Goal: Task Accomplishment & Management: Complete application form

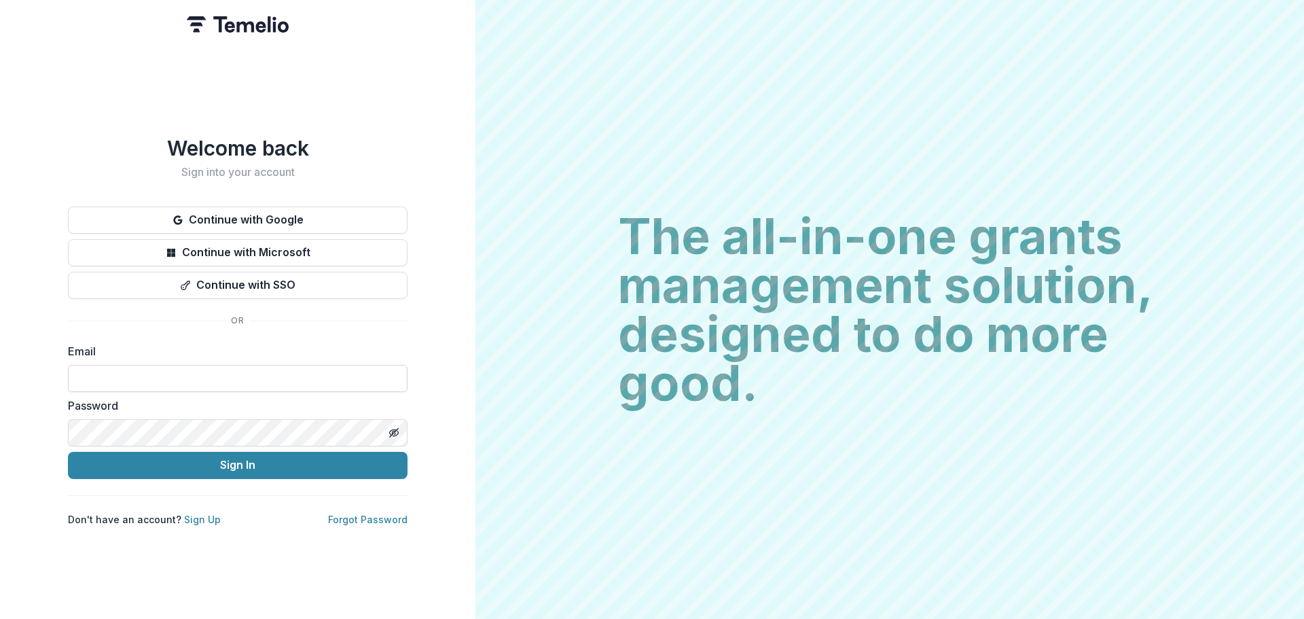
click at [193, 365] on input at bounding box center [238, 378] width 340 height 27
type input "**********"
click at [68, 452] on button "Sign In" at bounding box center [238, 465] width 340 height 27
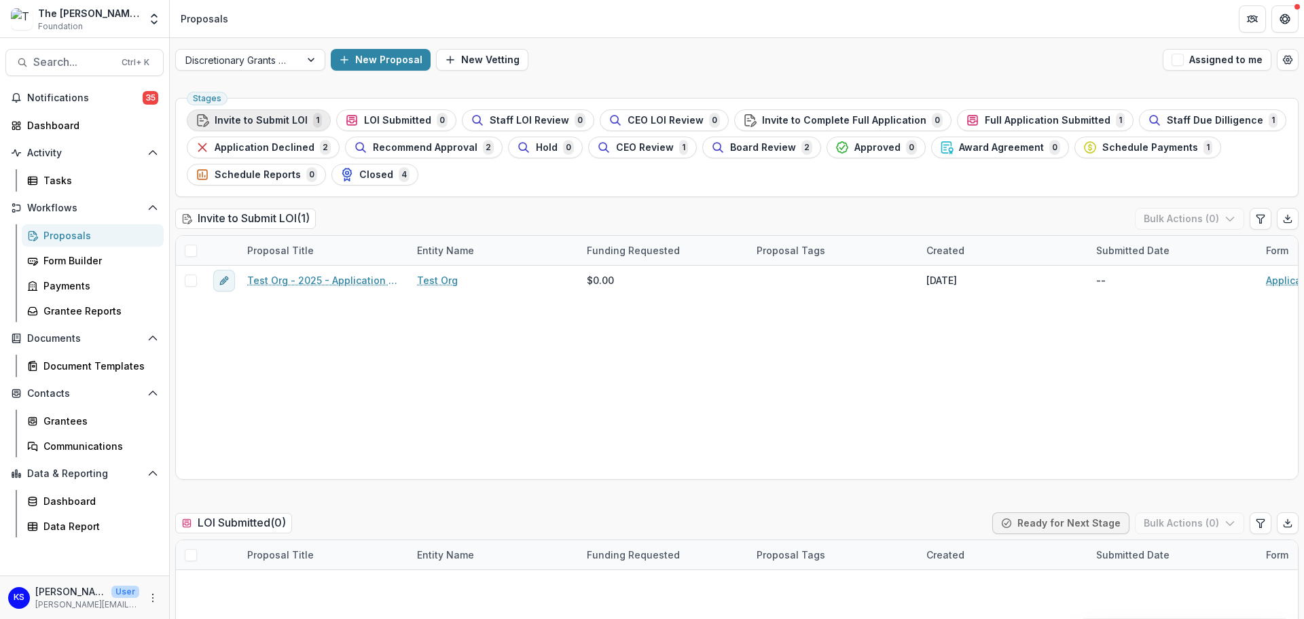
click at [255, 115] on span "Invite to Submit LOI" at bounding box center [261, 121] width 93 height 12
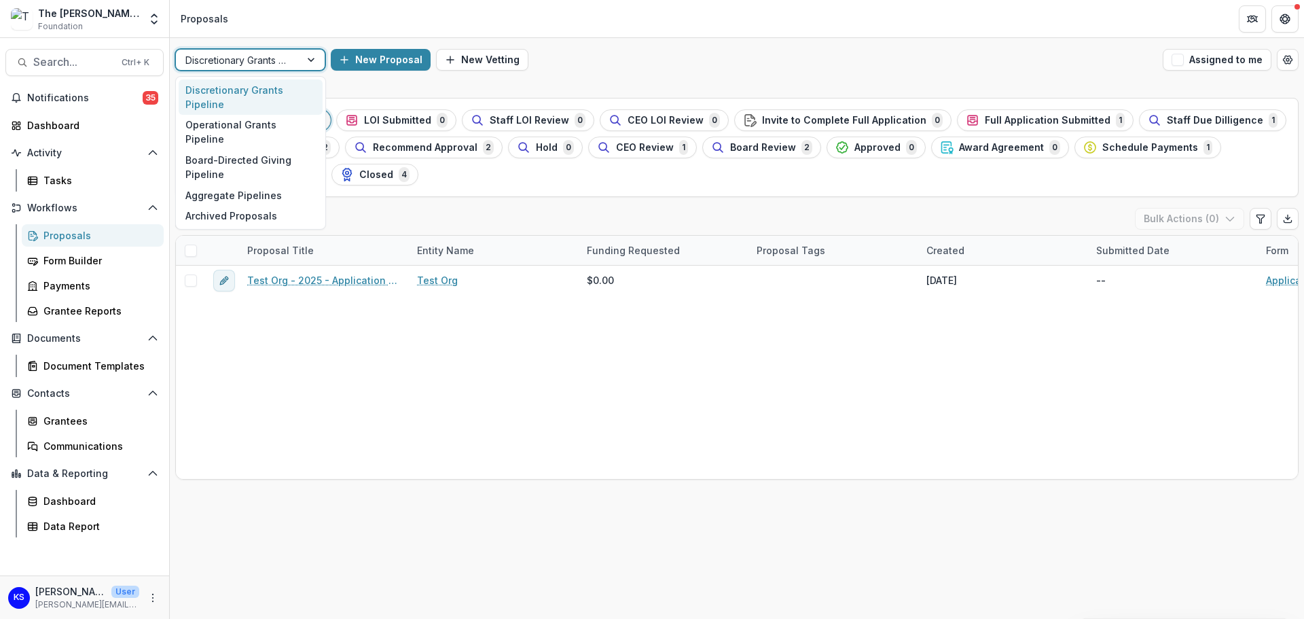
click at [264, 60] on div at bounding box center [237, 60] width 105 height 17
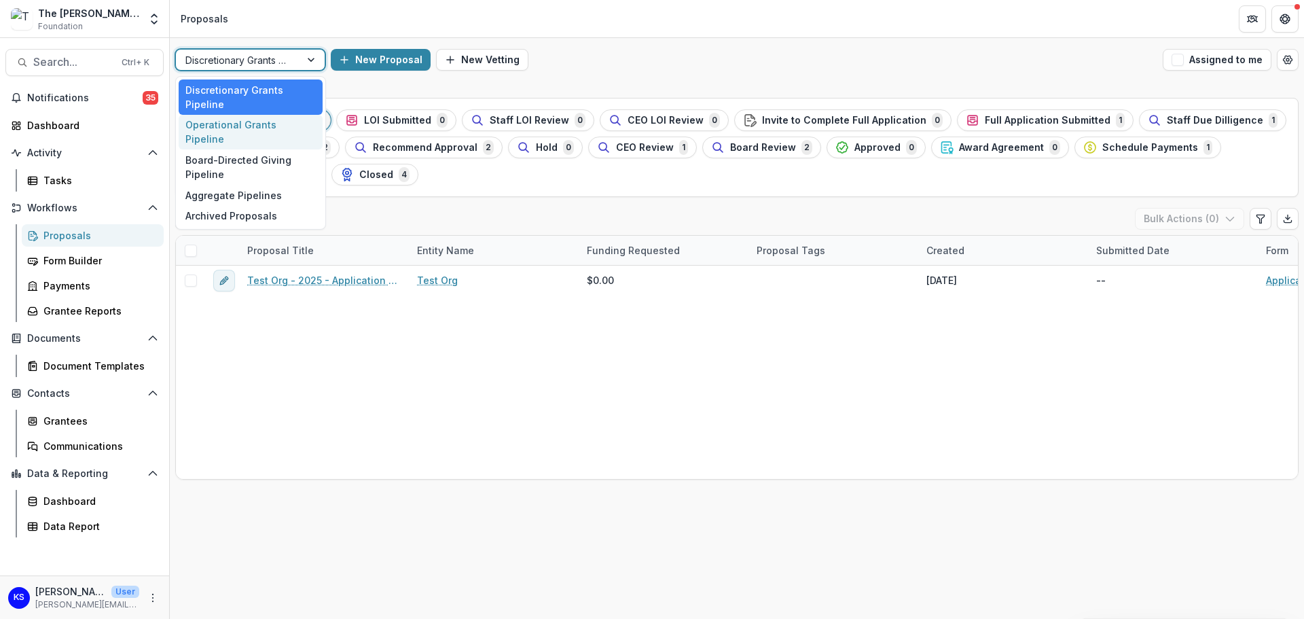
click at [251, 128] on div "Operational Grants Pipeline" at bounding box center [251, 132] width 144 height 35
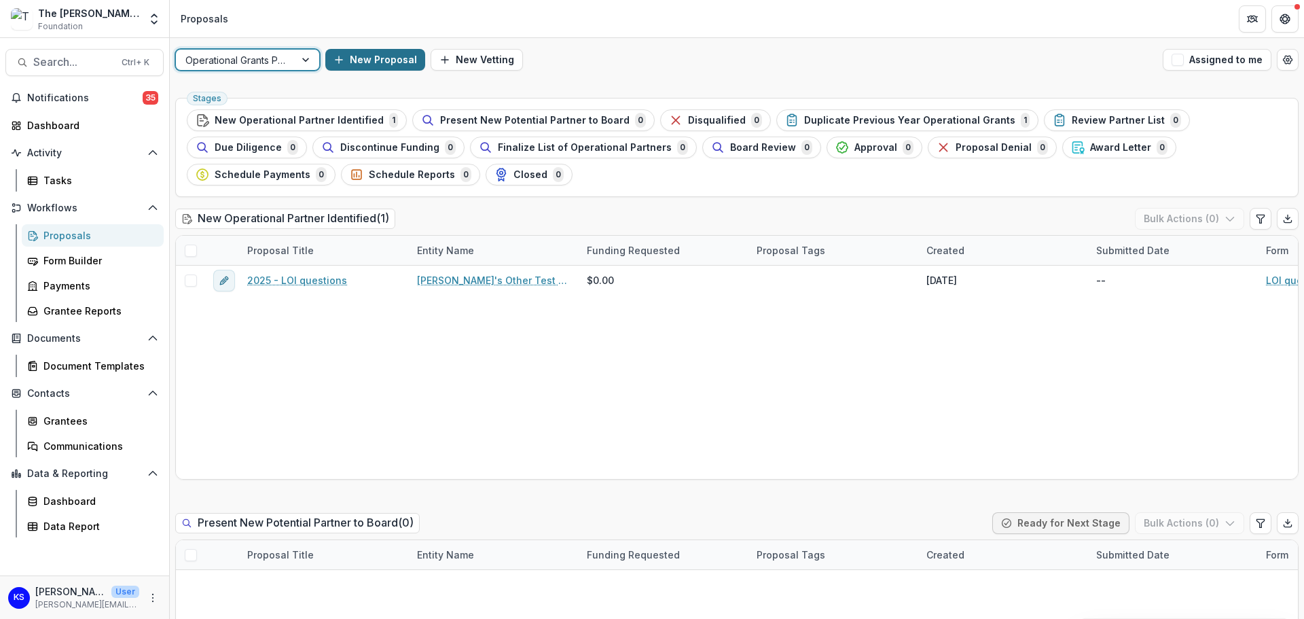
click at [379, 63] on button "New Proposal" at bounding box center [375, 60] width 100 height 22
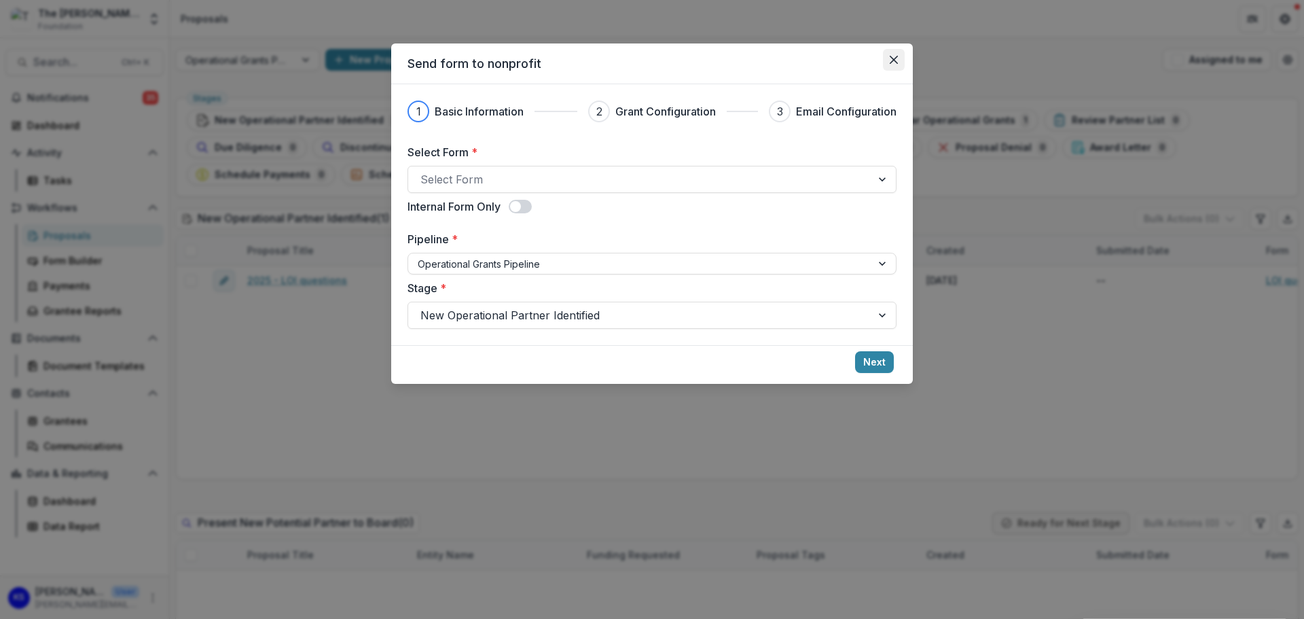
click at [894, 63] on icon "Close" at bounding box center [894, 60] width 8 height 8
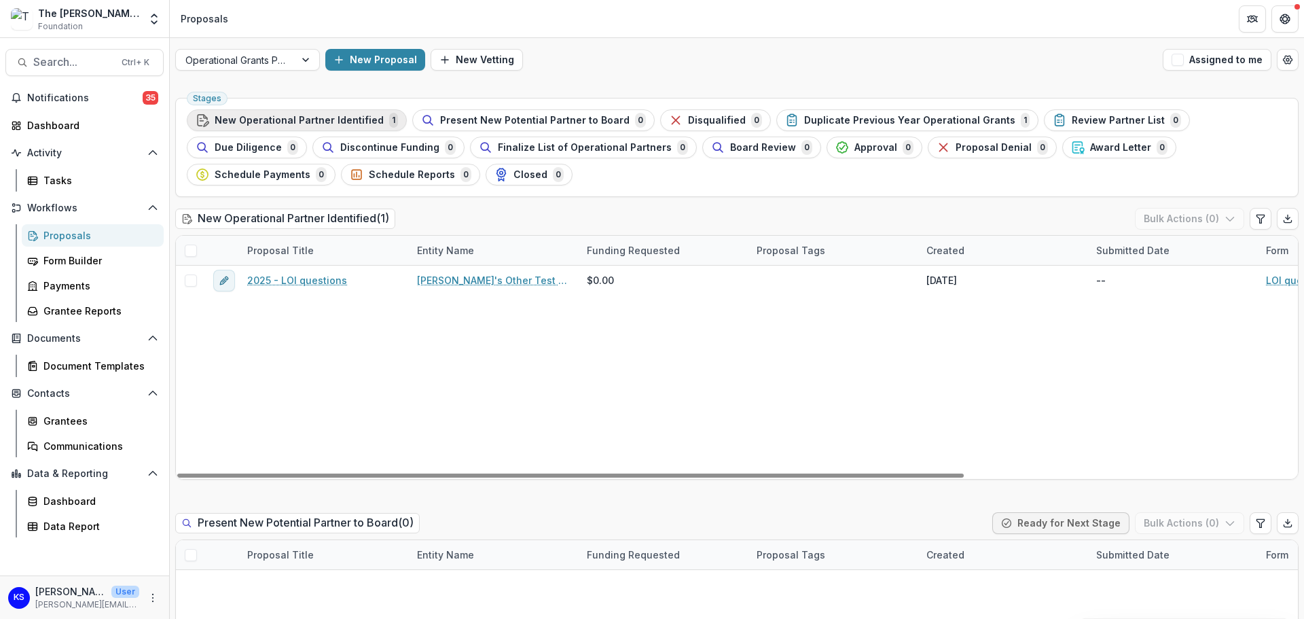
click at [330, 122] on span "New Operational Partner Identified" at bounding box center [299, 121] width 169 height 12
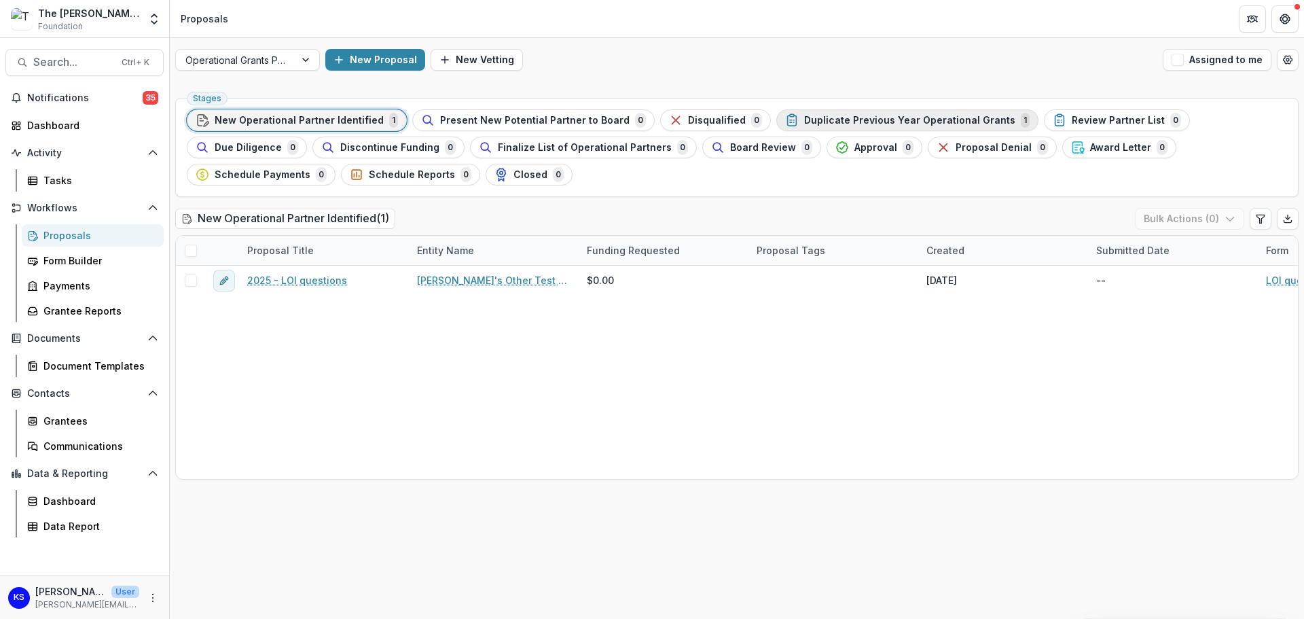
click at [877, 121] on span "Duplicate Previous Year Operational Grants" at bounding box center [909, 121] width 211 height 12
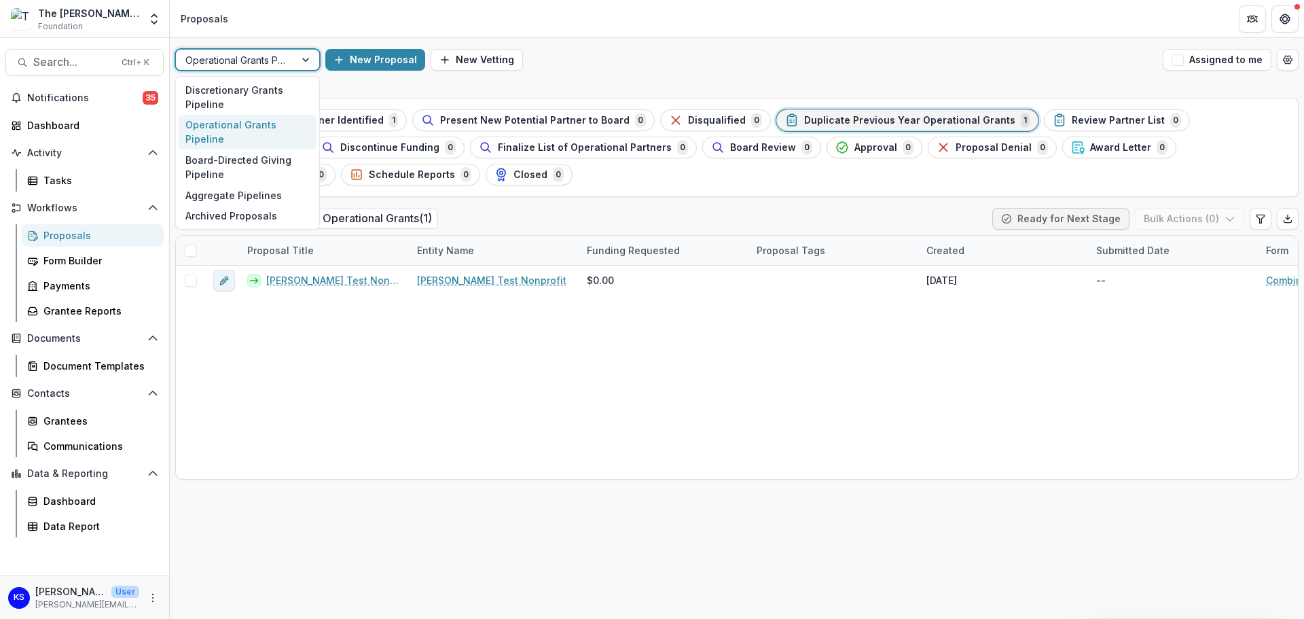
click at [304, 57] on div at bounding box center [307, 60] width 24 height 20
click at [293, 92] on div "Discretionary Grants Pipeline" at bounding box center [248, 96] width 138 height 35
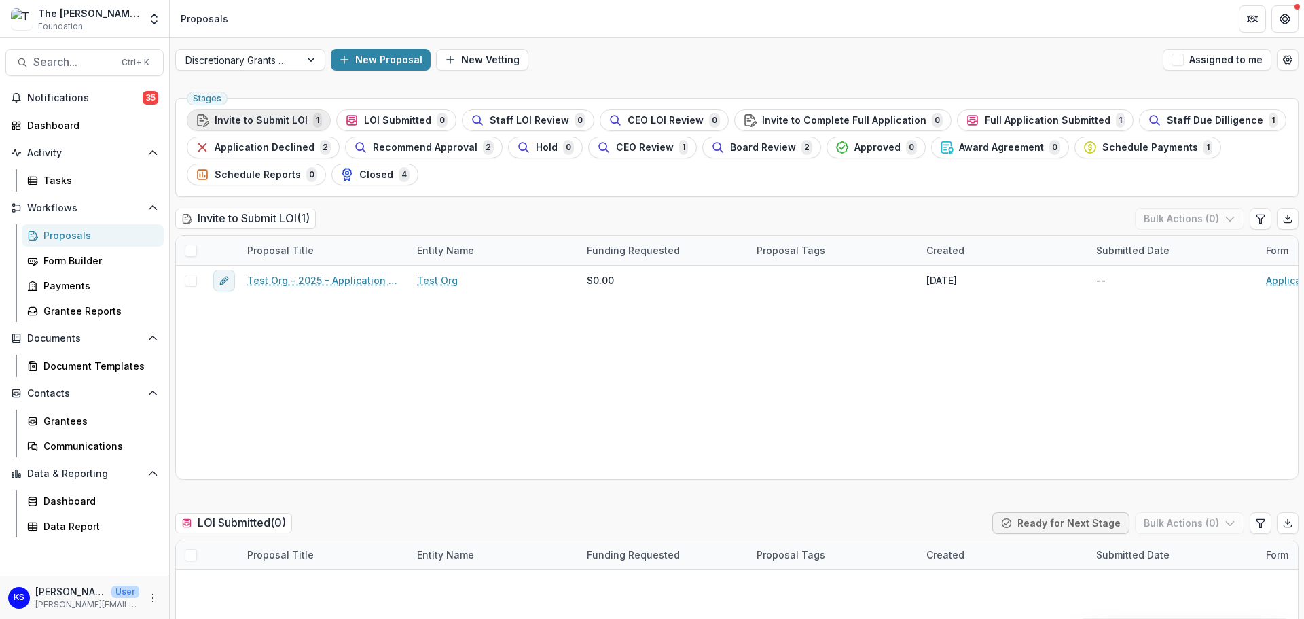
click at [291, 124] on span "Invite to Submit LOI" at bounding box center [261, 121] width 93 height 12
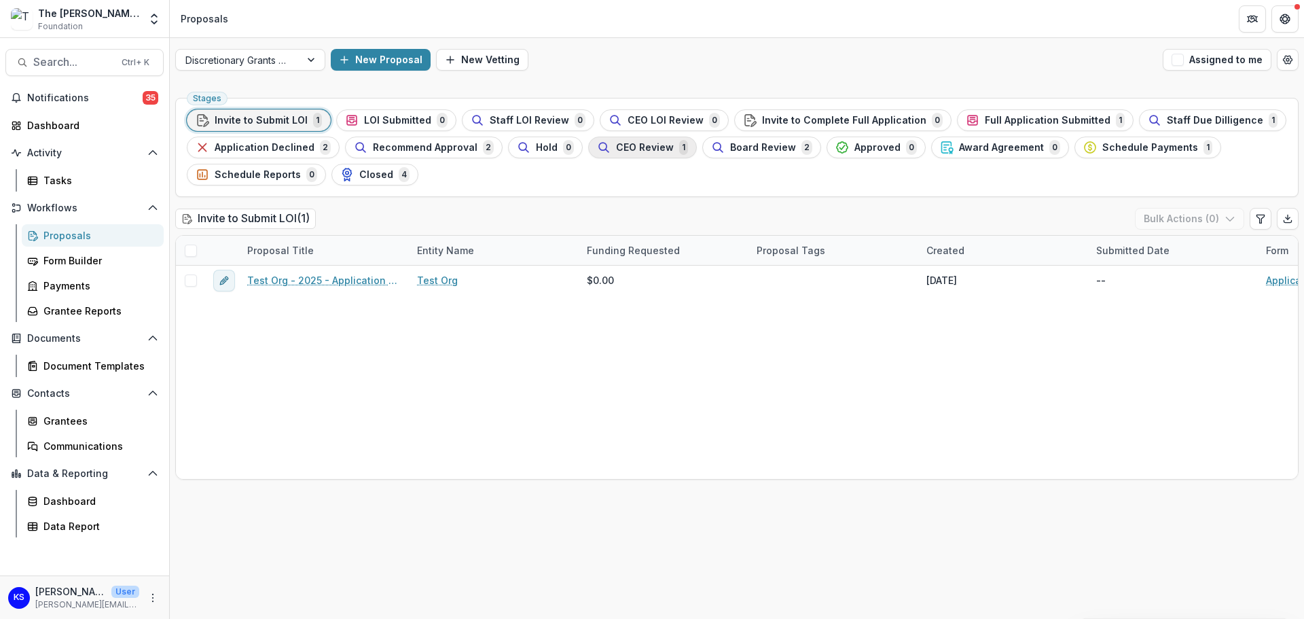
click at [617, 147] on span "CEO Review" at bounding box center [645, 148] width 58 height 12
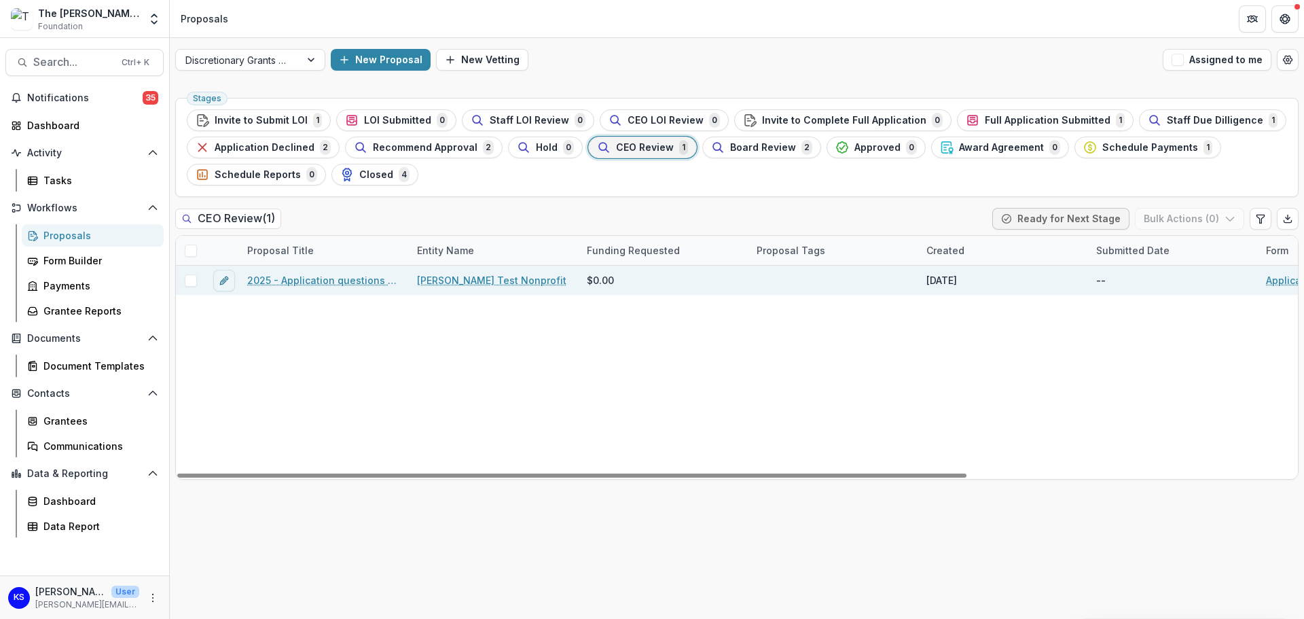
click at [337, 274] on link "2025 - Application questions over 25K" at bounding box center [323, 280] width 153 height 14
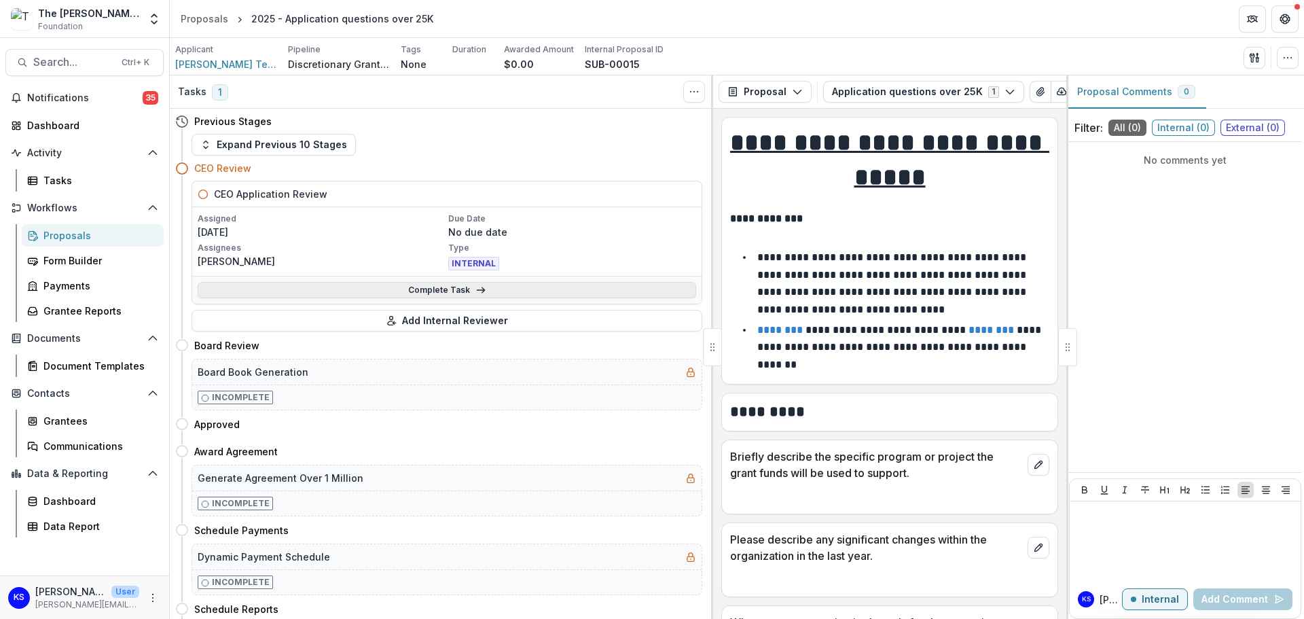
click at [447, 287] on link "Complete Task" at bounding box center [447, 290] width 498 height 16
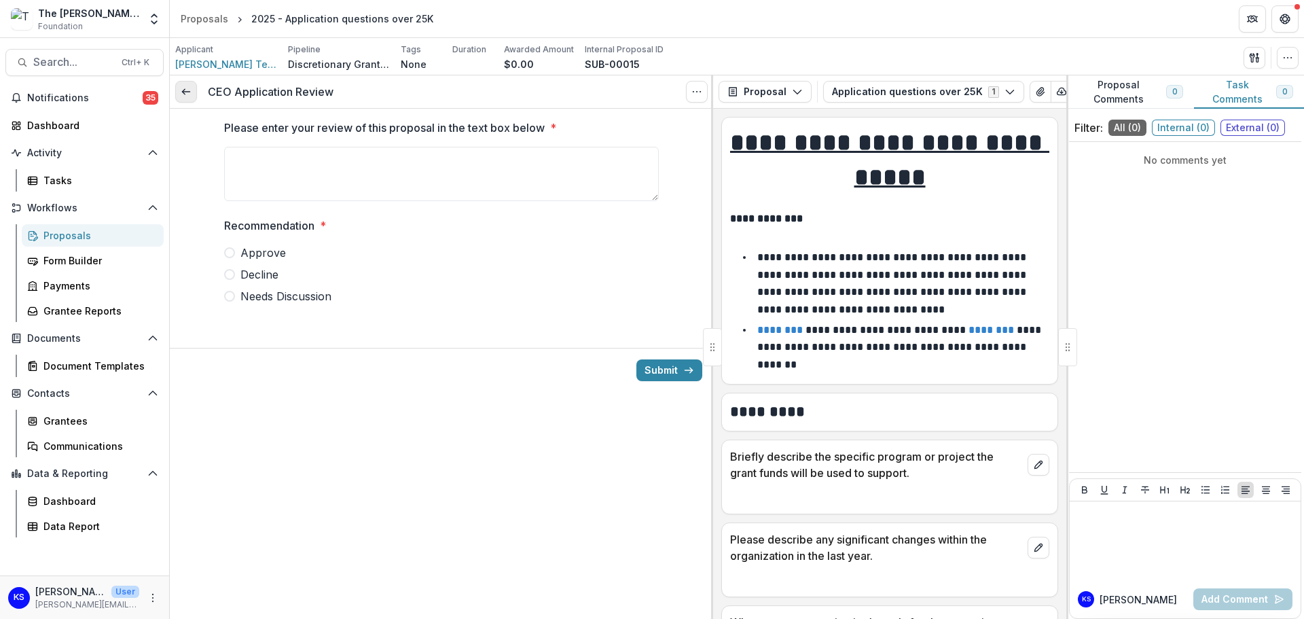
click at [184, 92] on line at bounding box center [185, 92] width 7 height 0
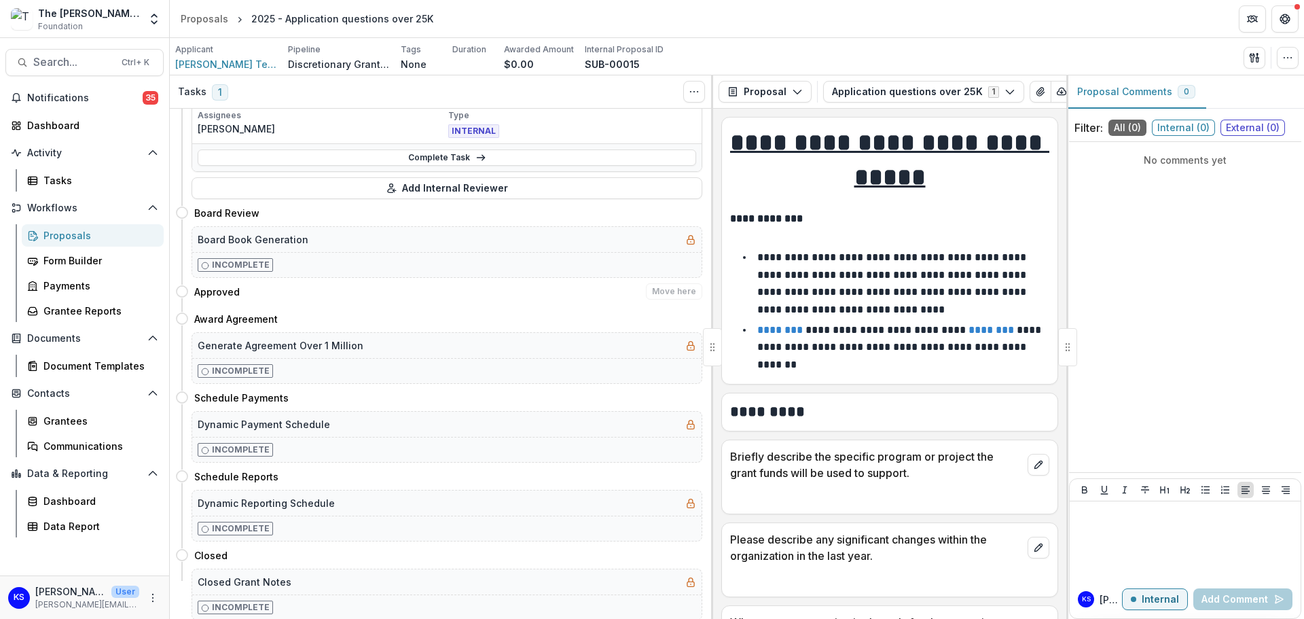
scroll to position [134, 0]
click at [388, 160] on link "Complete Task" at bounding box center [447, 156] width 498 height 16
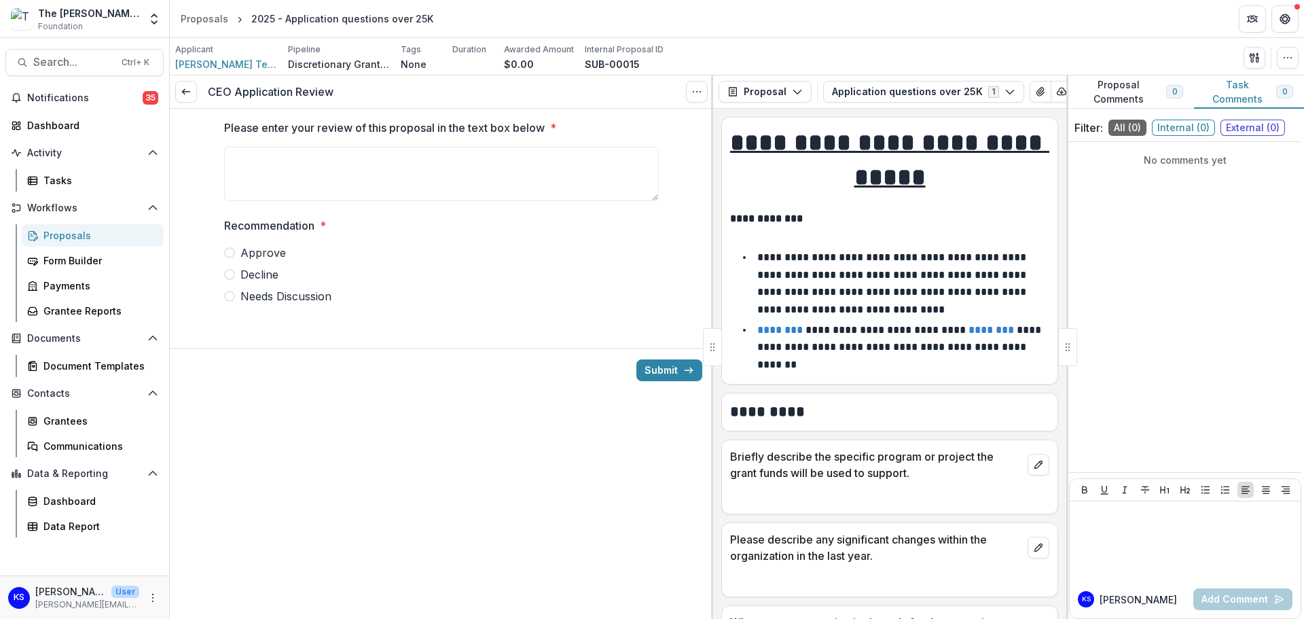
click at [282, 251] on span "Approve" at bounding box center [262, 252] width 45 height 16
click at [657, 371] on button "Submit" at bounding box center [669, 370] width 66 height 22
click at [271, 178] on textarea "Please enter your review of this proposal in the text box below *" at bounding box center [441, 174] width 435 height 54
type textarea "**********"
click at [661, 369] on button "Submit" at bounding box center [669, 370] width 66 height 22
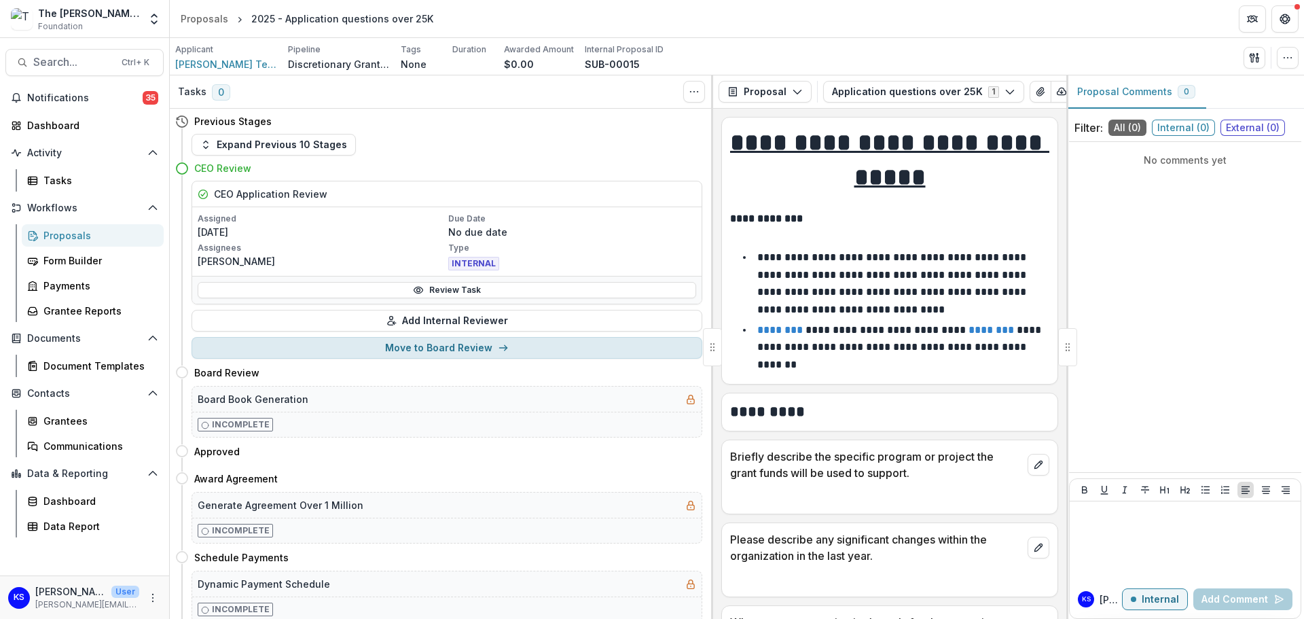
click at [335, 349] on button "Move to Board Review" at bounding box center [446, 348] width 511 height 22
select select "**********"
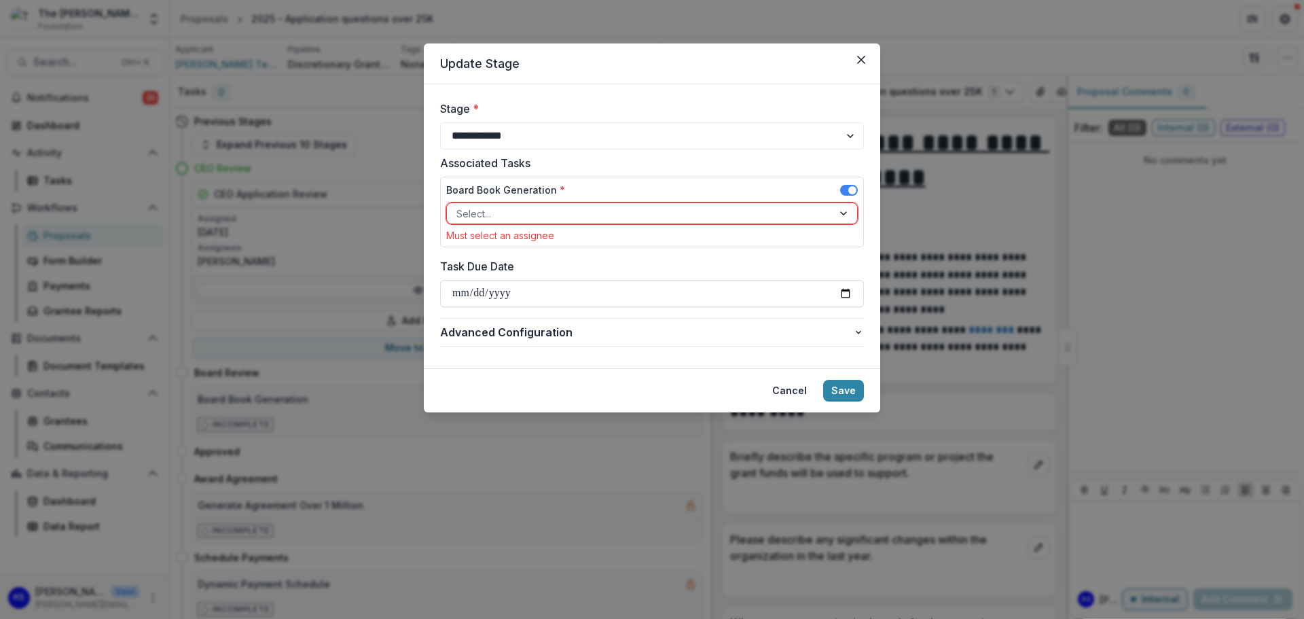
click at [640, 217] on div at bounding box center [639, 213] width 367 height 17
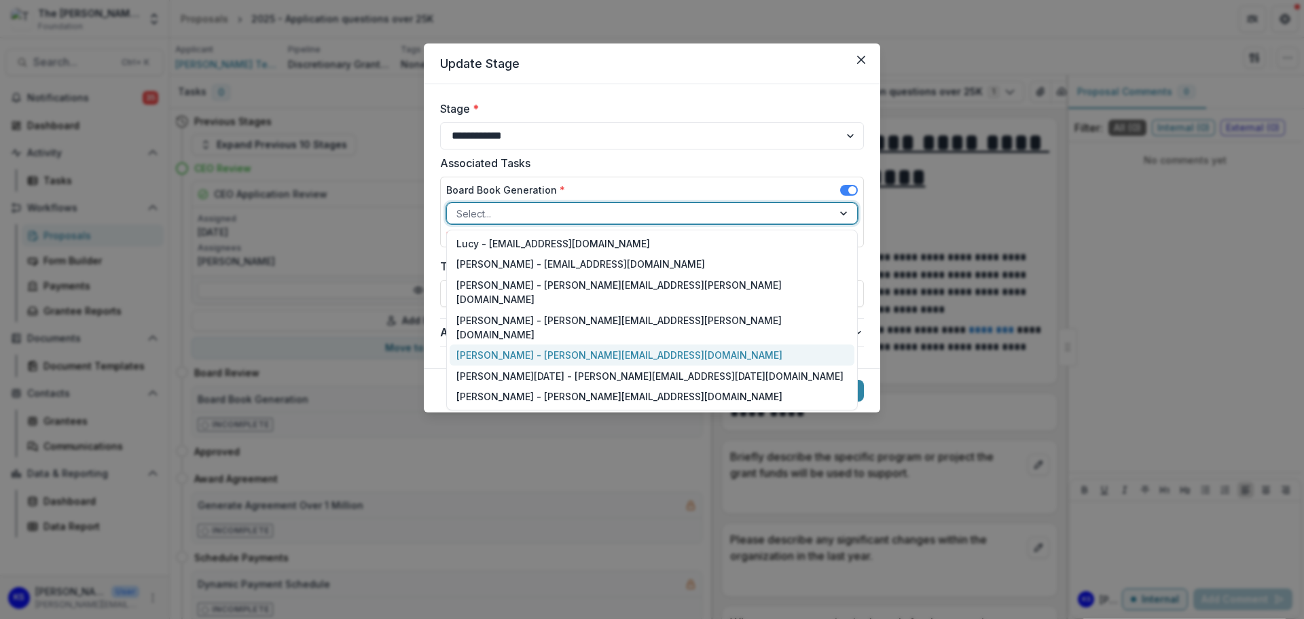
click at [604, 344] on div "[PERSON_NAME] - [PERSON_NAME][EMAIL_ADDRESS][DOMAIN_NAME]" at bounding box center [652, 354] width 405 height 21
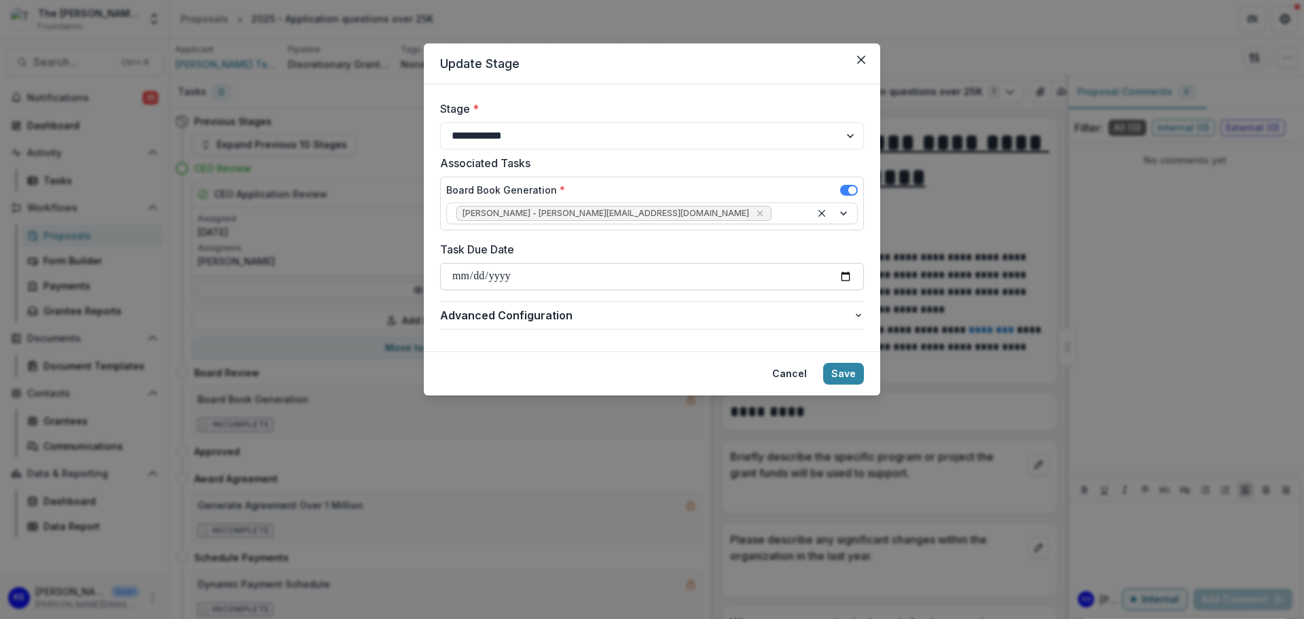
click at [603, 282] on input "Task Due Date" at bounding box center [652, 276] width 424 height 27
click at [844, 277] on input "Task Due Date" at bounding box center [652, 276] width 424 height 27
type input "**********"
click at [833, 371] on button "Save" at bounding box center [843, 374] width 41 height 22
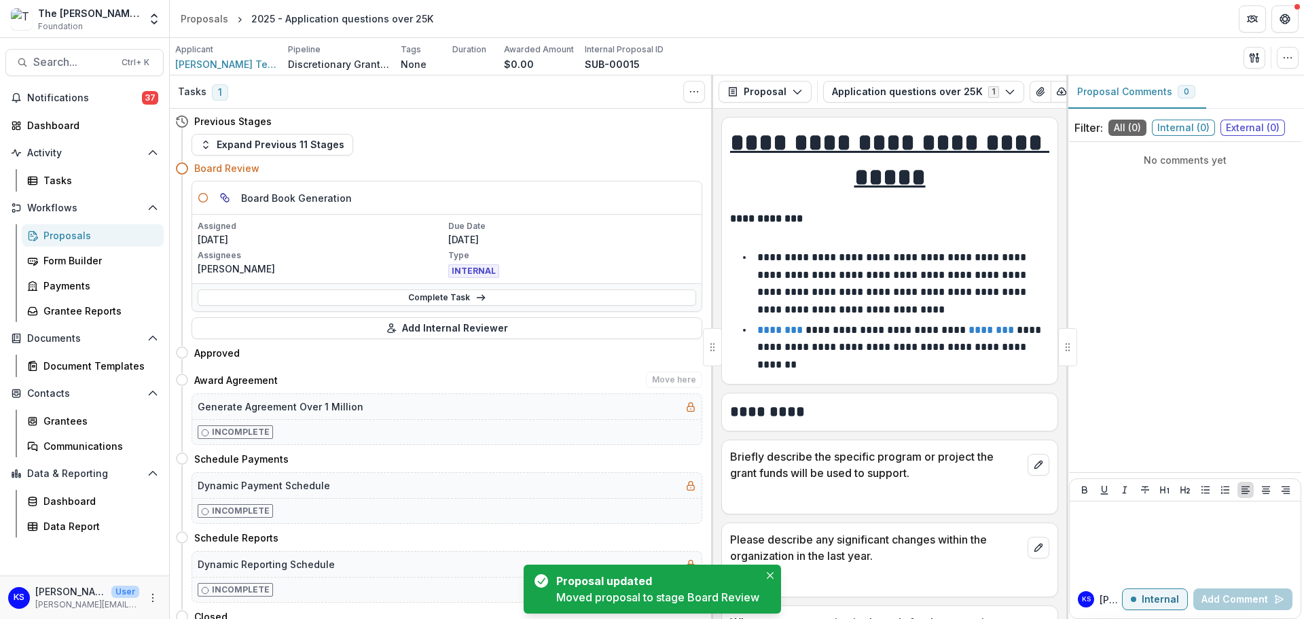
scroll to position [62, 0]
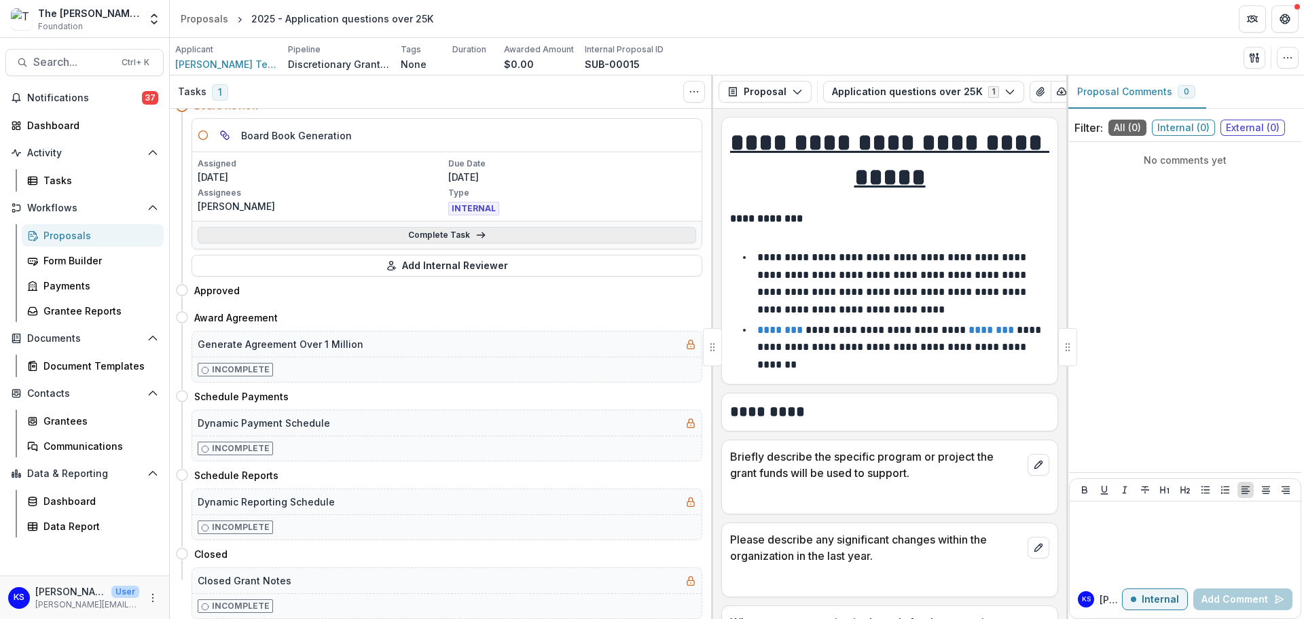
click at [407, 237] on link "Complete Task" at bounding box center [447, 235] width 498 height 16
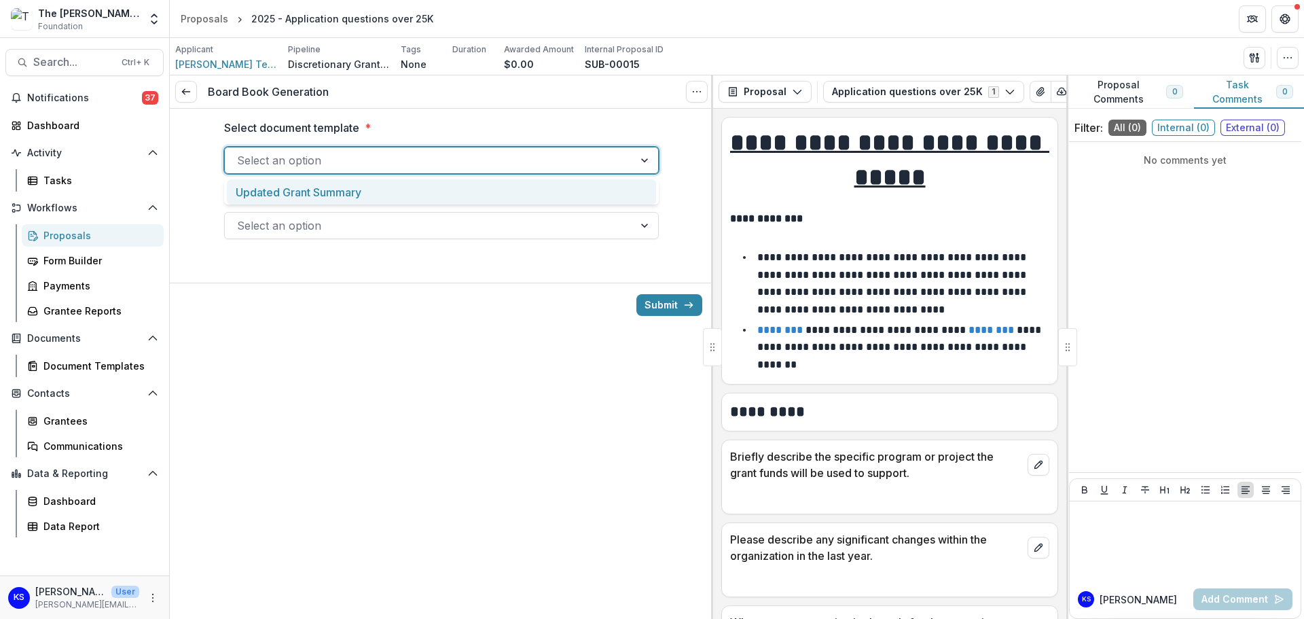
click at [408, 159] on div at bounding box center [429, 160] width 384 height 19
click at [403, 189] on div "Updated Grant Summary" at bounding box center [441, 191] width 429 height 25
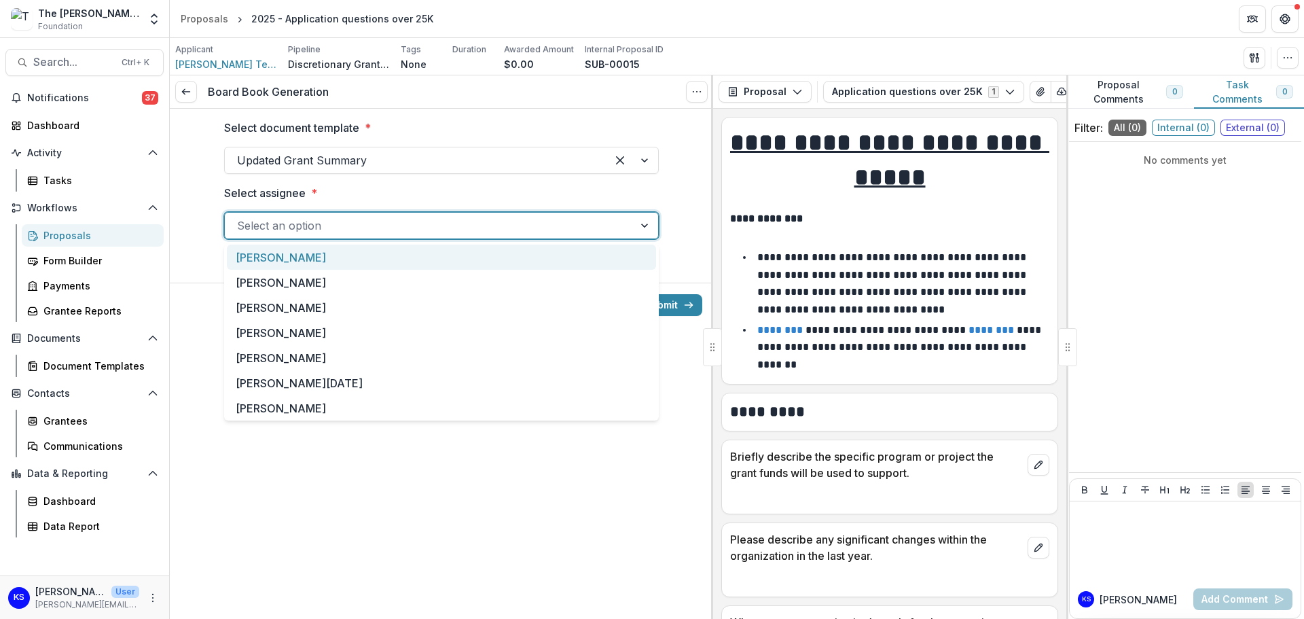
click at [401, 230] on div at bounding box center [429, 225] width 384 height 19
click at [282, 359] on div "[PERSON_NAME]" at bounding box center [441, 357] width 429 height 25
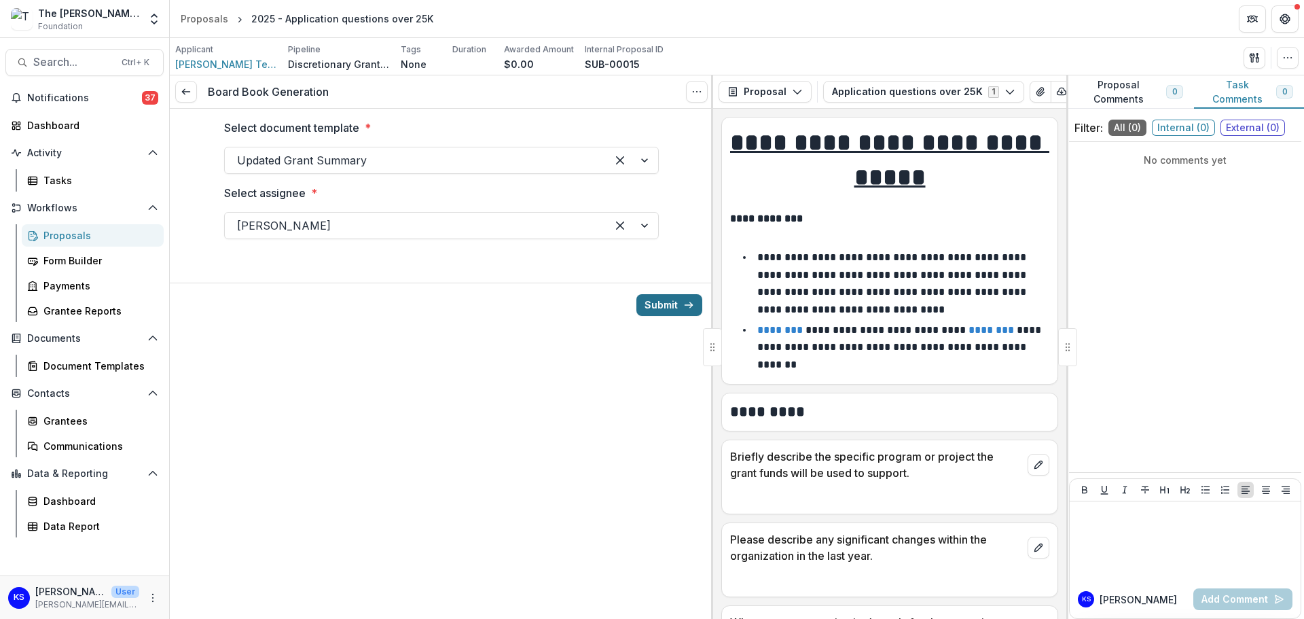
click at [668, 303] on button "Submit" at bounding box center [669, 305] width 66 height 22
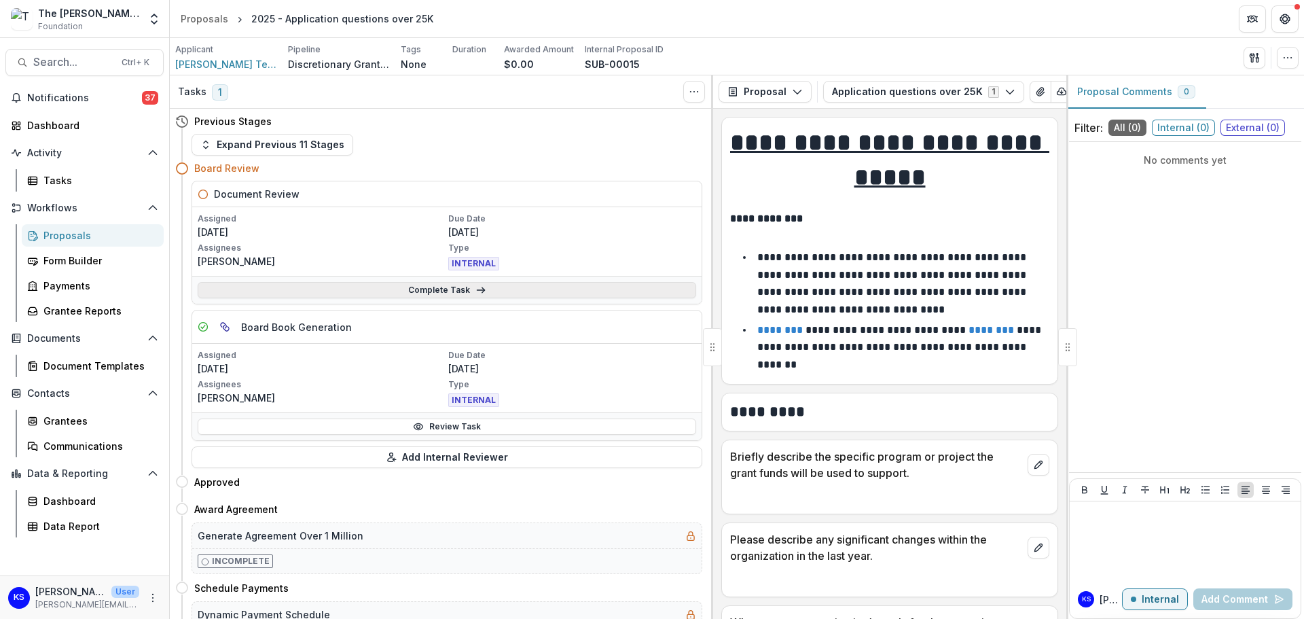
click at [445, 289] on link "Complete Task" at bounding box center [447, 290] width 498 height 16
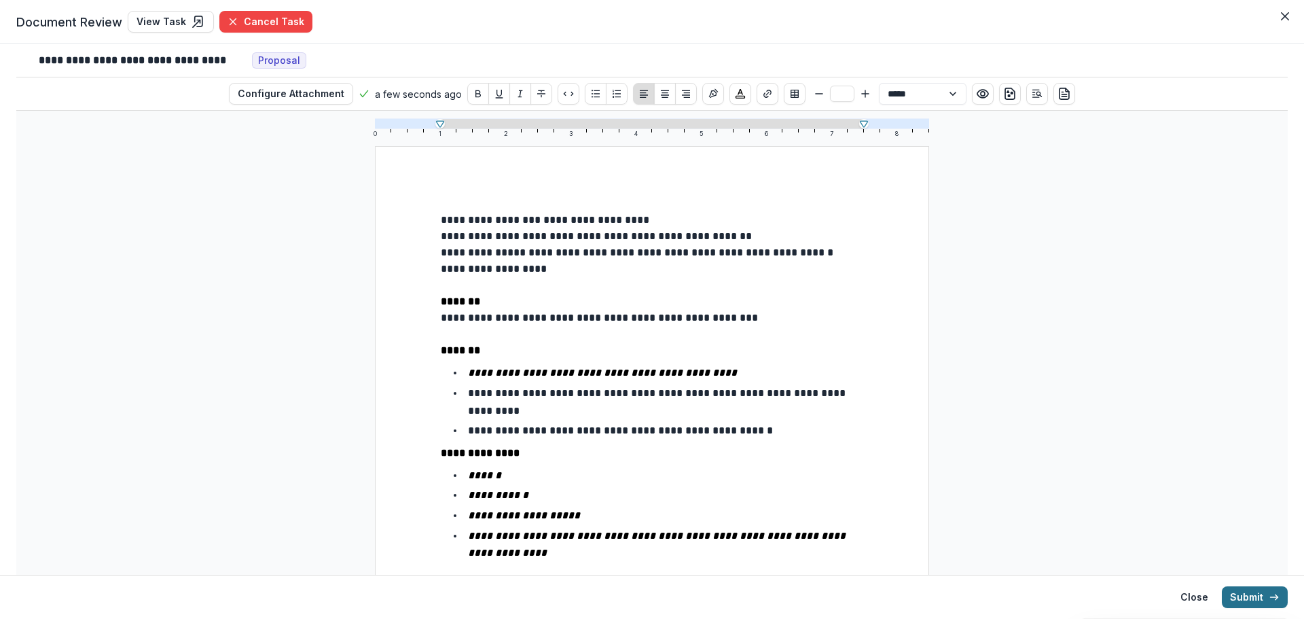
click at [1236, 601] on button "Submit" at bounding box center [1255, 597] width 66 height 22
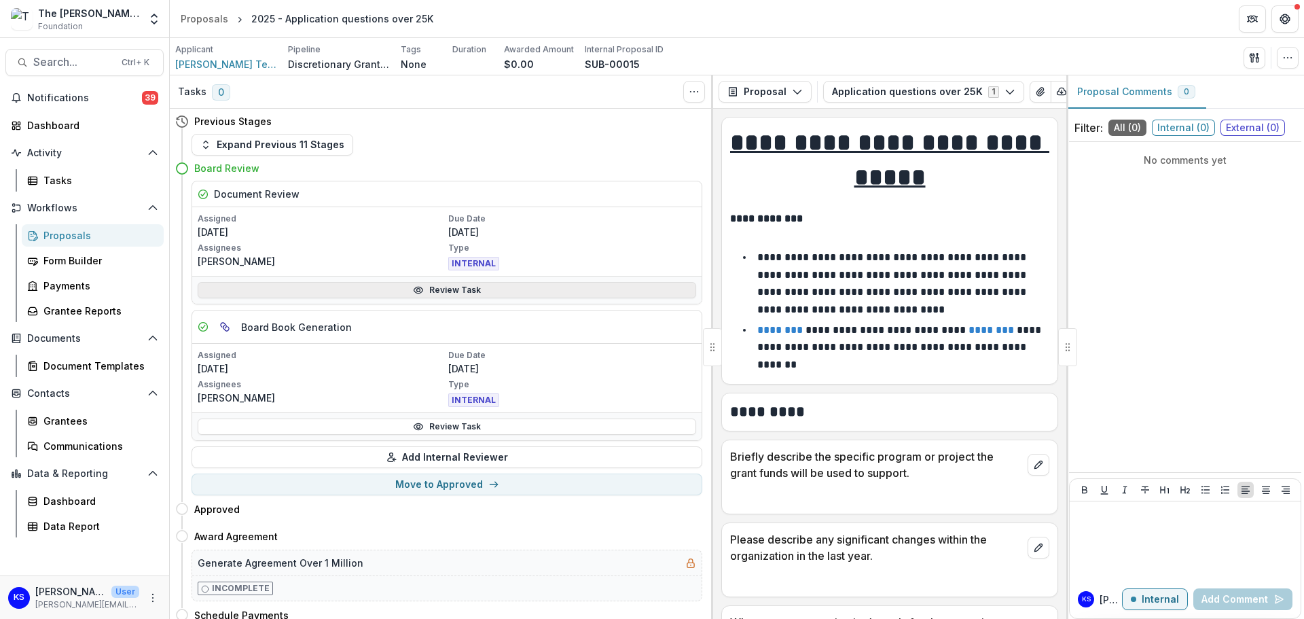
click at [451, 287] on link "Review Task" at bounding box center [447, 290] width 498 height 16
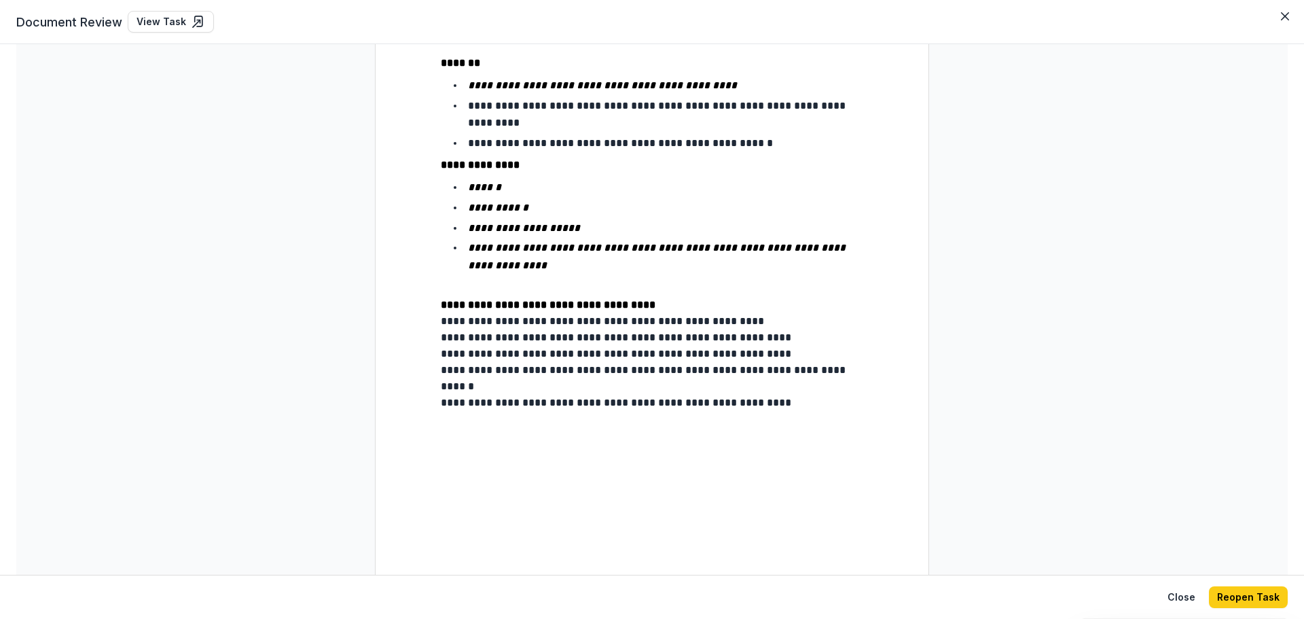
scroll to position [231, 0]
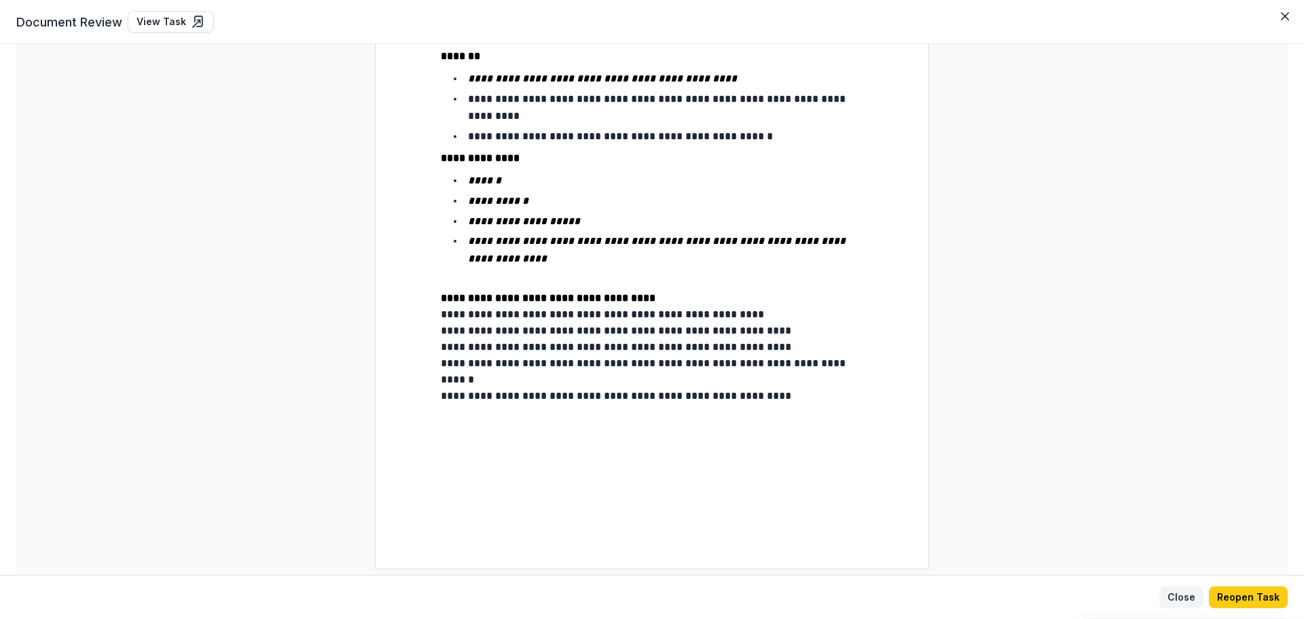
click at [1192, 590] on button "Close" at bounding box center [1181, 597] width 44 height 22
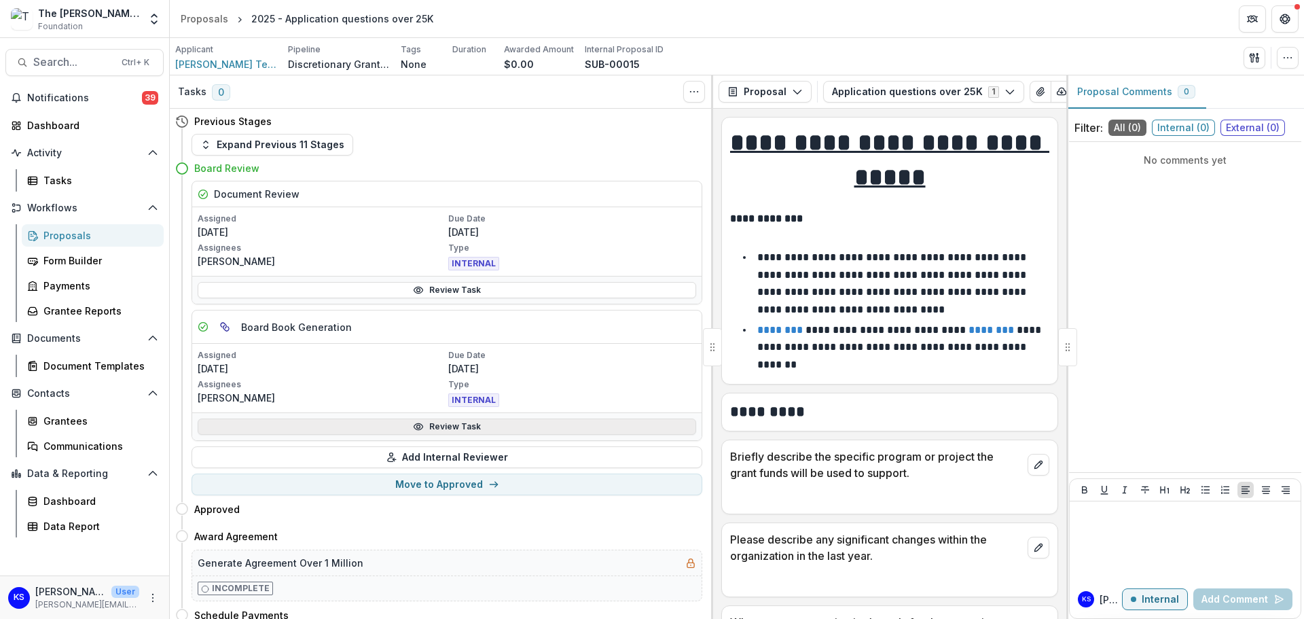
click at [494, 425] on link "Review Task" at bounding box center [447, 426] width 498 height 16
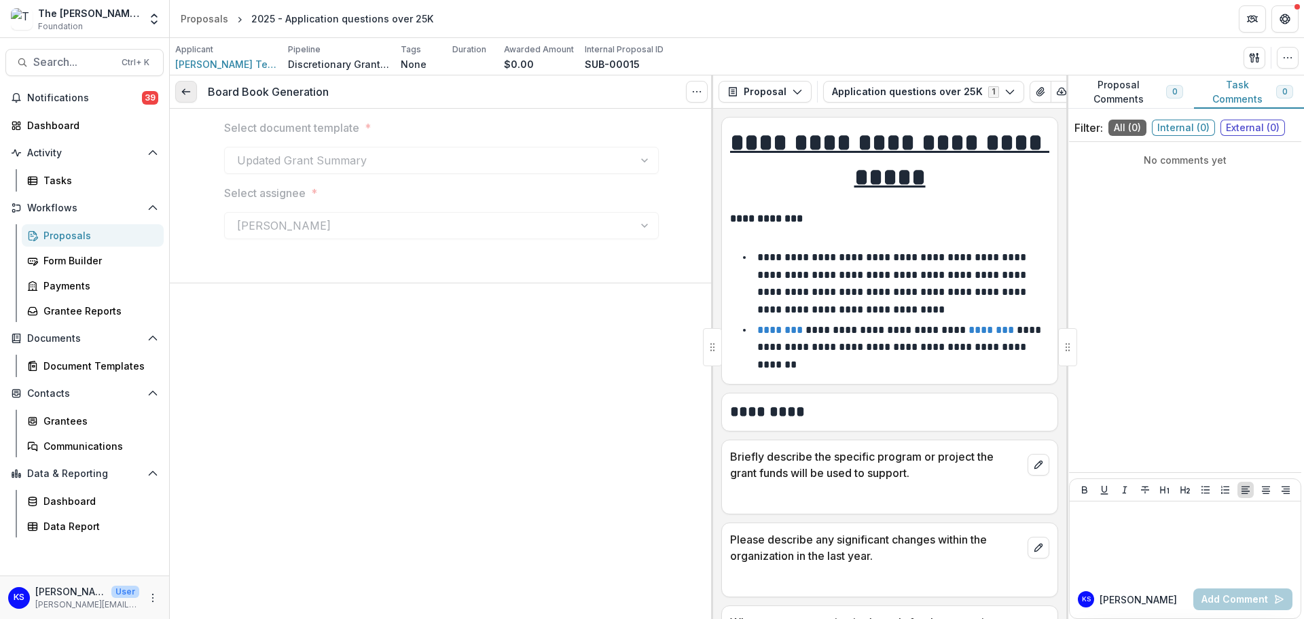
click at [183, 90] on icon at bounding box center [186, 91] width 11 height 11
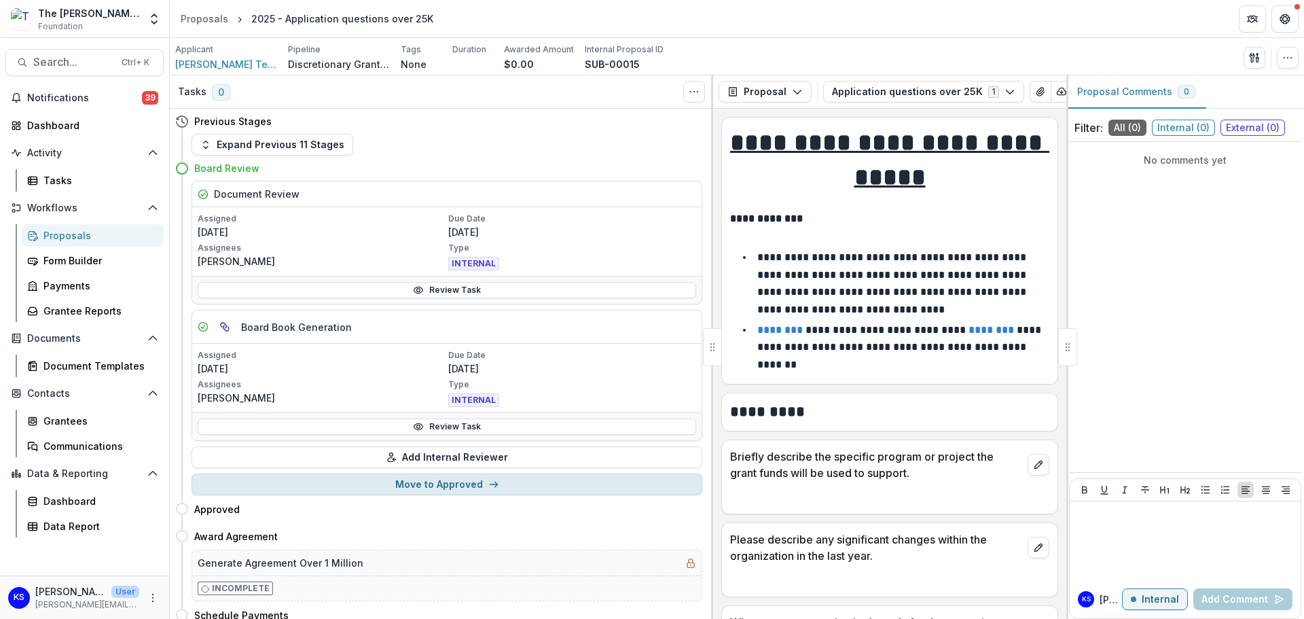
click at [384, 485] on button "Move to Approved" at bounding box center [446, 484] width 511 height 22
select select "********"
select select
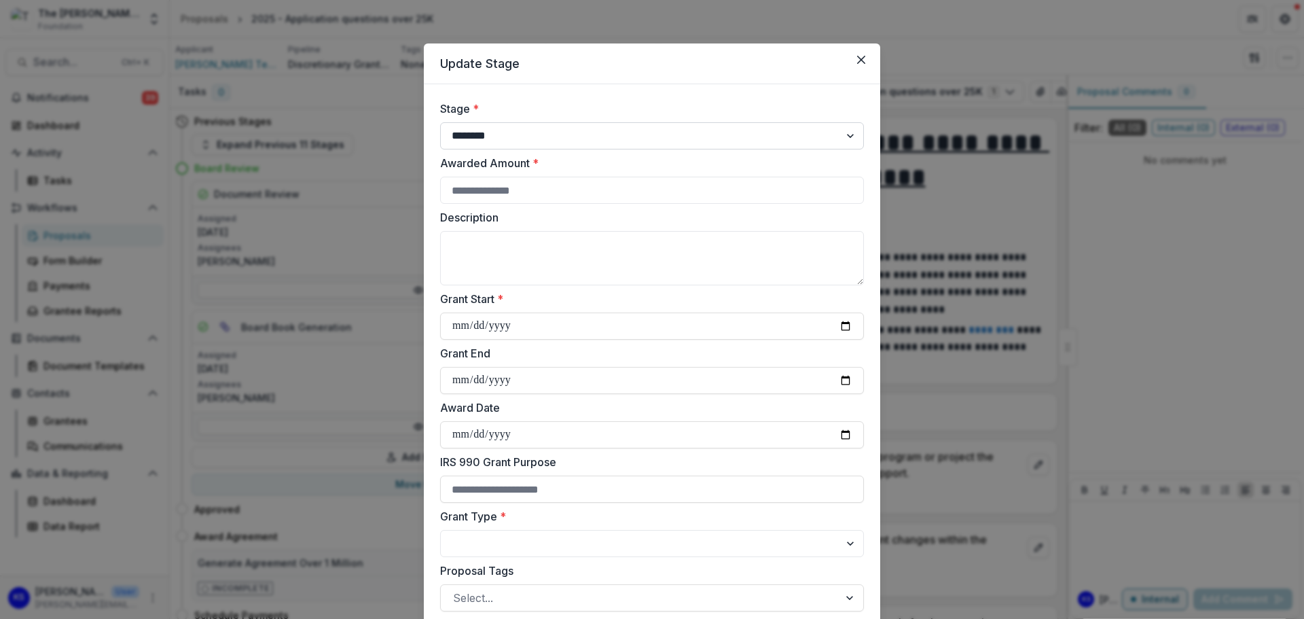
click at [737, 133] on select "**********" at bounding box center [652, 135] width 424 height 27
click at [440, 122] on select "**********" at bounding box center [652, 135] width 424 height 27
click at [645, 192] on input "Awarded Amount *" at bounding box center [652, 190] width 424 height 27
type input "*****"
click at [654, 272] on textarea "Description" at bounding box center [652, 258] width 424 height 54
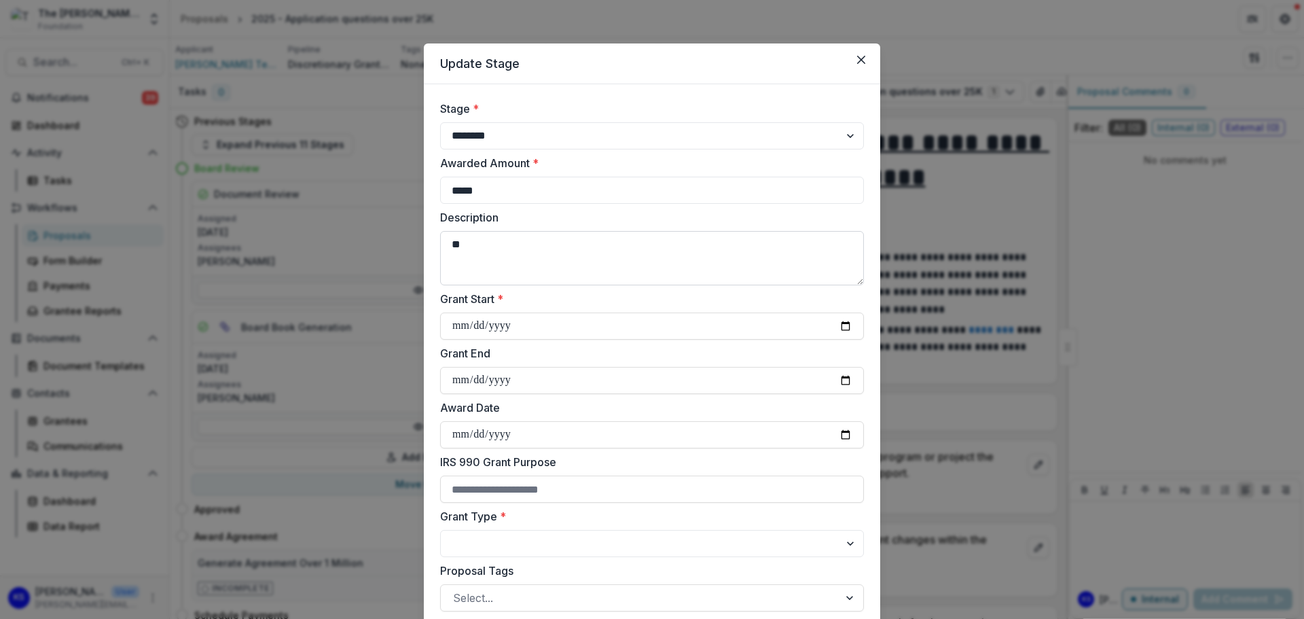
type textarea "*"
type textarea "**********"
click at [841, 326] on input "Grant Start *" at bounding box center [652, 325] width 424 height 27
type input "**********"
click at [840, 379] on input "Grant End" at bounding box center [652, 380] width 424 height 27
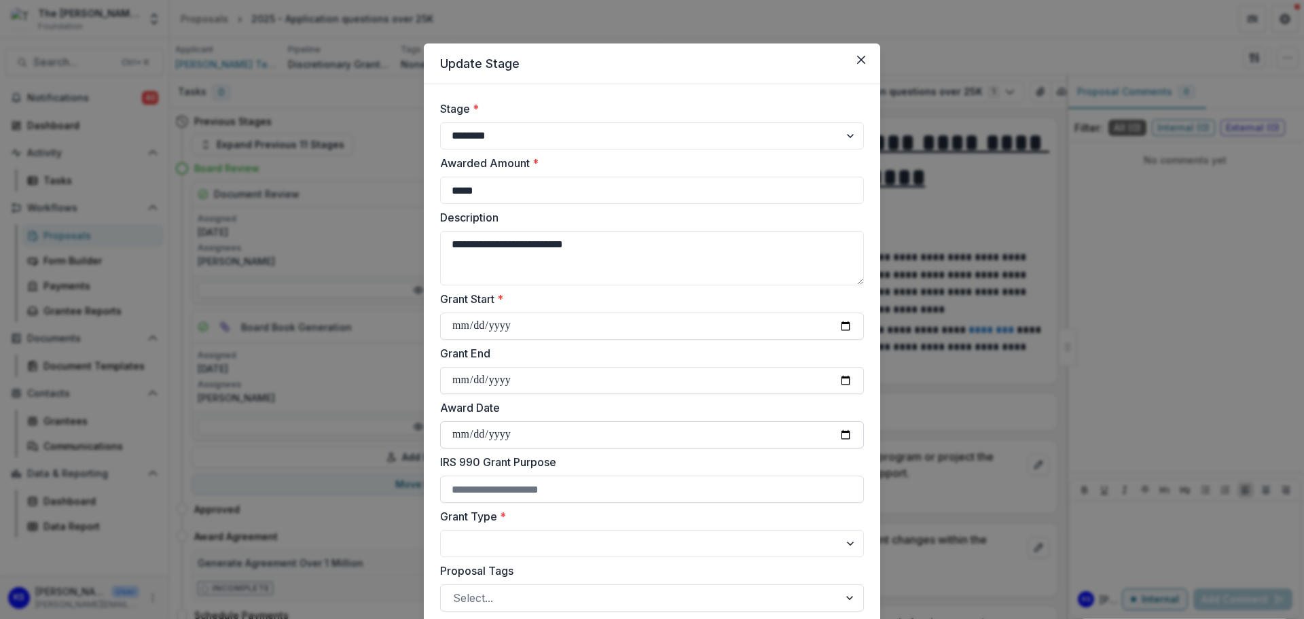
type input "**********"
click at [849, 434] on input "Award Date" at bounding box center [652, 434] width 424 height 27
type input "**********"
click at [570, 483] on input "IRS 990 Grant Purpose" at bounding box center [652, 488] width 424 height 27
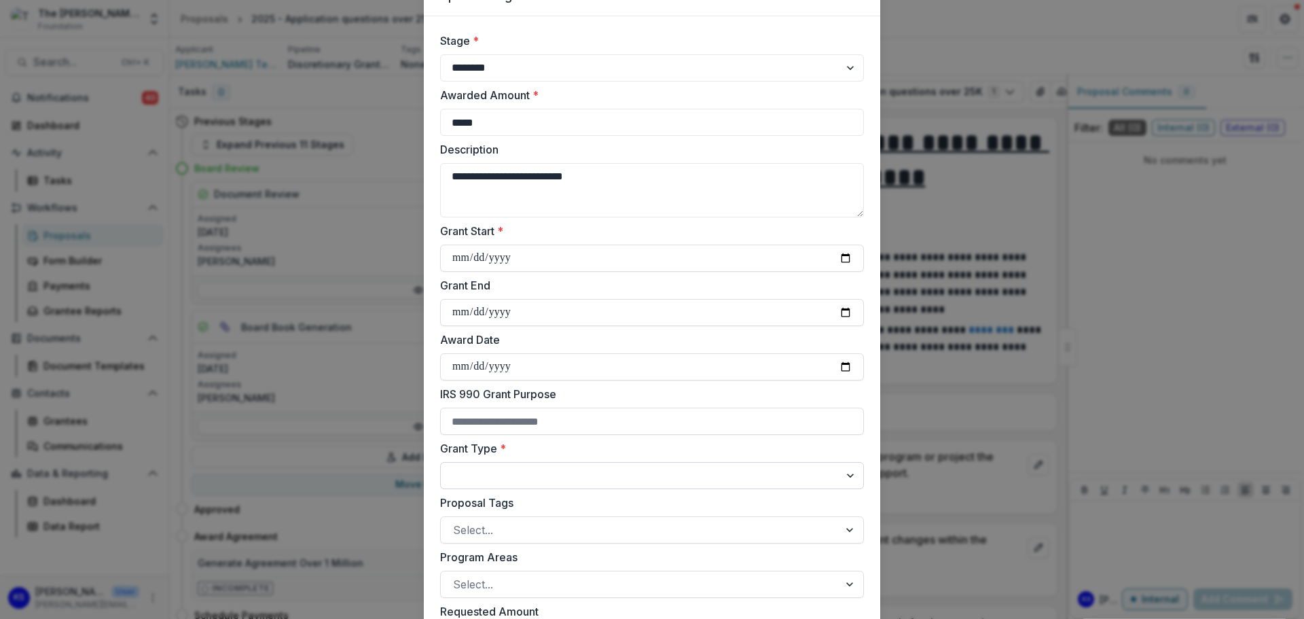
click at [566, 469] on select "**********" at bounding box center [652, 475] width 424 height 27
click at [571, 499] on label "Proposal Tags" at bounding box center [648, 502] width 416 height 16
click at [456, 522] on input "Proposal Tags" at bounding box center [454, 530] width 3 height 16
click at [544, 470] on select "**********" at bounding box center [652, 475] width 424 height 27
select select "**********"
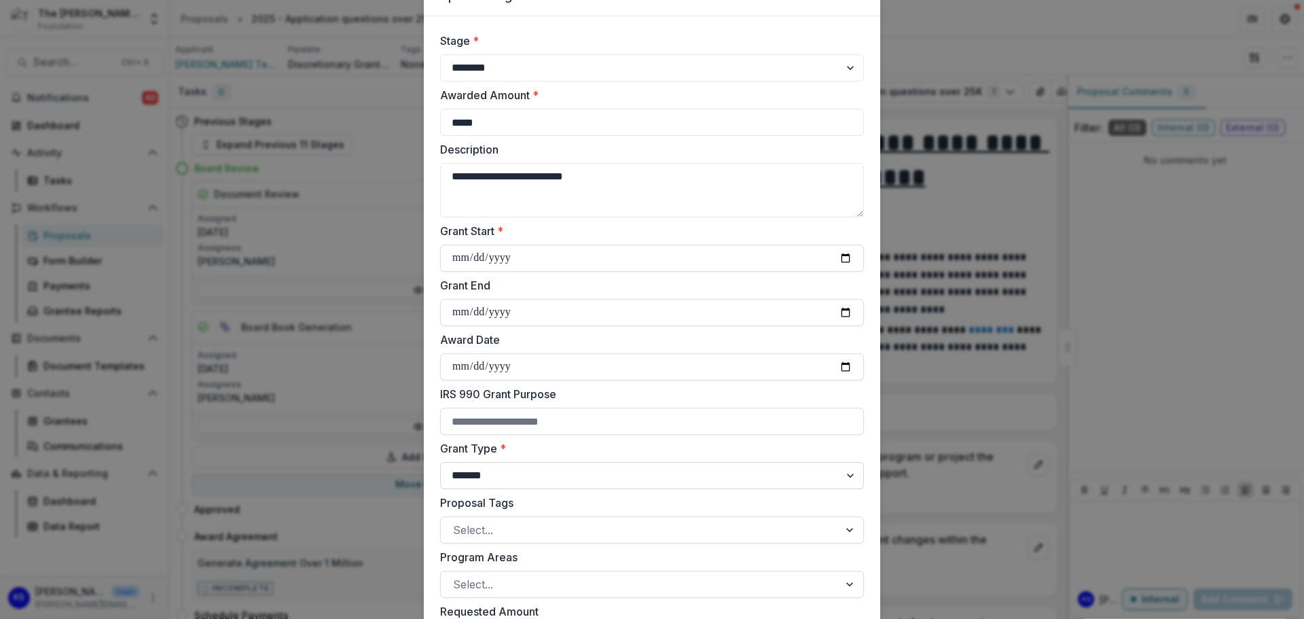
click at [440, 462] on select "**********" at bounding box center [652, 475] width 424 height 27
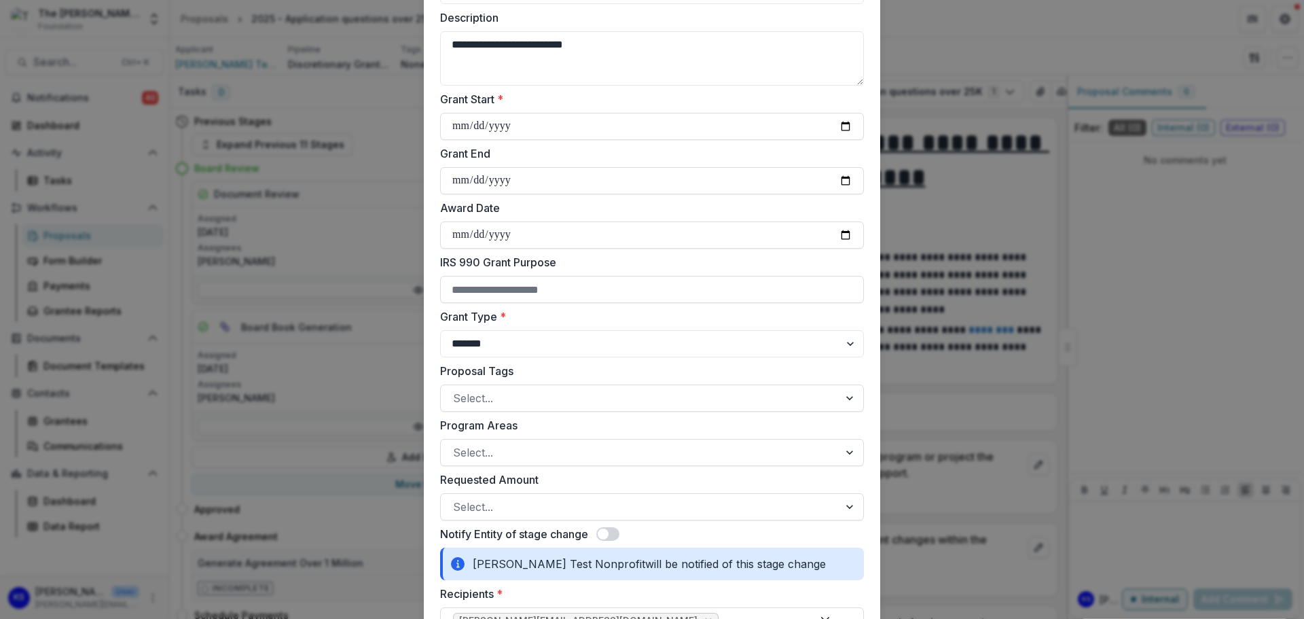
scroll to position [204, 0]
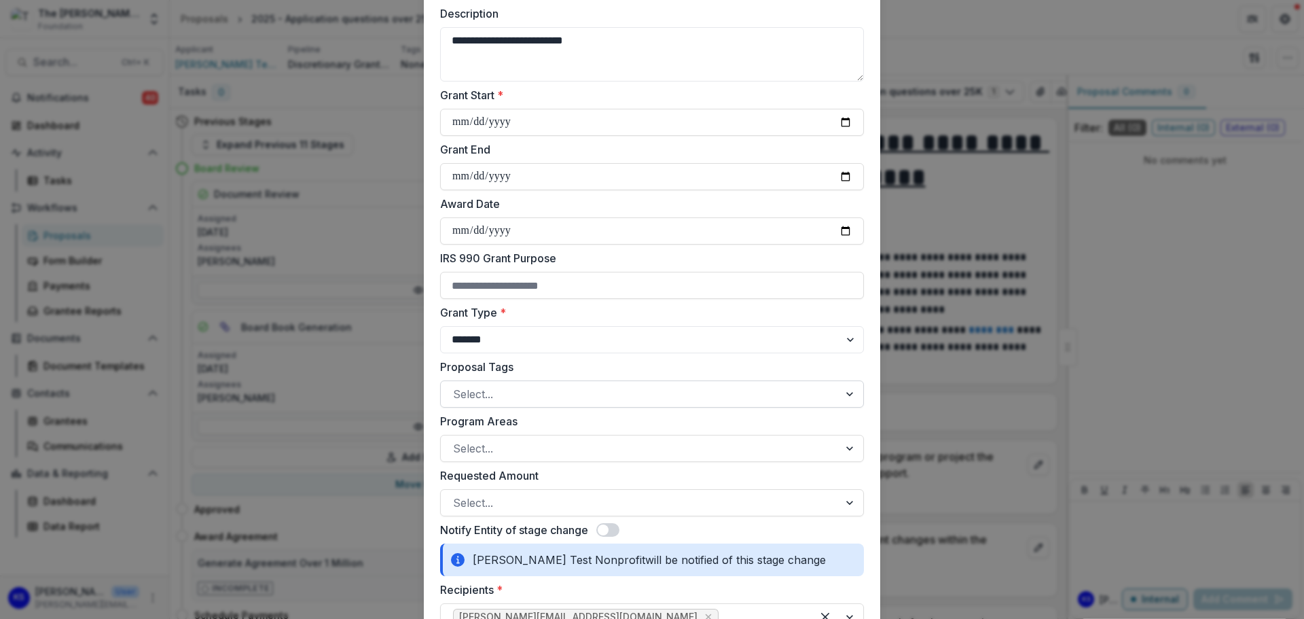
click at [534, 384] on div at bounding box center [639, 393] width 373 height 19
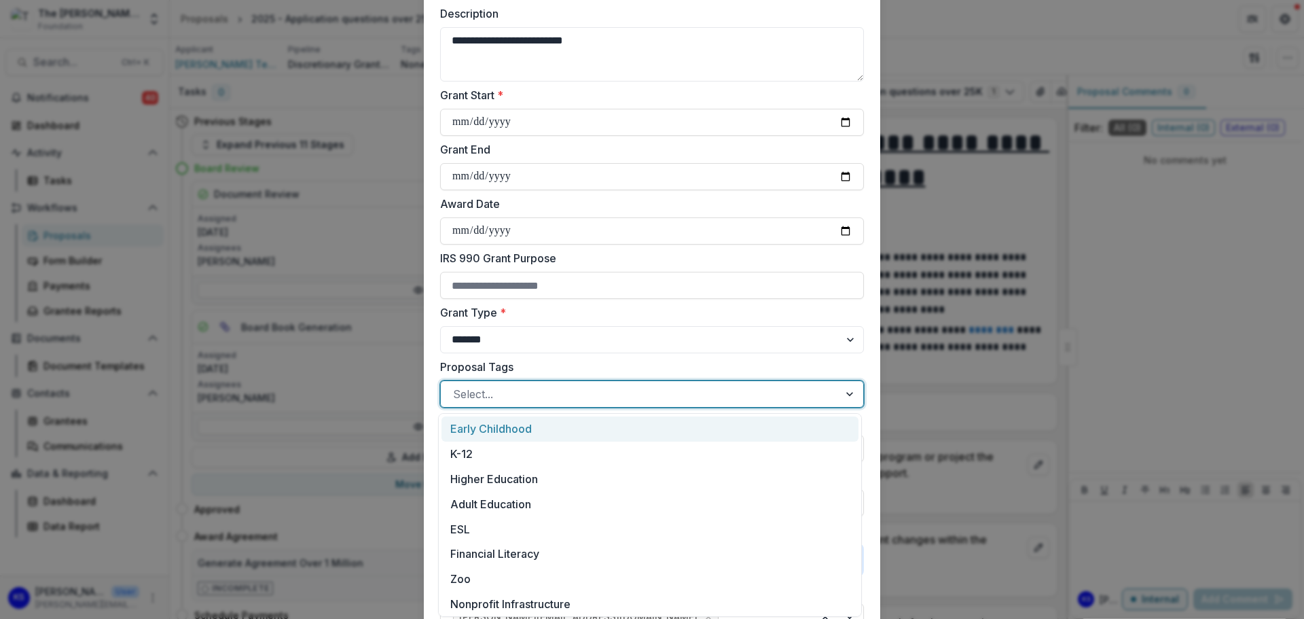
click at [440, 371] on label "Proposal Tags" at bounding box center [648, 367] width 416 height 16
click at [453, 386] on input "Proposal Tags" at bounding box center [454, 394] width 3 height 16
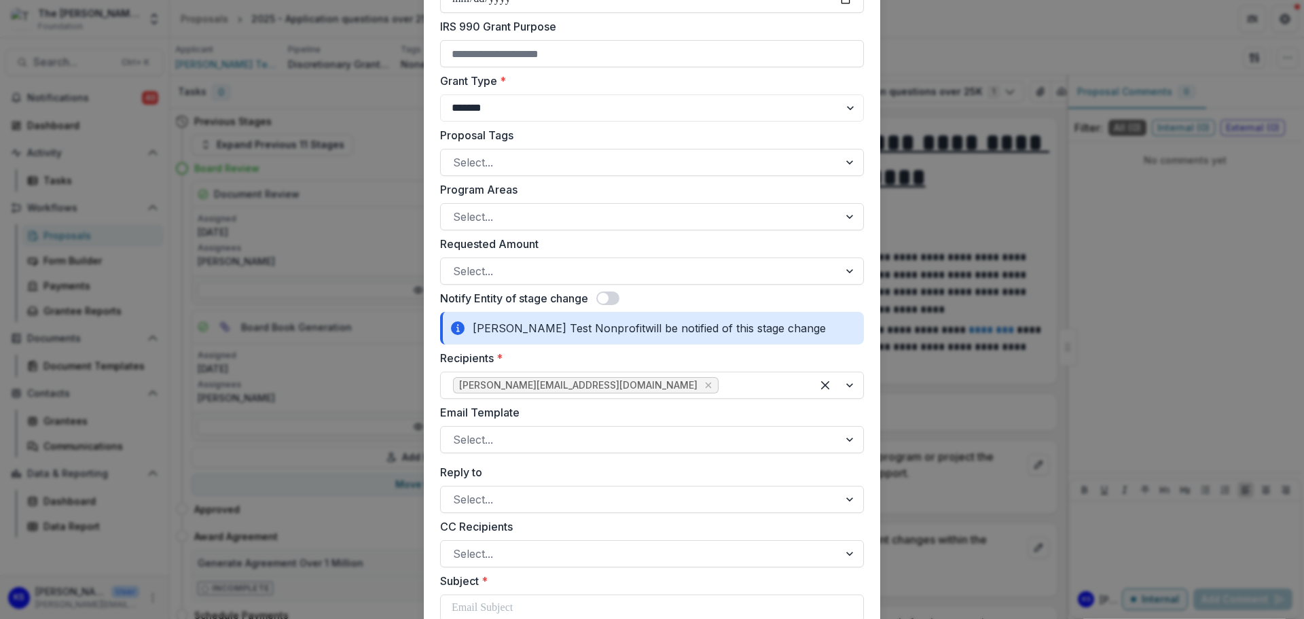
scroll to position [475, 0]
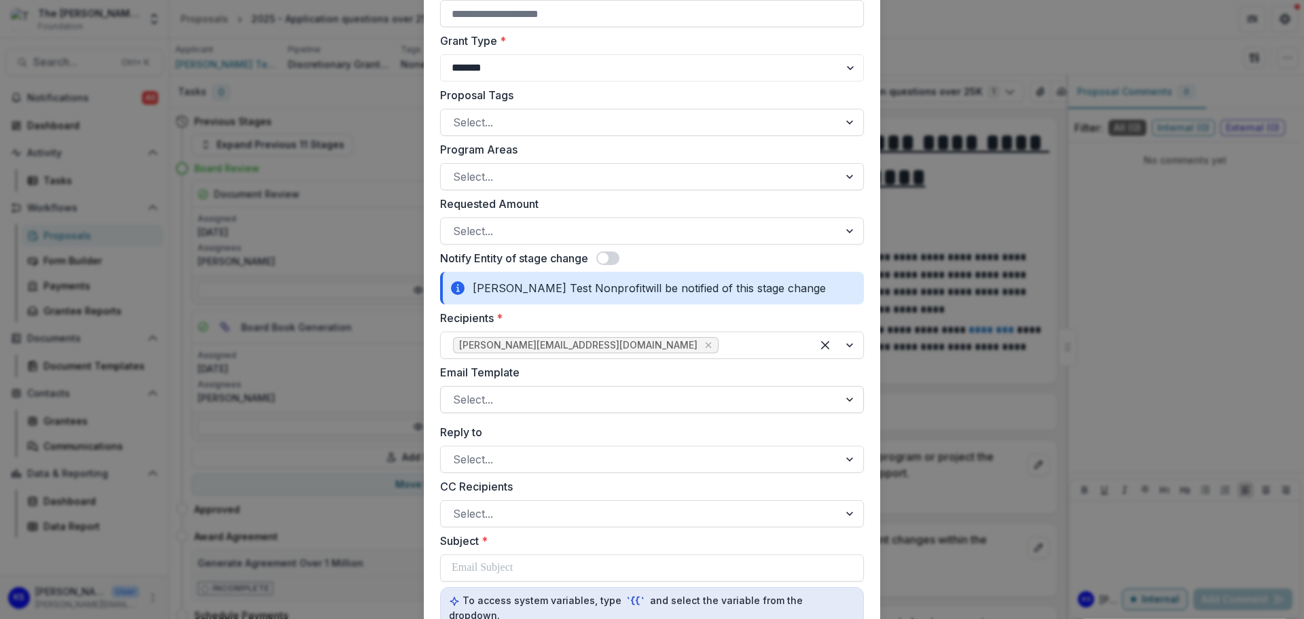
click at [636, 397] on div at bounding box center [639, 399] width 373 height 19
click at [867, 440] on form "**********" at bounding box center [652, 384] width 456 height 1550
click at [763, 459] on div at bounding box center [639, 459] width 373 height 19
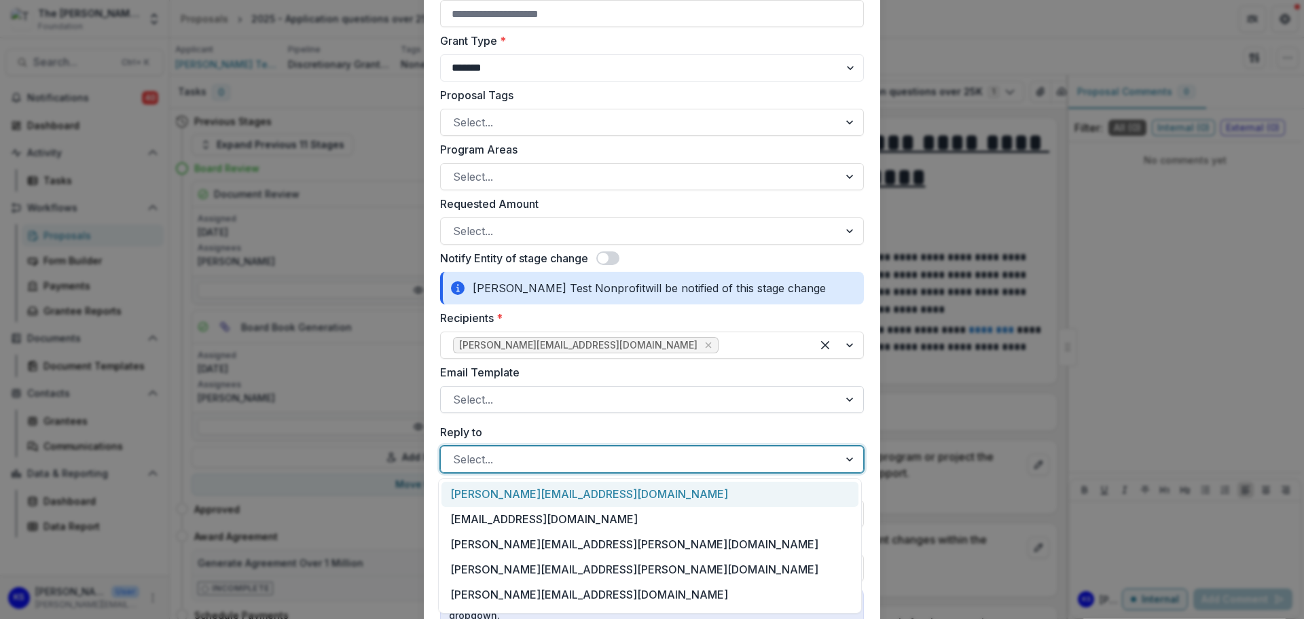
click at [754, 406] on div at bounding box center [639, 399] width 373 height 19
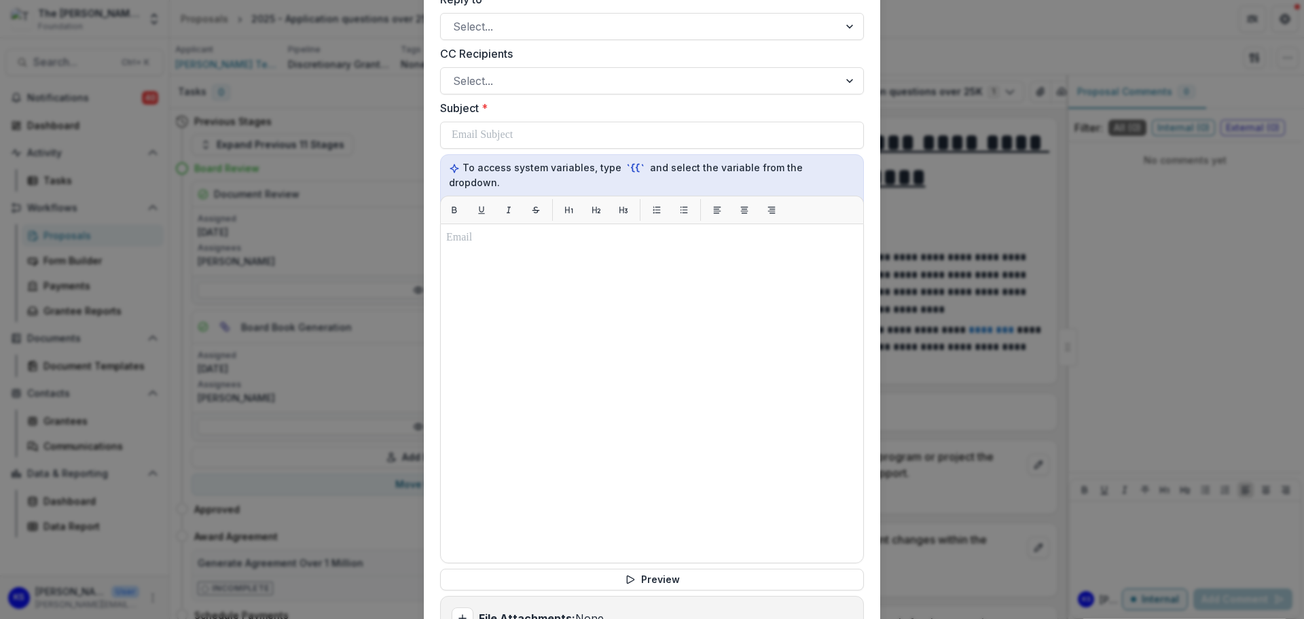
scroll to position [951, 0]
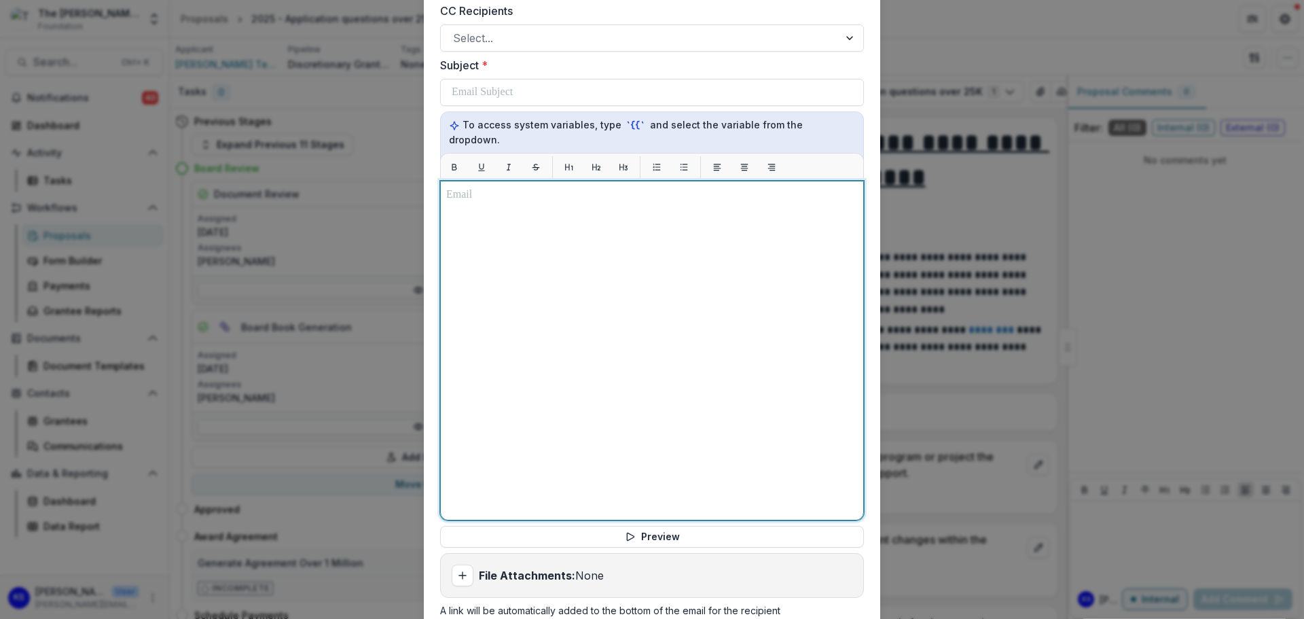
click at [504, 361] on div at bounding box center [652, 350] width 412 height 327
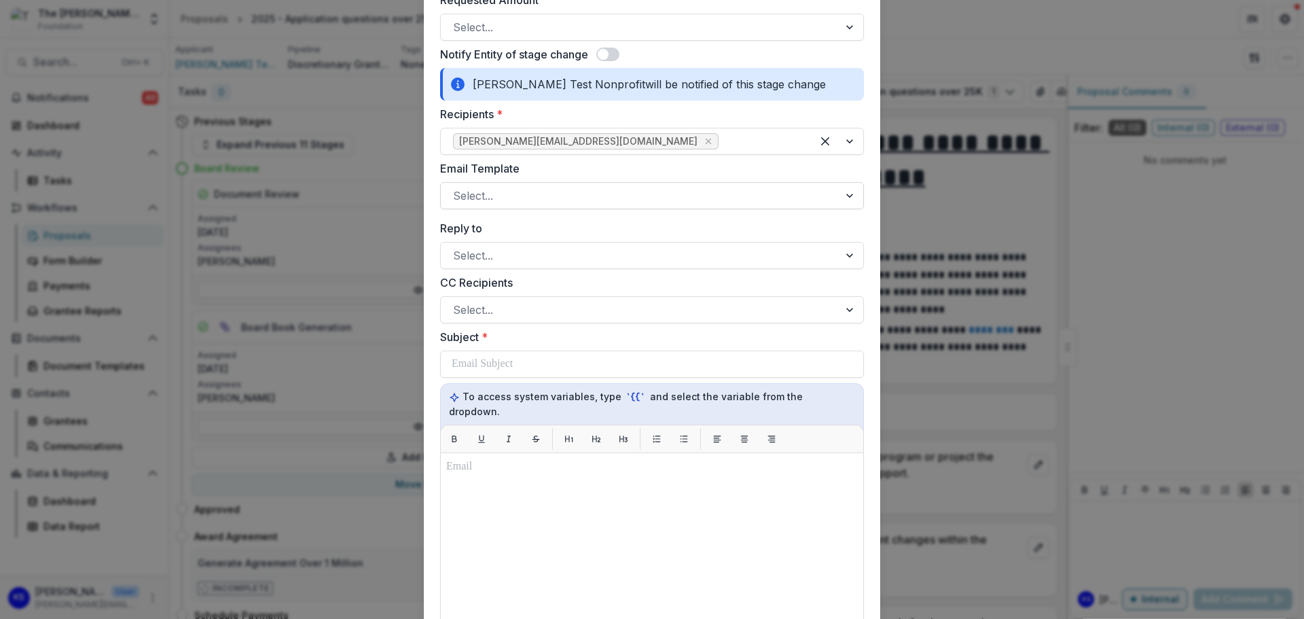
click at [515, 194] on div at bounding box center [639, 195] width 373 height 19
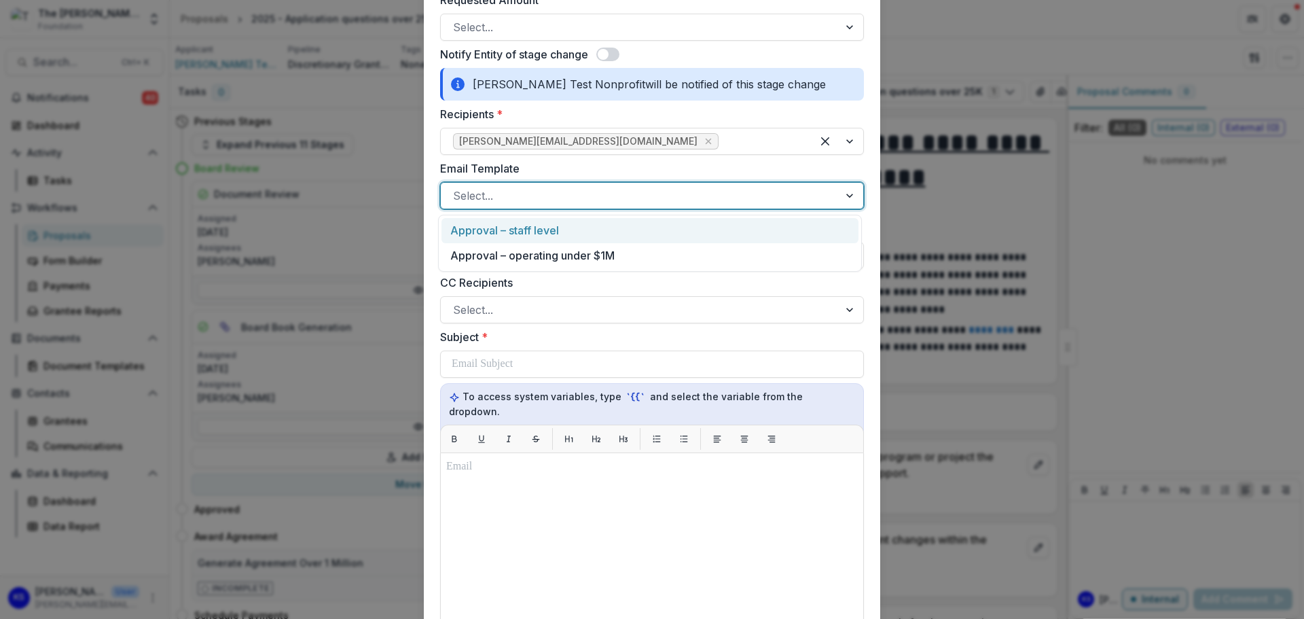
click at [506, 230] on div "Approval – staff level" at bounding box center [649, 230] width 417 height 25
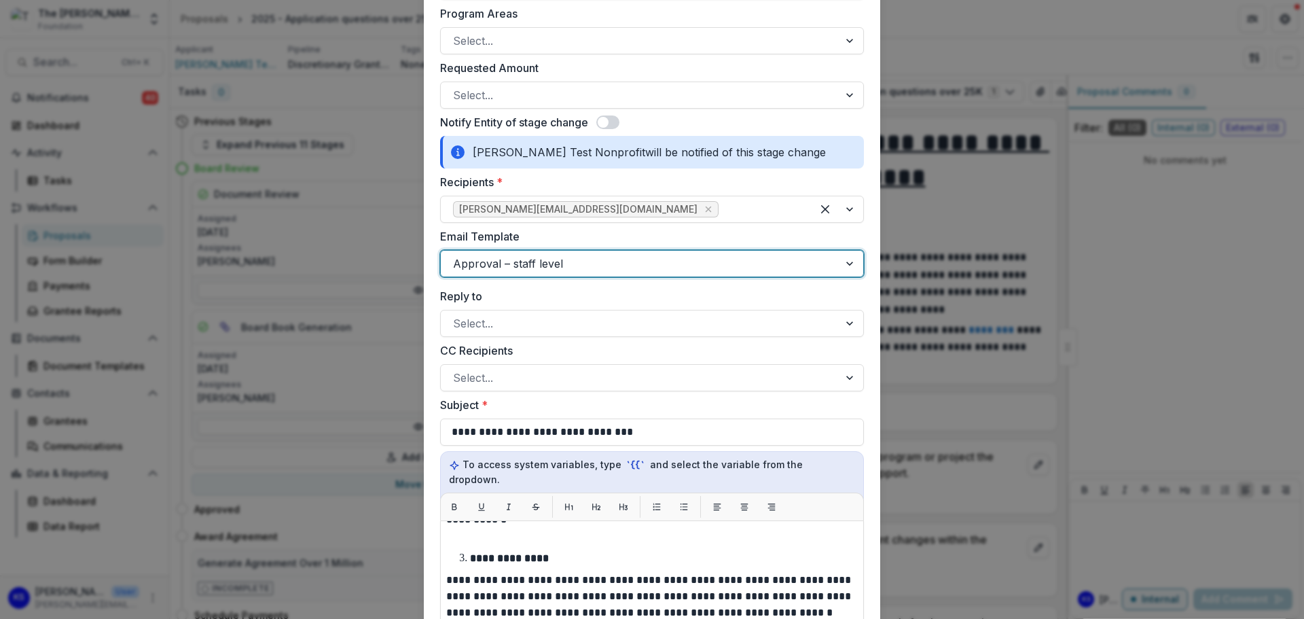
scroll to position [395, 0]
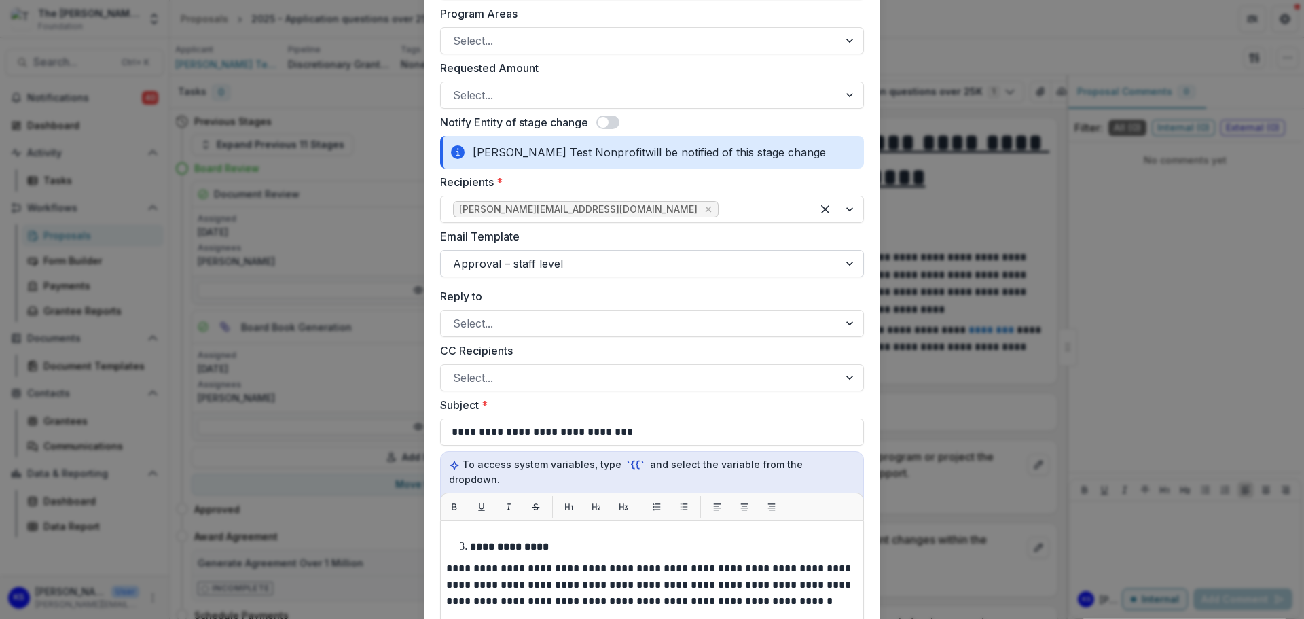
click at [577, 265] on div at bounding box center [639, 263] width 373 height 19
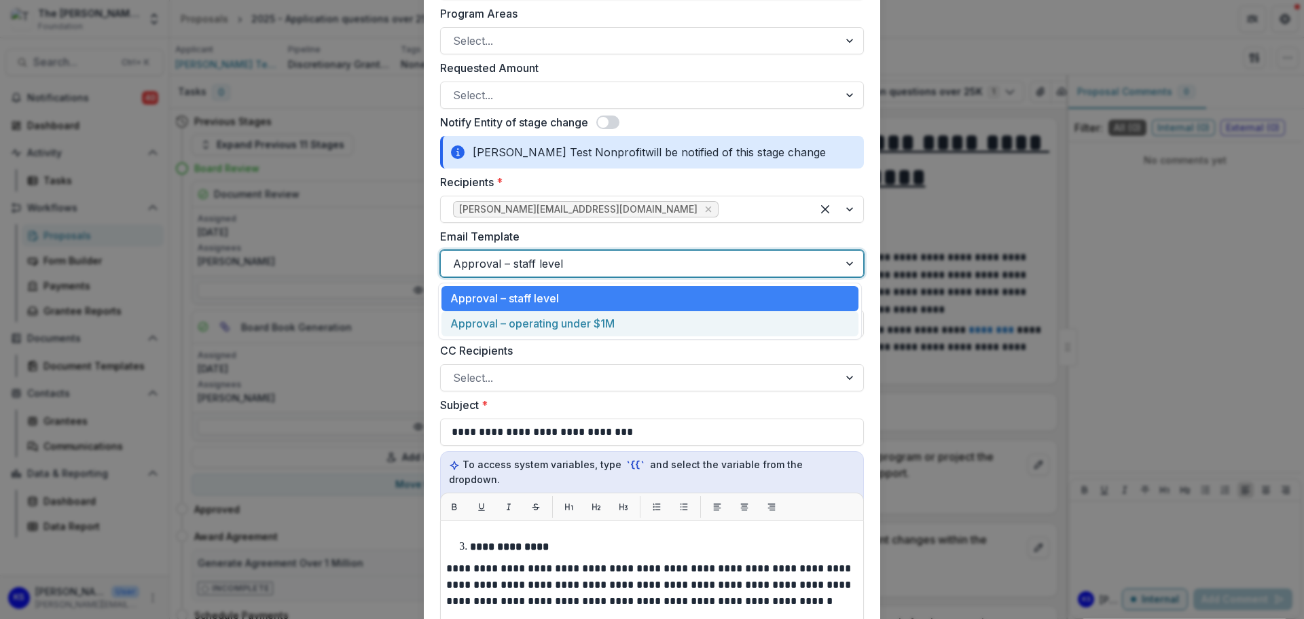
click at [573, 322] on div "Approval – operating under $1M" at bounding box center [649, 323] width 417 height 25
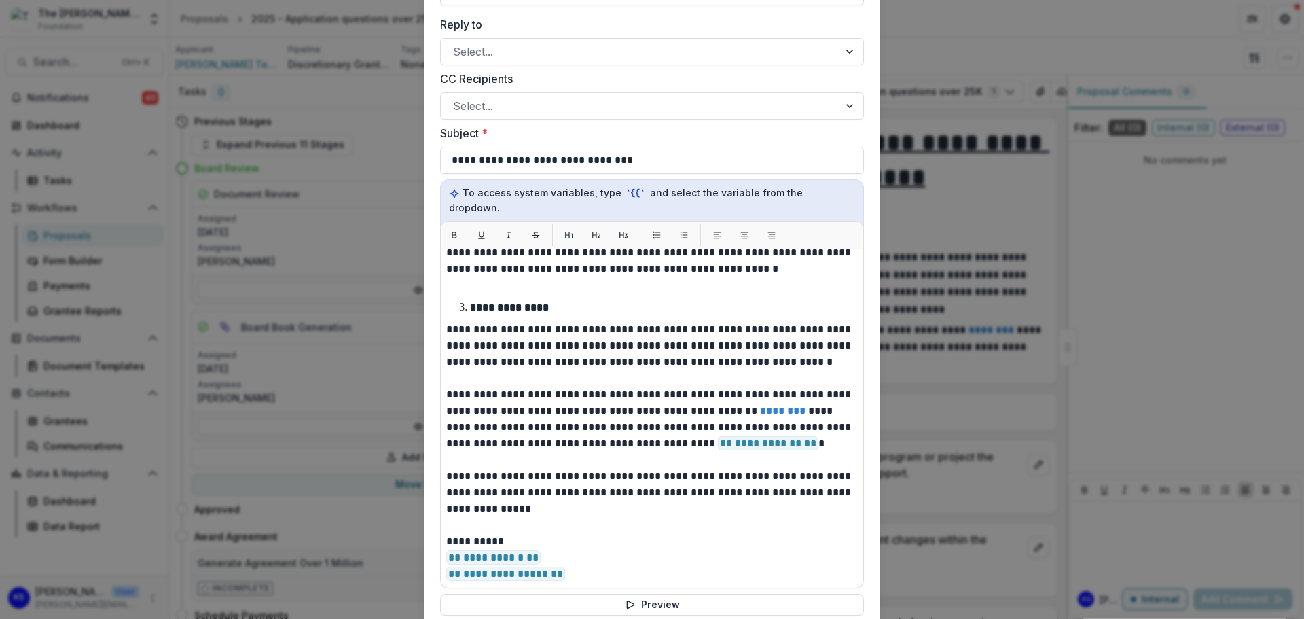
scroll to position [1089, 0]
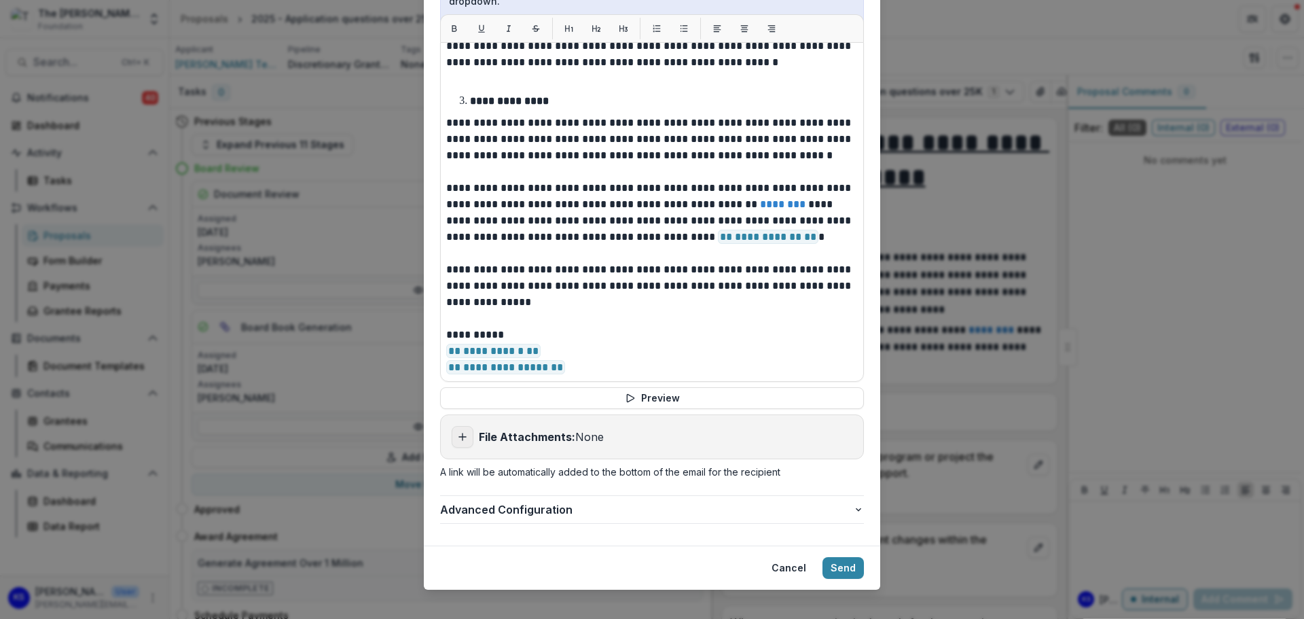
click at [467, 426] on button "Add attachment" at bounding box center [463, 437] width 22 height 22
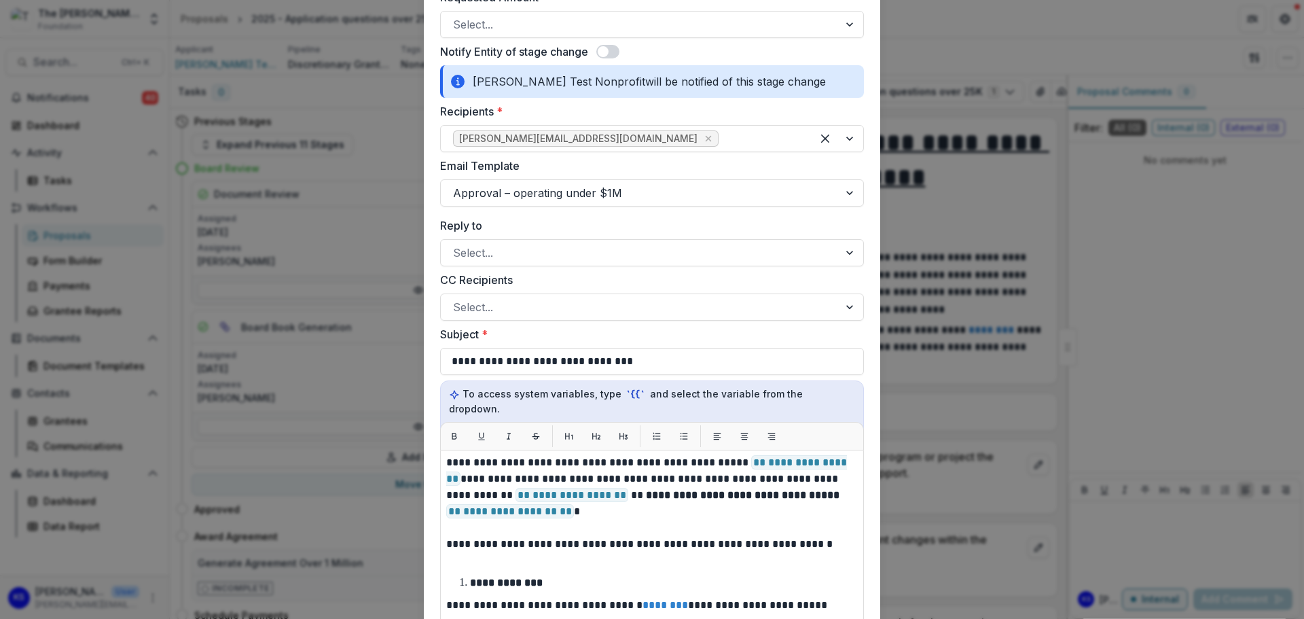
scroll to position [0, 0]
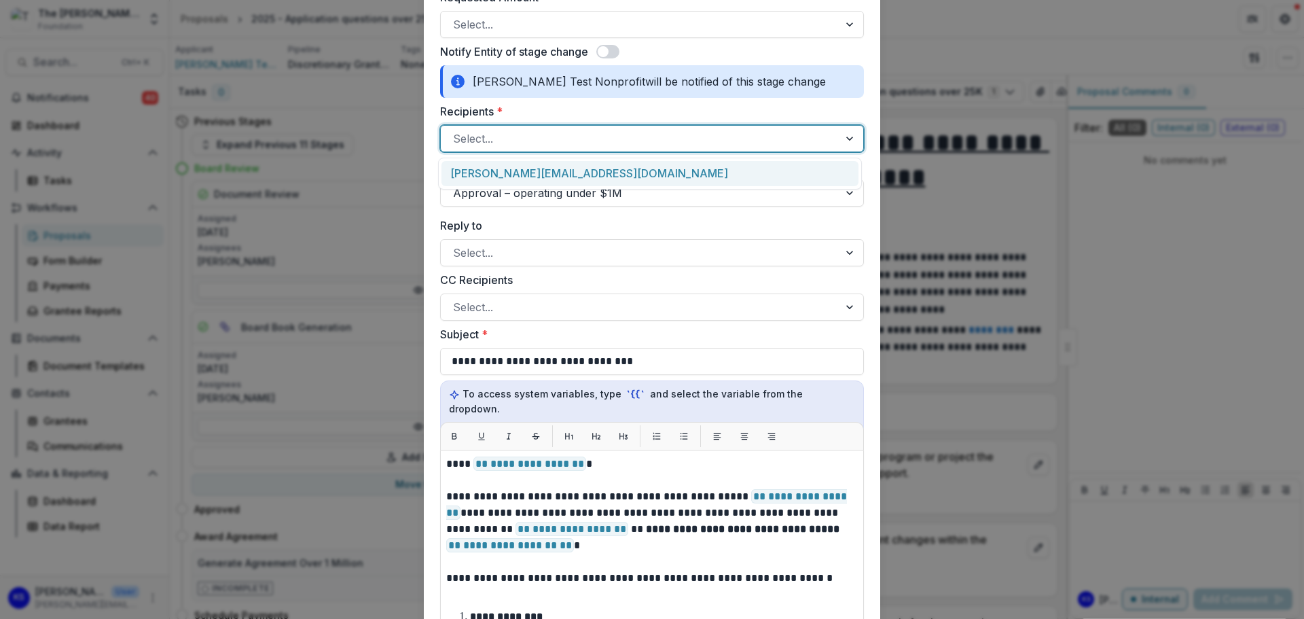
click at [845, 132] on div at bounding box center [851, 139] width 24 height 26
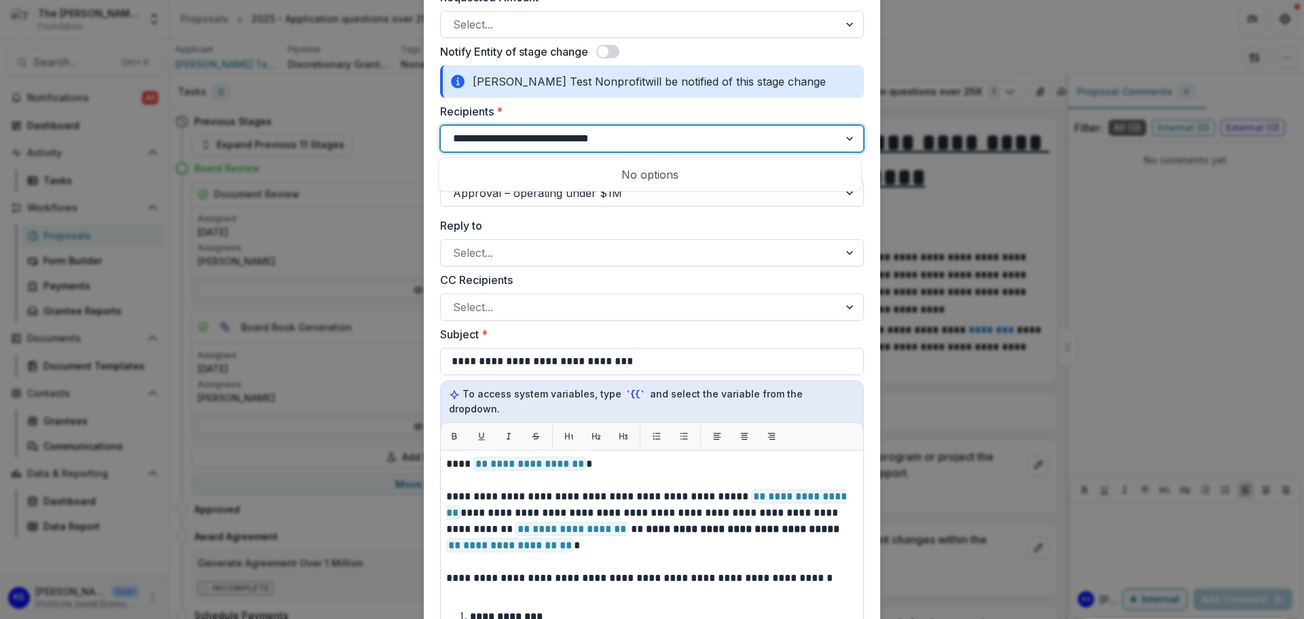
type input "**********"
click at [433, 177] on form "**********" at bounding box center [652, 177] width 456 height 1550
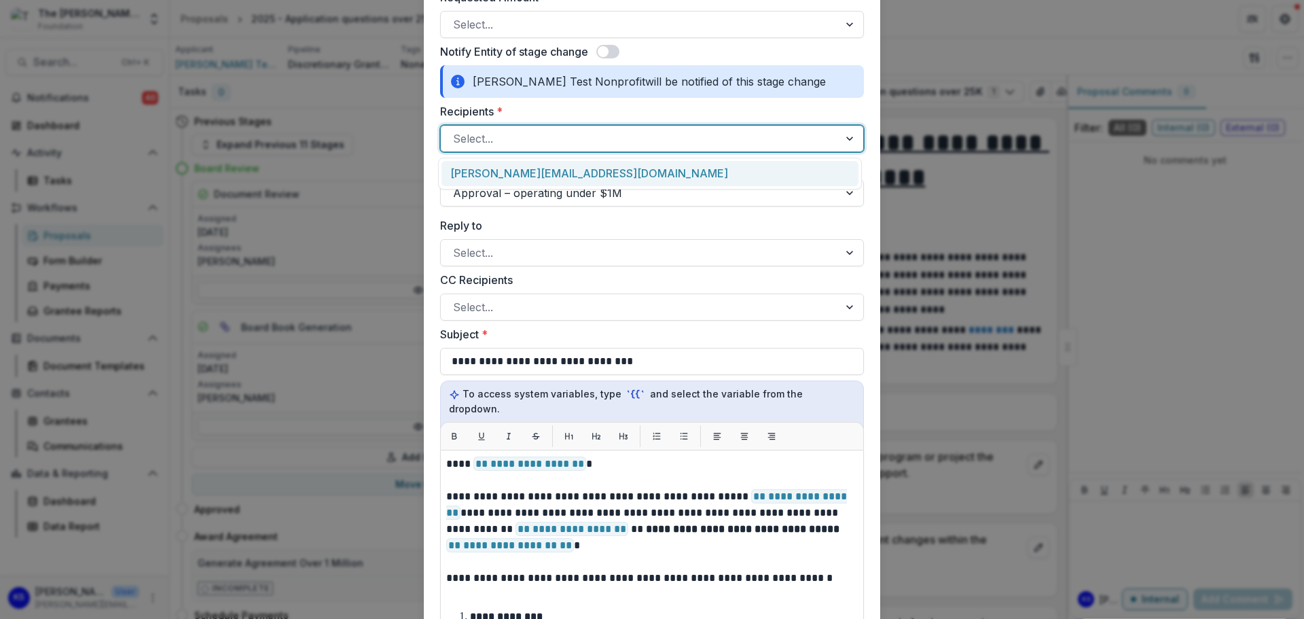
click at [475, 139] on div at bounding box center [639, 138] width 373 height 19
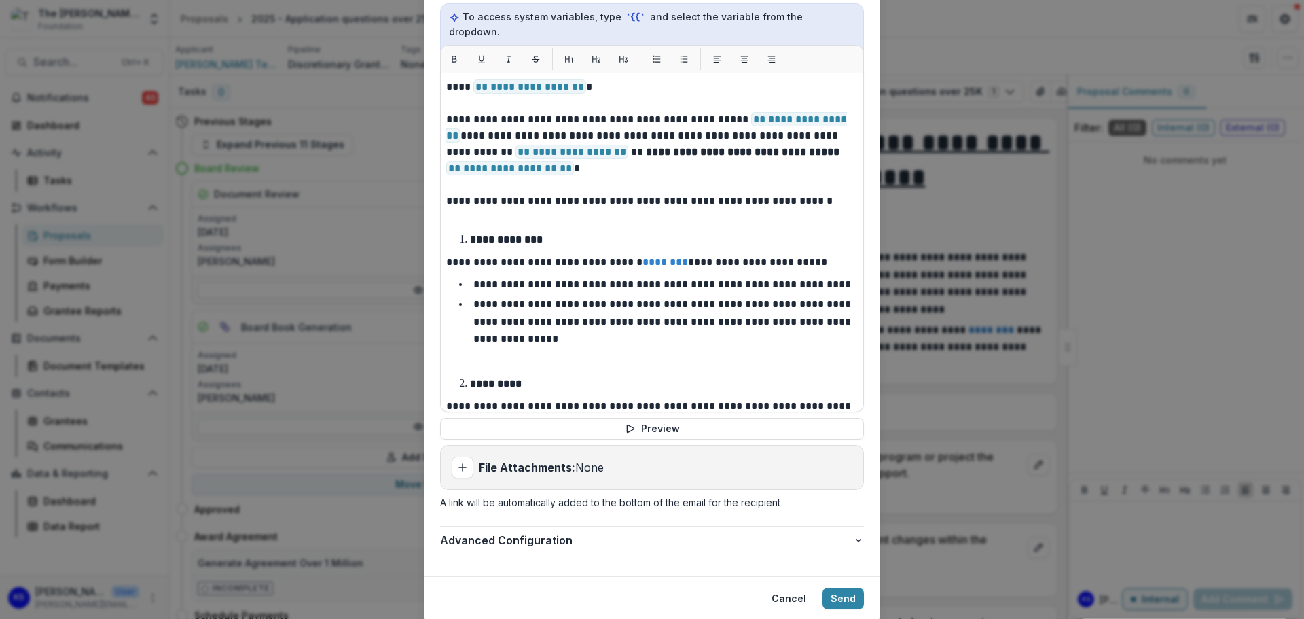
scroll to position [1089, 0]
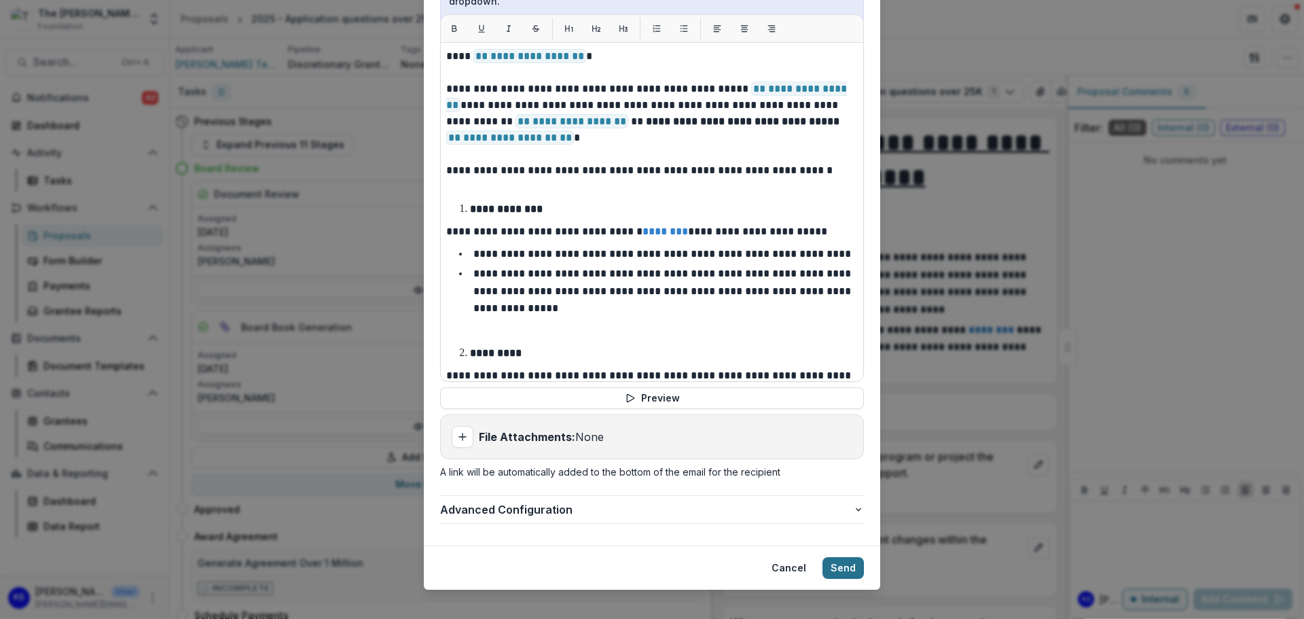
click at [838, 557] on button "Send" at bounding box center [842, 568] width 41 height 22
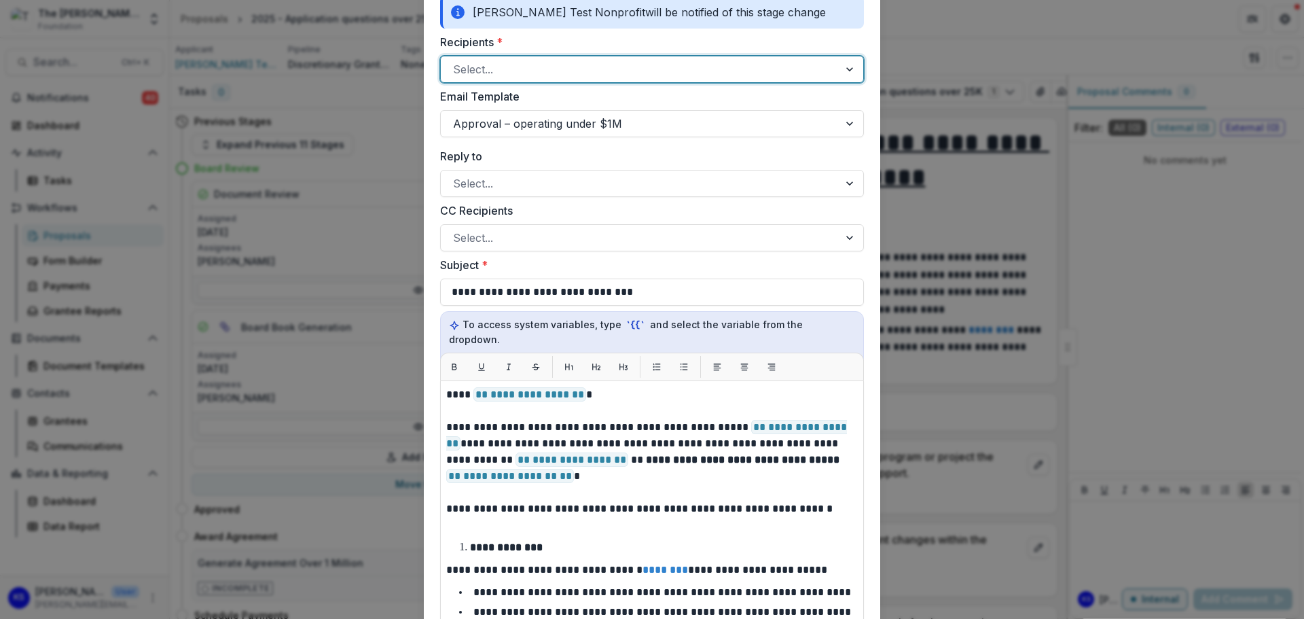
scroll to position [676, 0]
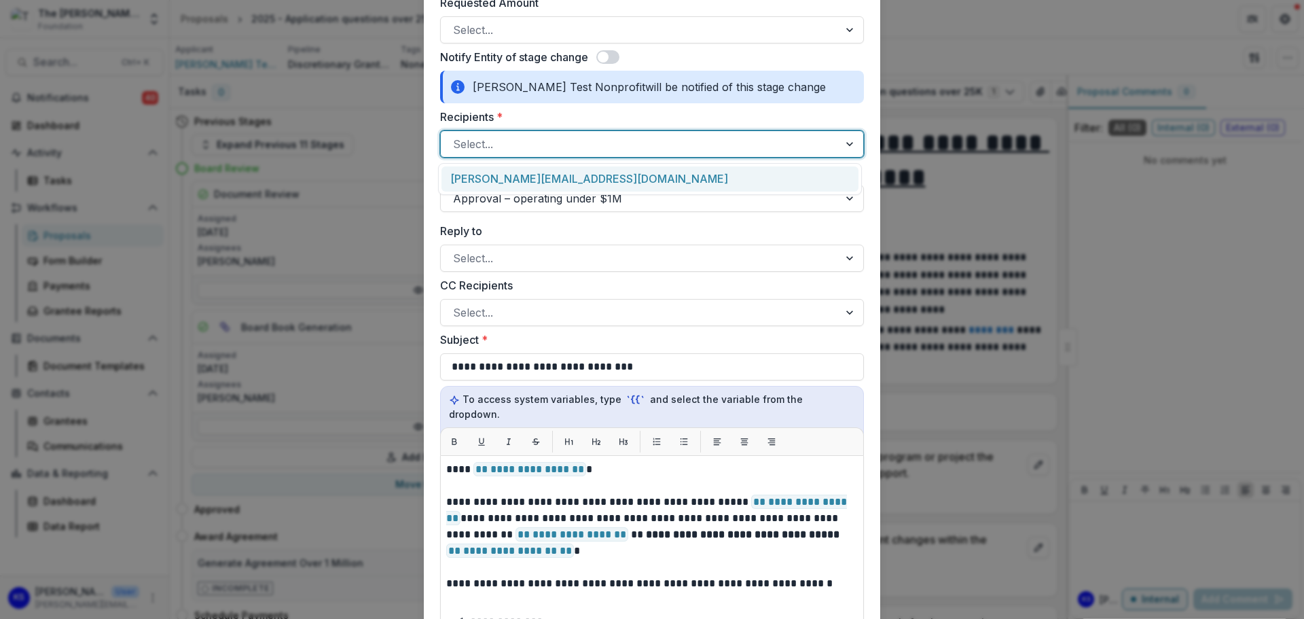
click at [687, 147] on div at bounding box center [639, 143] width 373 height 19
click at [507, 179] on div "[PERSON_NAME][EMAIL_ADDRESS][DOMAIN_NAME]" at bounding box center [649, 178] width 417 height 25
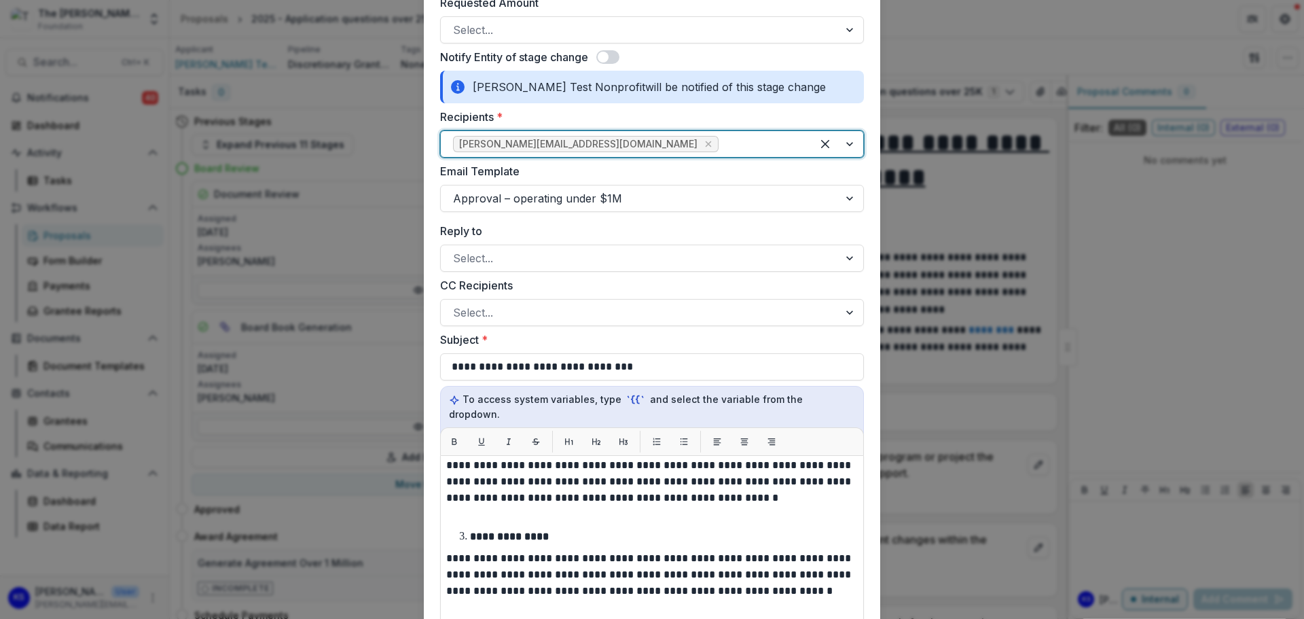
scroll to position [0, 0]
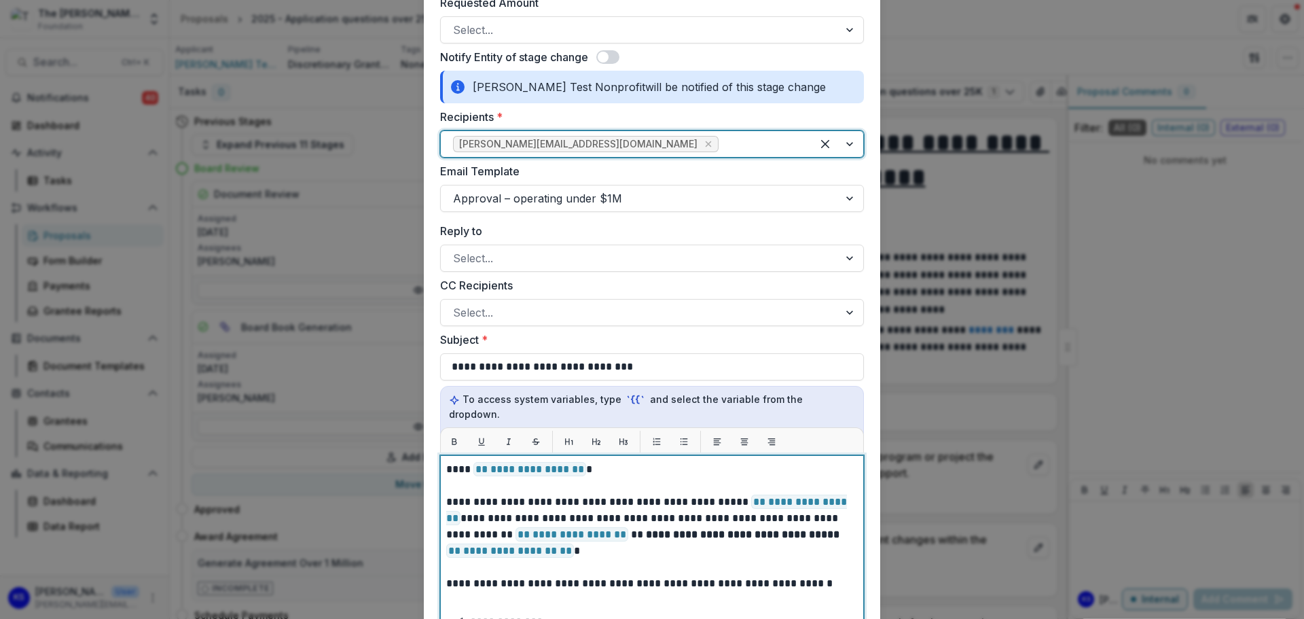
click at [447, 461] on p "**********" at bounding box center [649, 477] width 407 height 33
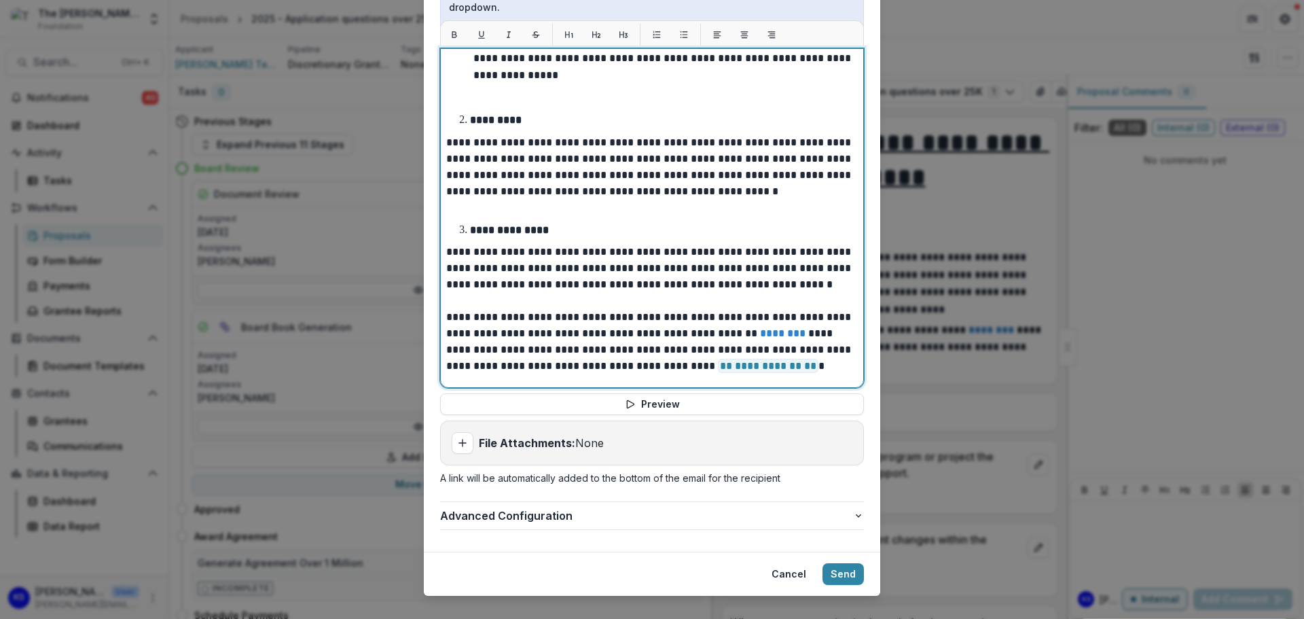
scroll to position [1084, 0]
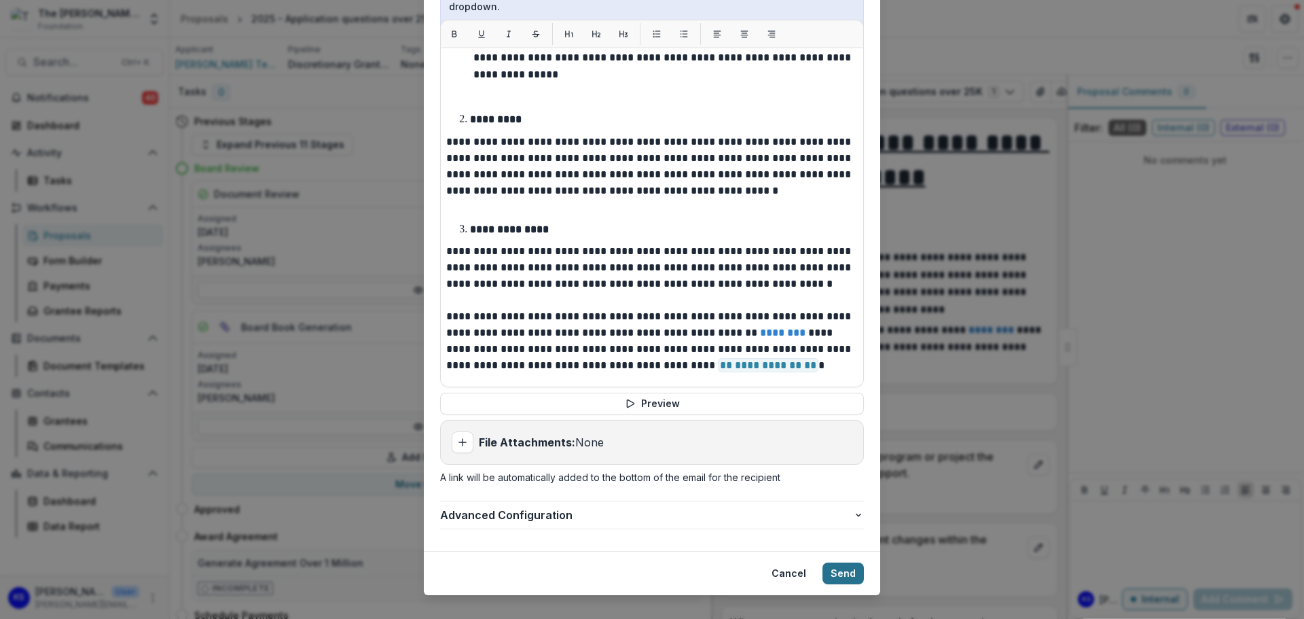
click at [829, 562] on button "Send" at bounding box center [842, 573] width 41 height 22
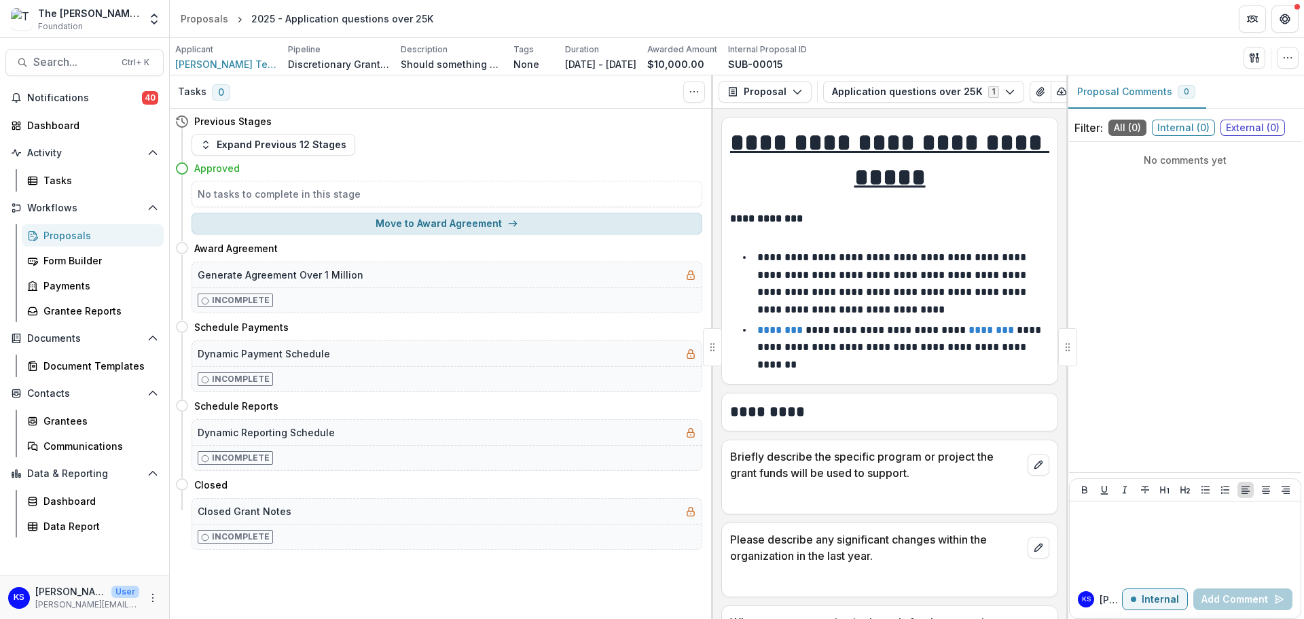
click at [480, 222] on button "Move to Award Agreement" at bounding box center [446, 224] width 511 height 22
select select "**********"
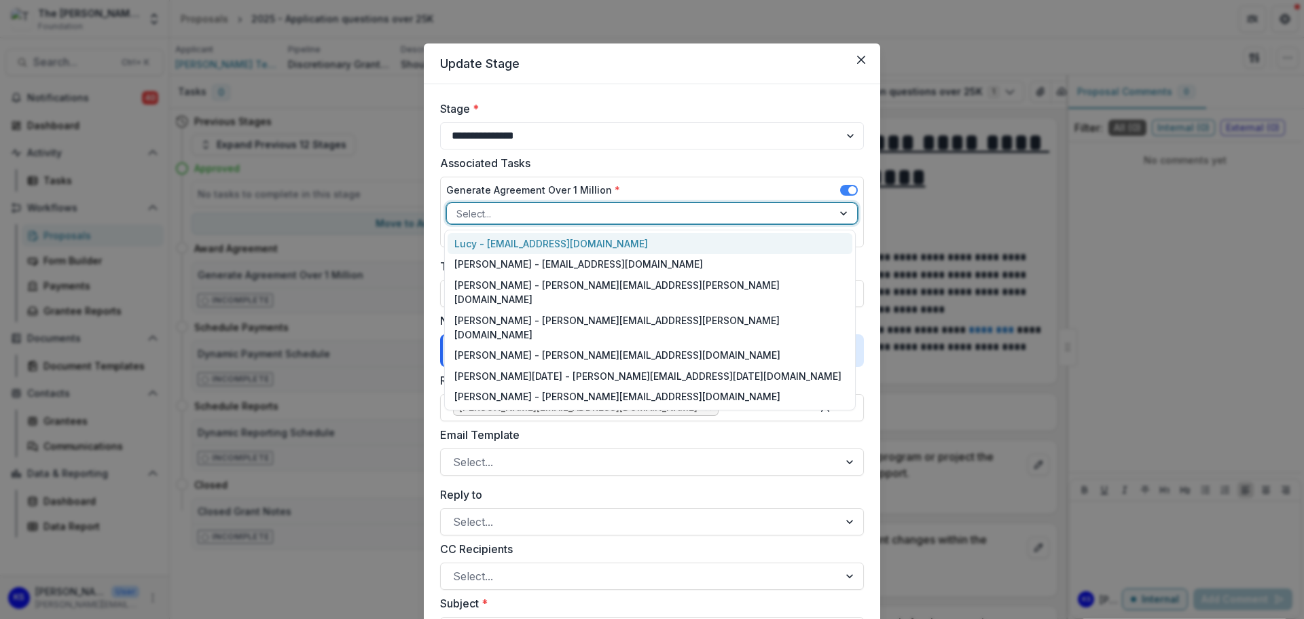
click at [480, 219] on div at bounding box center [639, 213] width 367 height 17
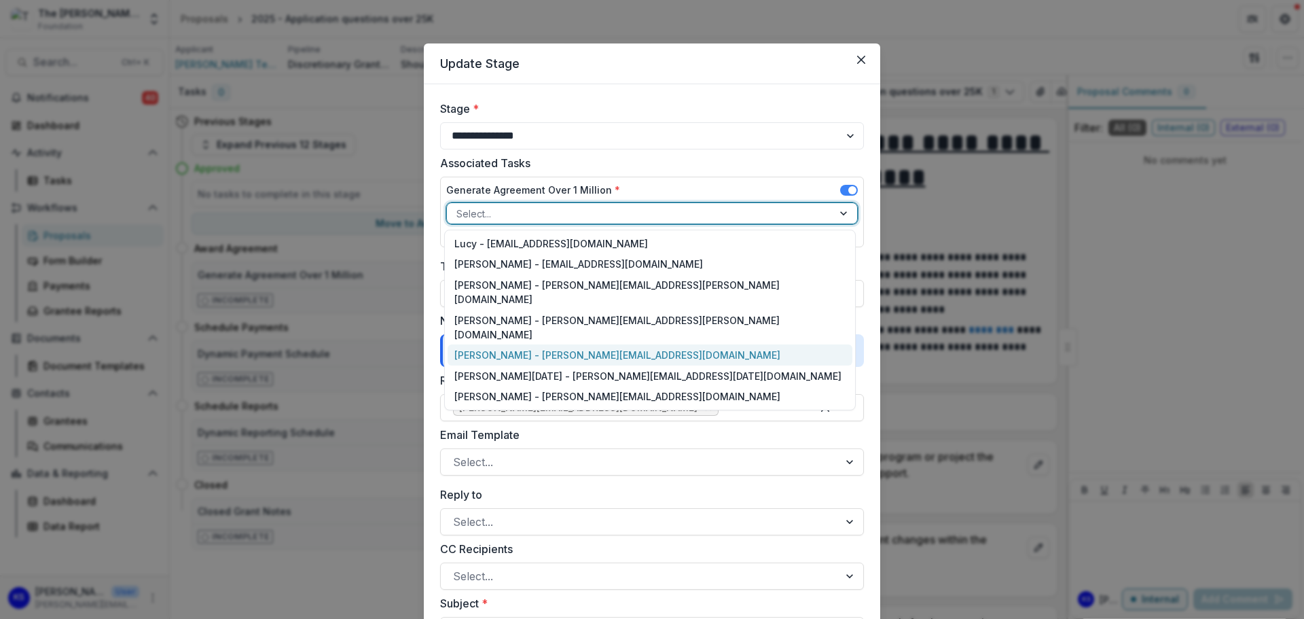
click at [485, 344] on div "[PERSON_NAME] - [PERSON_NAME][EMAIL_ADDRESS][DOMAIN_NAME]" at bounding box center [649, 354] width 405 height 21
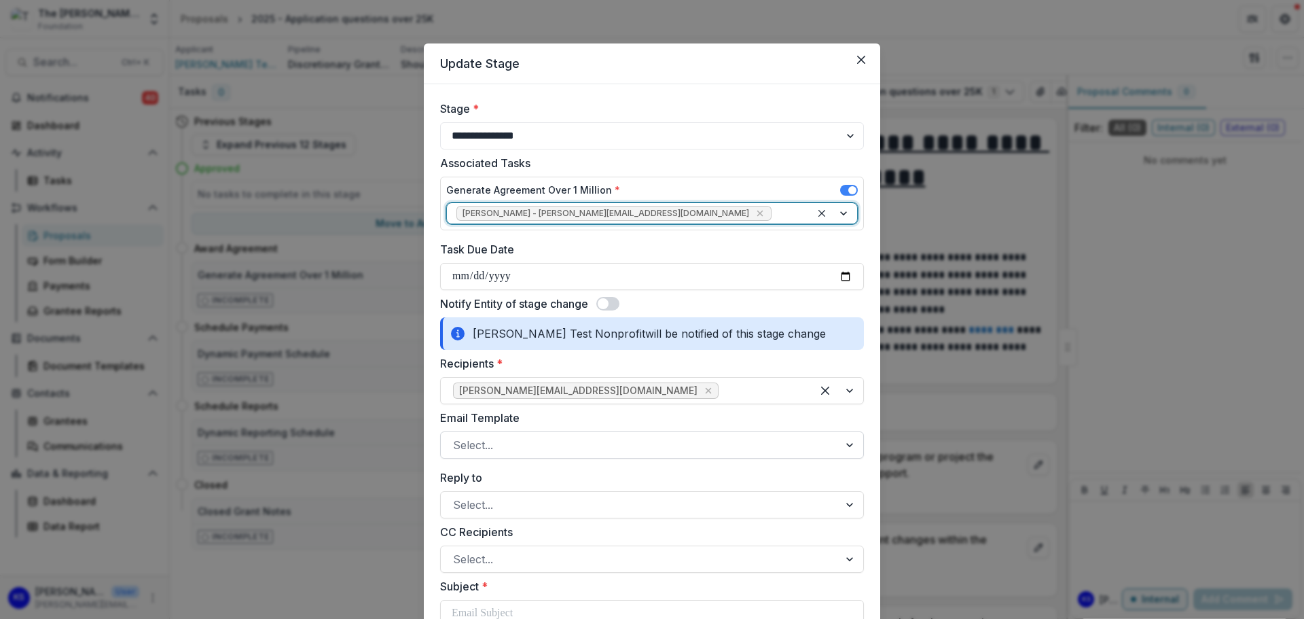
click at [503, 451] on div at bounding box center [639, 444] width 373 height 19
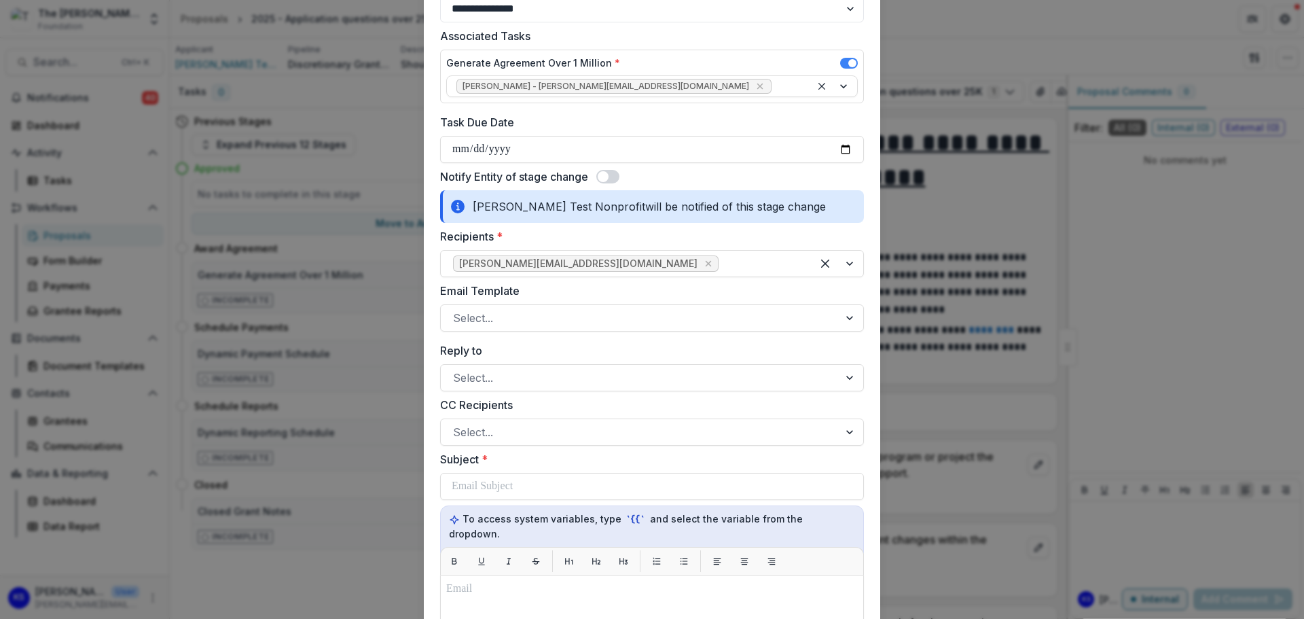
scroll to position [204, 0]
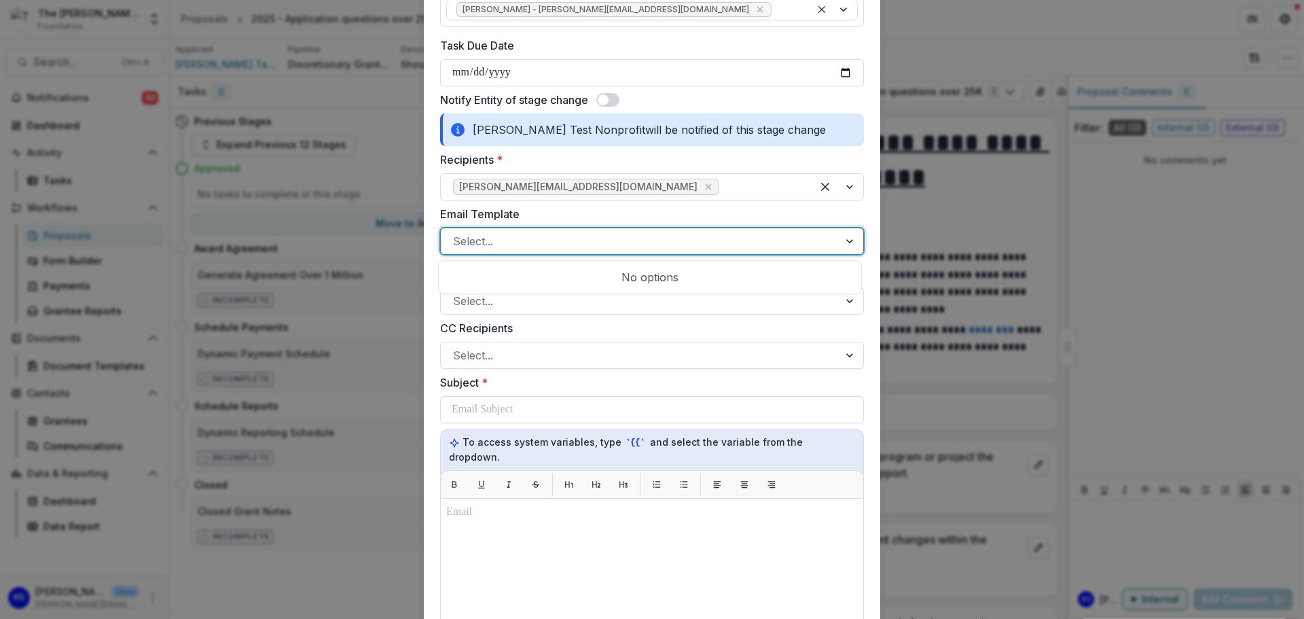
click at [554, 235] on div at bounding box center [639, 241] width 373 height 19
click at [555, 274] on div "No options" at bounding box center [649, 276] width 417 height 27
click at [460, 304] on div at bounding box center [639, 300] width 373 height 19
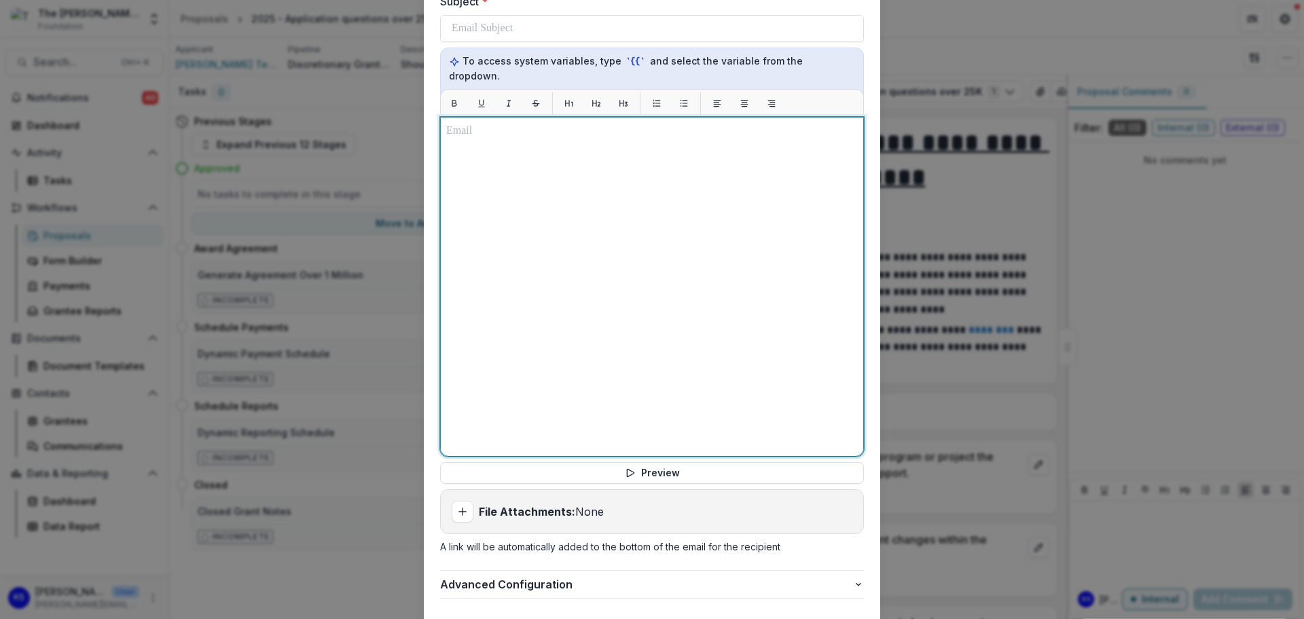
scroll to position [659, 0]
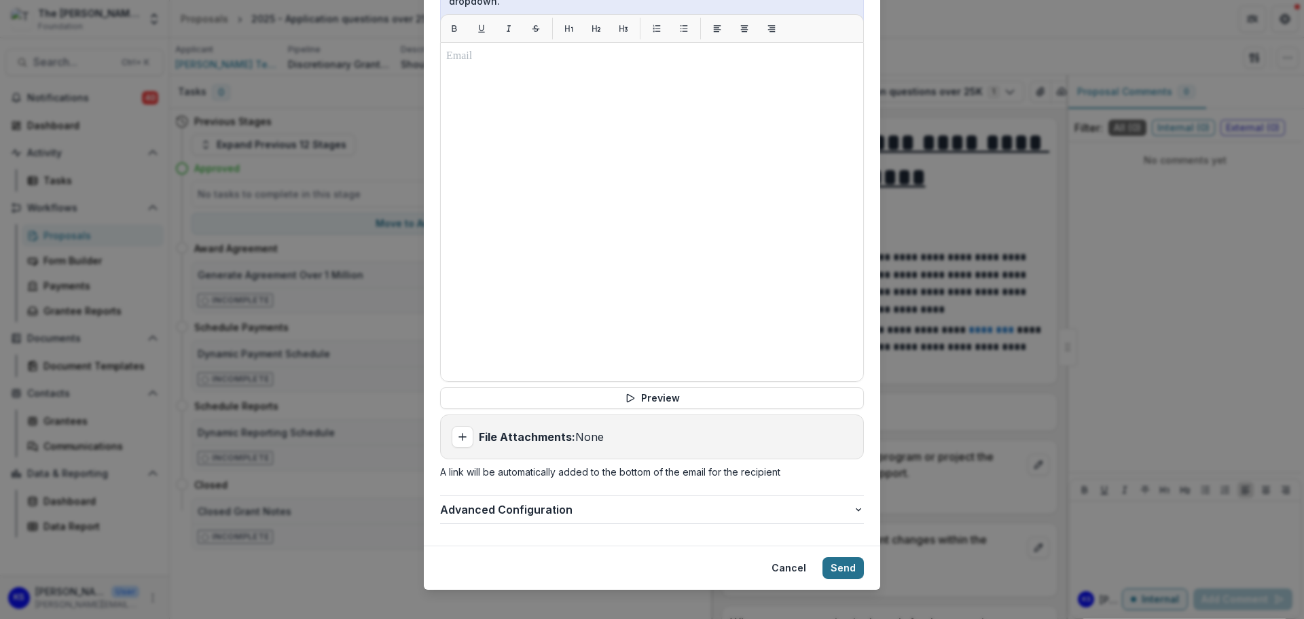
click at [843, 557] on button "Send" at bounding box center [842, 568] width 41 height 22
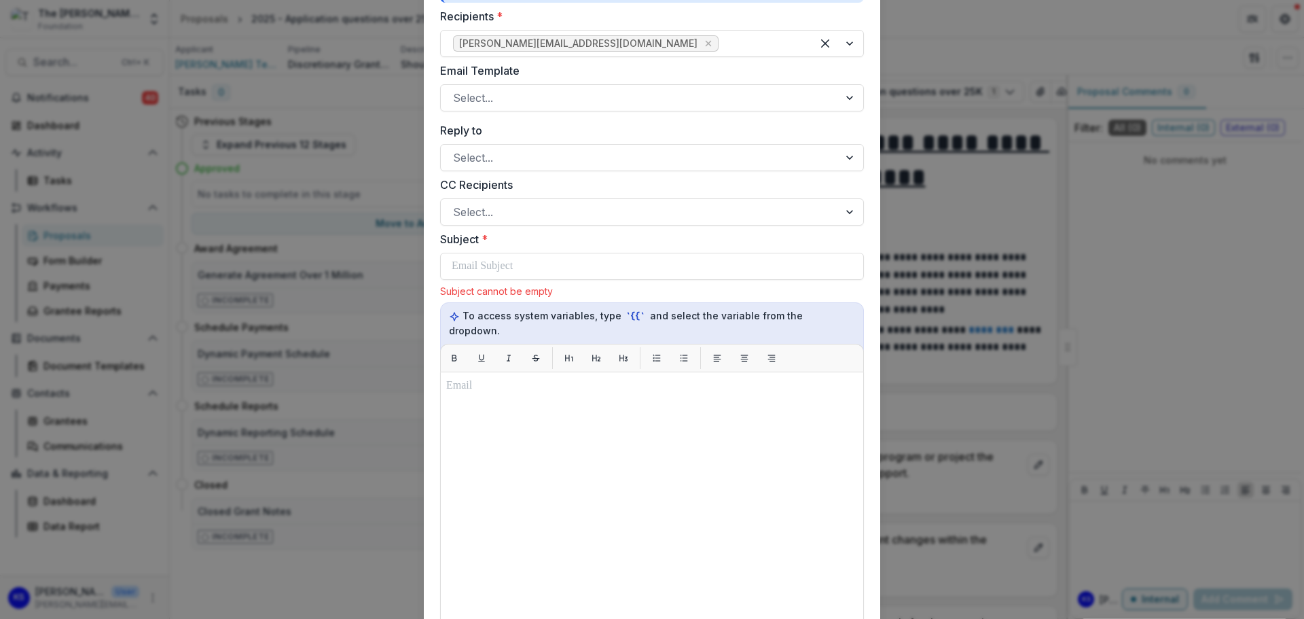
scroll to position [337, 0]
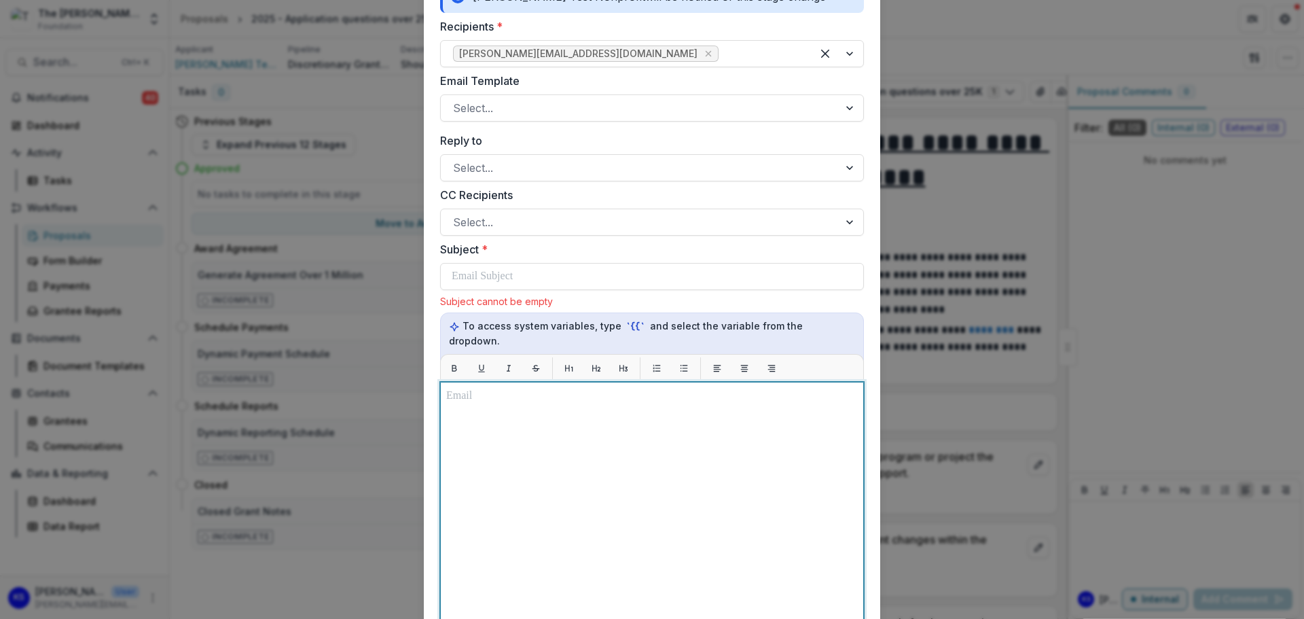
click at [538, 475] on div at bounding box center [652, 551] width 412 height 327
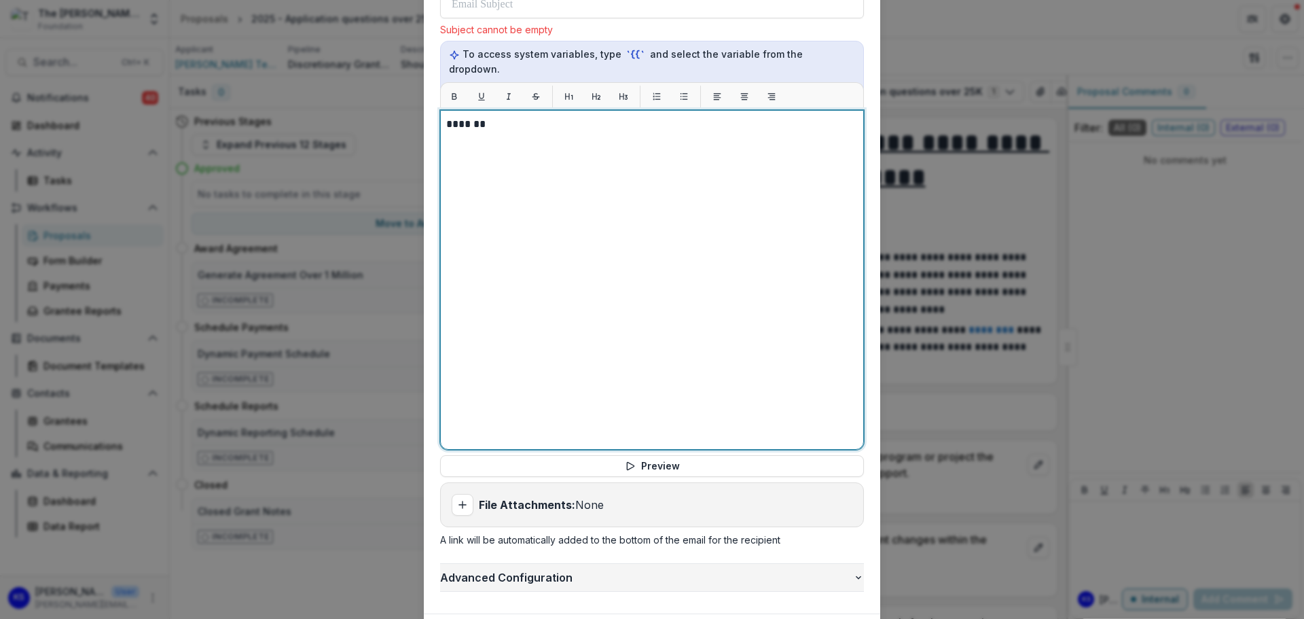
scroll to position [676, 0]
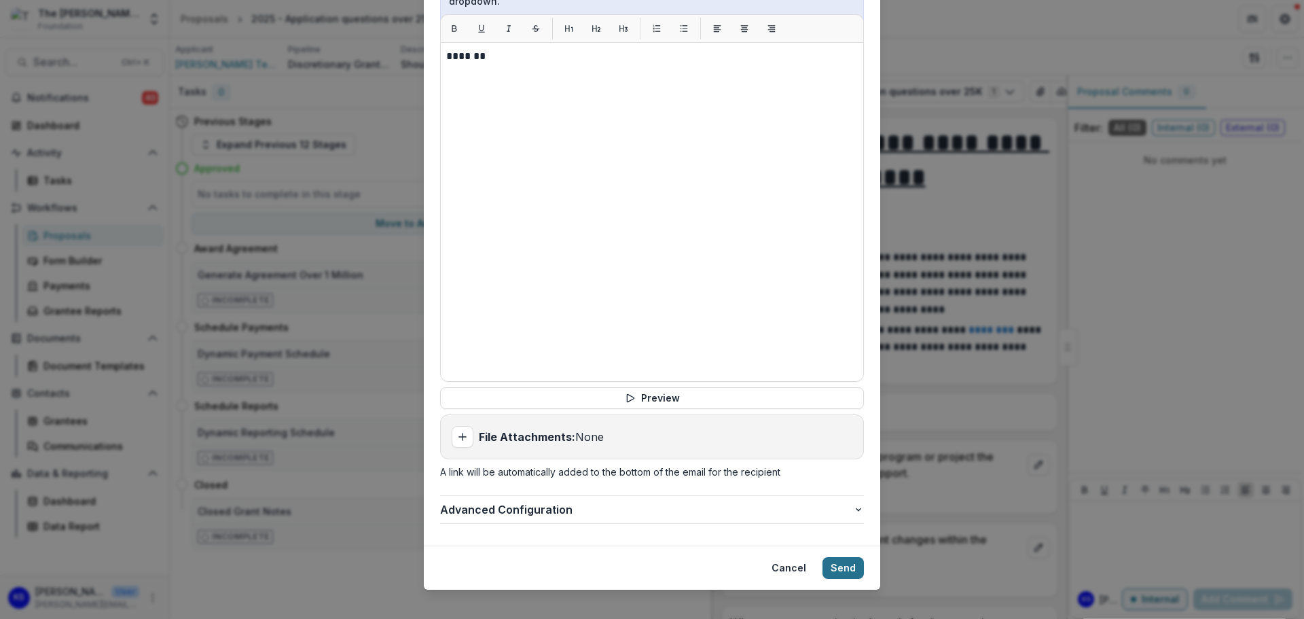
click at [833, 557] on button "Send" at bounding box center [842, 568] width 41 height 22
click at [843, 557] on button "Send" at bounding box center [842, 568] width 41 height 22
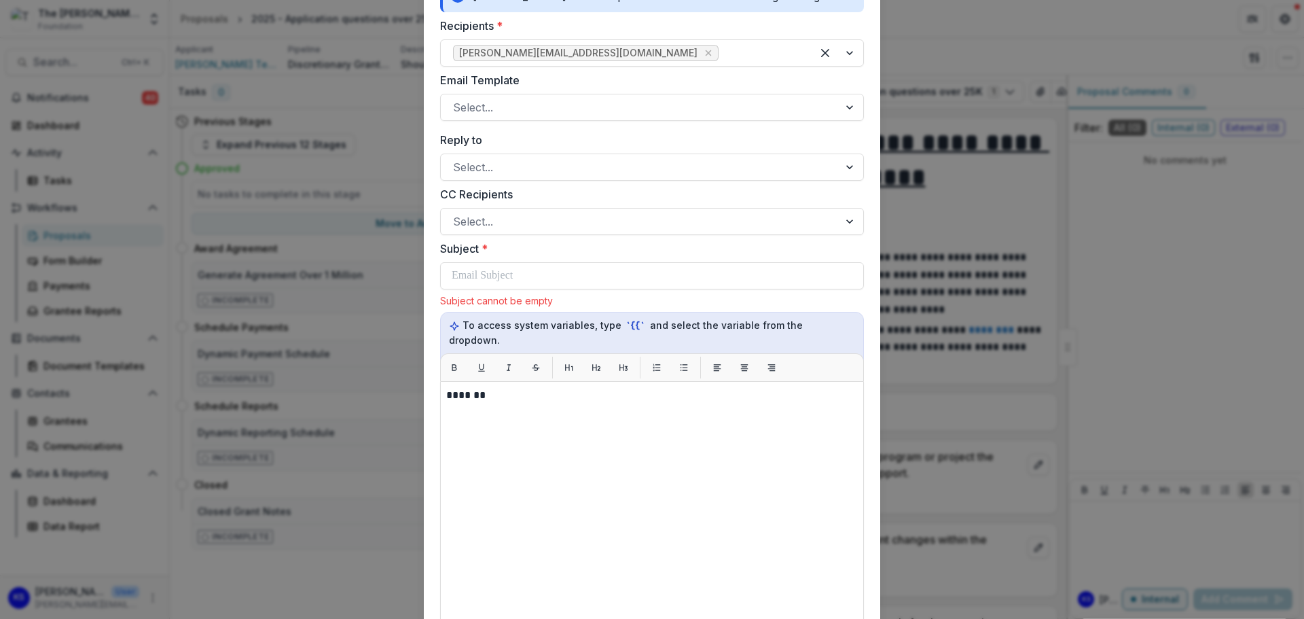
scroll to position [337, 0]
click at [543, 281] on div at bounding box center [652, 276] width 401 height 26
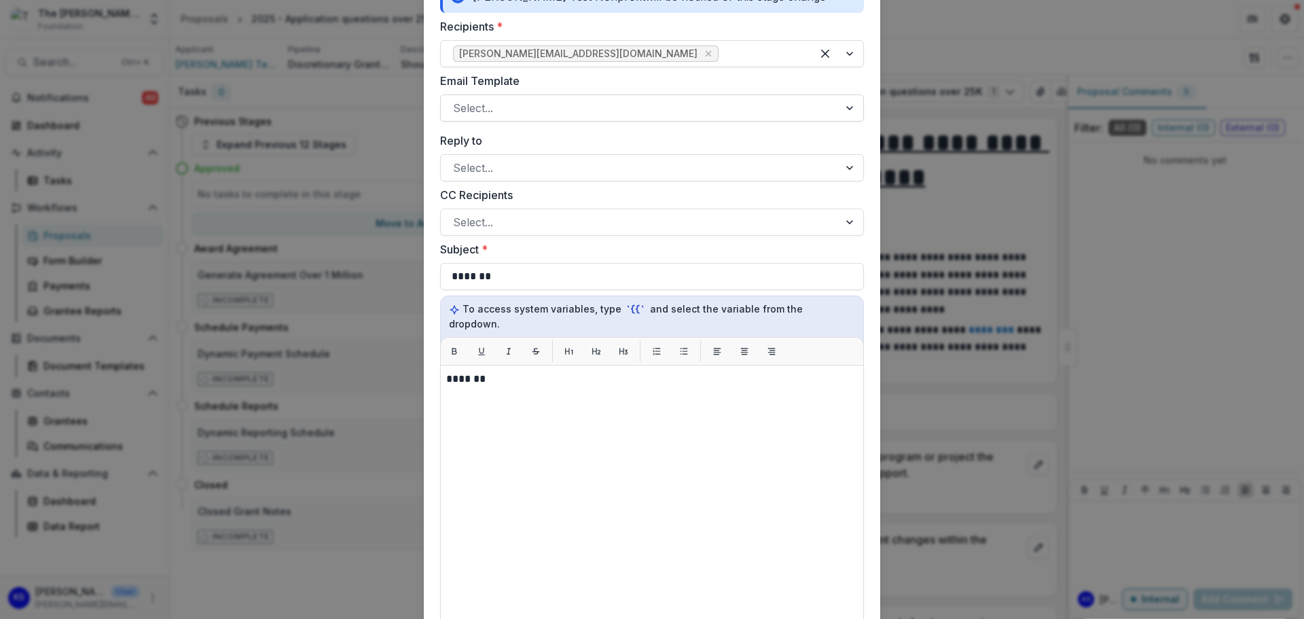
click at [584, 109] on div at bounding box center [639, 107] width 373 height 19
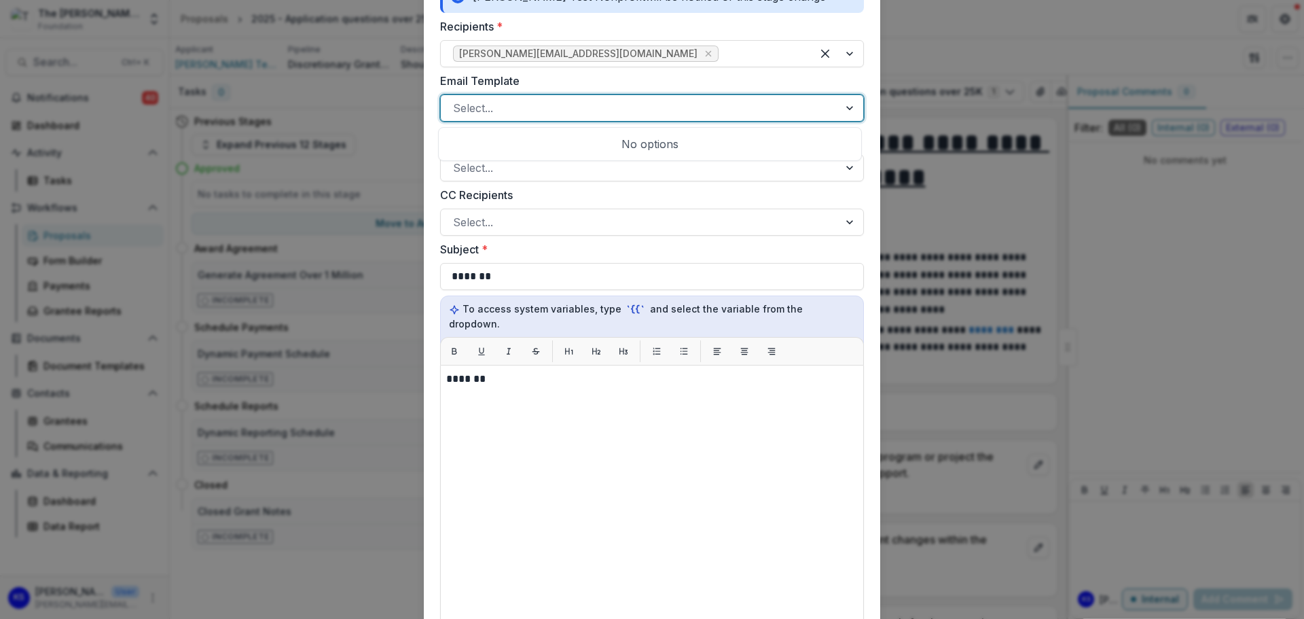
click at [587, 191] on label "CC Recipients" at bounding box center [648, 195] width 416 height 16
click at [456, 214] on input "CC Recipients" at bounding box center [454, 222] width 3 height 16
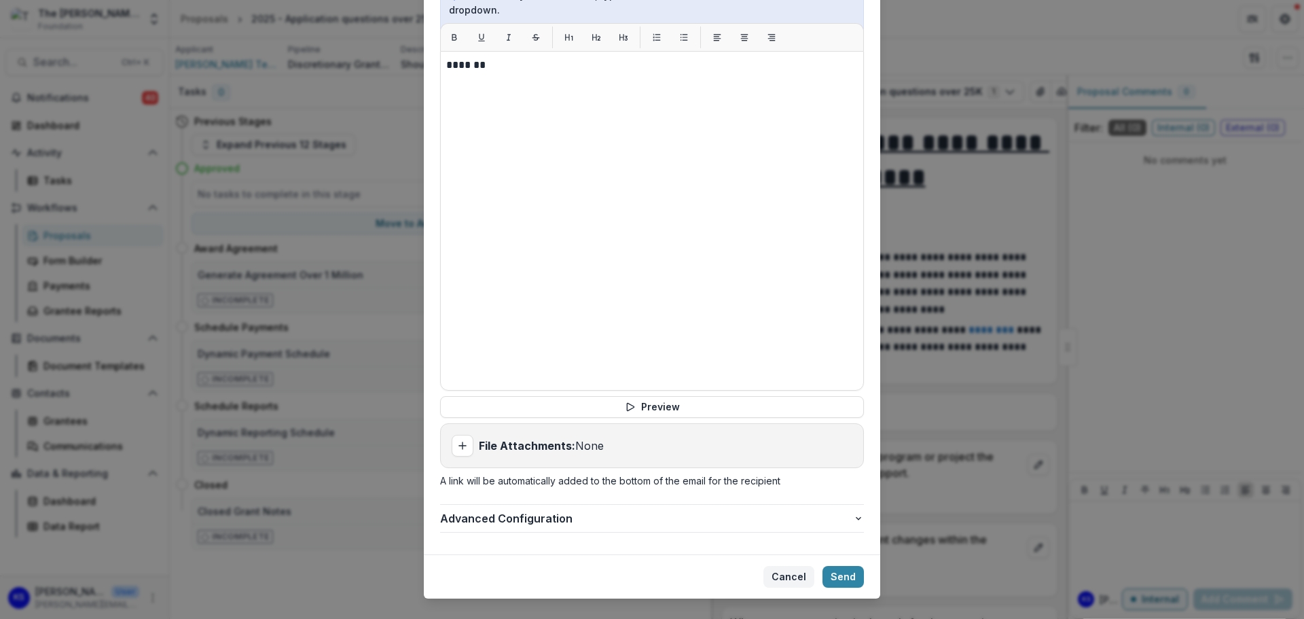
scroll to position [659, 0]
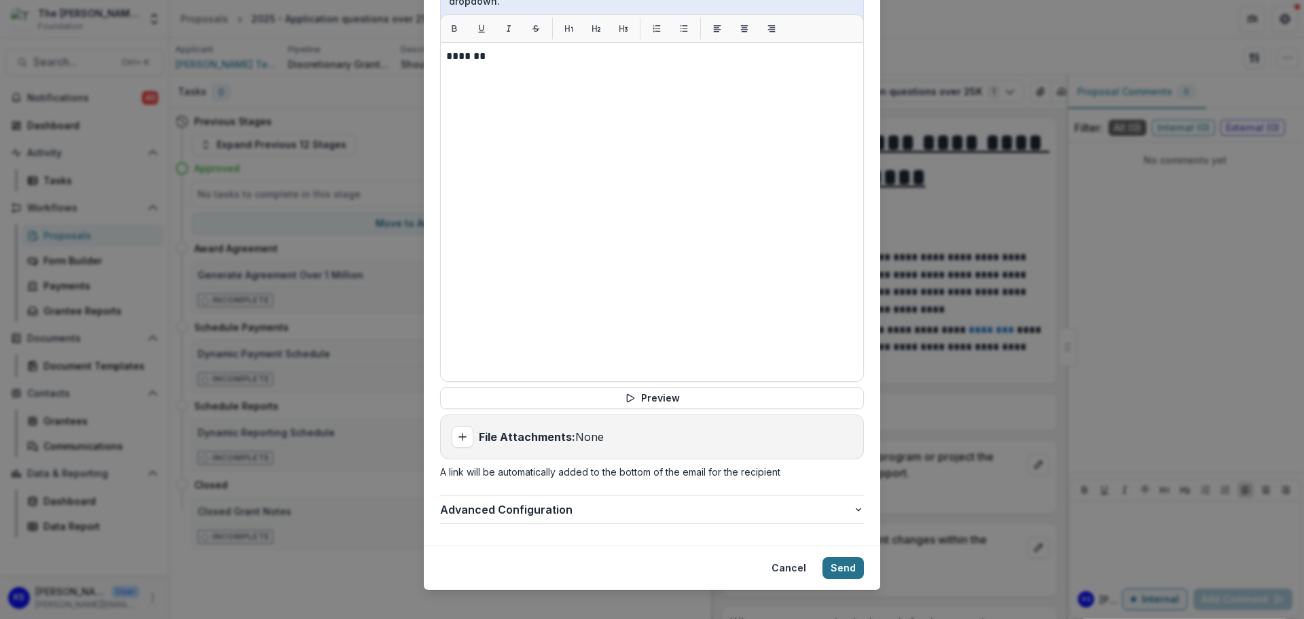
click at [828, 557] on button "Send" at bounding box center [842, 568] width 41 height 22
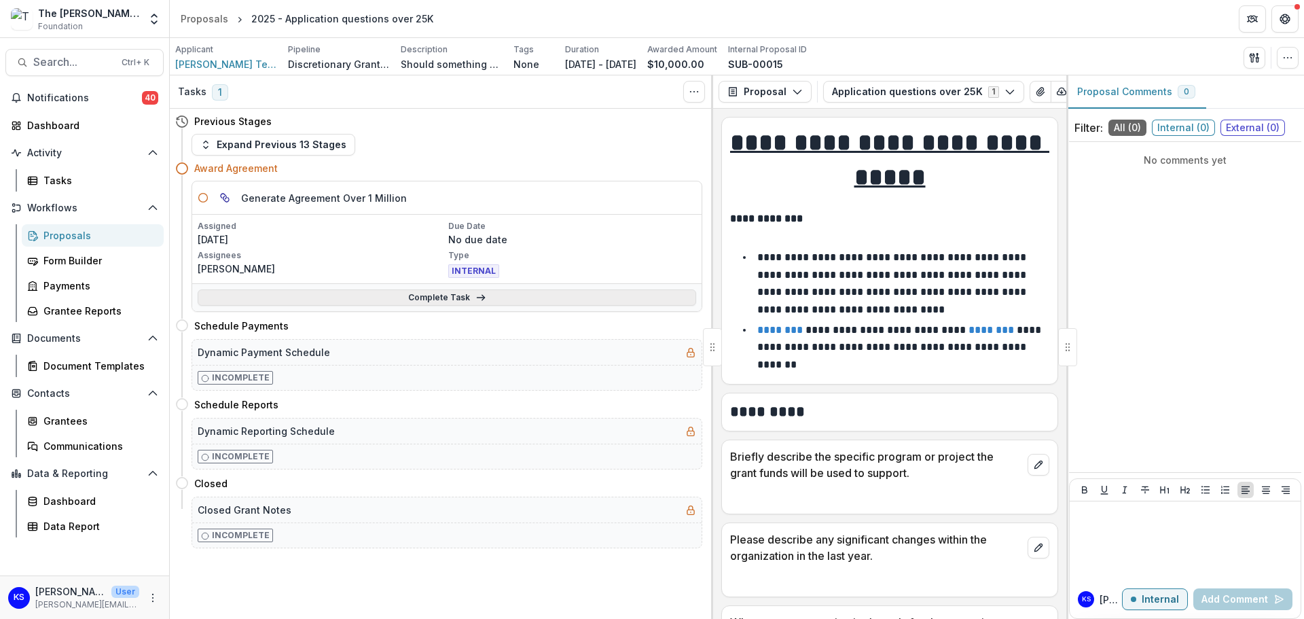
click at [454, 293] on link "Complete Task" at bounding box center [447, 297] width 498 height 16
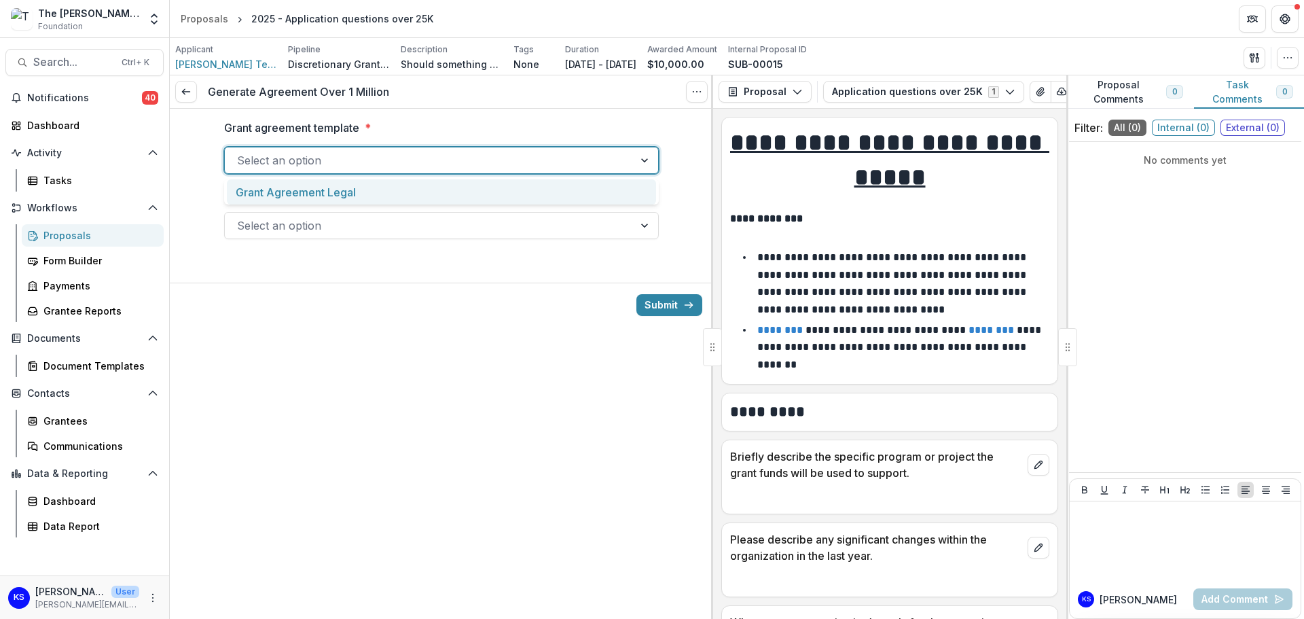
click at [412, 160] on div at bounding box center [429, 160] width 384 height 19
click at [352, 196] on div "Grant Agreement Legal" at bounding box center [441, 191] width 429 height 25
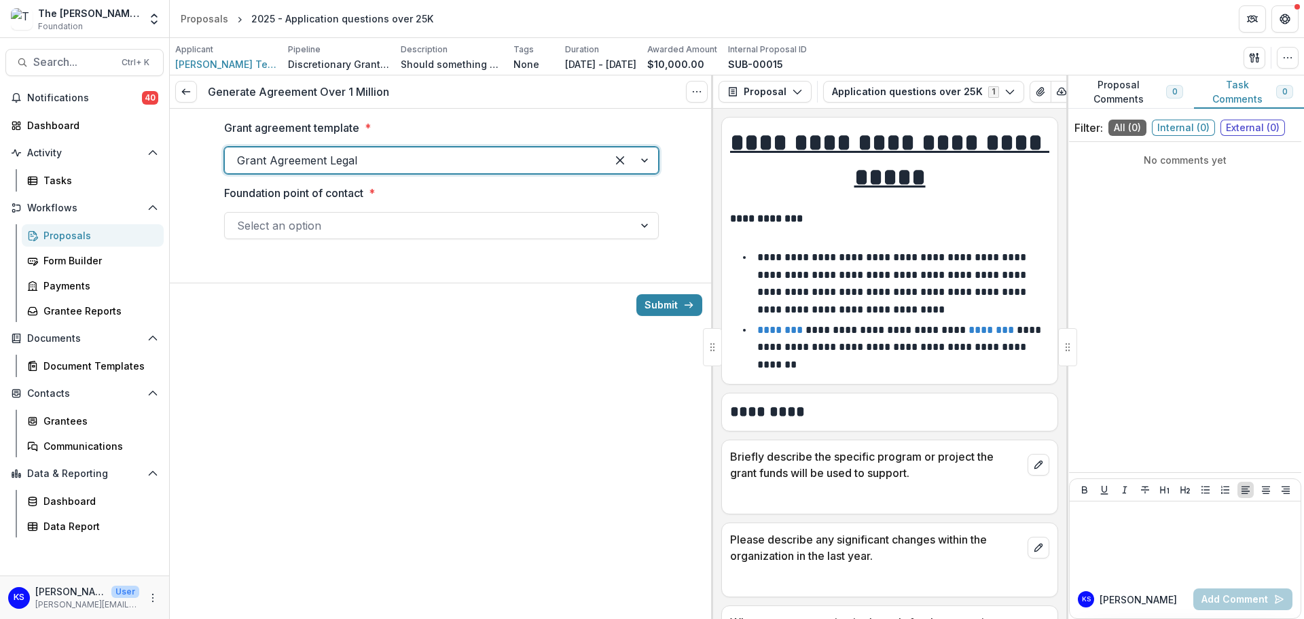
click at [351, 224] on div at bounding box center [429, 225] width 384 height 19
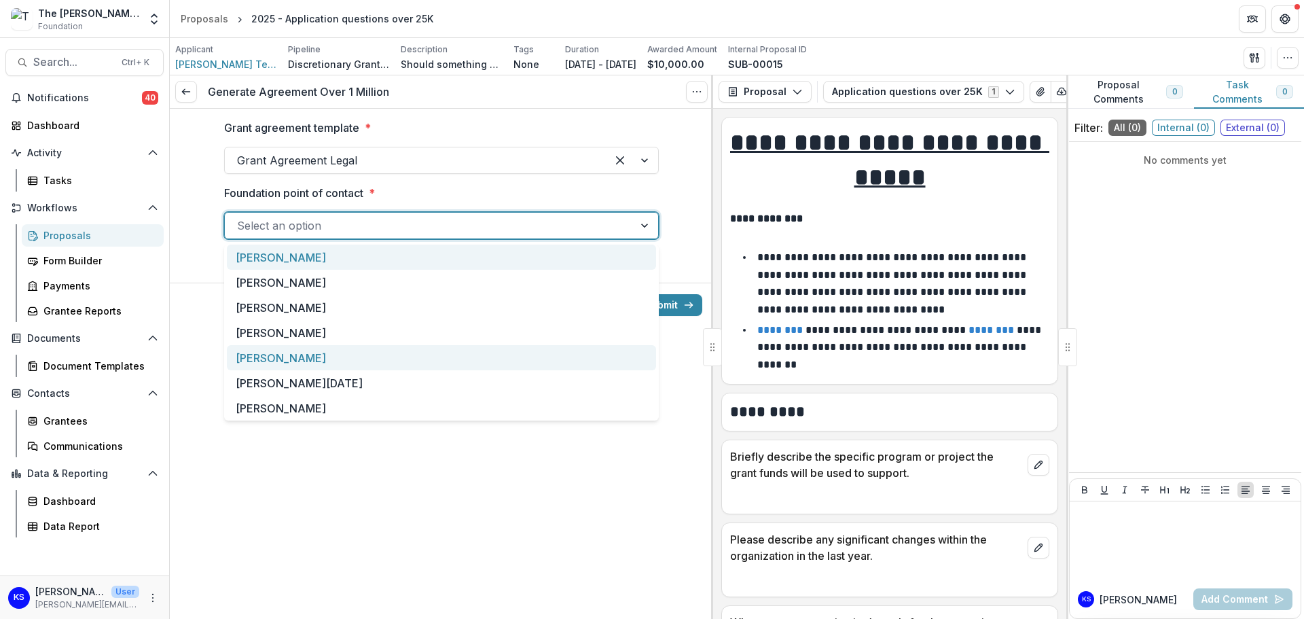
click at [273, 361] on div "[PERSON_NAME]" at bounding box center [441, 357] width 429 height 25
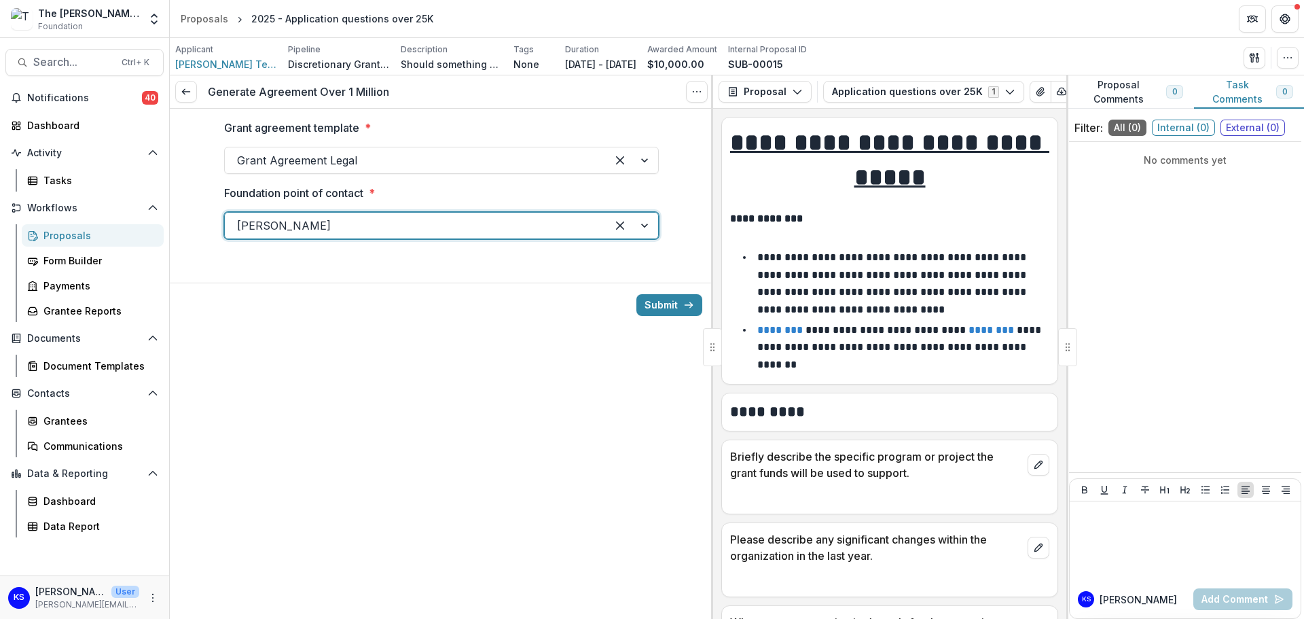
click at [449, 346] on div "Generate Agreement Over 1 Million View task Cancel Task Grant agreement templat…" at bounding box center [441, 346] width 543 height 543
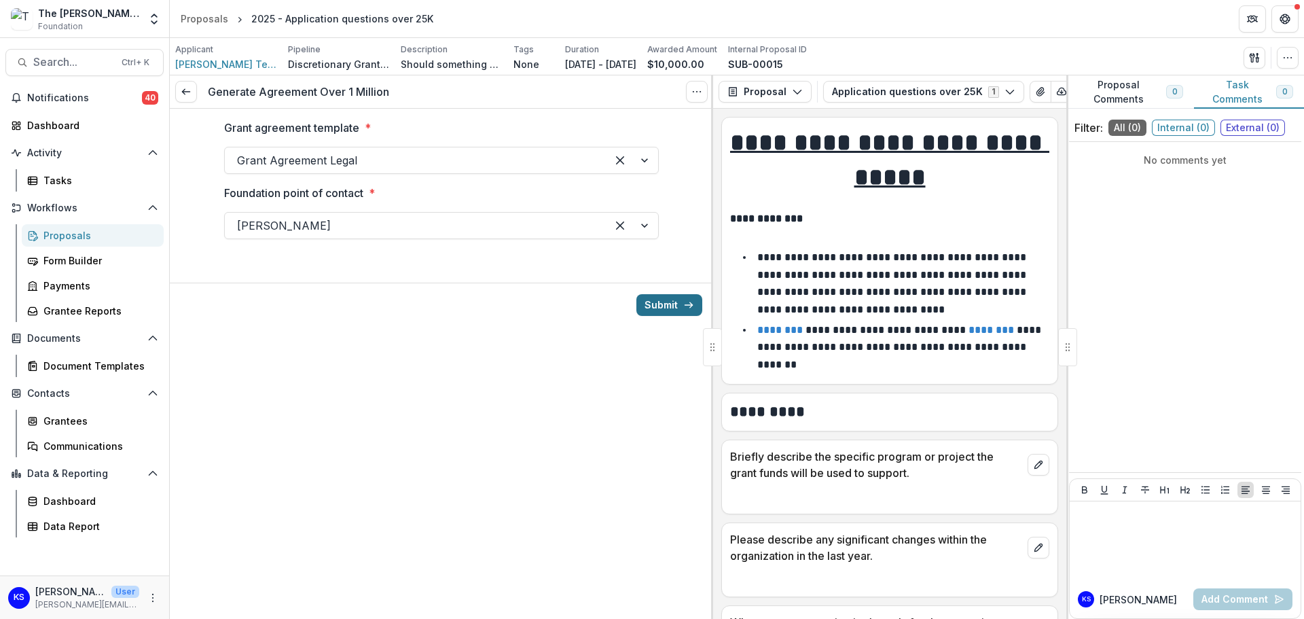
click at [642, 308] on button "Submit" at bounding box center [669, 305] width 66 height 22
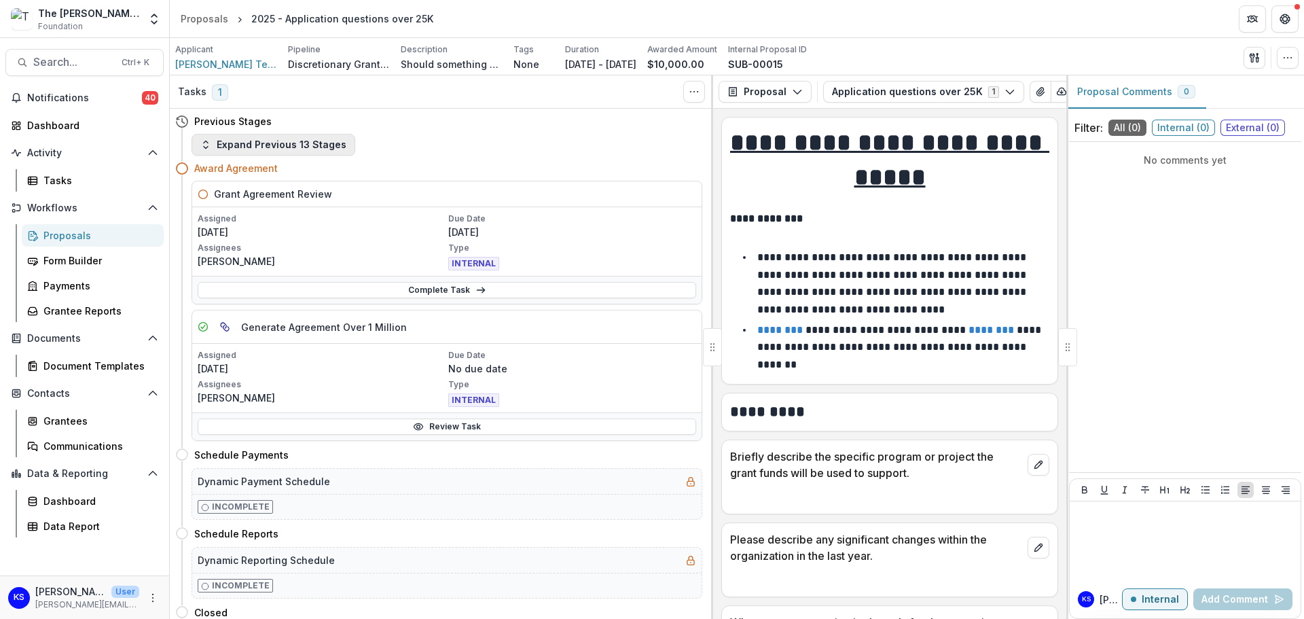
click at [235, 148] on button "Expand Previous 13 Stages" at bounding box center [273, 145] width 164 height 22
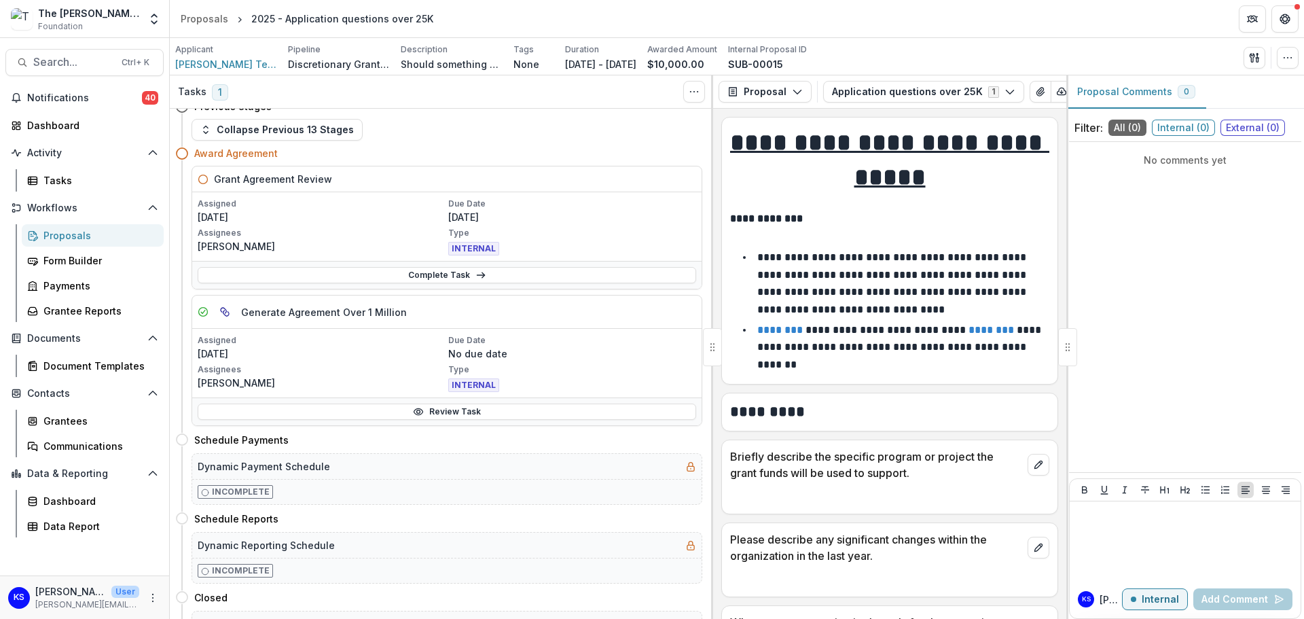
scroll to position [727, 0]
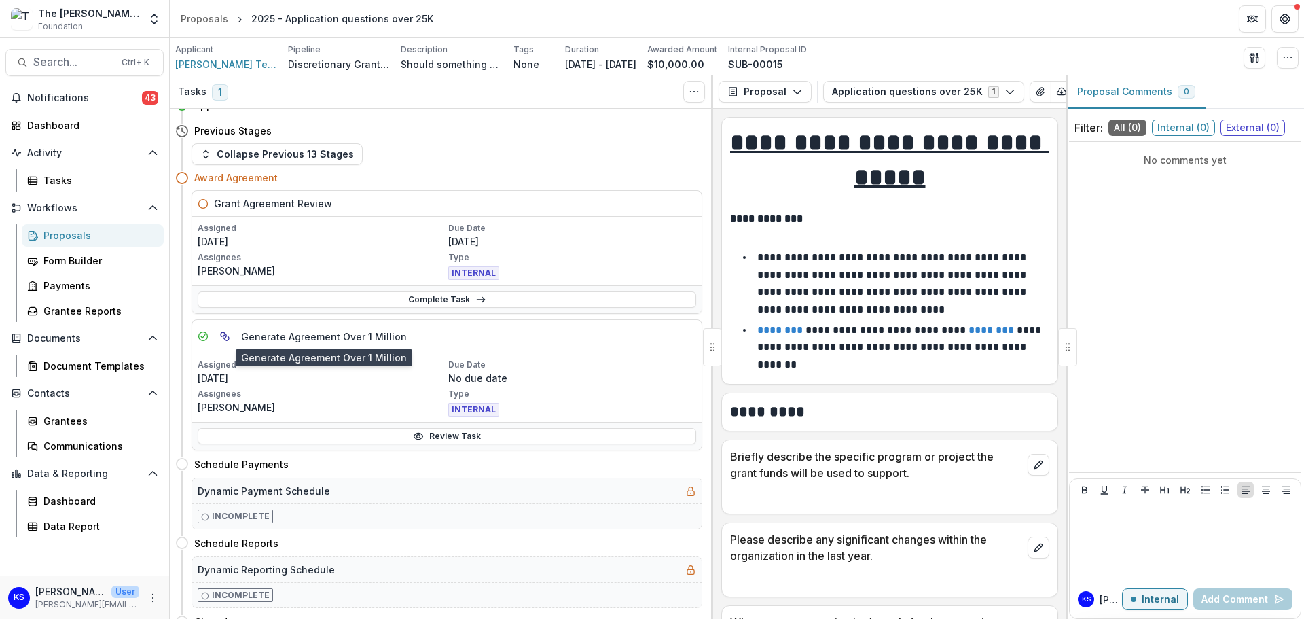
click at [268, 336] on h5 "Generate Agreement Over 1 Million" at bounding box center [324, 336] width 166 height 14
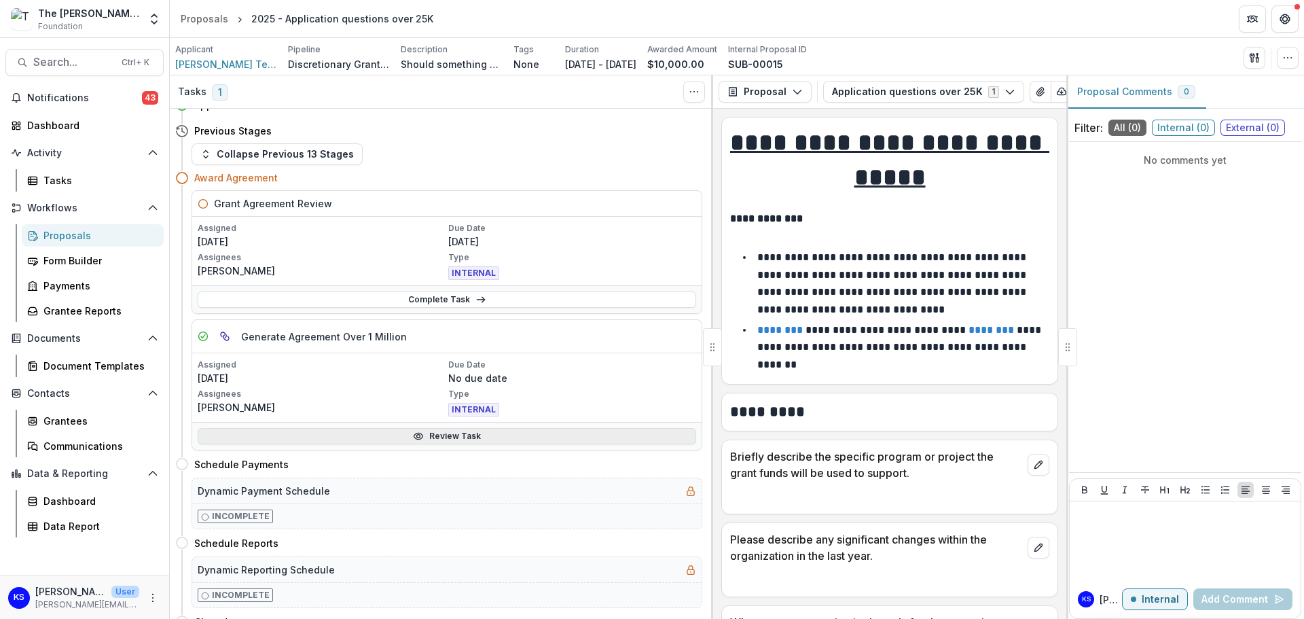
click at [483, 433] on link "Review Task" at bounding box center [447, 436] width 498 height 16
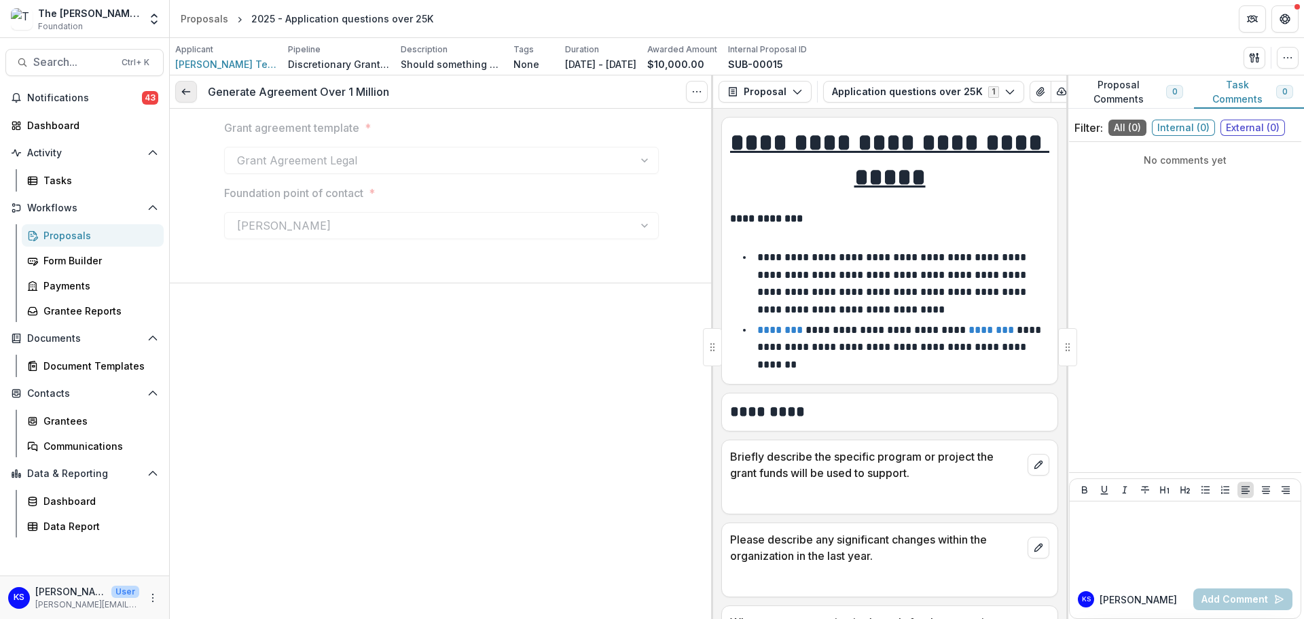
click at [191, 85] on link at bounding box center [186, 92] width 22 height 22
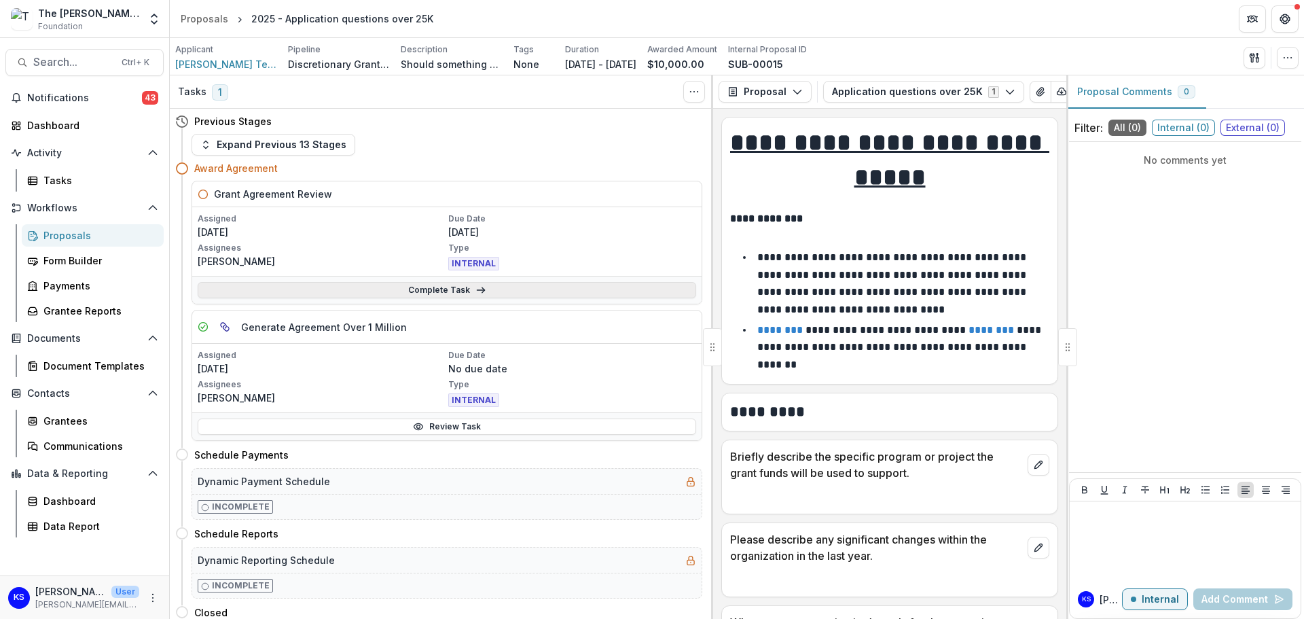
click at [430, 283] on link "Complete Task" at bounding box center [447, 290] width 498 height 16
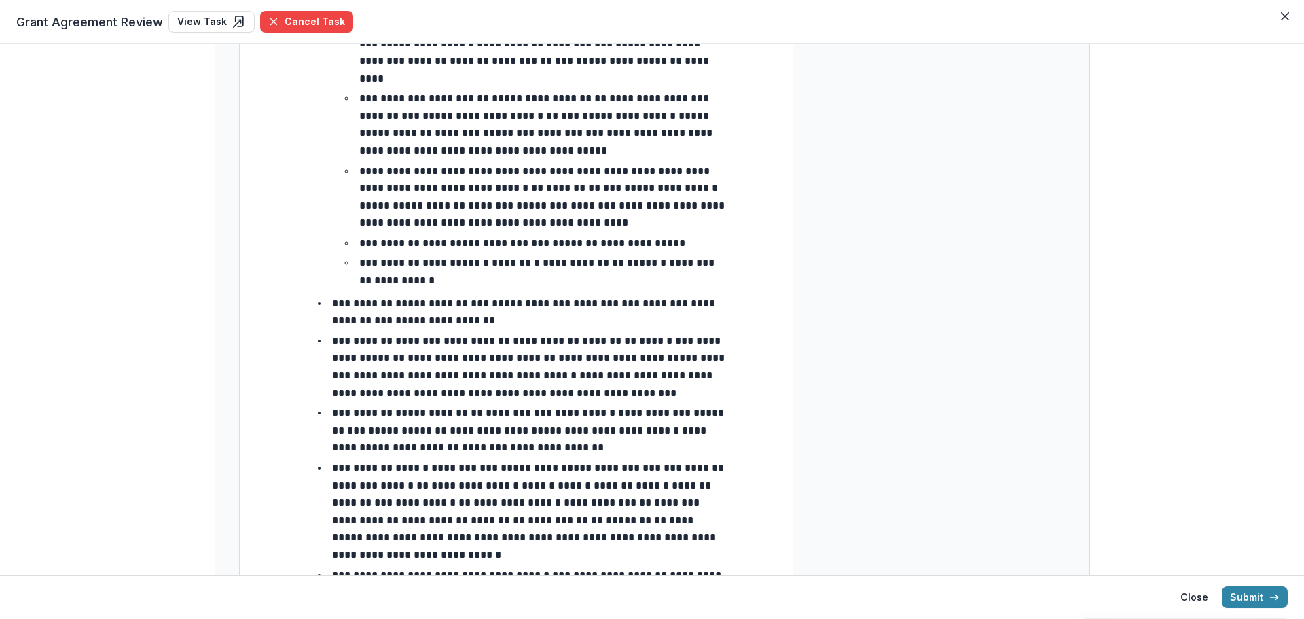
scroll to position [543, 0]
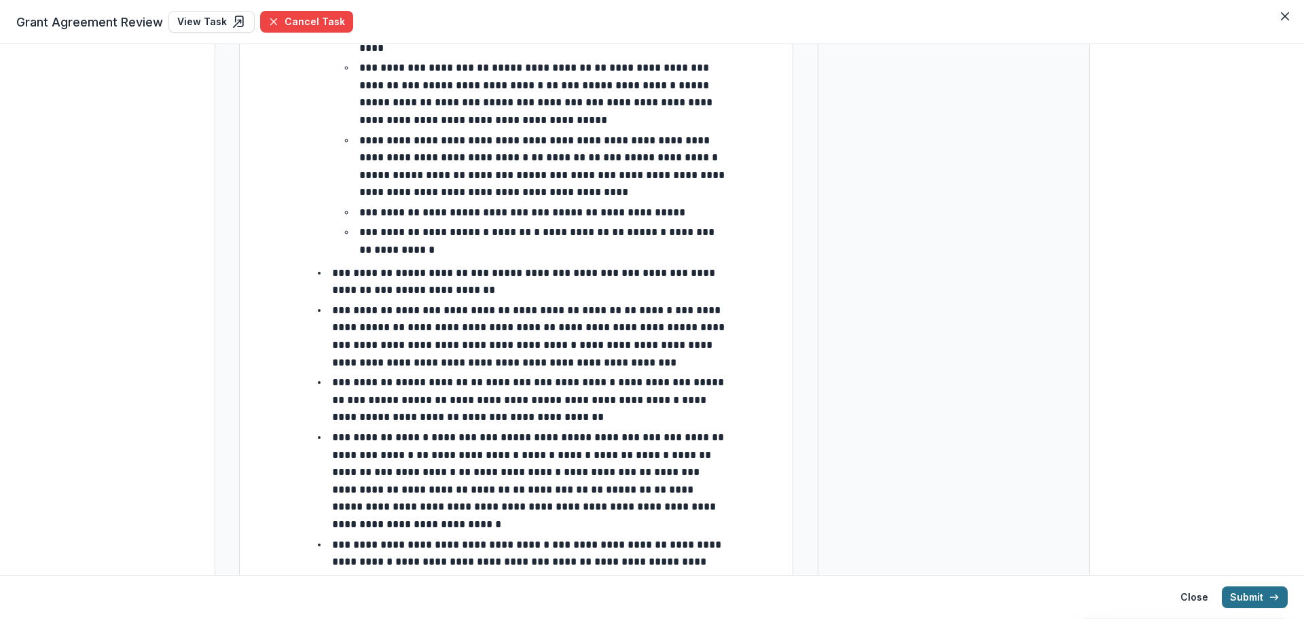
click at [1262, 593] on button "Submit" at bounding box center [1255, 597] width 66 height 22
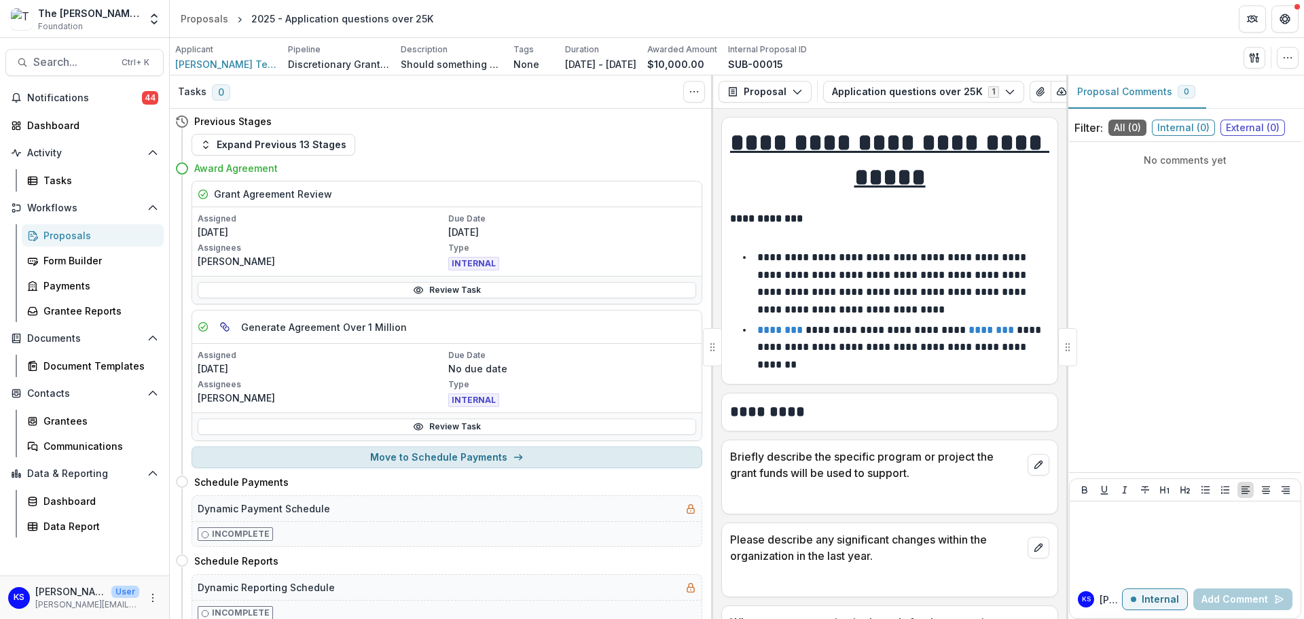
click at [384, 454] on button "Move to Schedule Payments" at bounding box center [446, 457] width 511 height 22
select select "**********"
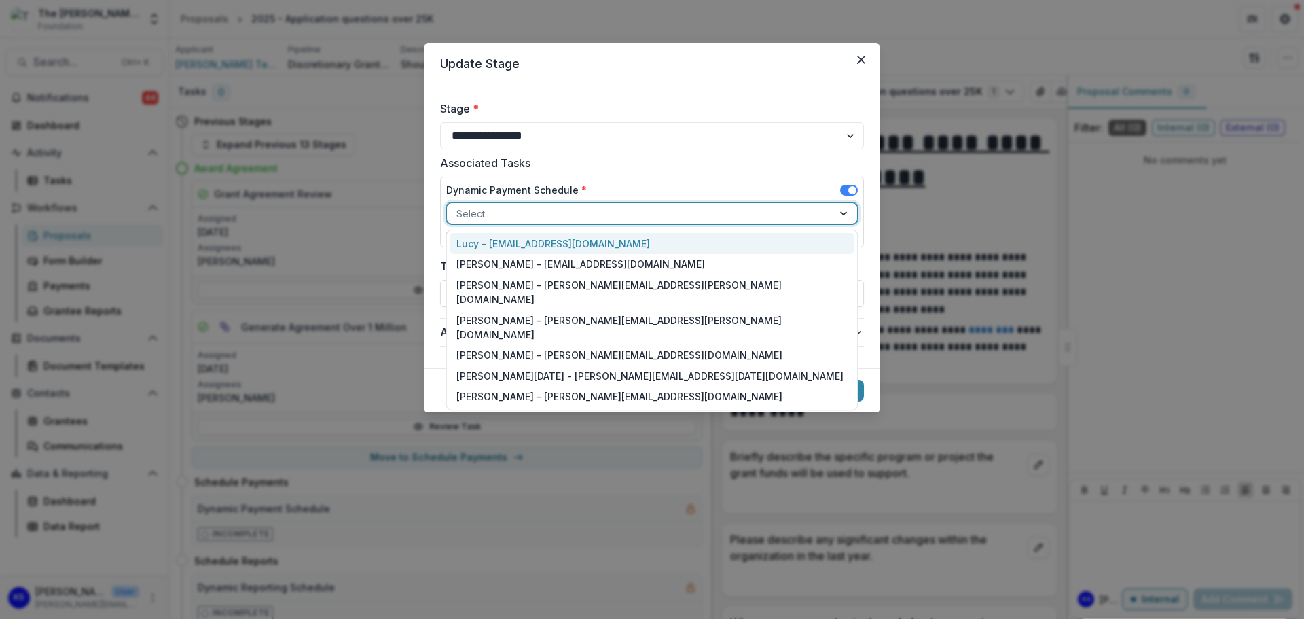
click at [555, 205] on div at bounding box center [639, 213] width 367 height 17
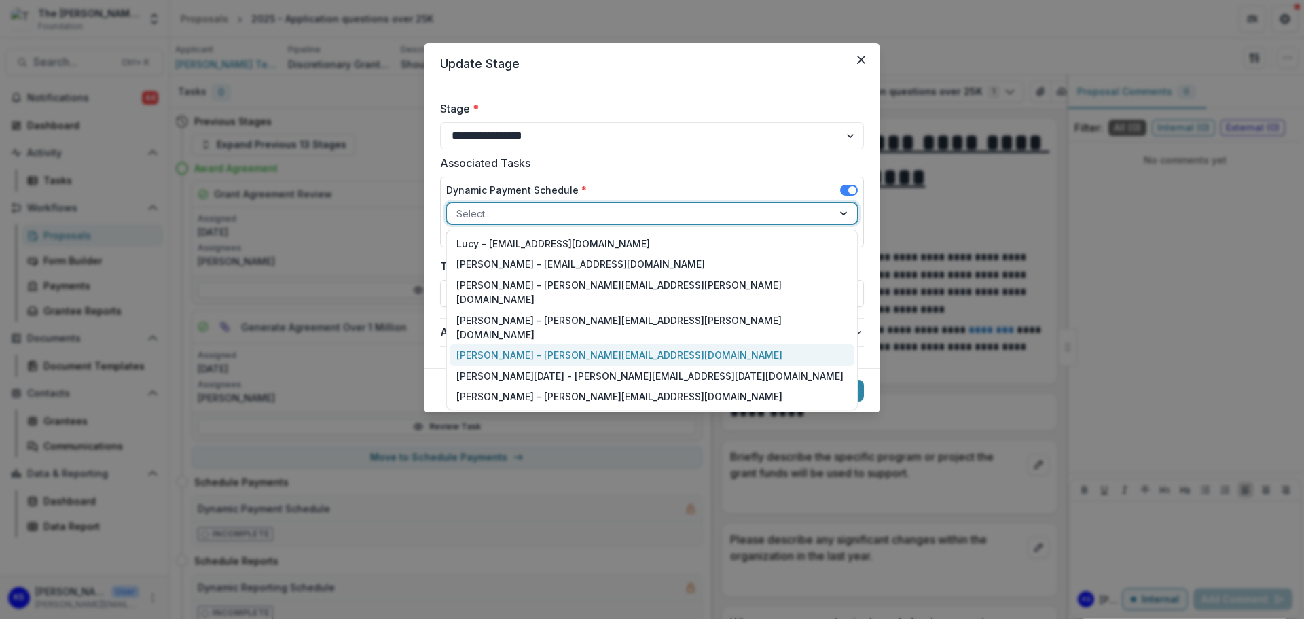
click at [551, 344] on div "[PERSON_NAME] - [PERSON_NAME][EMAIL_ADDRESS][DOMAIN_NAME]" at bounding box center [652, 354] width 405 height 21
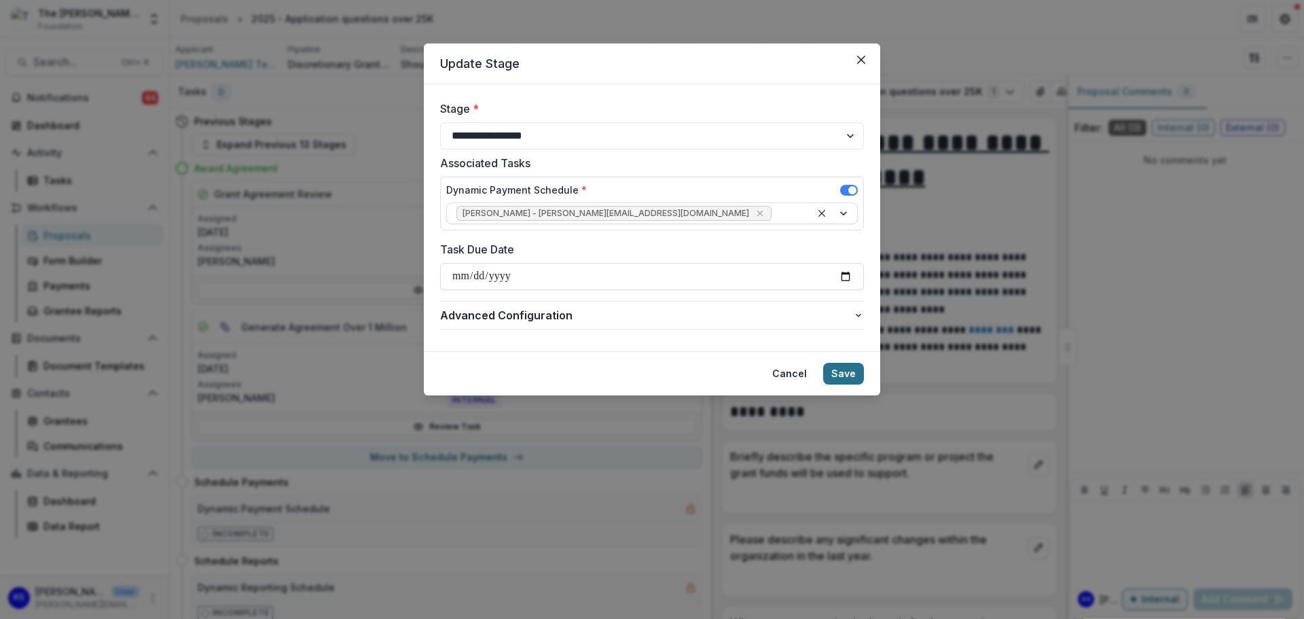
click at [858, 371] on button "Save" at bounding box center [843, 374] width 41 height 22
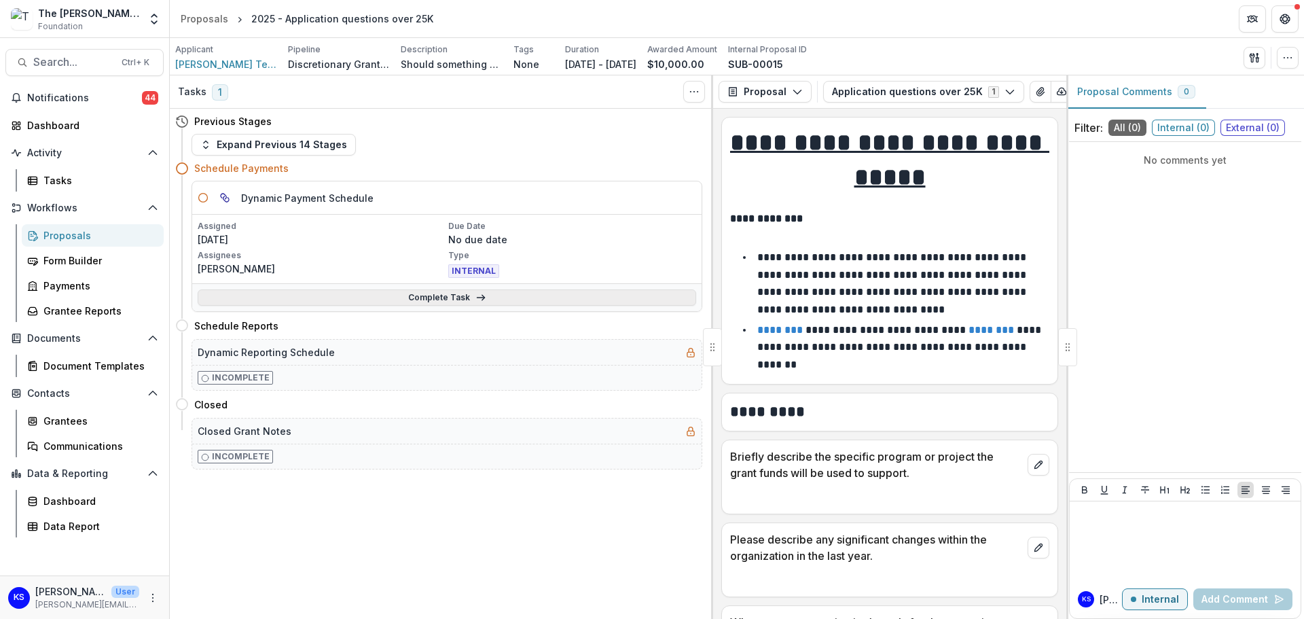
click at [478, 295] on icon at bounding box center [480, 297] width 11 height 11
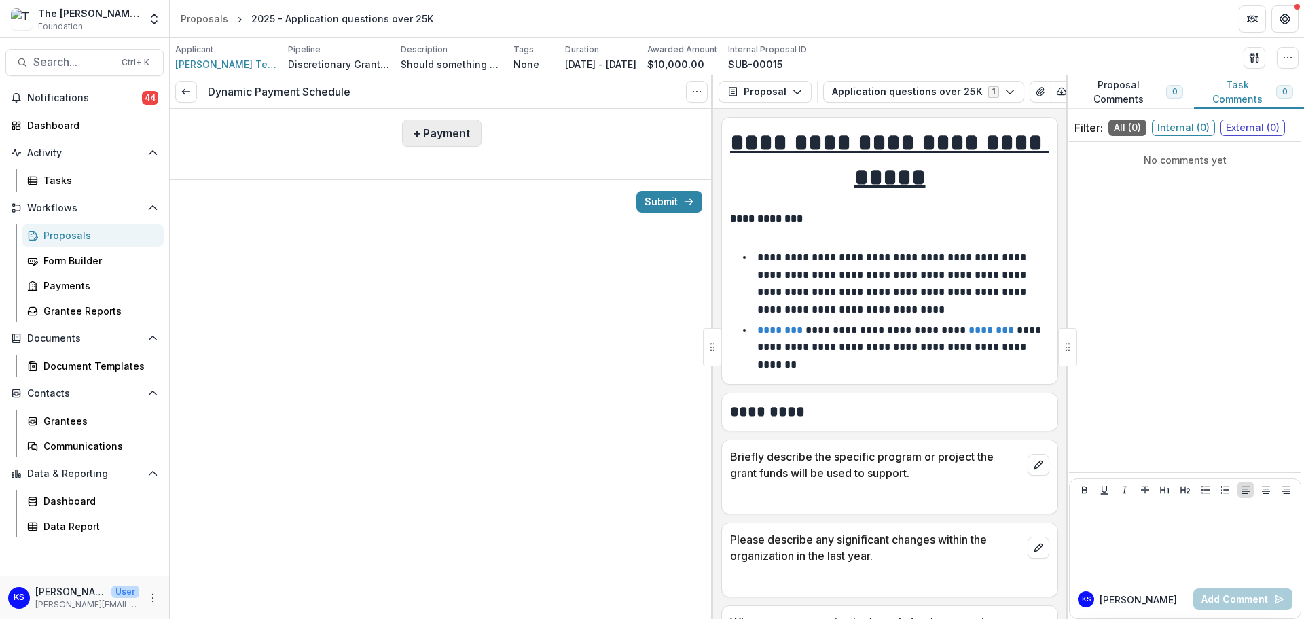
click at [450, 132] on button "+ Payment" at bounding box center [441, 133] width 79 height 27
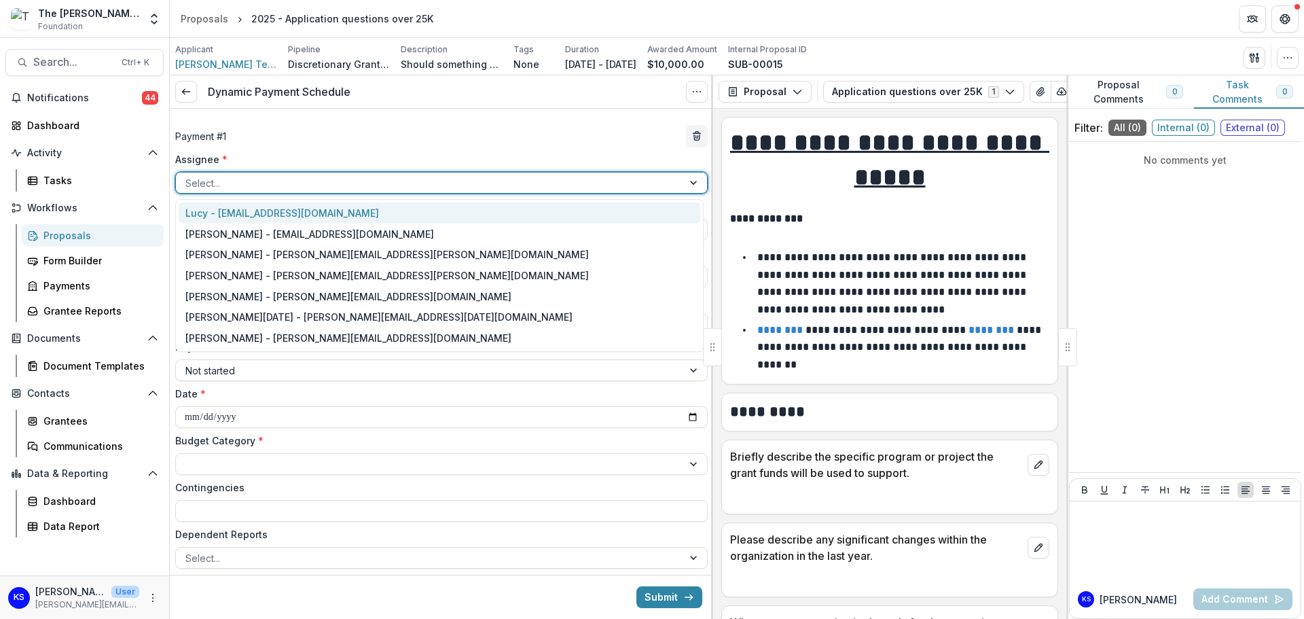
click at [424, 187] on div at bounding box center [429, 183] width 488 height 17
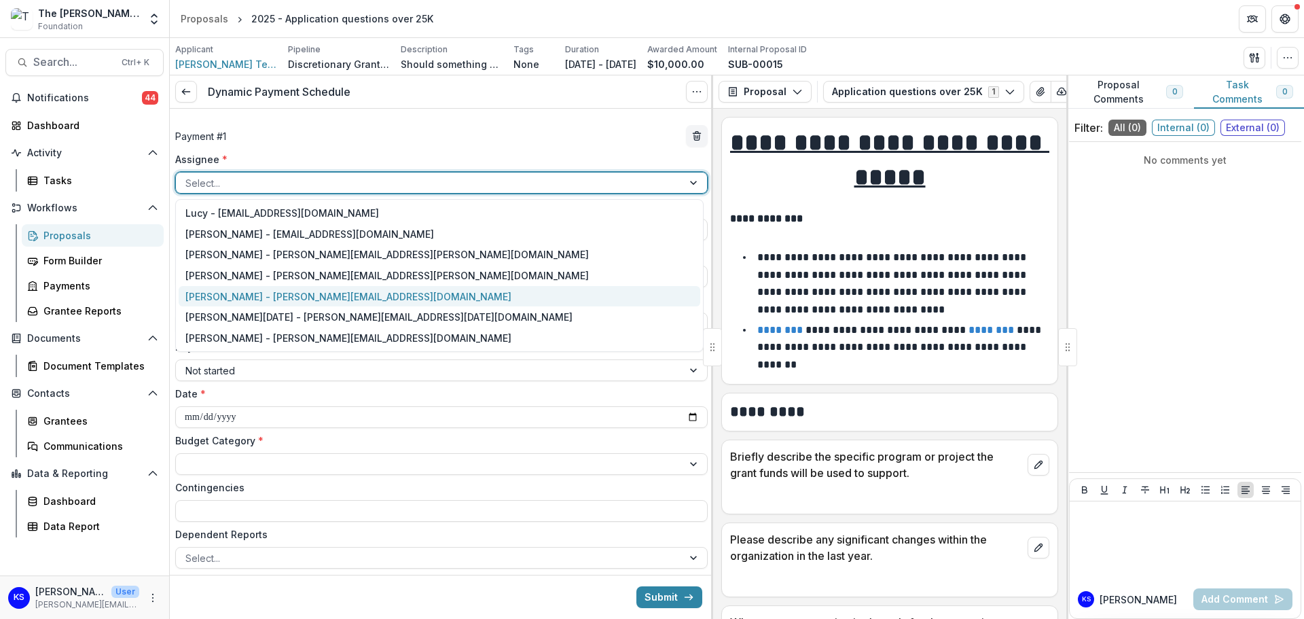
click at [412, 290] on div "[PERSON_NAME] - [PERSON_NAME][EMAIL_ADDRESS][DOMAIN_NAME]" at bounding box center [440, 296] width 522 height 21
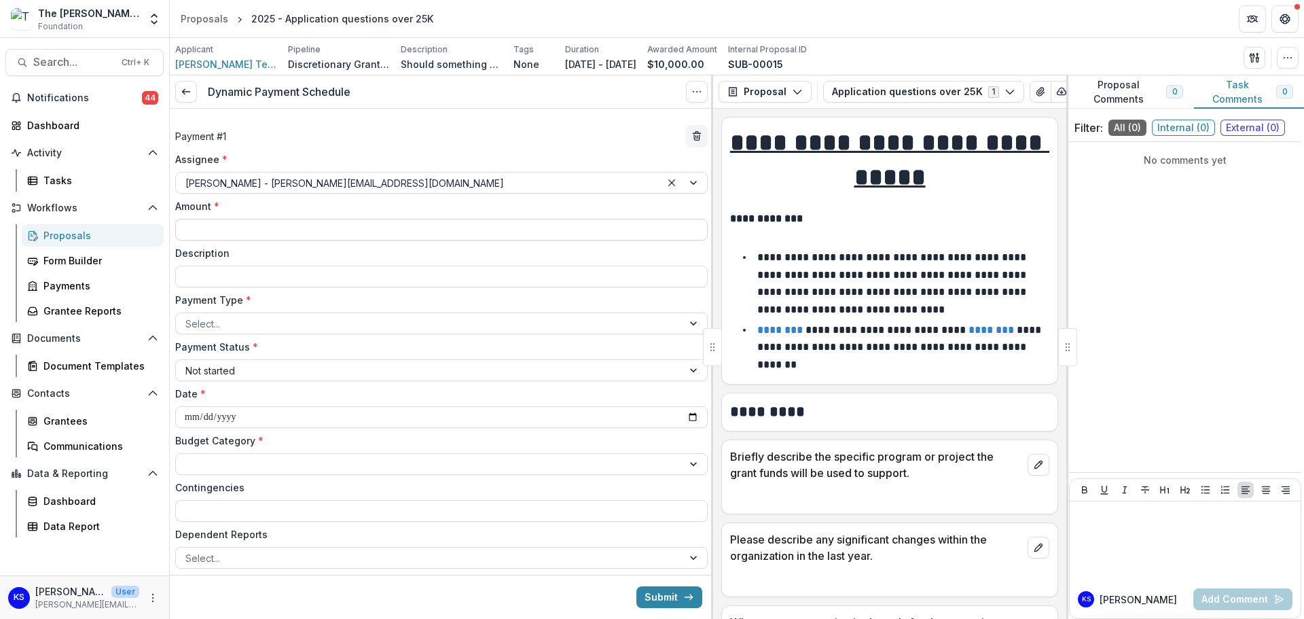
click at [395, 225] on input "Amount *" at bounding box center [441, 230] width 532 height 22
type input "*******"
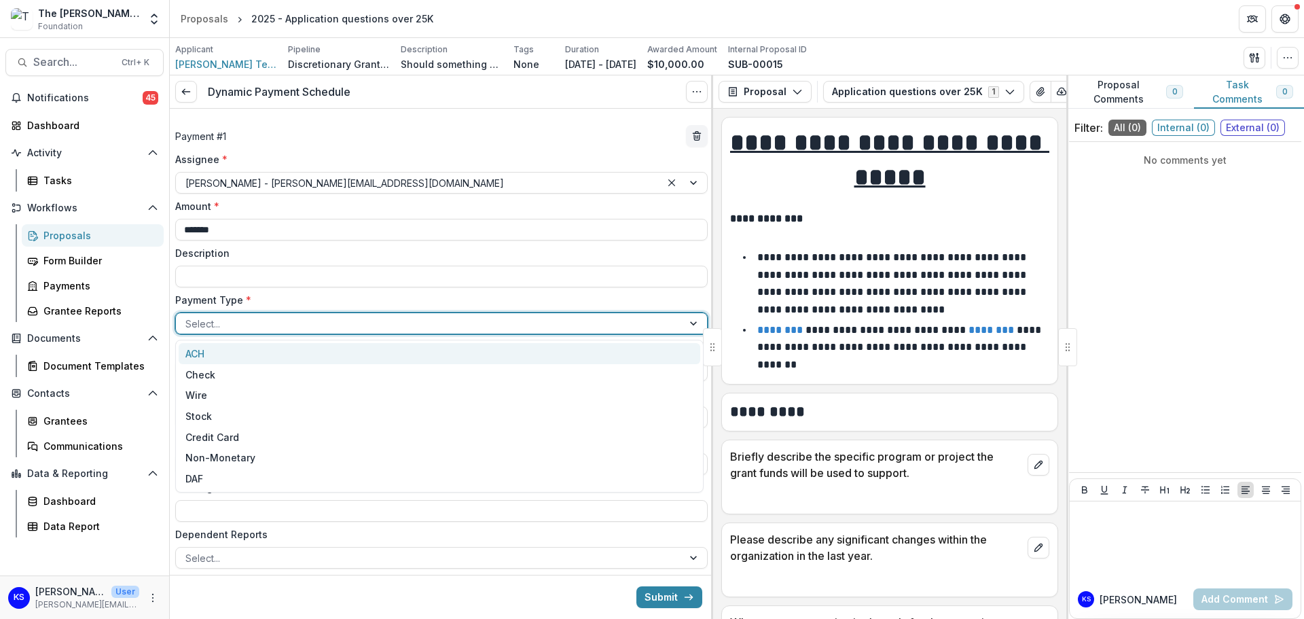
click at [274, 315] on div at bounding box center [429, 323] width 488 height 17
click at [272, 357] on div "ACH" at bounding box center [440, 353] width 522 height 21
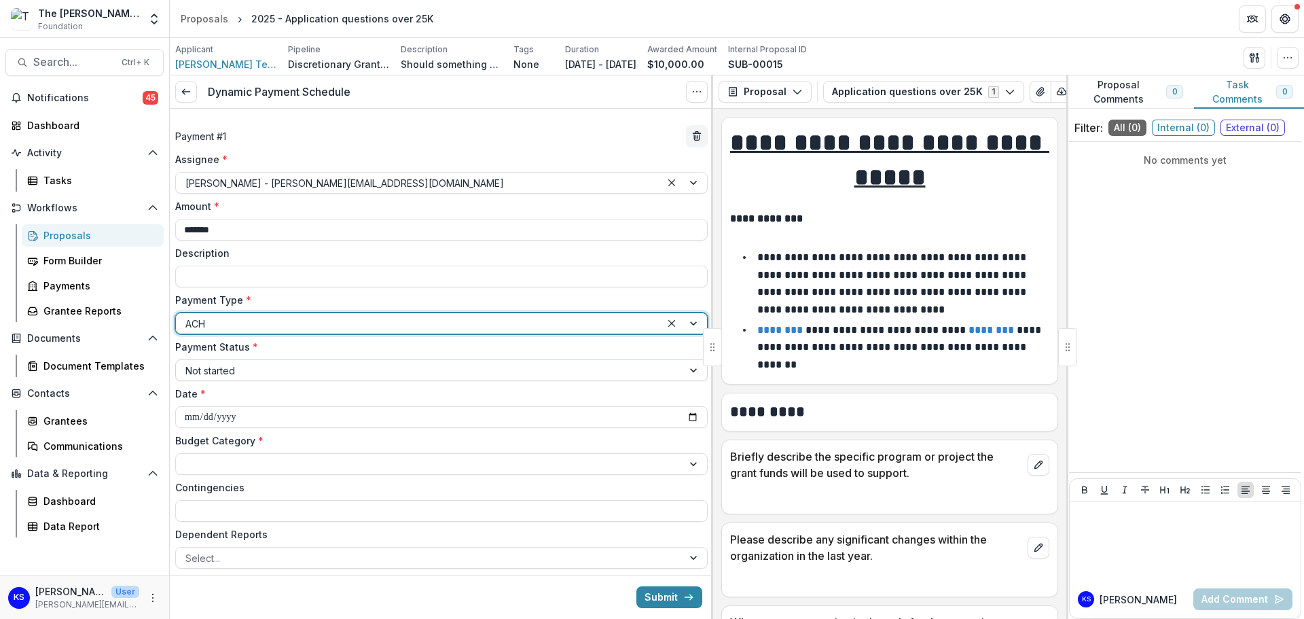
click at [272, 362] on div at bounding box center [429, 370] width 488 height 17
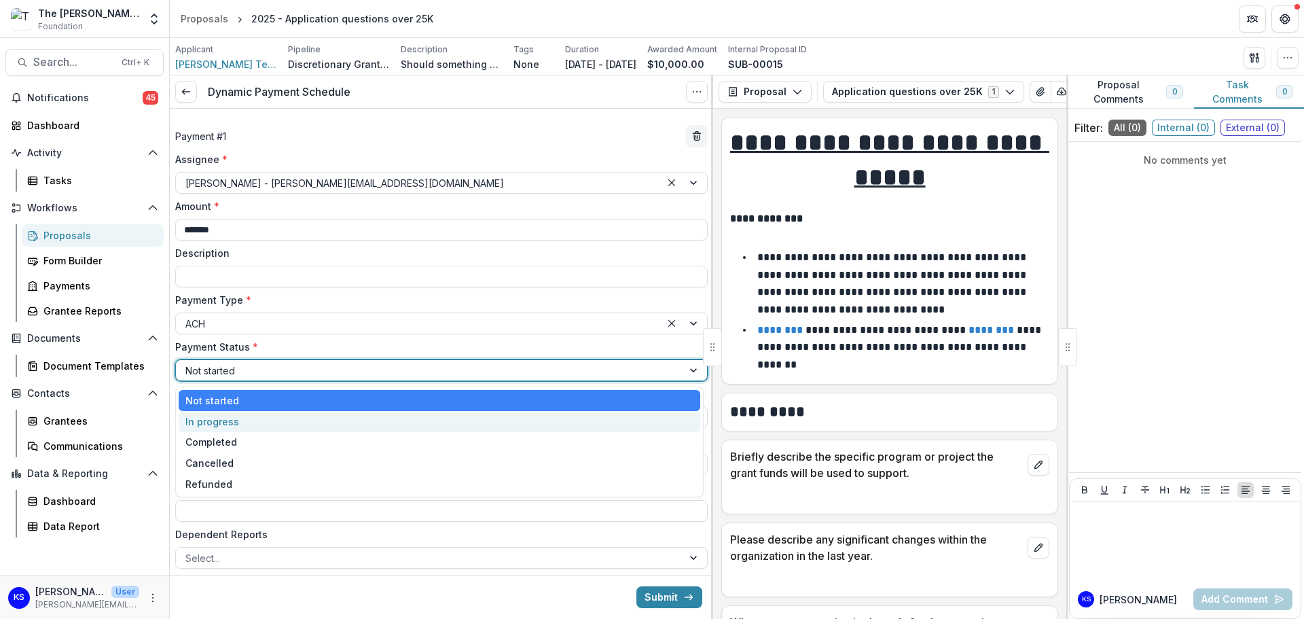
click at [250, 416] on div "In progress" at bounding box center [440, 421] width 522 height 21
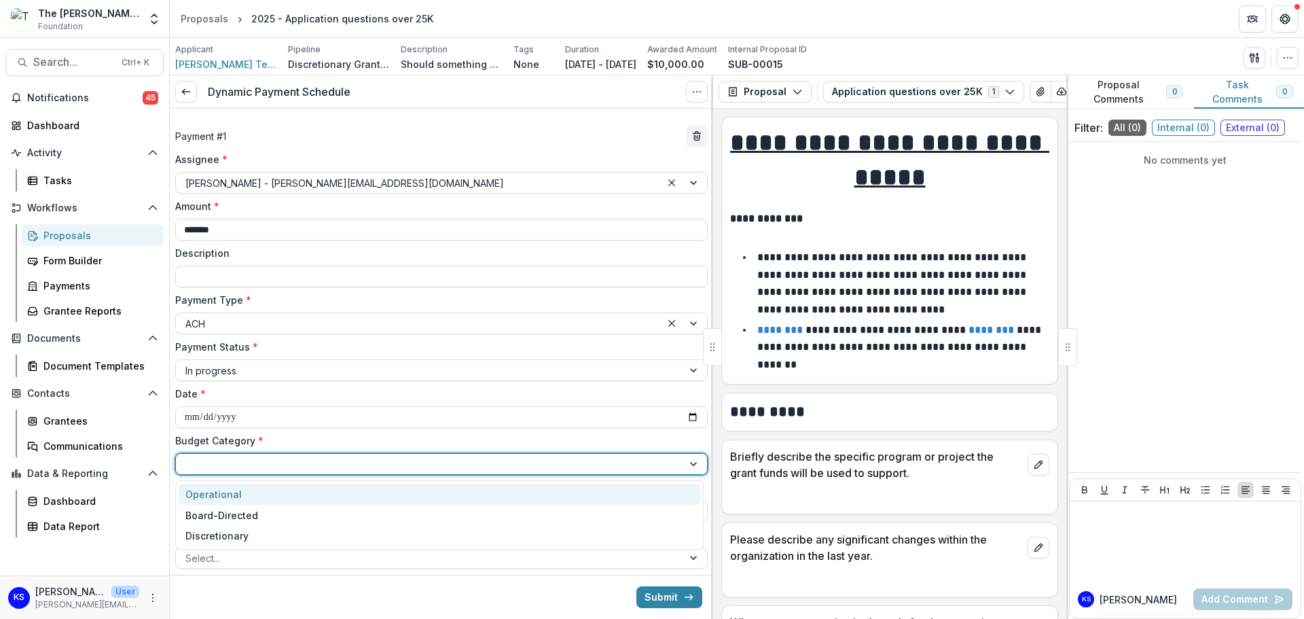
click at [240, 466] on div at bounding box center [429, 464] width 488 height 17
click at [236, 498] on div "Operational" at bounding box center [213, 494] width 56 height 14
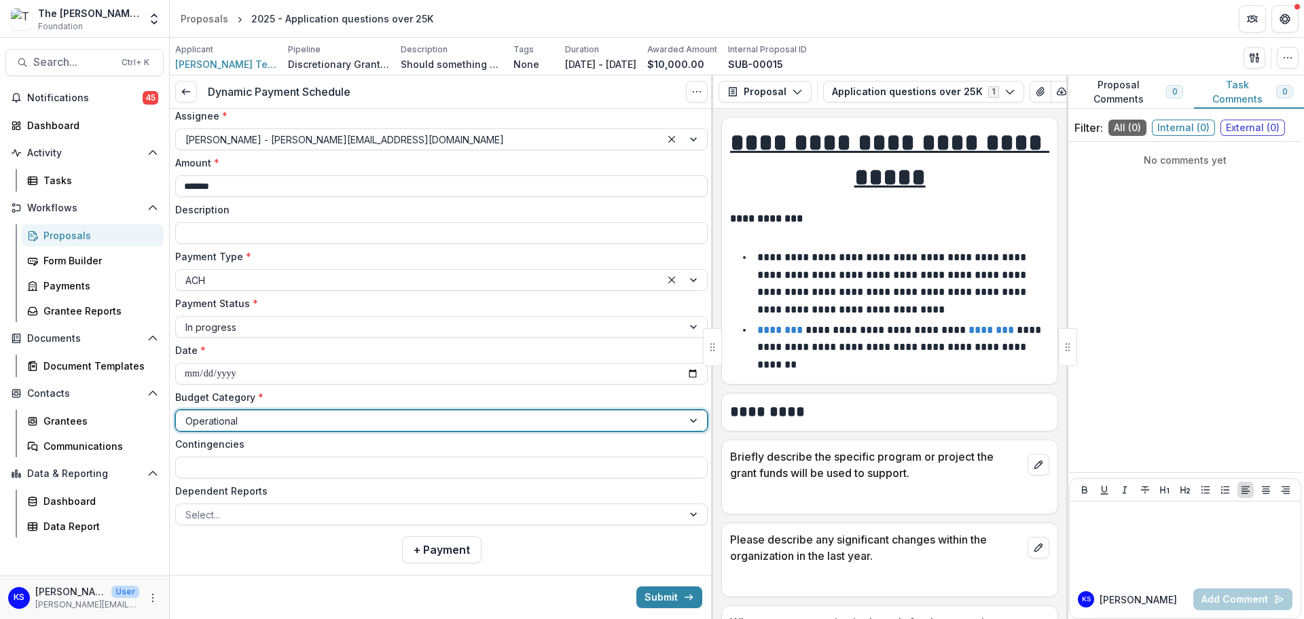
scroll to position [65, 0]
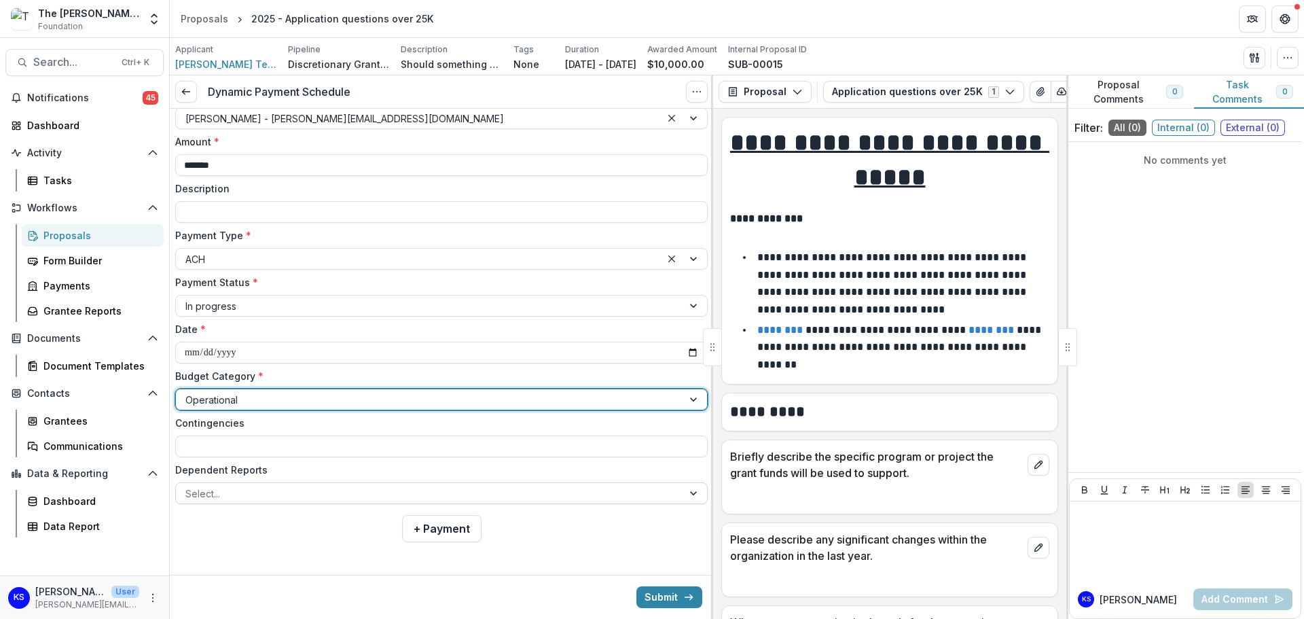
click at [226, 498] on div at bounding box center [429, 493] width 488 height 17
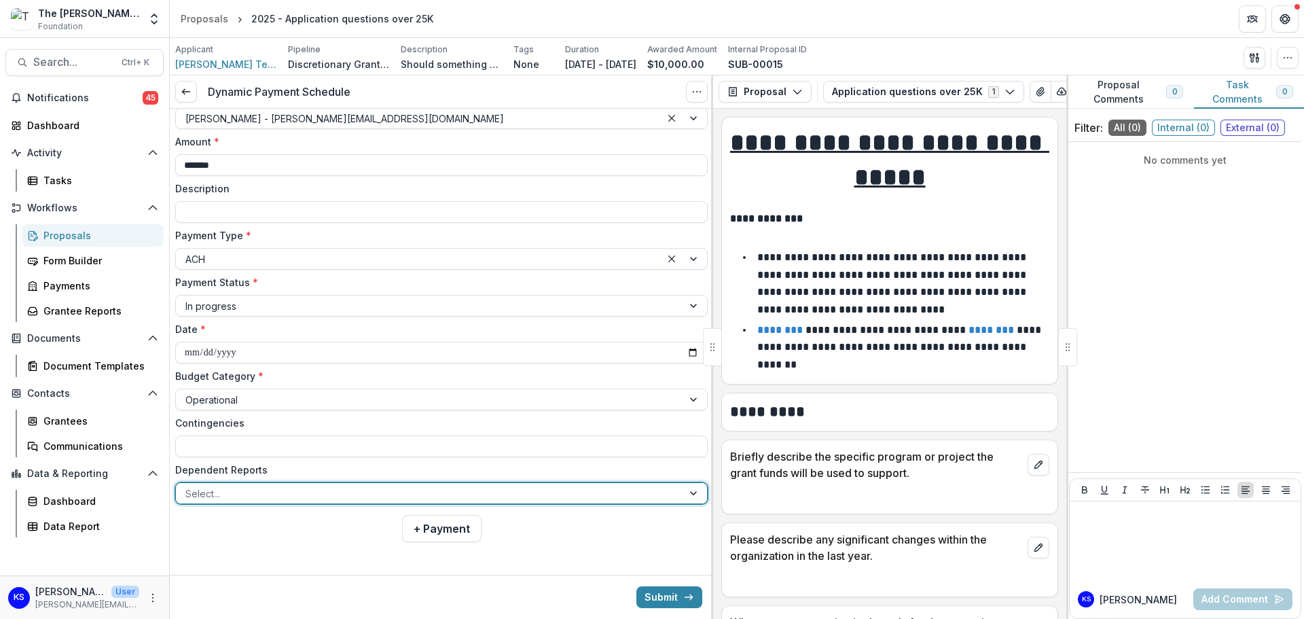
click at [226, 498] on div at bounding box center [429, 493] width 488 height 17
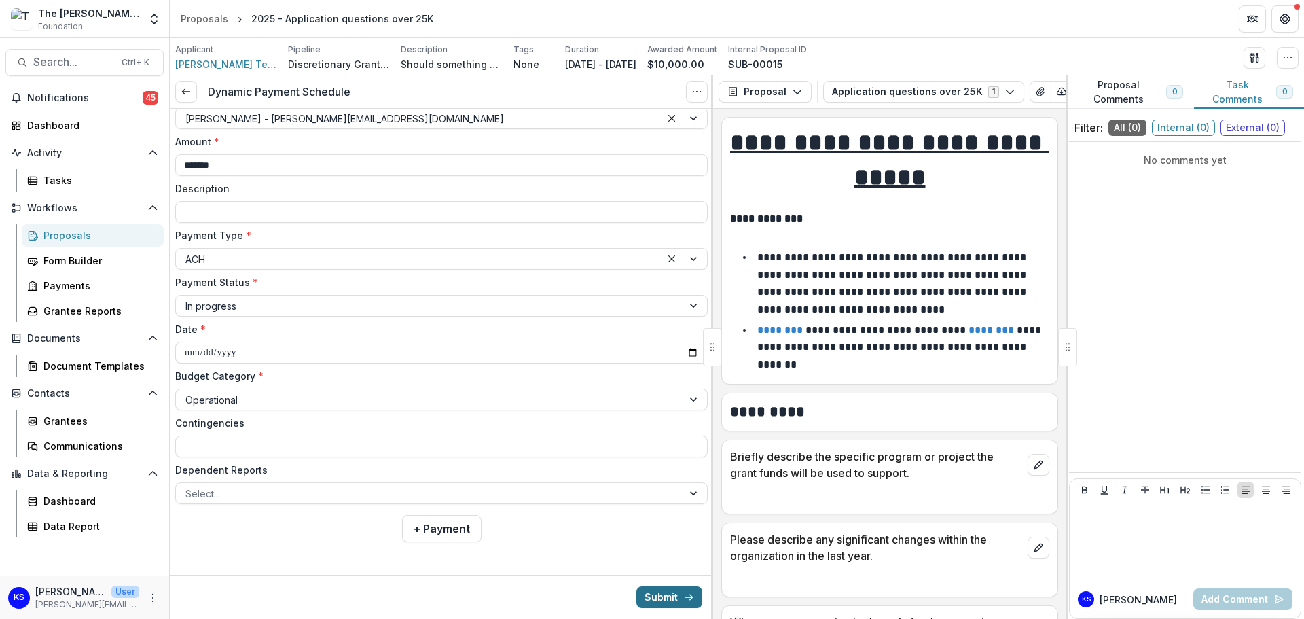
click at [665, 594] on button "Submit" at bounding box center [669, 597] width 66 height 22
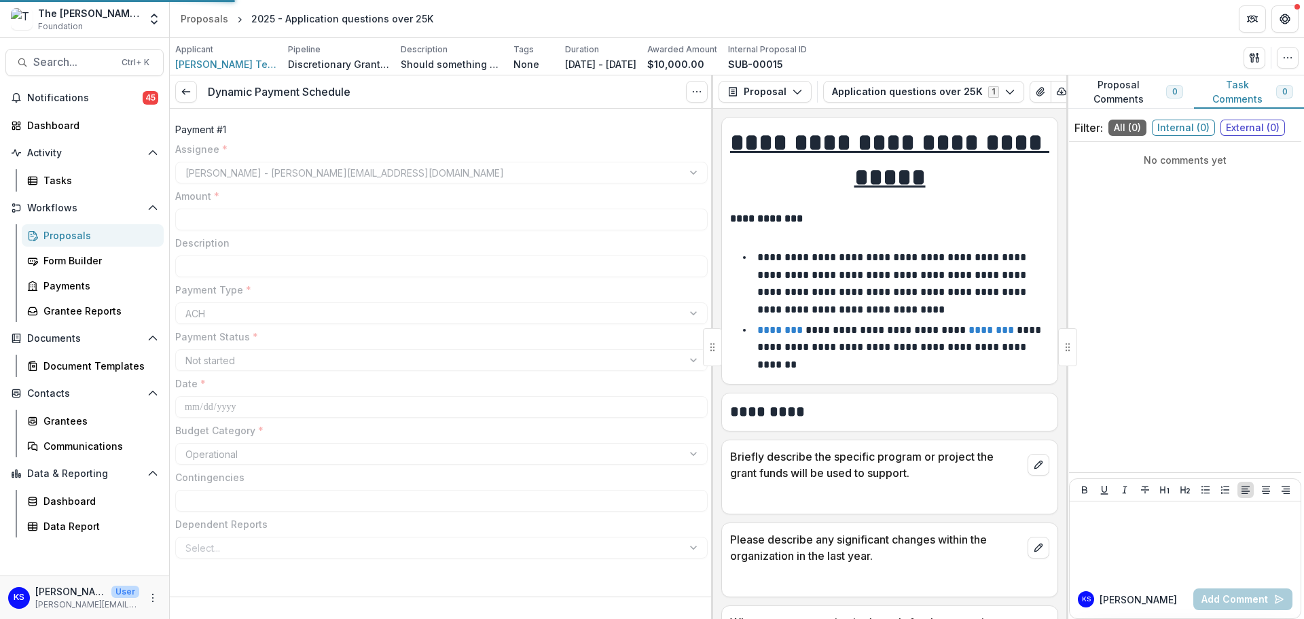
scroll to position [3, 0]
type input "*******"
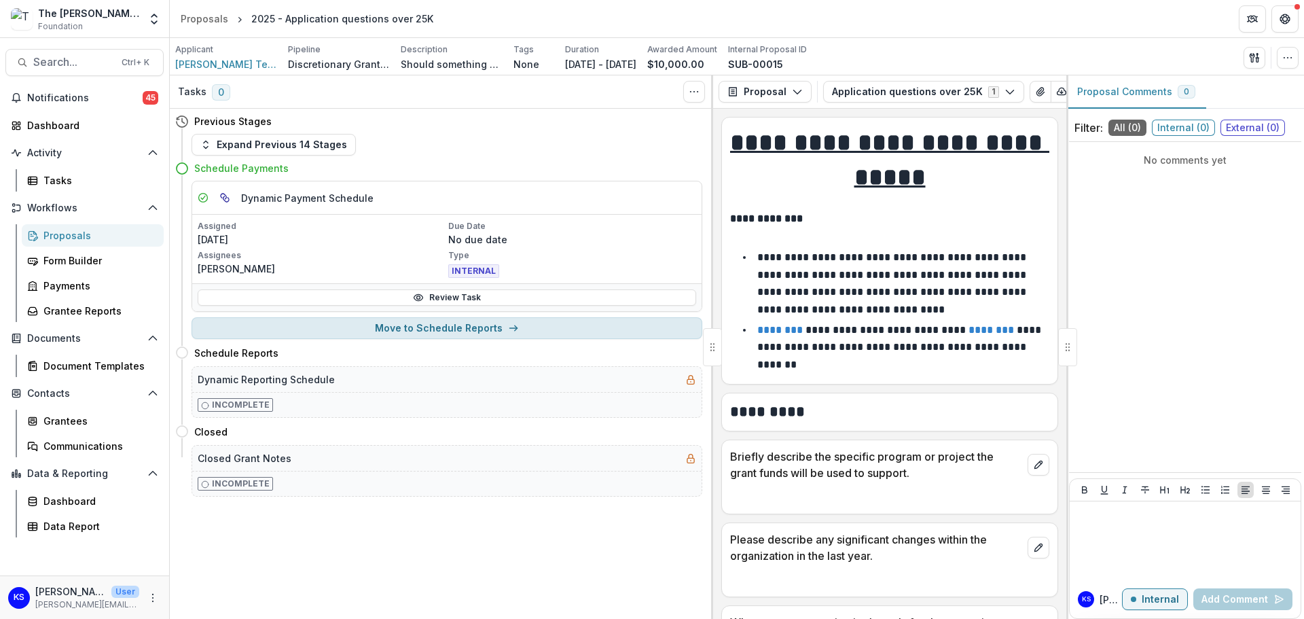
click at [437, 327] on button "Move to Schedule Reports" at bounding box center [446, 328] width 511 height 22
select select "**********"
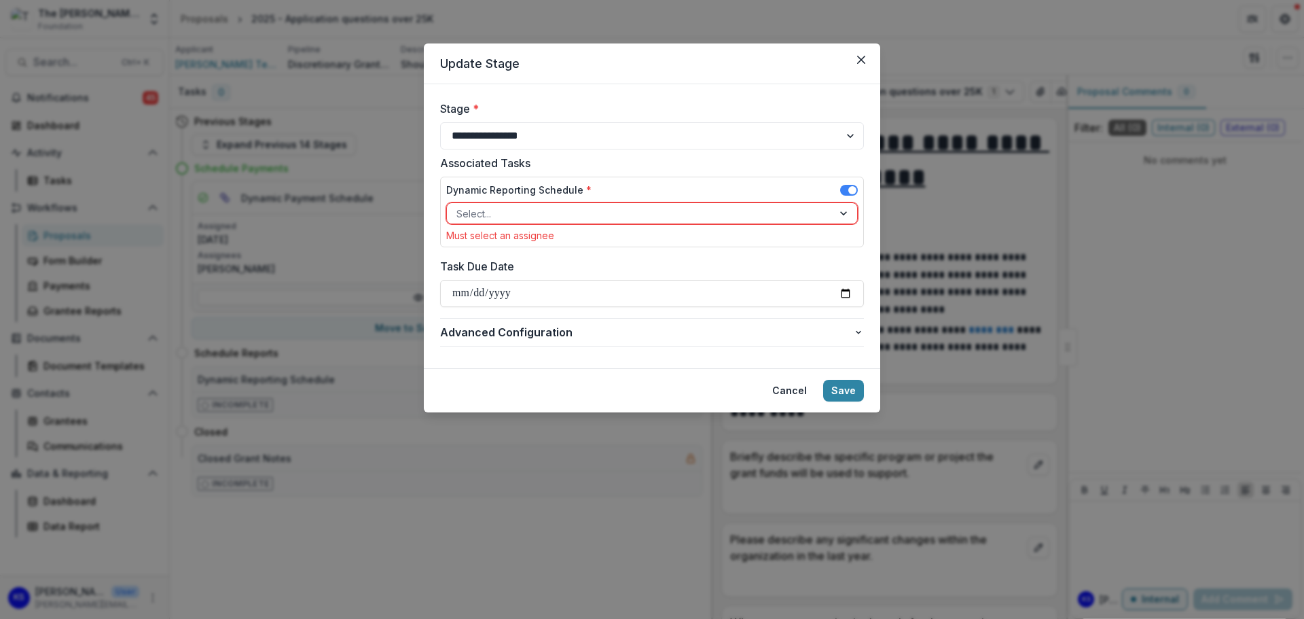
click at [492, 211] on div at bounding box center [639, 213] width 367 height 17
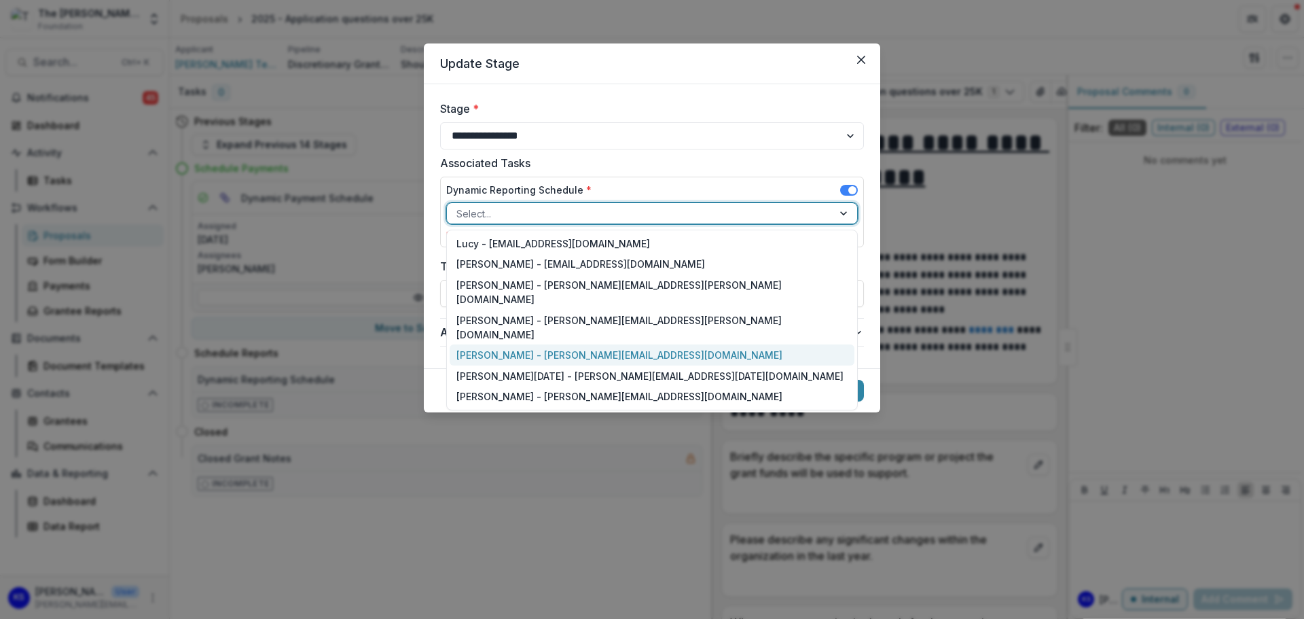
click at [484, 344] on div "[PERSON_NAME] - [PERSON_NAME][EMAIL_ADDRESS][DOMAIN_NAME]" at bounding box center [652, 354] width 405 height 21
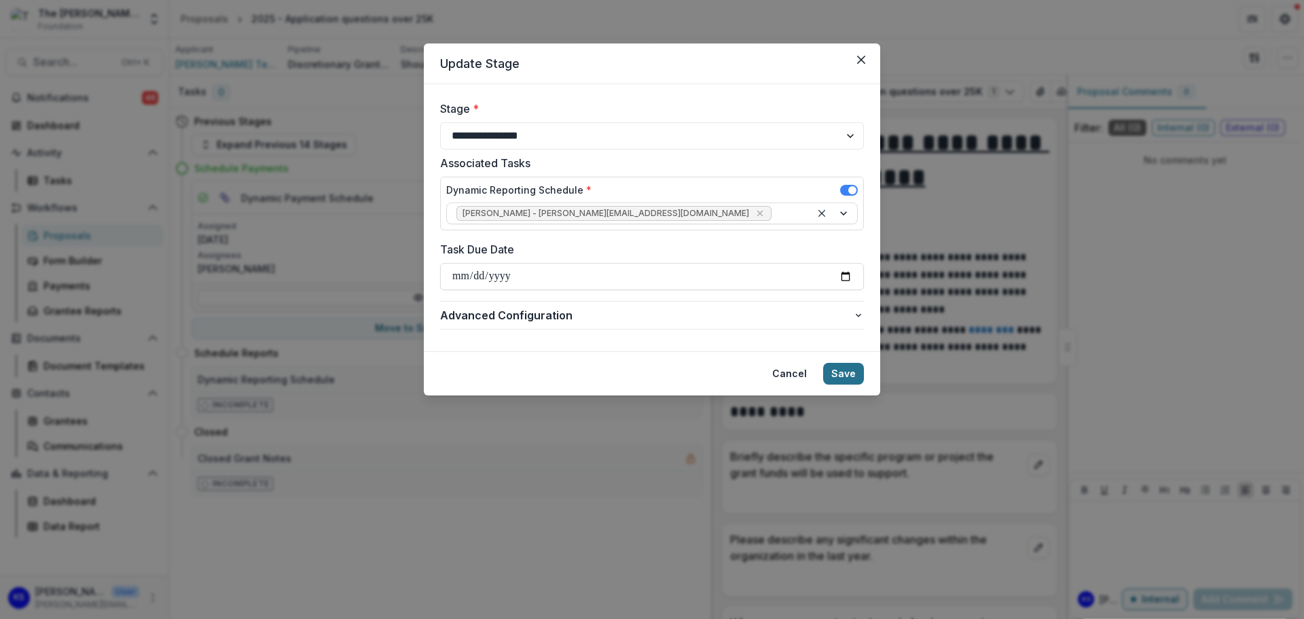
click at [841, 371] on button "Save" at bounding box center [843, 374] width 41 height 22
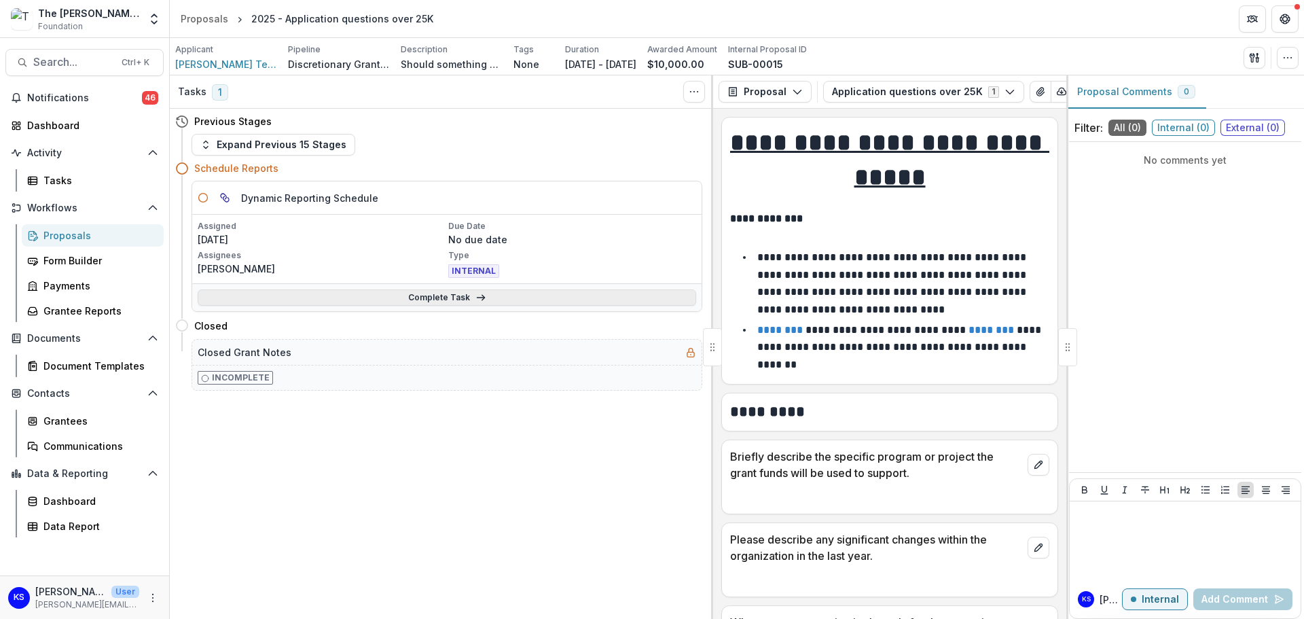
click at [417, 291] on link "Complete Task" at bounding box center [447, 297] width 498 height 16
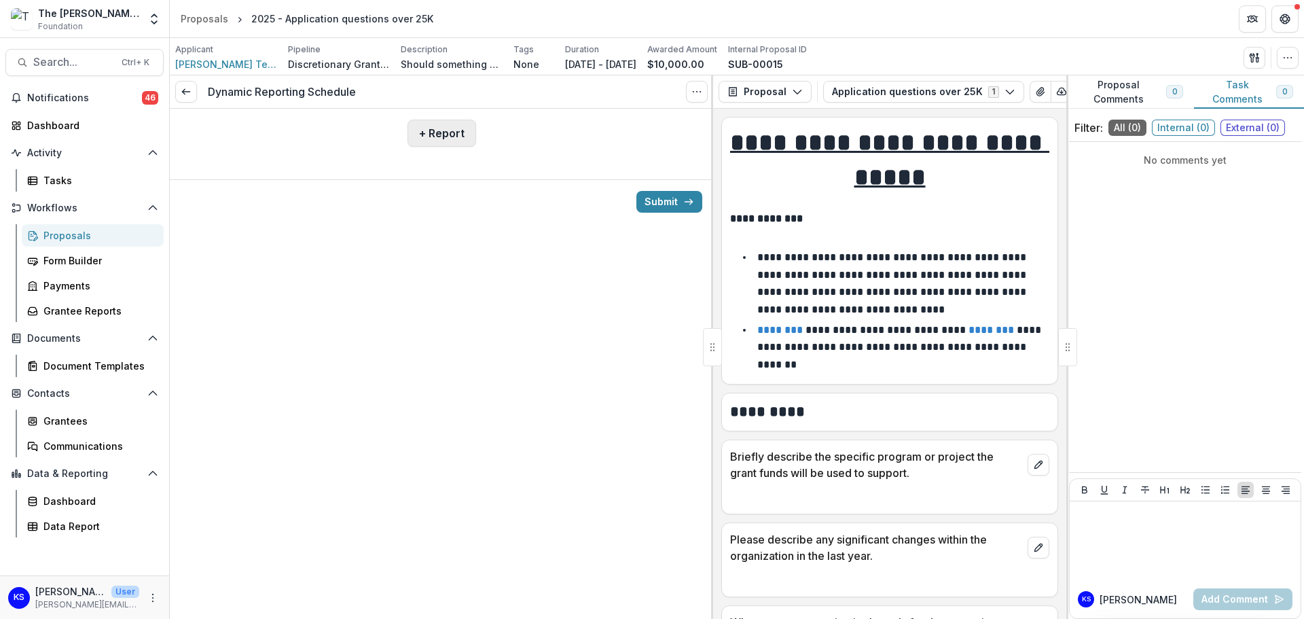
click at [456, 141] on button "+ Report" at bounding box center [441, 133] width 69 height 27
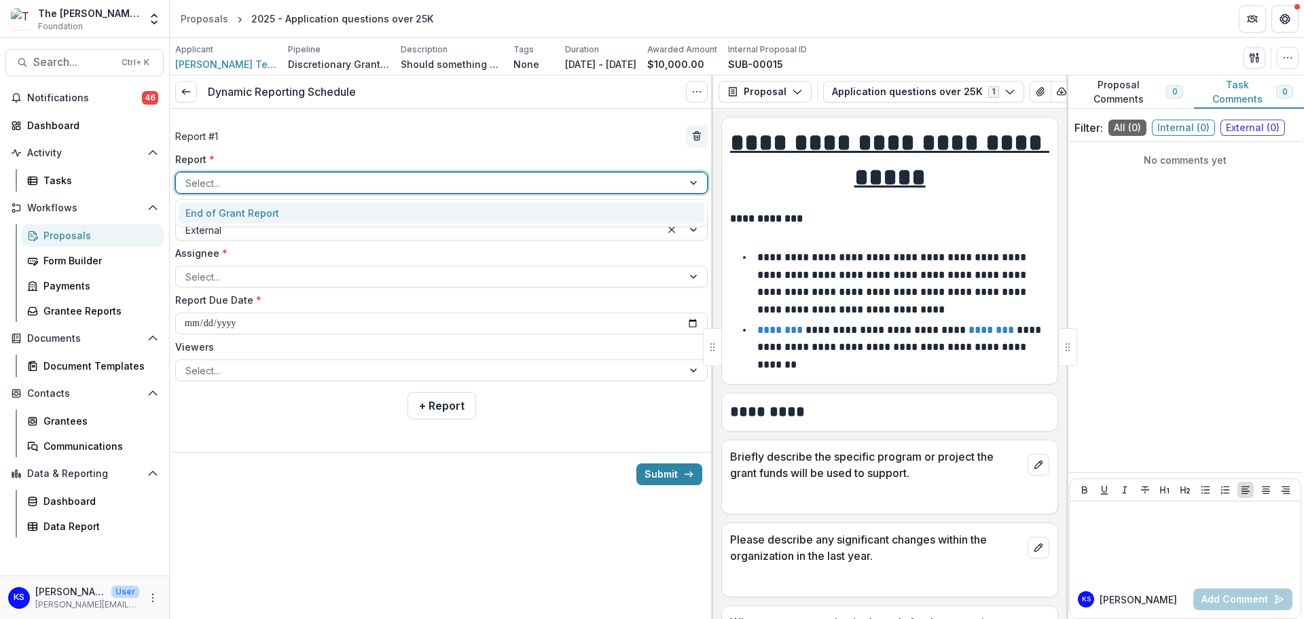
click at [397, 183] on div at bounding box center [429, 183] width 488 height 17
click at [381, 212] on div "End of Grant Report" at bounding box center [442, 212] width 526 height 21
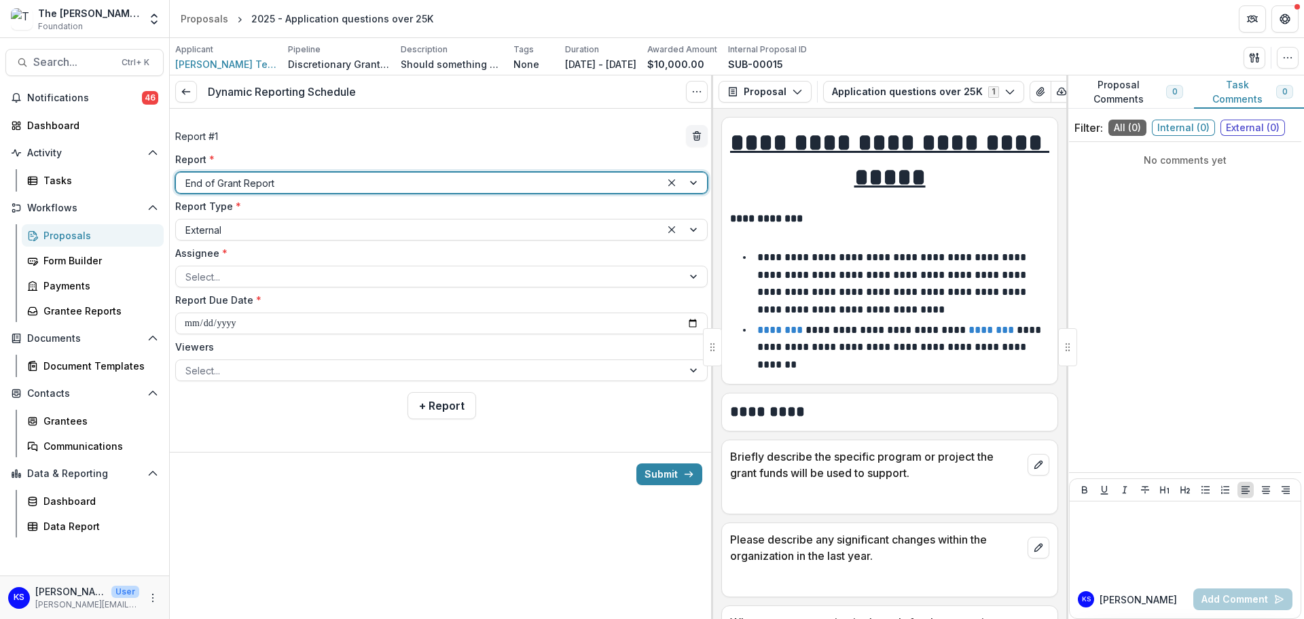
click at [318, 399] on div "**********" at bounding box center [441, 269] width 543 height 321
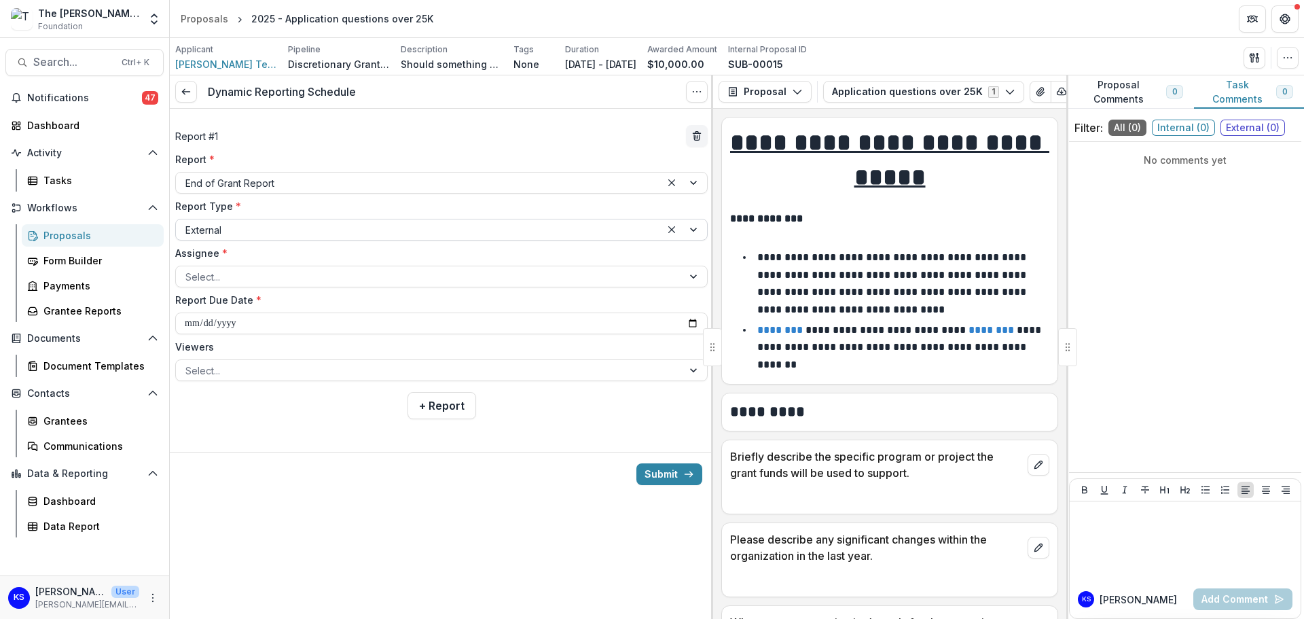
click at [380, 227] on div at bounding box center [418, 229] width 466 height 17
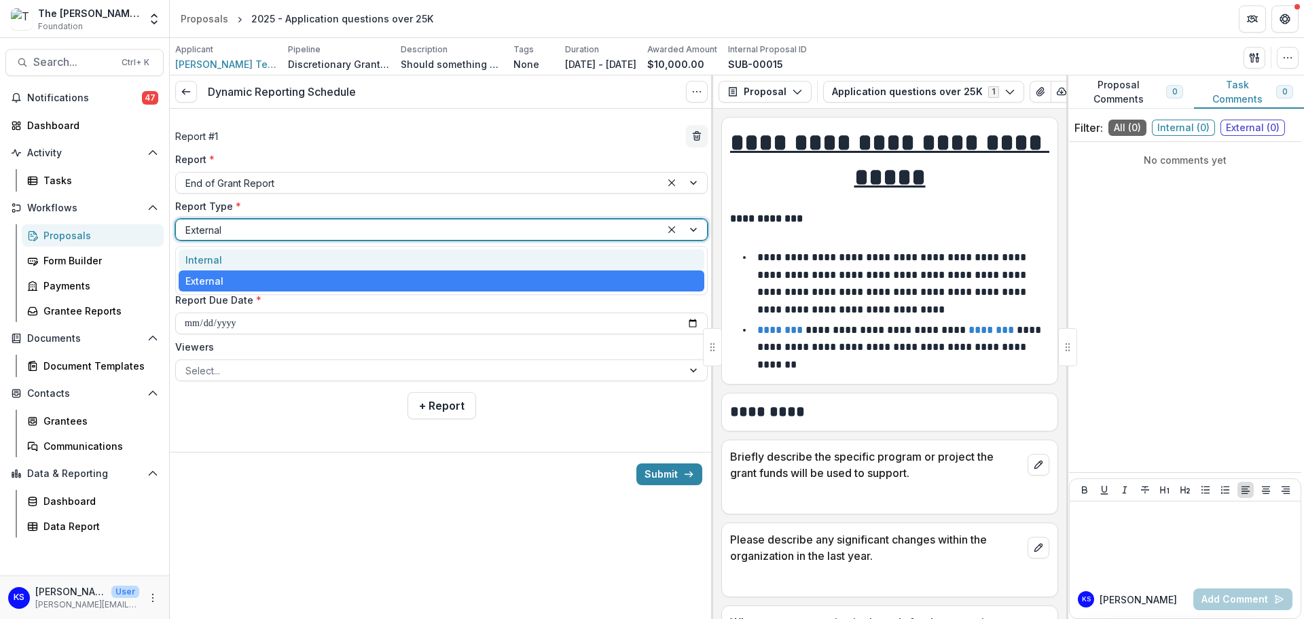
click at [377, 261] on div "Internal" at bounding box center [442, 259] width 526 height 21
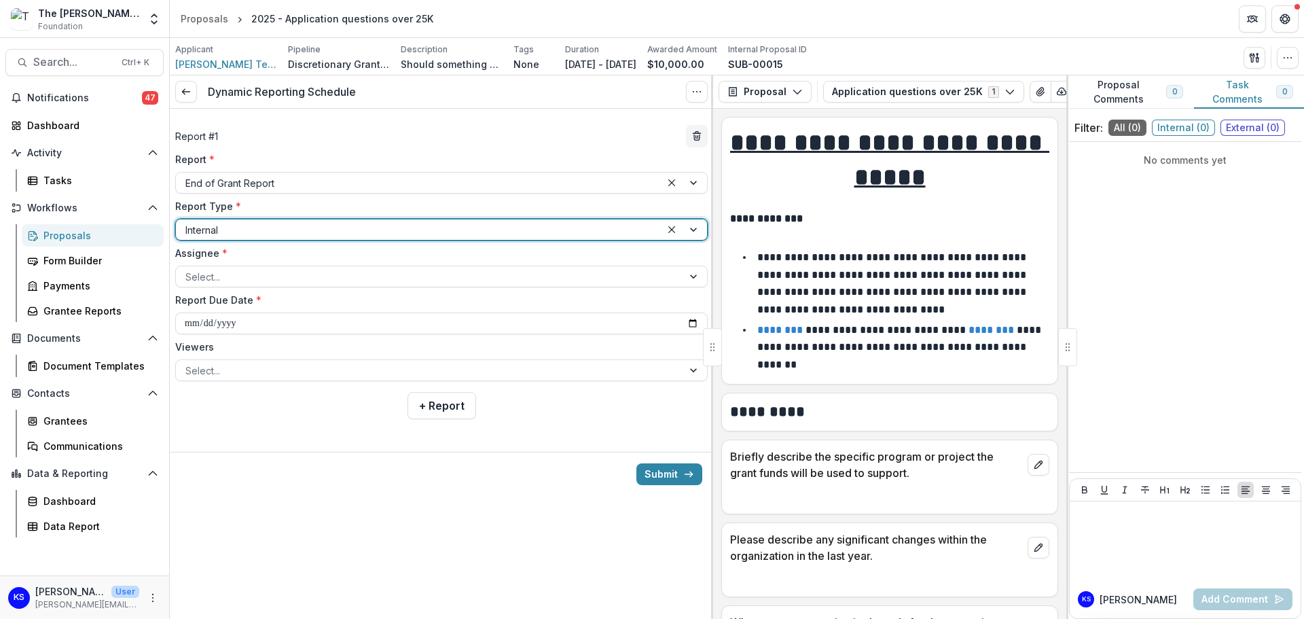
click at [380, 237] on div at bounding box center [418, 229] width 466 height 17
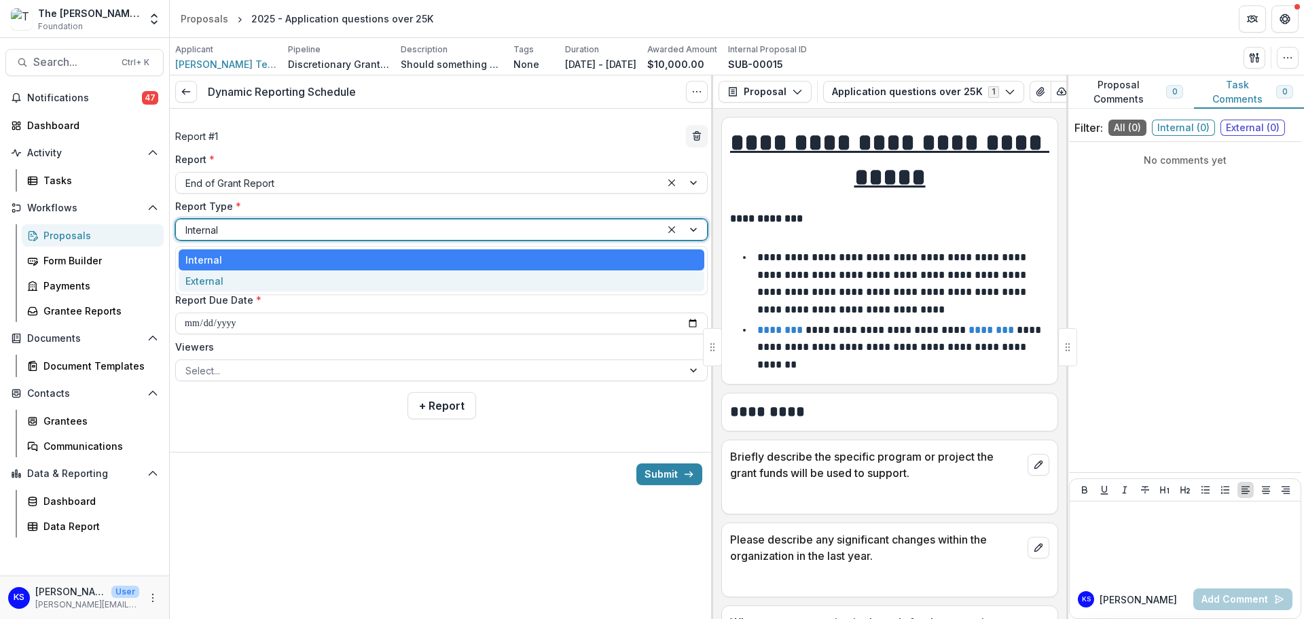
click at [375, 274] on div "External" at bounding box center [442, 280] width 526 height 21
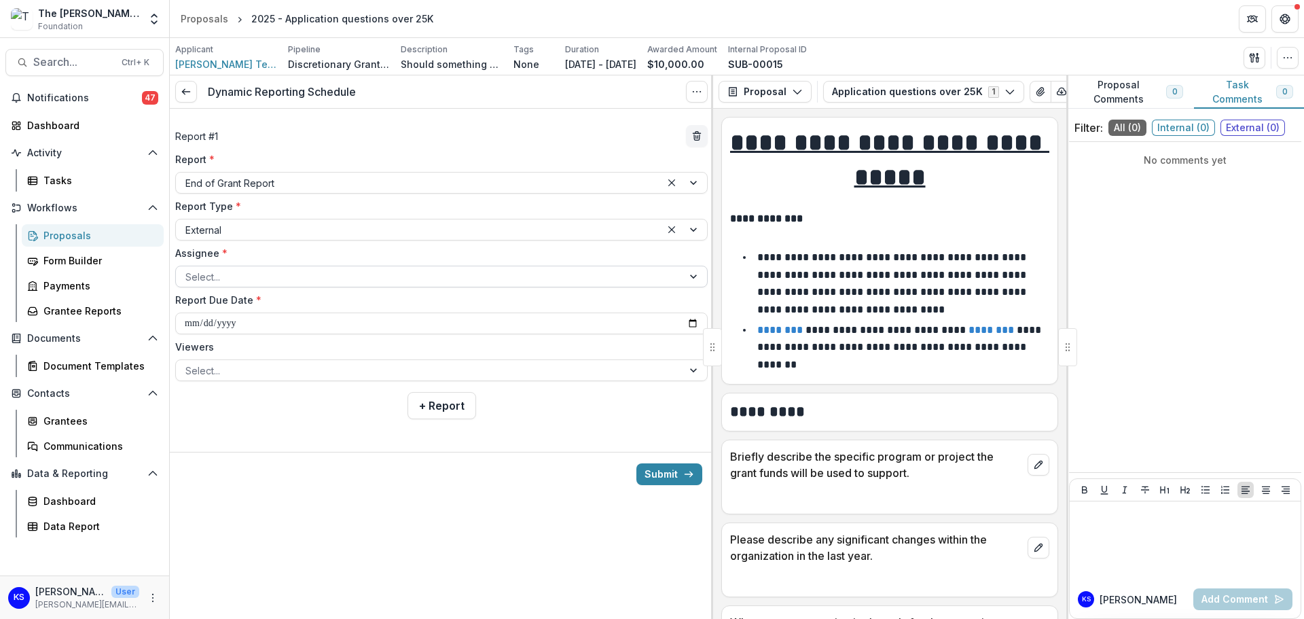
click at [524, 276] on div at bounding box center [429, 276] width 488 height 17
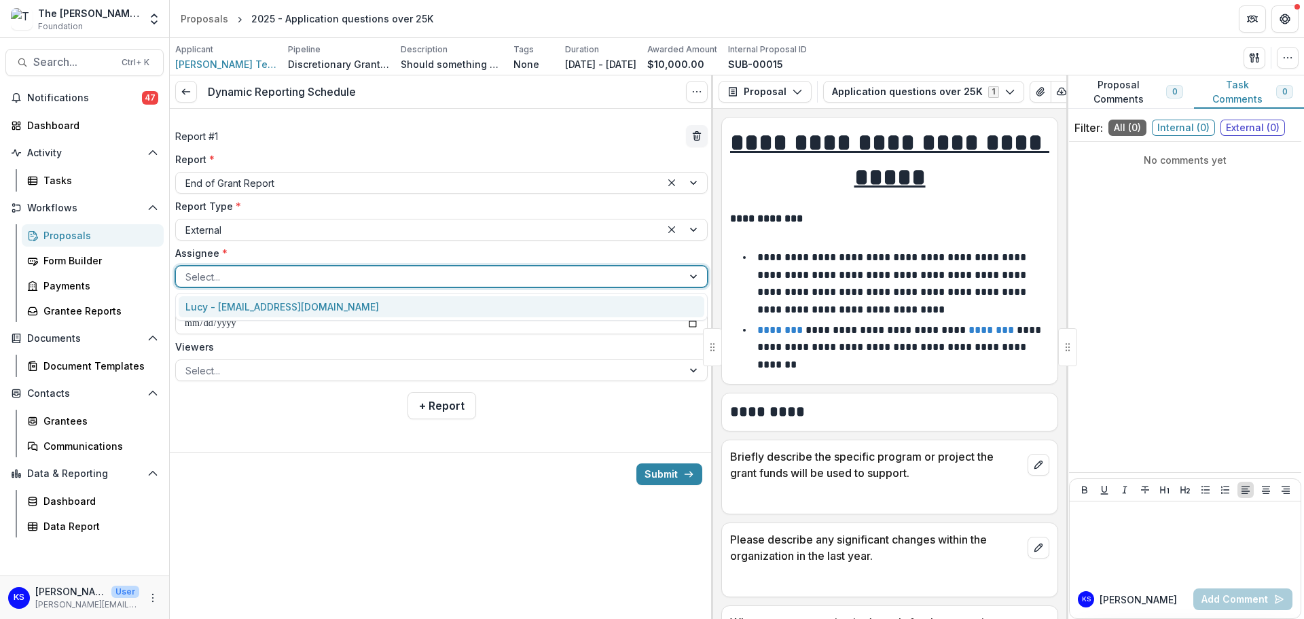
click at [524, 276] on div at bounding box center [429, 276] width 488 height 17
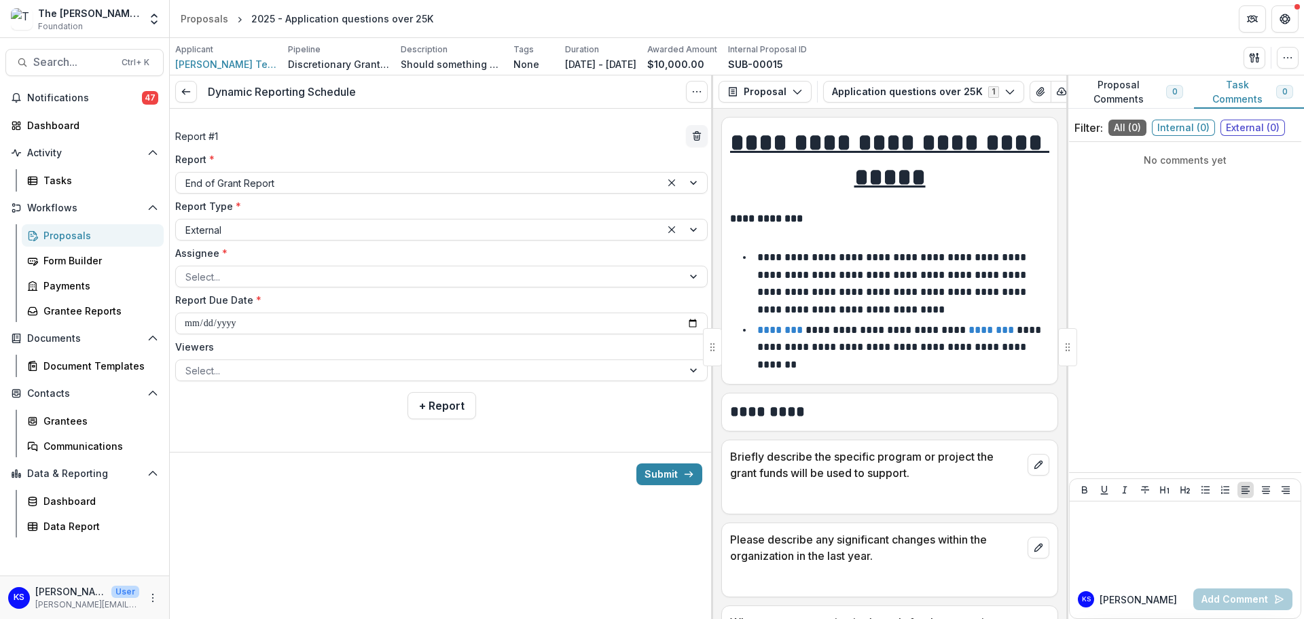
click at [380, 440] on div at bounding box center [441, 441] width 543 height 22
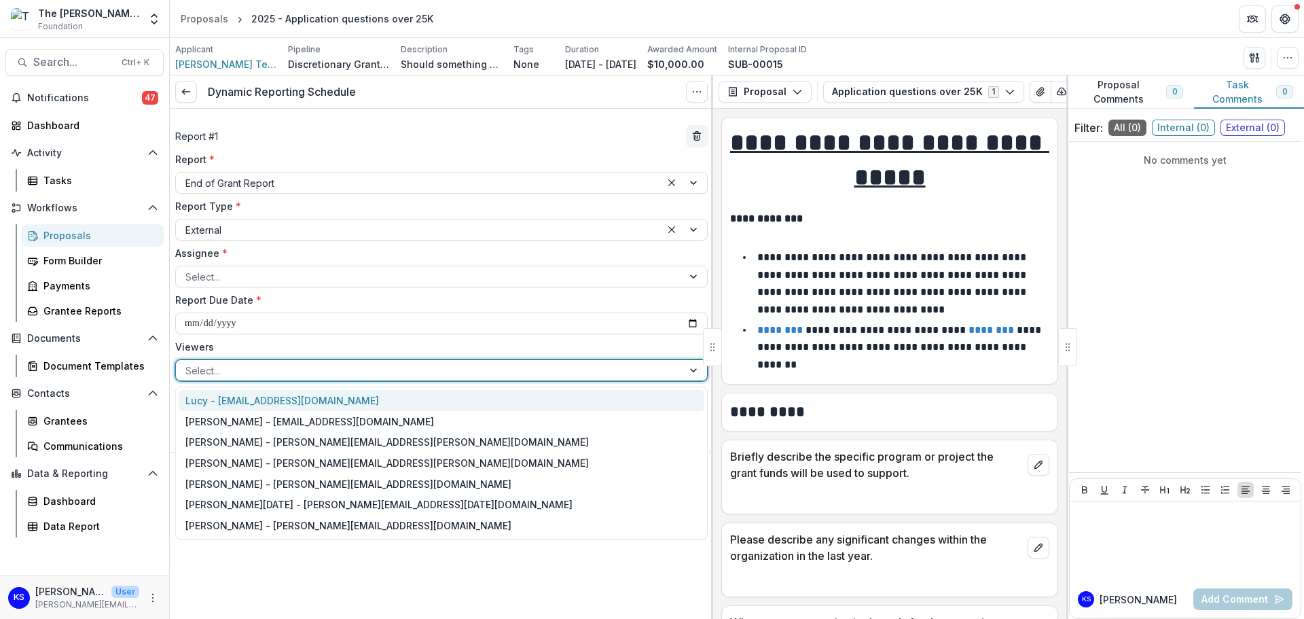
click at [452, 371] on div at bounding box center [429, 370] width 488 height 17
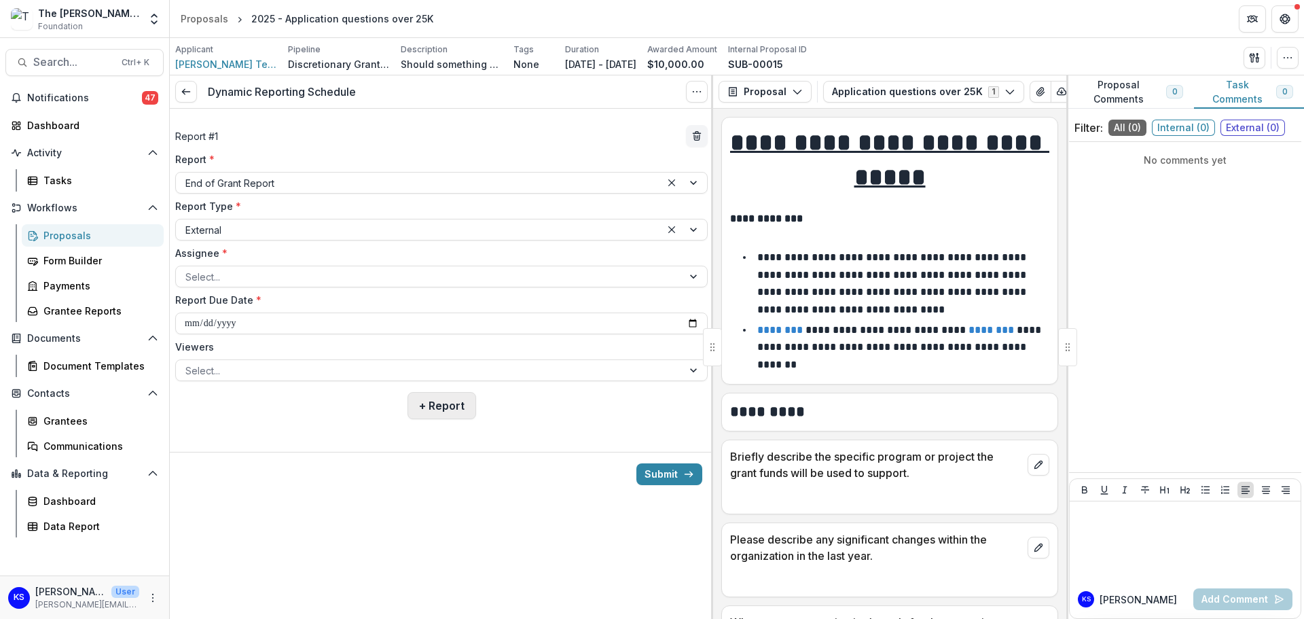
click at [473, 405] on button "+ Report" at bounding box center [441, 405] width 69 height 27
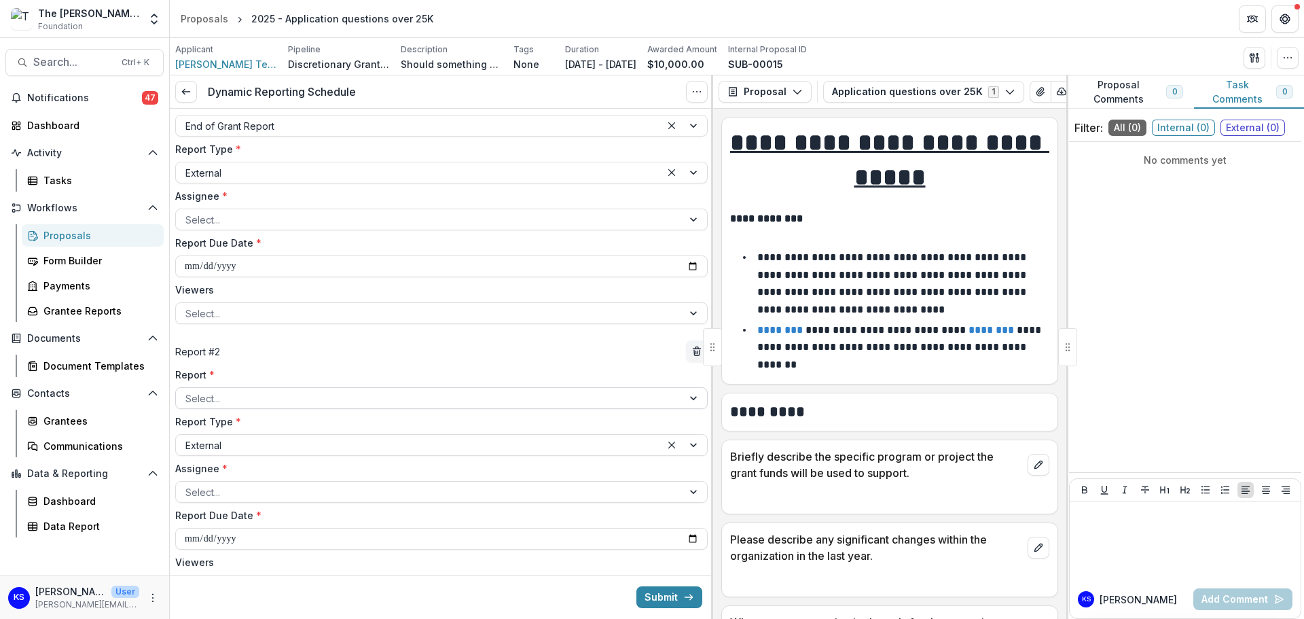
scroll to position [136, 0]
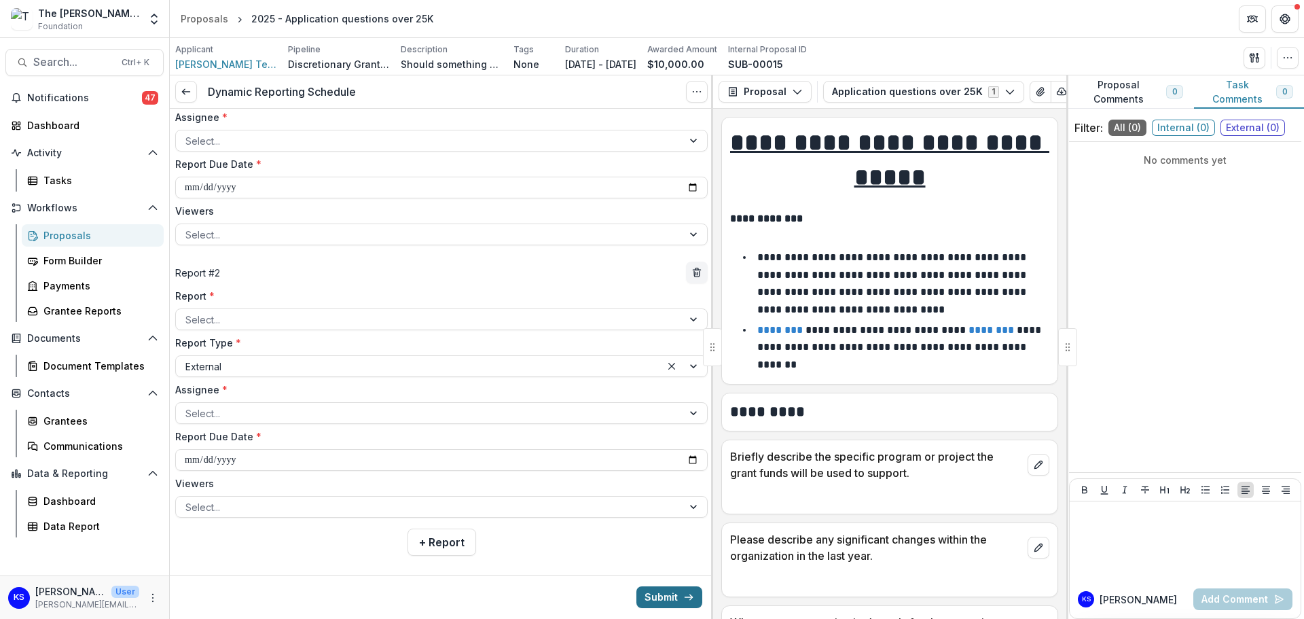
click at [655, 600] on button "Submit" at bounding box center [669, 597] width 66 height 22
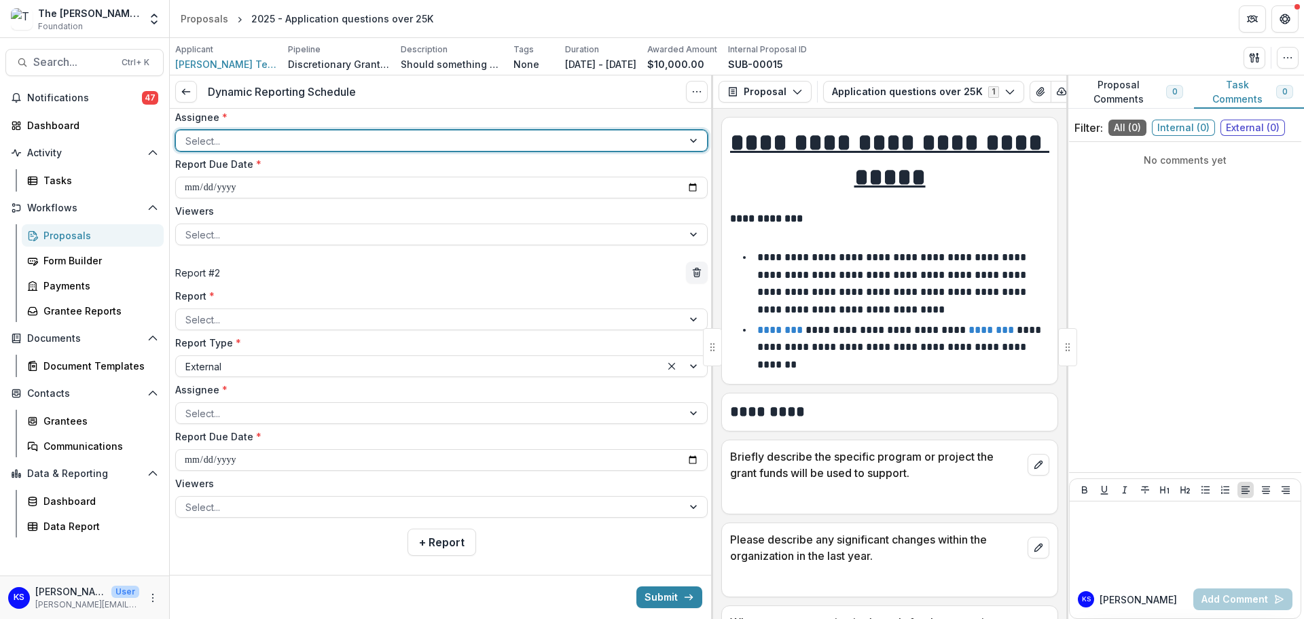
click at [365, 144] on div at bounding box center [429, 140] width 488 height 17
click at [280, 172] on div "Lucy - [EMAIL_ADDRESS][DOMAIN_NAME]" at bounding box center [440, 170] width 522 height 21
click at [220, 416] on div at bounding box center [429, 413] width 488 height 17
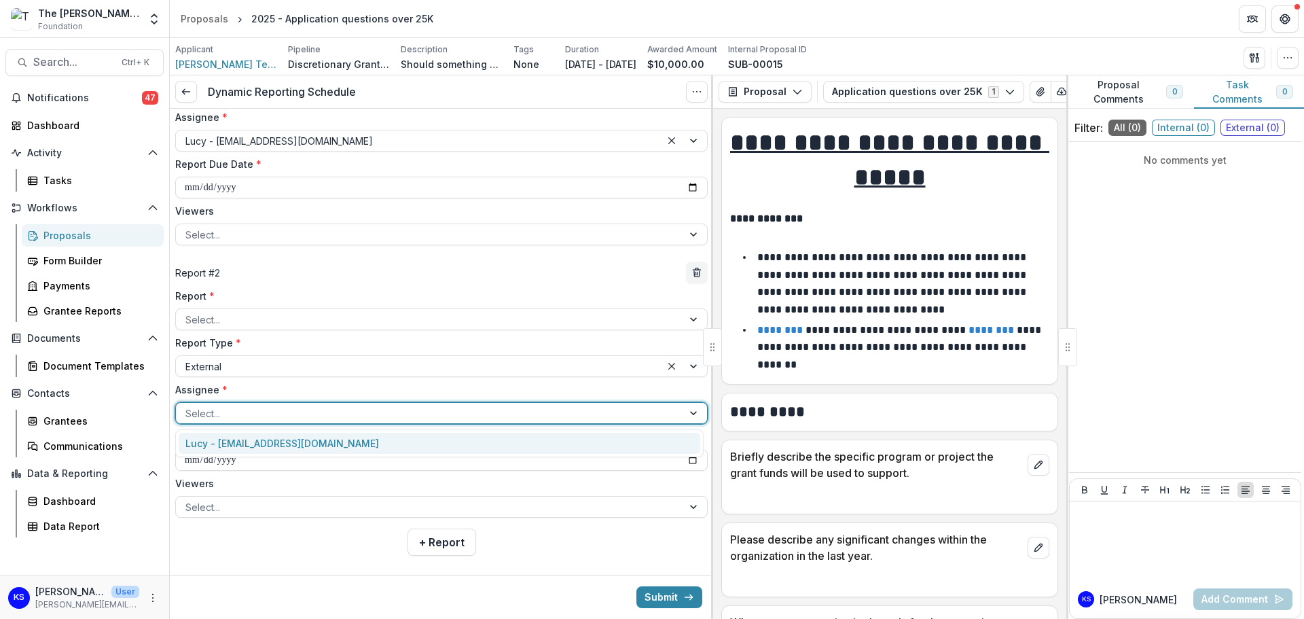
click at [246, 443] on div "Lucy - [EMAIL_ADDRESS][DOMAIN_NAME]" at bounding box center [440, 443] width 522 height 21
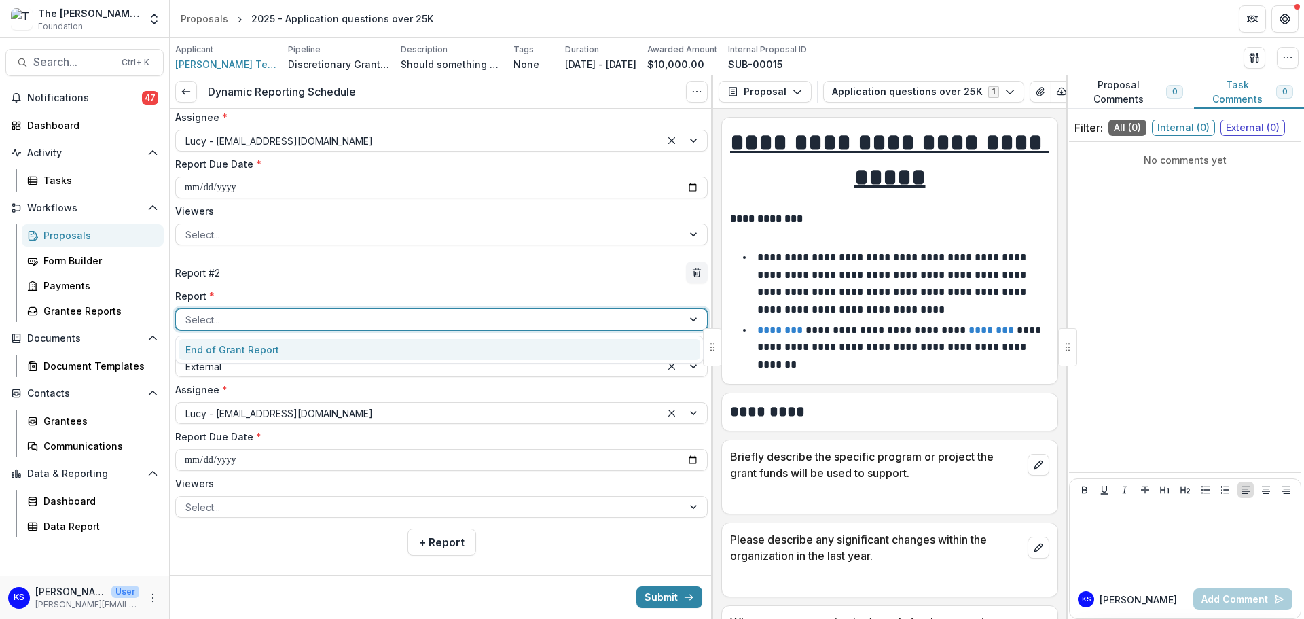
click at [244, 316] on div at bounding box center [429, 319] width 488 height 17
click at [242, 344] on div "End of Grant Report" at bounding box center [440, 349] width 522 height 21
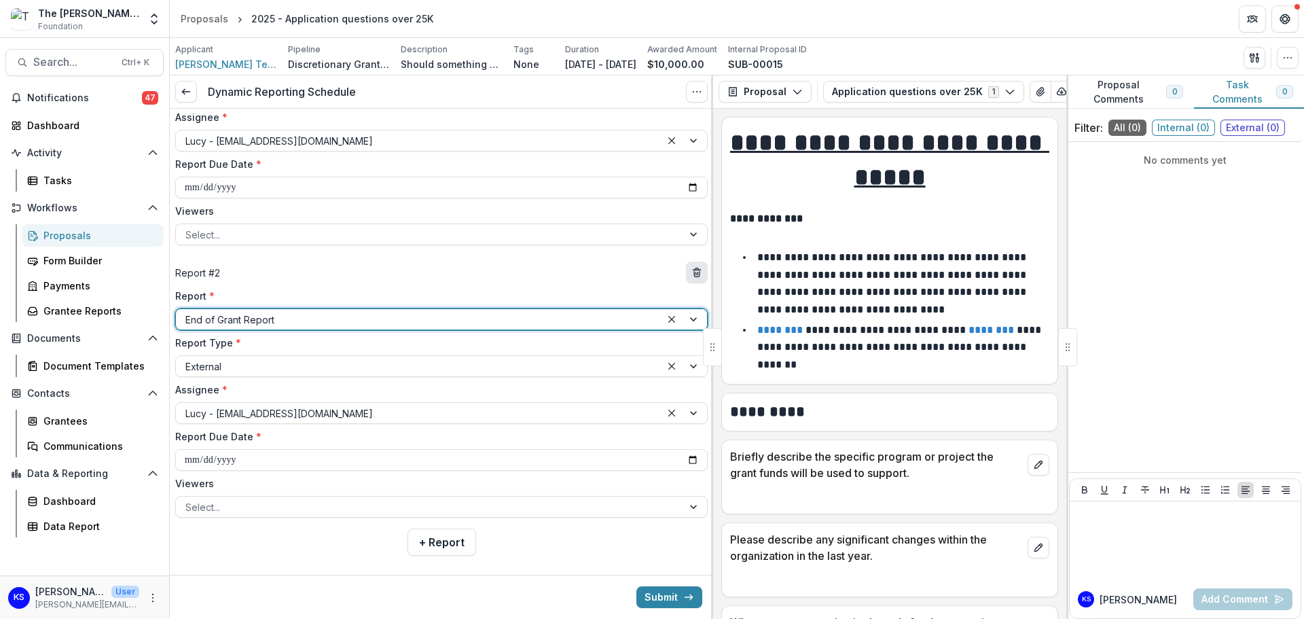
click at [693, 270] on line "delete" at bounding box center [696, 270] width 7 height 0
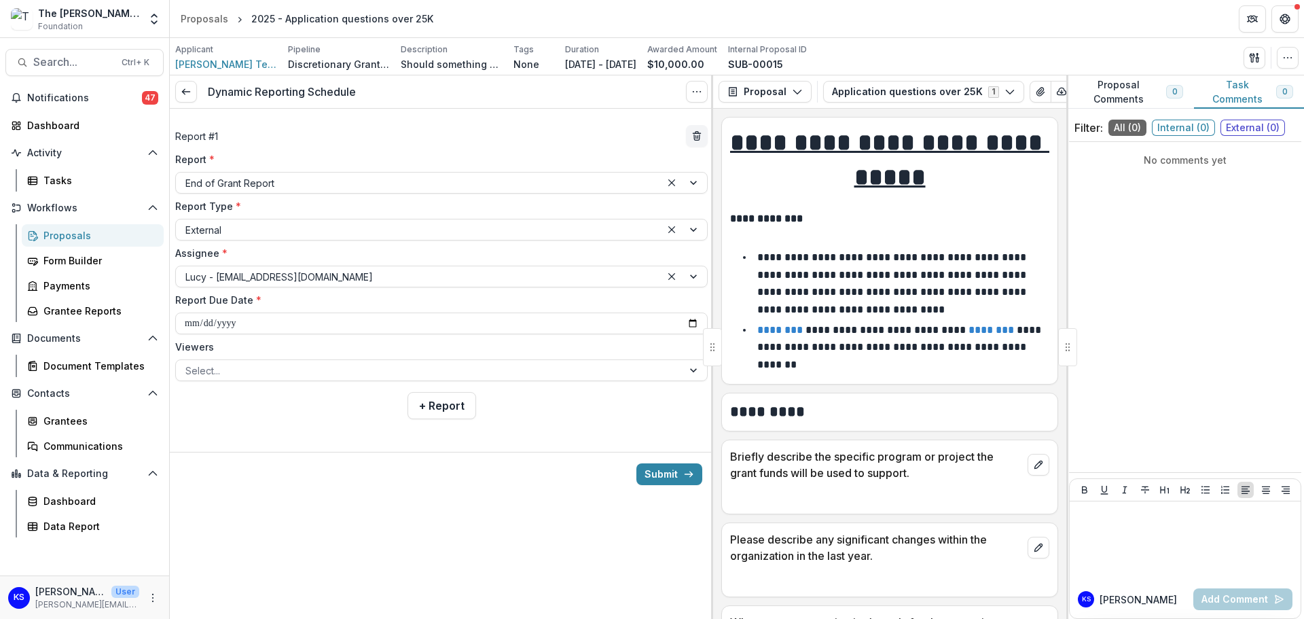
scroll to position [0, 0]
click at [406, 371] on div at bounding box center [429, 370] width 488 height 17
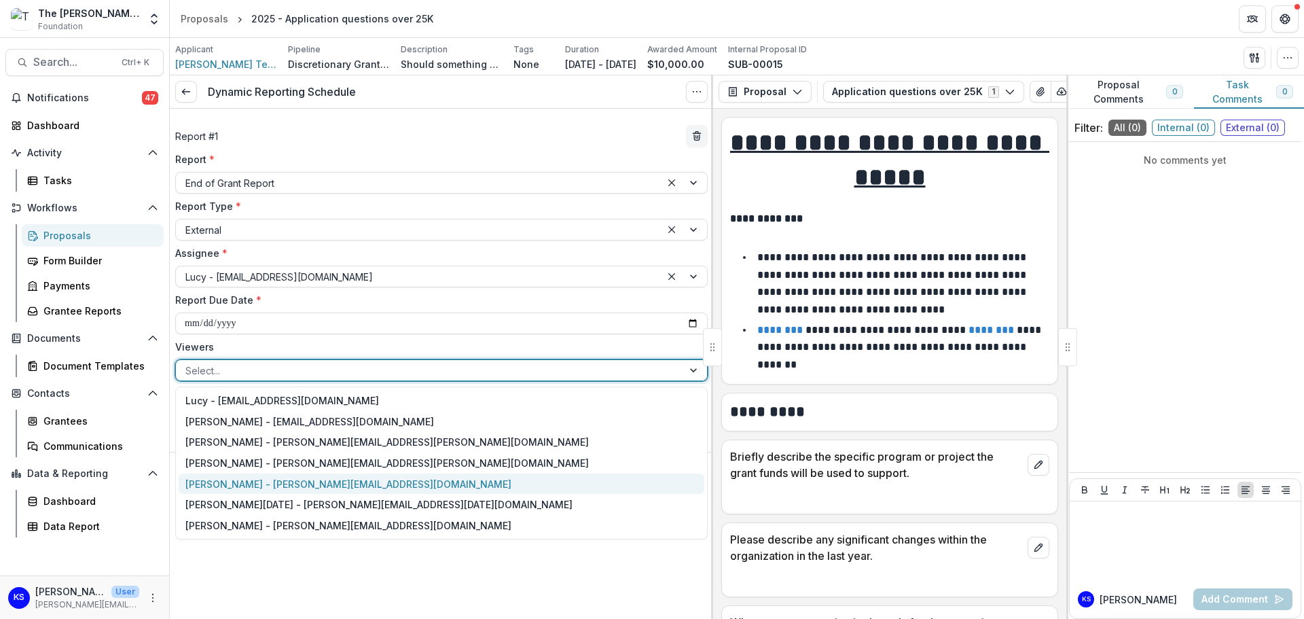
click at [311, 488] on div "[PERSON_NAME] - [PERSON_NAME][EMAIL_ADDRESS][DOMAIN_NAME]" at bounding box center [442, 483] width 526 height 21
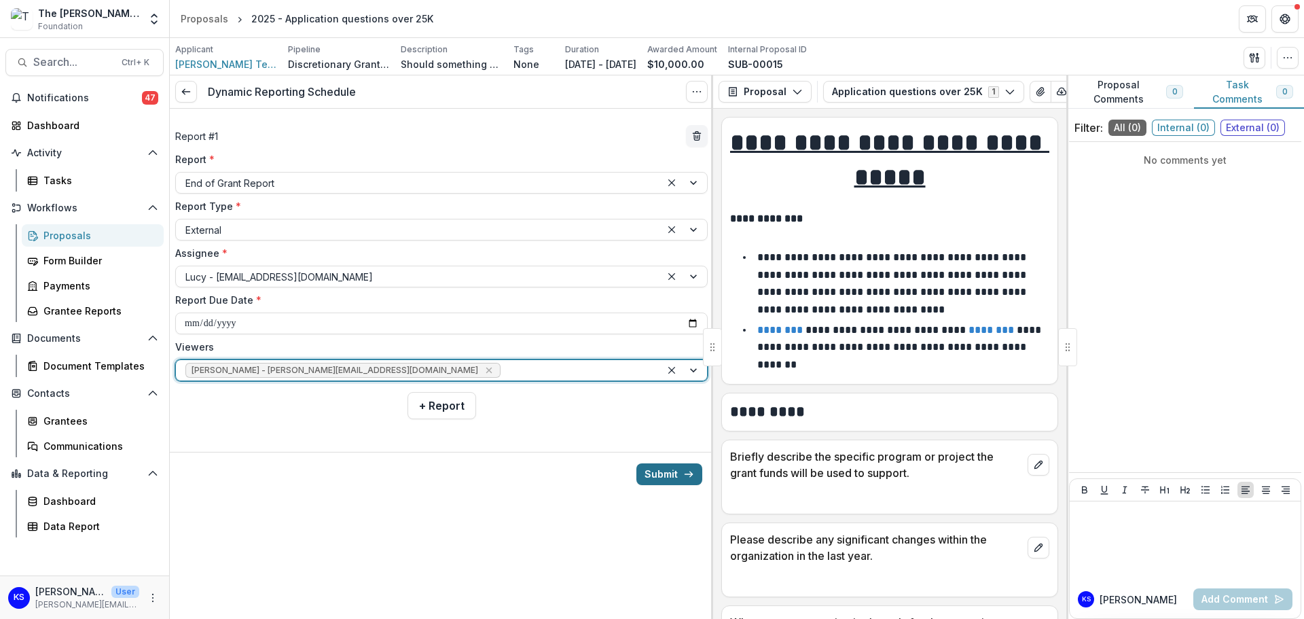
click at [668, 469] on button "Submit" at bounding box center [669, 474] width 66 height 22
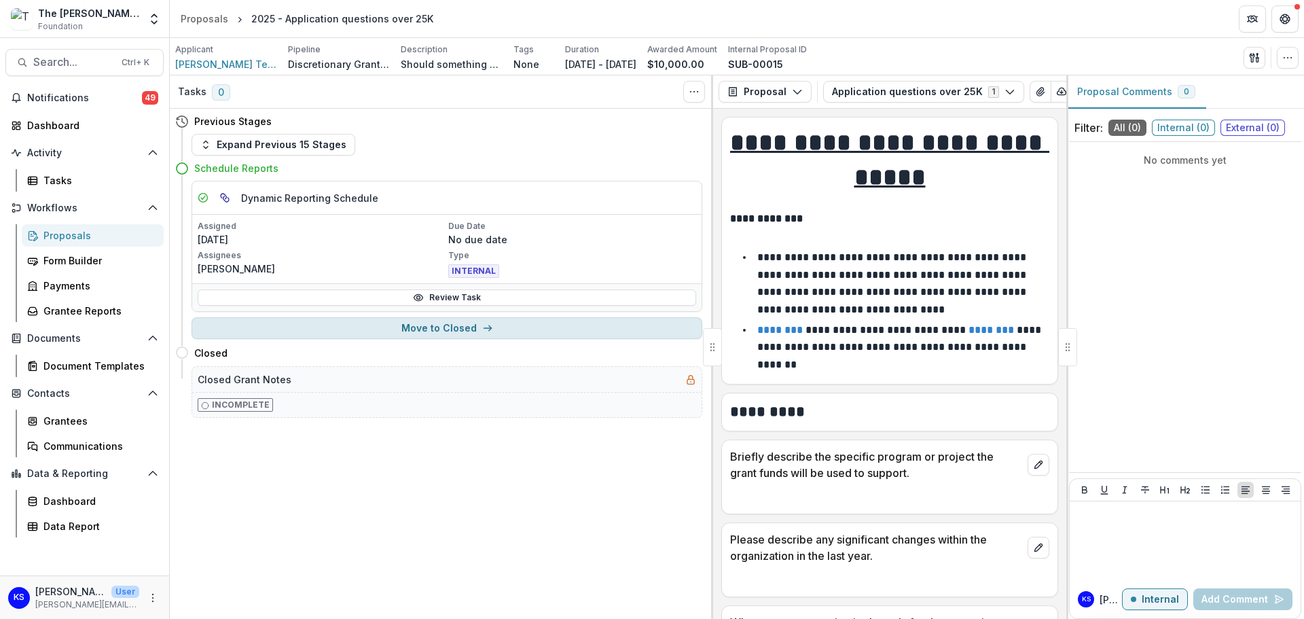
click at [503, 329] on button "Move to Closed" at bounding box center [446, 328] width 511 height 22
select select "******"
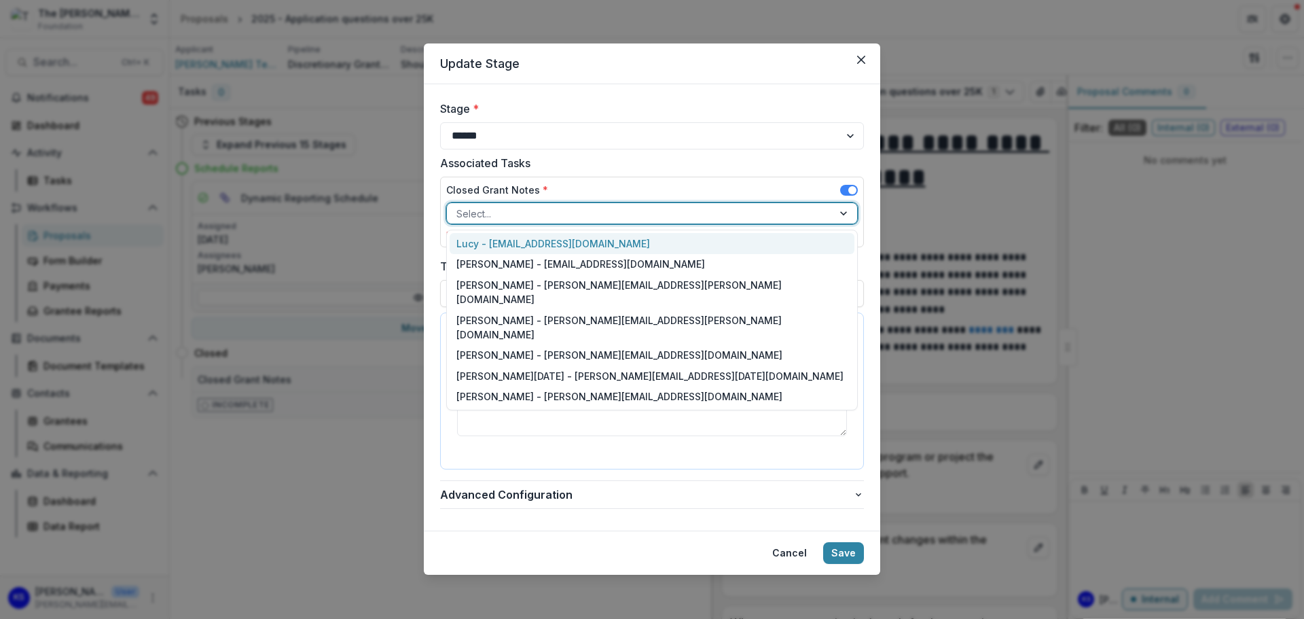
click at [549, 211] on div at bounding box center [639, 213] width 367 height 17
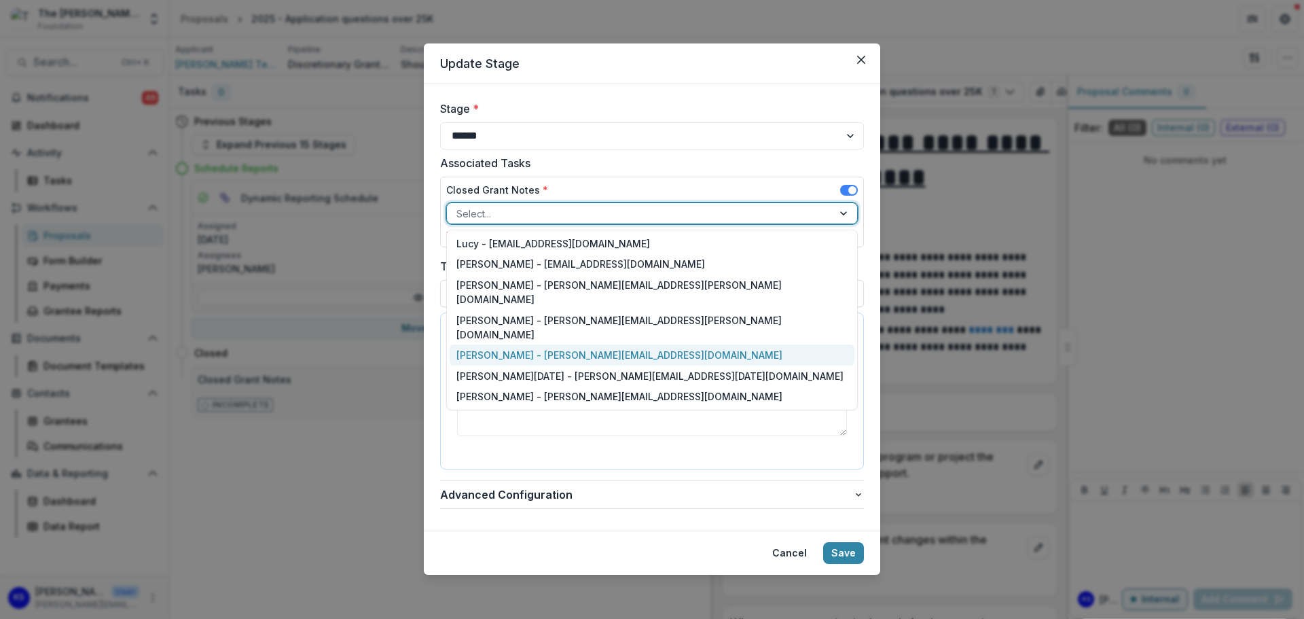
click at [534, 344] on div "[PERSON_NAME] - [PERSON_NAME][EMAIL_ADDRESS][DOMAIN_NAME]" at bounding box center [652, 354] width 405 height 21
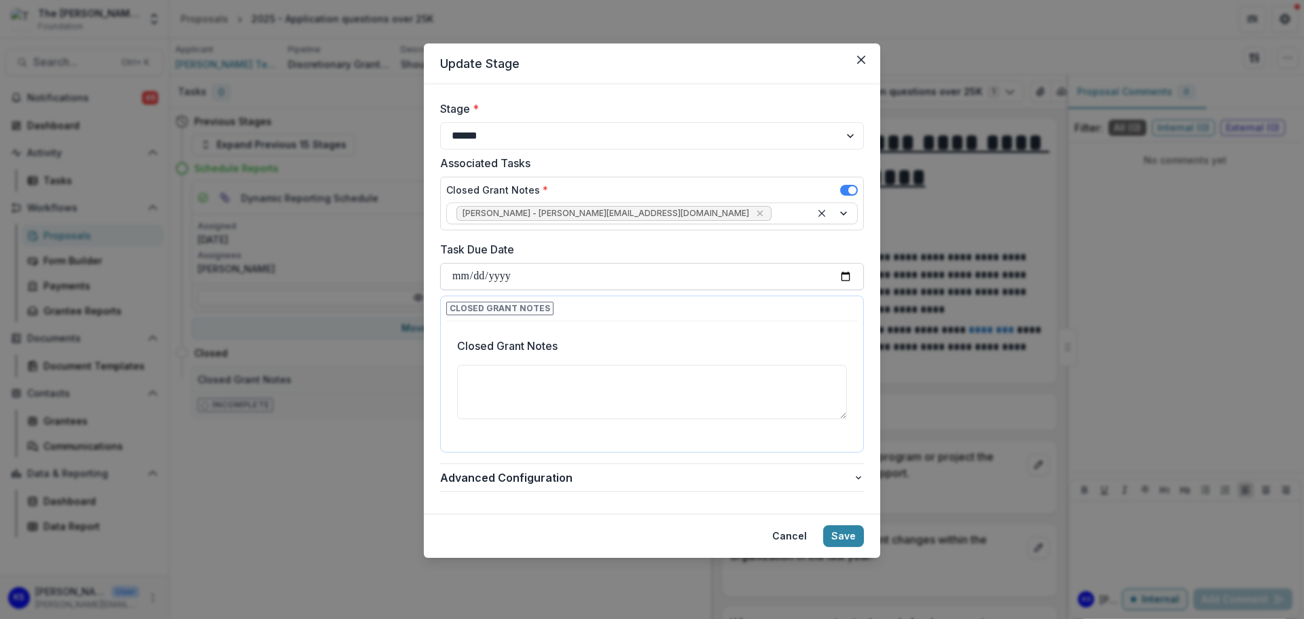
click at [551, 278] on input "Task Due Date" at bounding box center [652, 276] width 424 height 27
click at [551, 391] on textarea "Closed Grant Notes" at bounding box center [652, 392] width 390 height 54
click at [851, 534] on button "Save" at bounding box center [843, 536] width 41 height 22
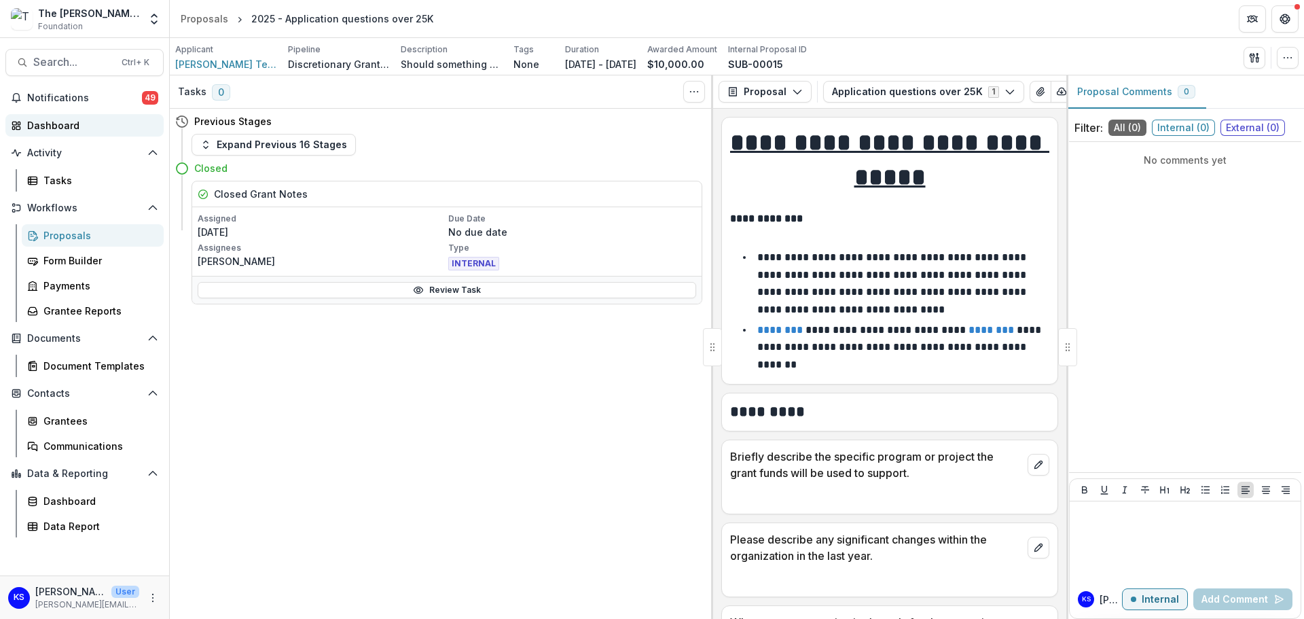
click at [51, 122] on div "Dashboard" at bounding box center [90, 125] width 126 height 14
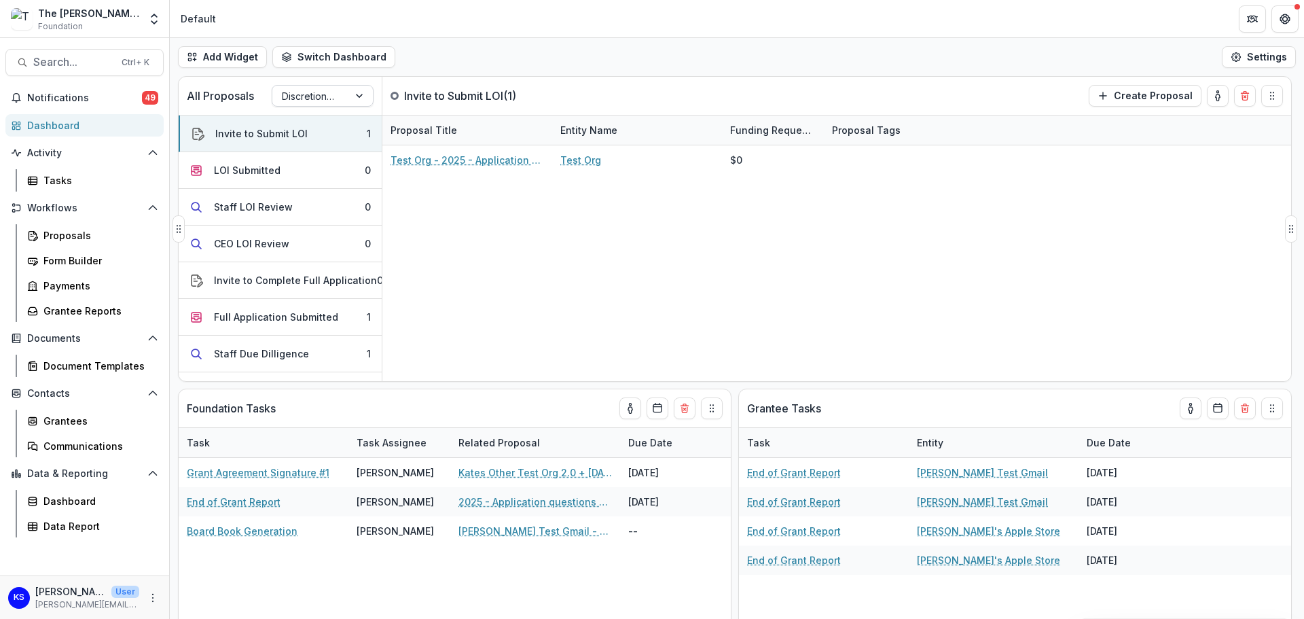
click at [336, 96] on div at bounding box center [310, 96] width 57 height 17
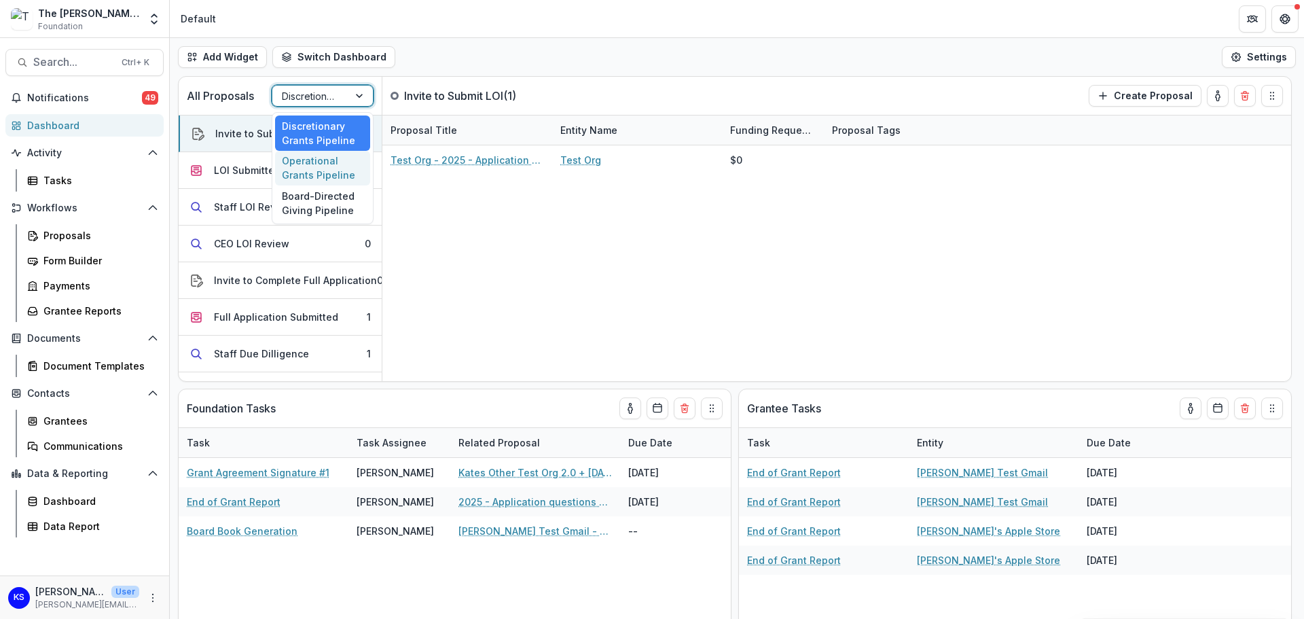
click at [327, 156] on div "Operational Grants Pipeline" at bounding box center [322, 168] width 95 height 35
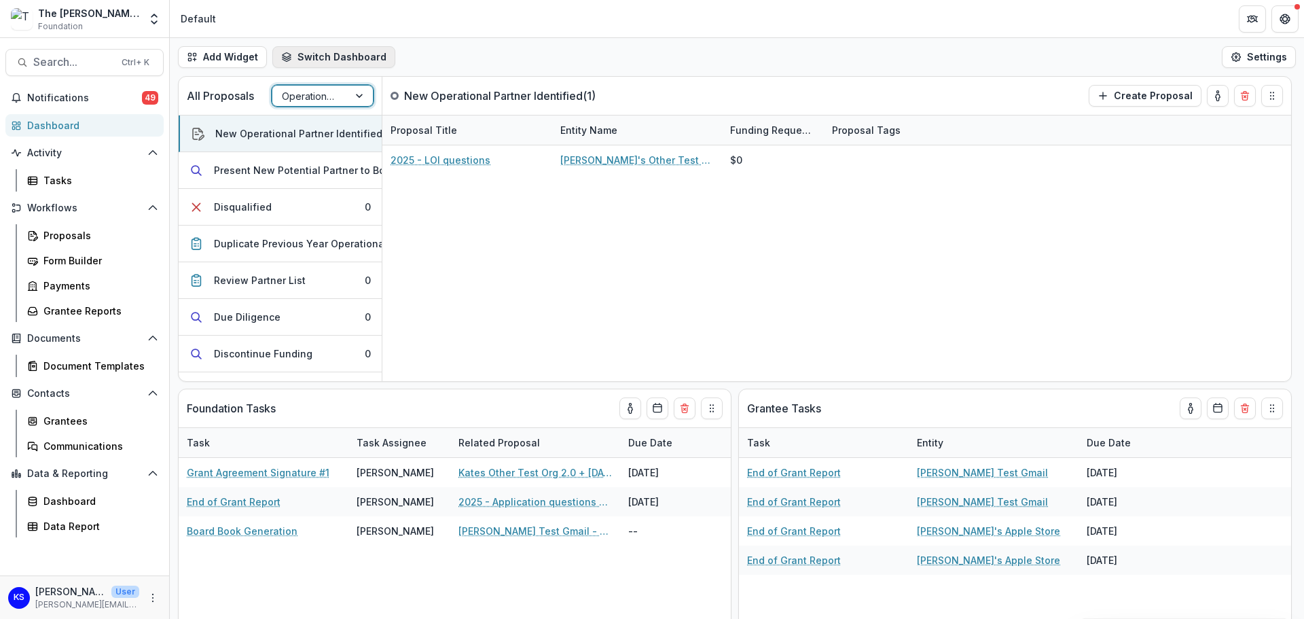
click at [313, 56] on button "Switch Dashboard" at bounding box center [333, 57] width 123 height 22
click at [452, 35] on header "Default" at bounding box center [737, 18] width 1134 height 37
click at [56, 151] on span "Activity" at bounding box center [84, 153] width 115 height 12
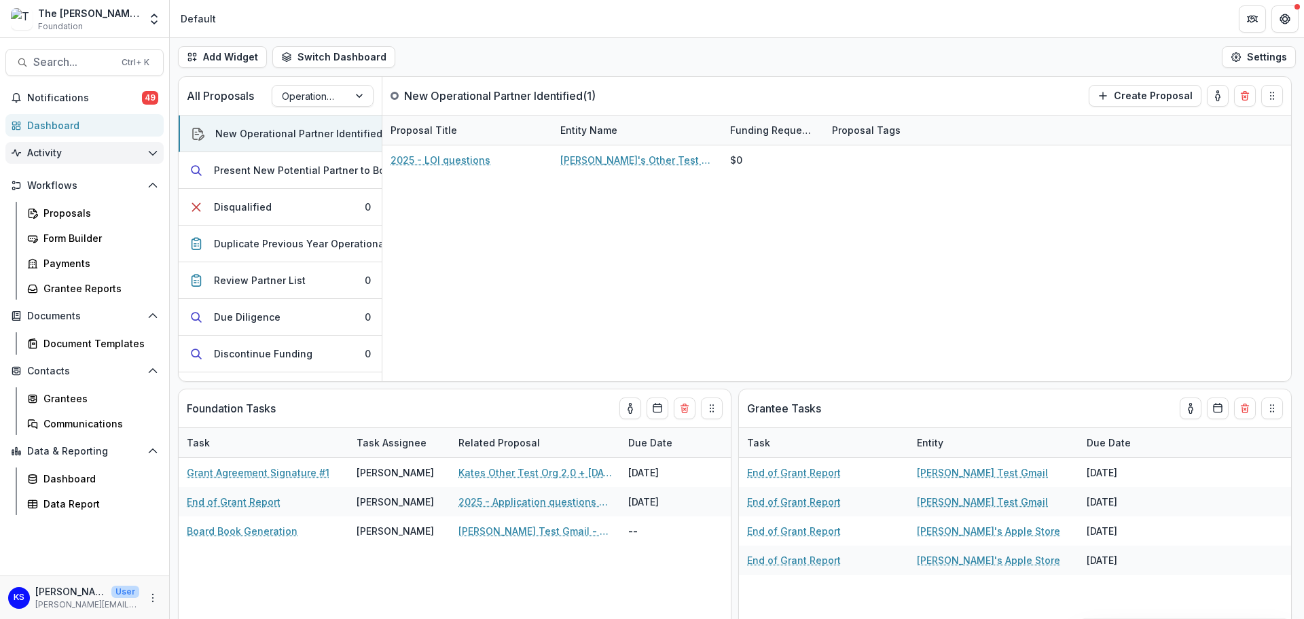
click at [56, 151] on span "Activity" at bounding box center [84, 153] width 115 height 12
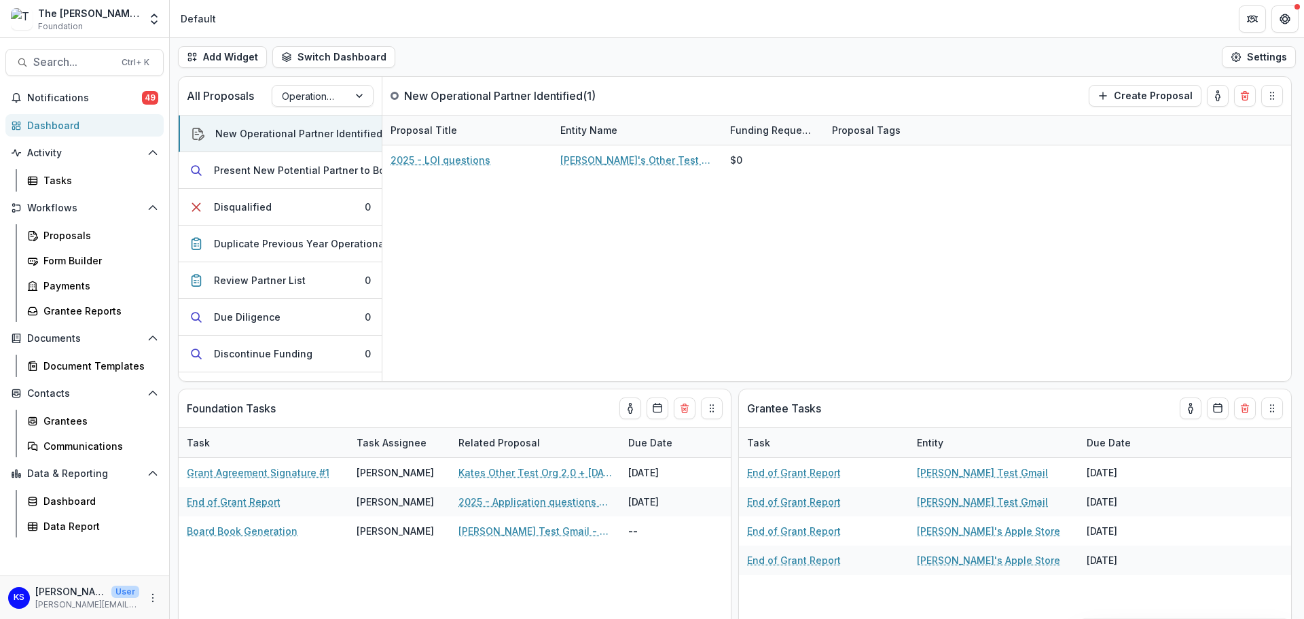
click at [77, 122] on div "Dashboard" at bounding box center [90, 125] width 126 height 14
click at [325, 141] on button "New Operational Partner Identified 1" at bounding box center [280, 133] width 203 height 37
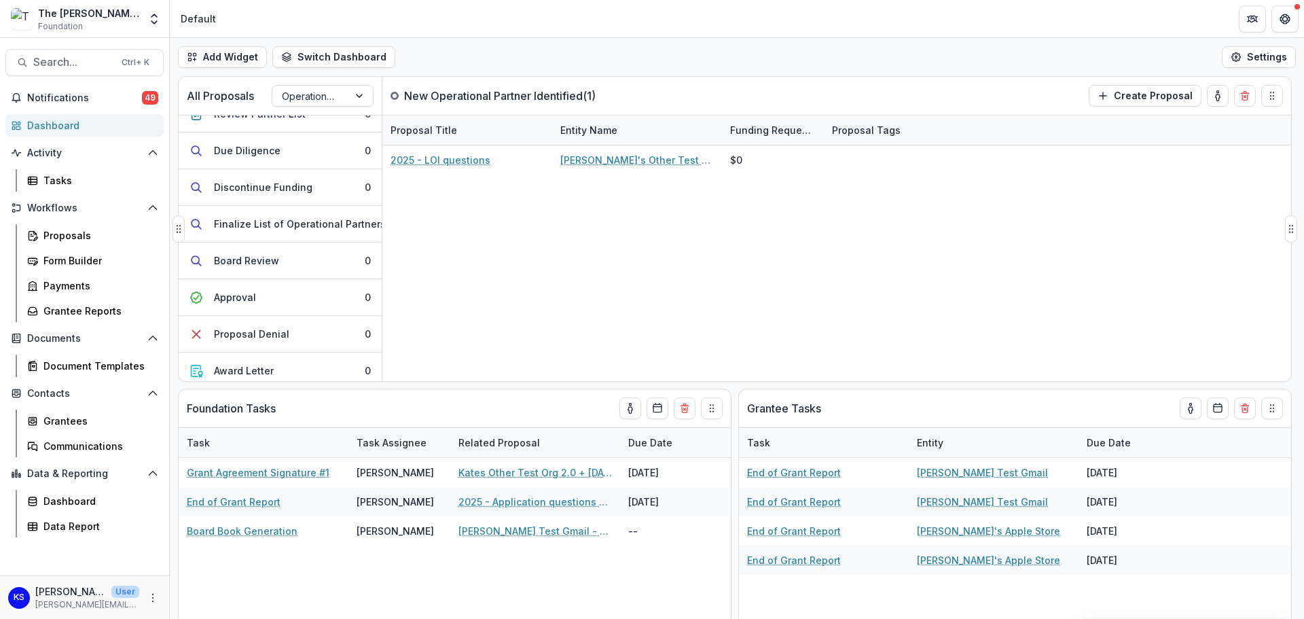
scroll to position [136, 0]
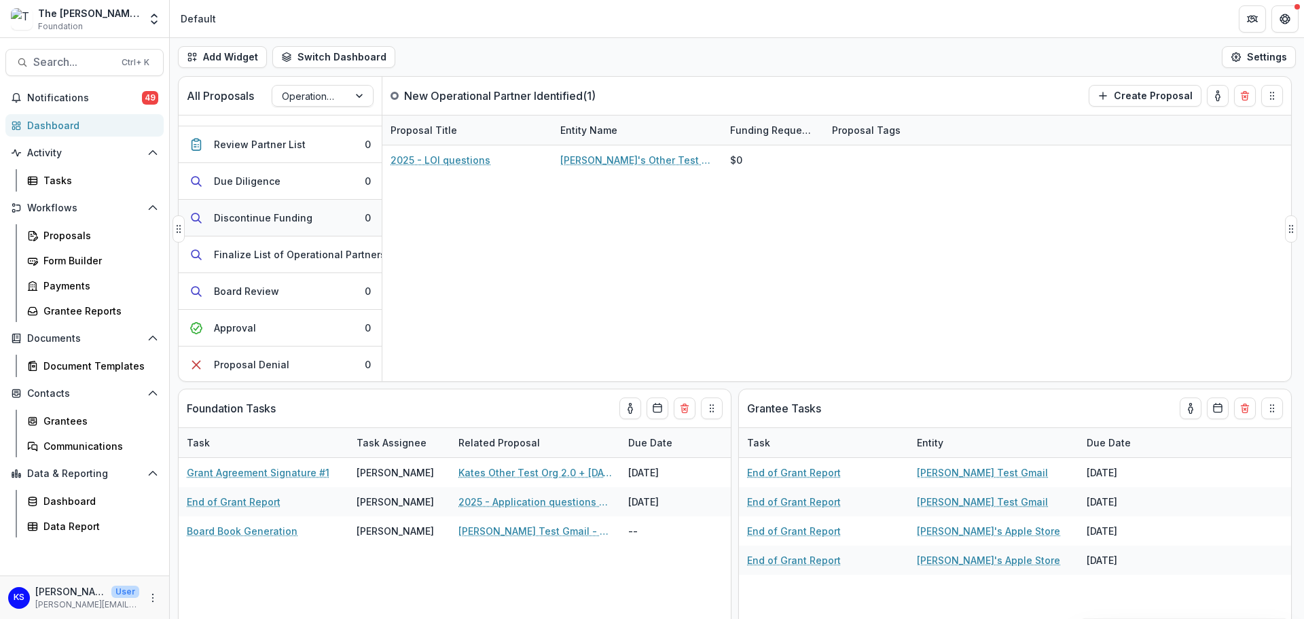
click at [295, 206] on button "Discontinue Funding 0" at bounding box center [280, 218] width 203 height 37
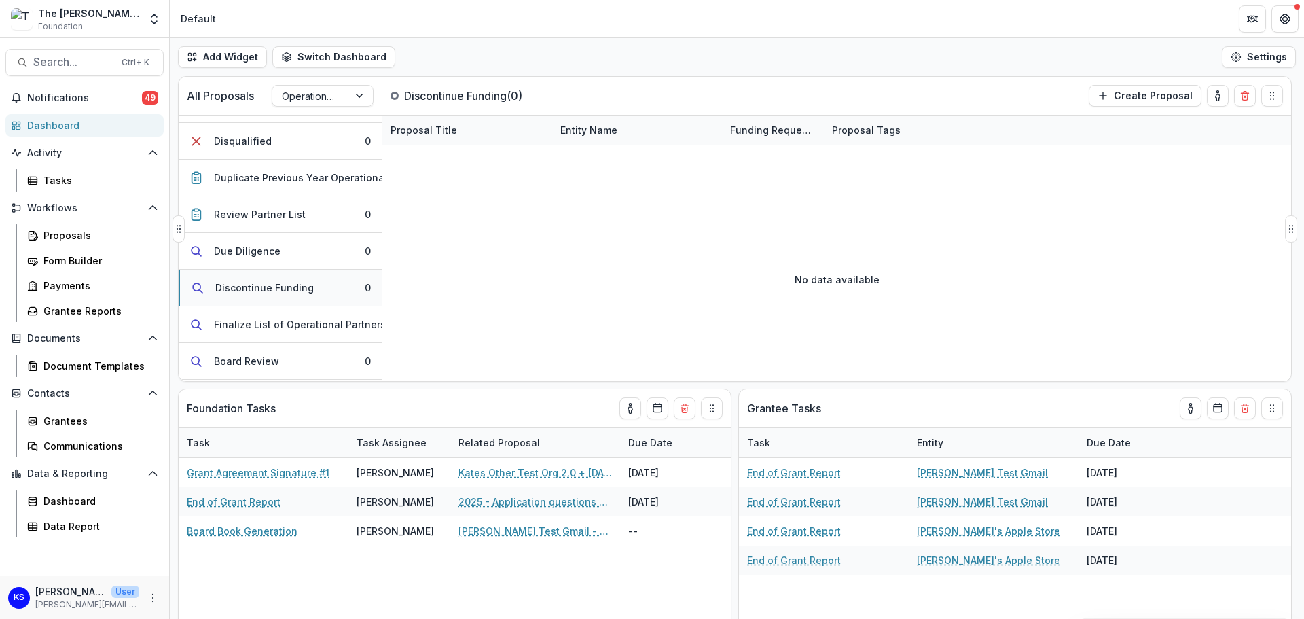
scroll to position [0, 0]
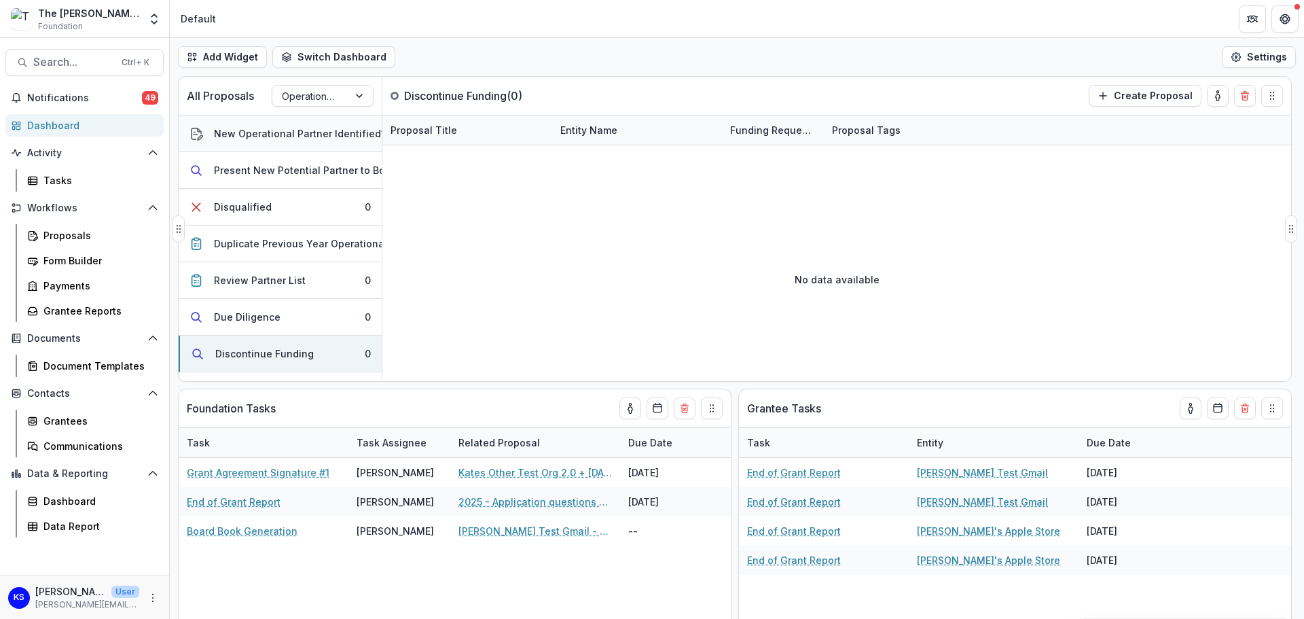
click at [283, 137] on div "New Operational Partner Identified" at bounding box center [297, 133] width 167 height 14
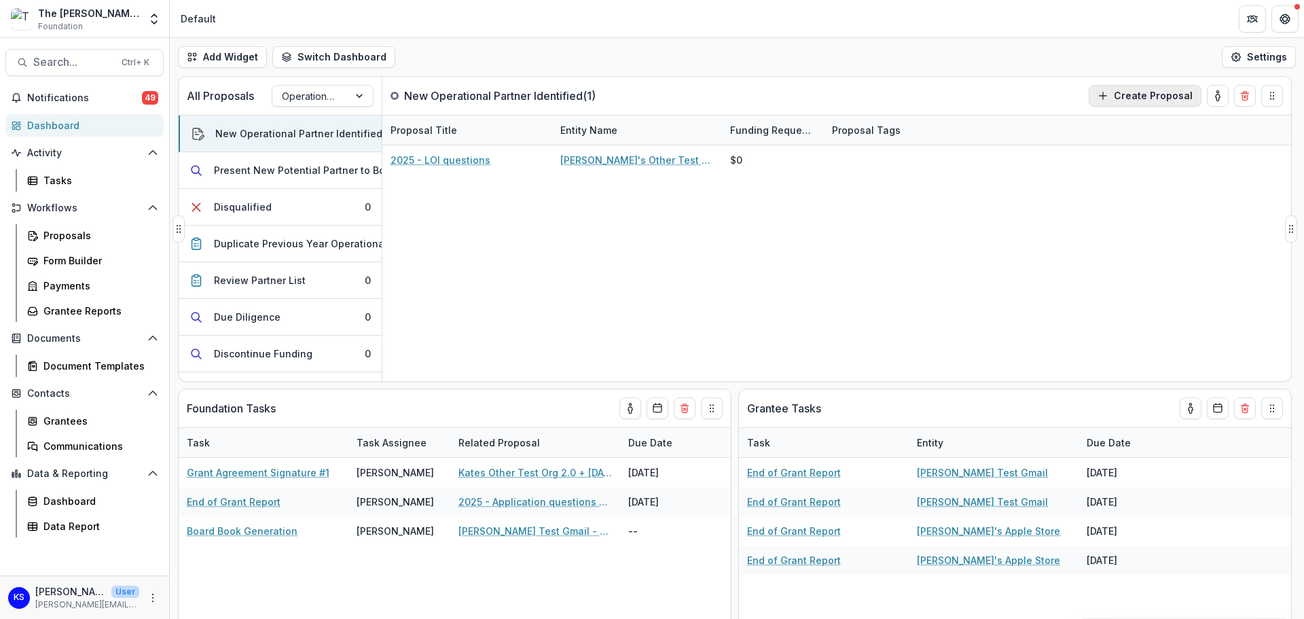
click at [1177, 98] on button "Create Proposal" at bounding box center [1145, 96] width 113 height 22
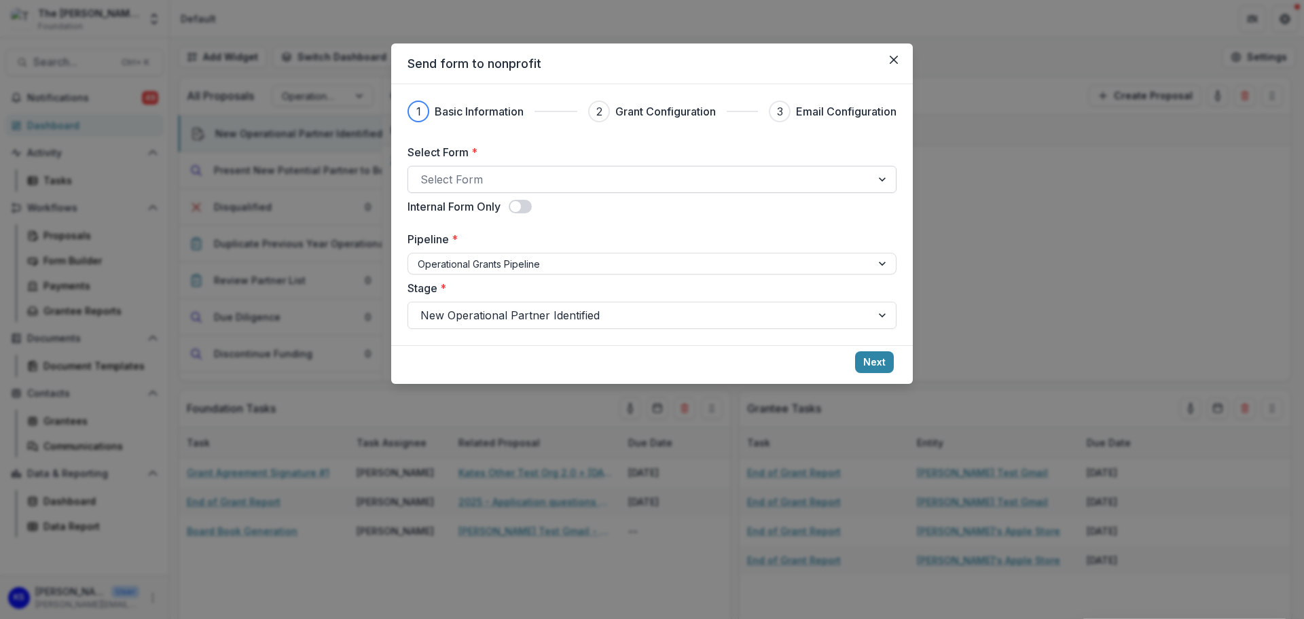
click at [653, 179] on div at bounding box center [639, 179] width 439 height 19
click at [573, 182] on div at bounding box center [639, 179] width 439 height 19
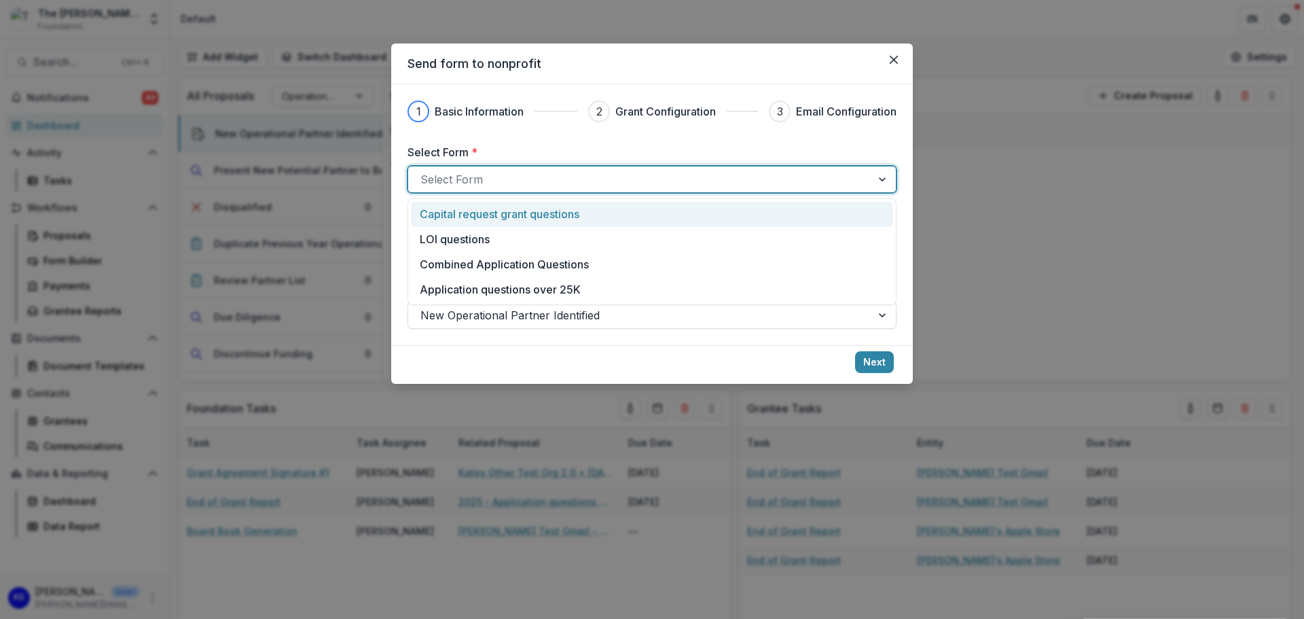
click at [593, 185] on div at bounding box center [639, 179] width 439 height 19
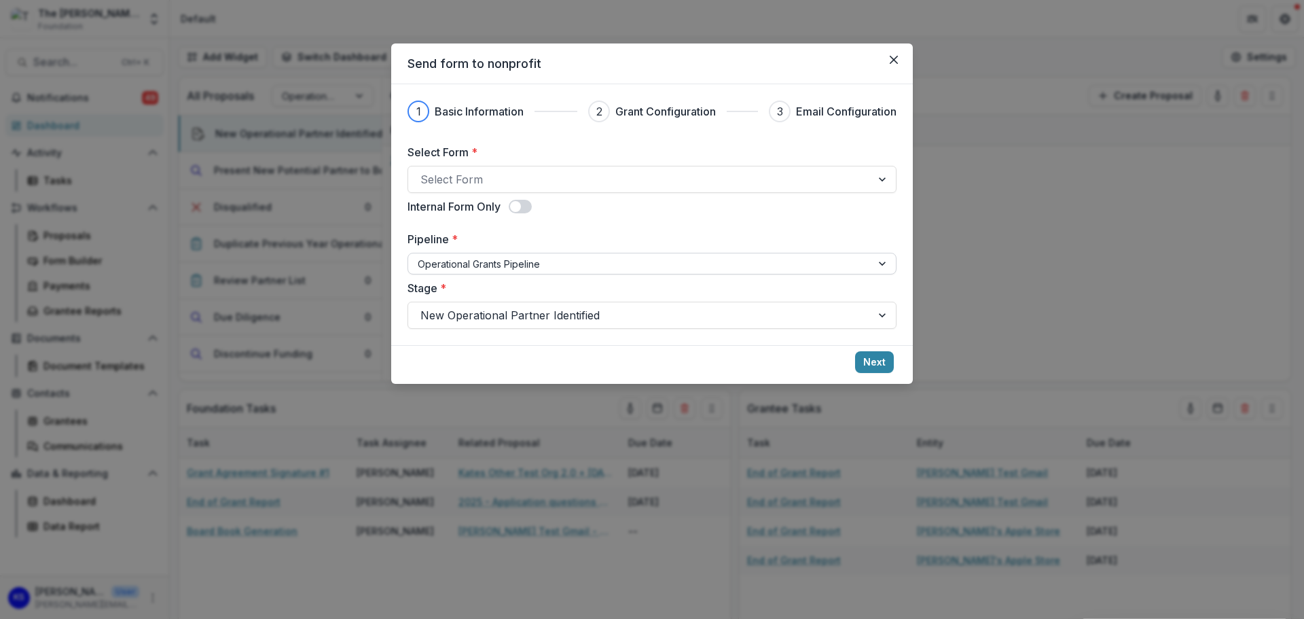
click at [580, 268] on div at bounding box center [640, 263] width 444 height 17
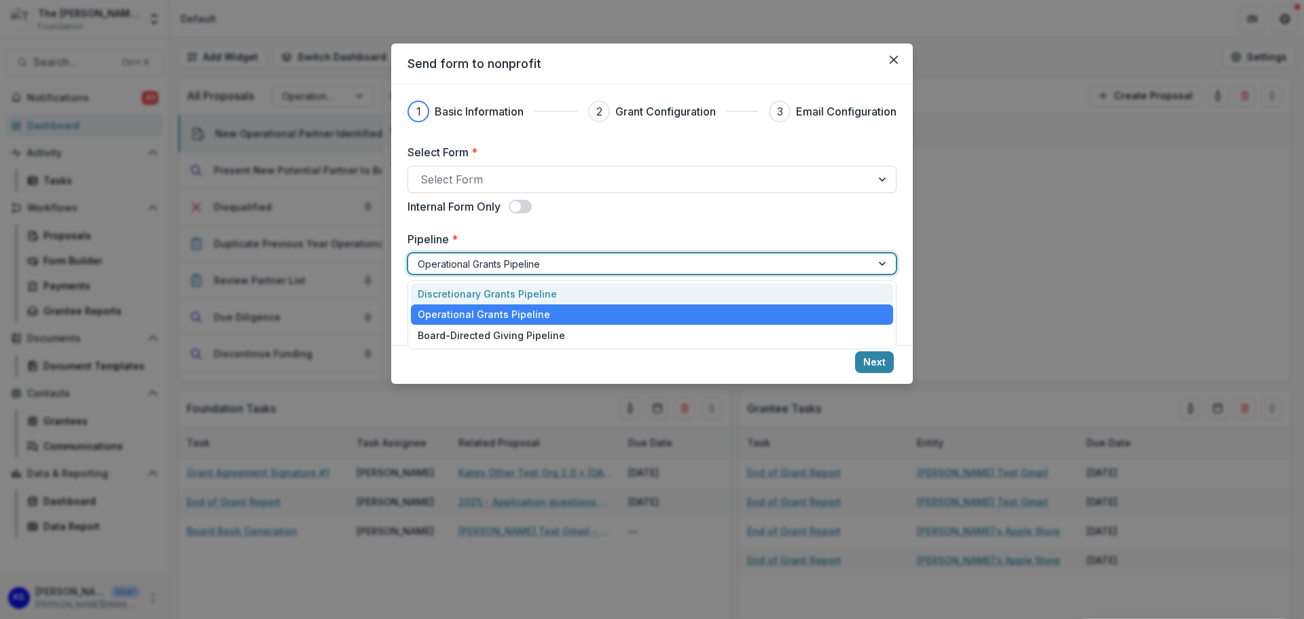
click at [577, 291] on div "Discretionary Grants Pipeline" at bounding box center [652, 293] width 482 height 21
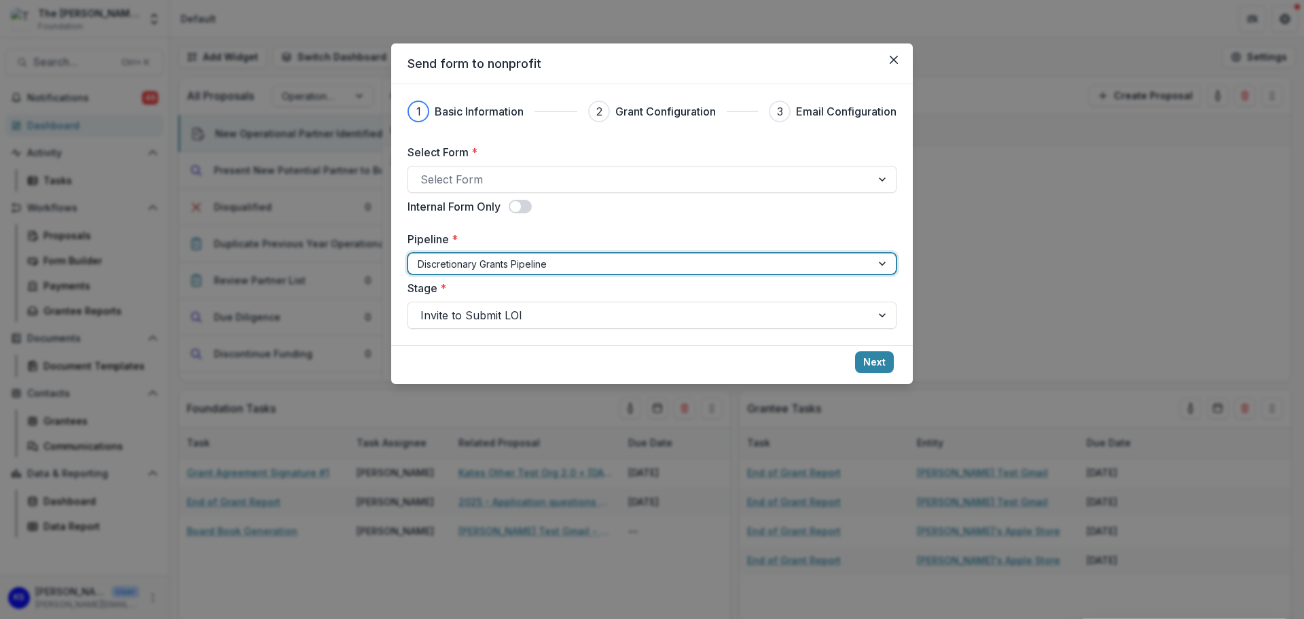
click at [585, 258] on div at bounding box center [640, 263] width 444 height 17
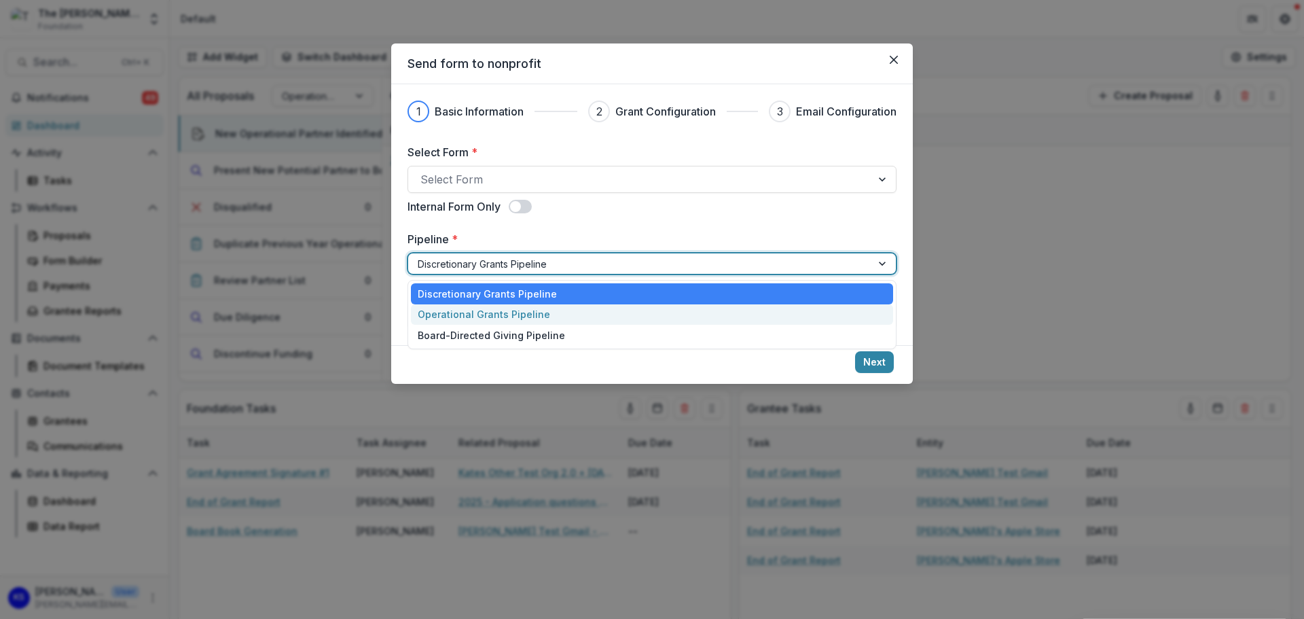
click at [572, 310] on div "Operational Grants Pipeline" at bounding box center [652, 314] width 482 height 21
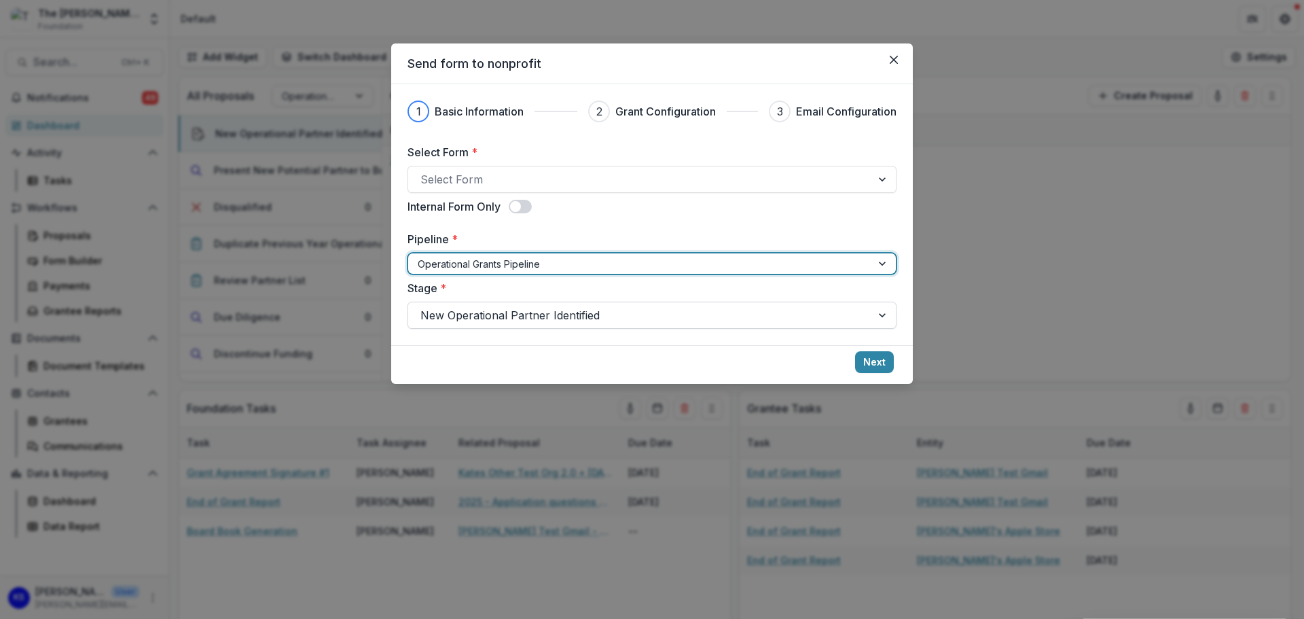
click at [842, 312] on div at bounding box center [639, 315] width 439 height 19
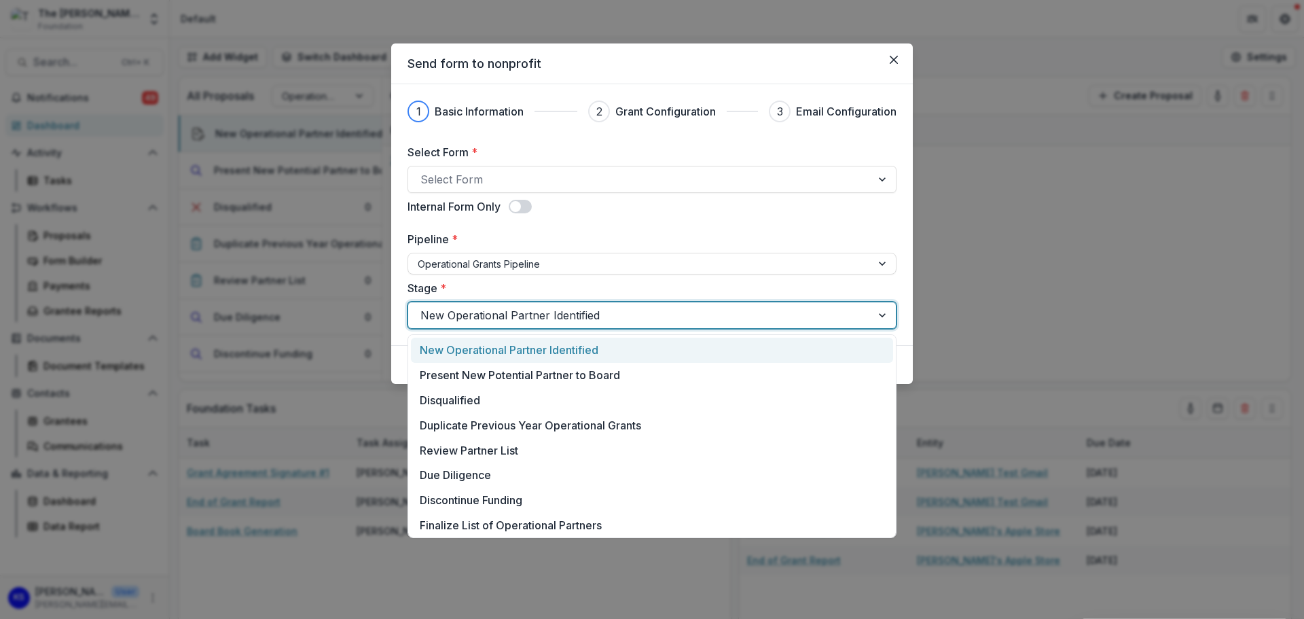
click at [577, 354] on div "New Operational Partner Identified" at bounding box center [652, 349] width 482 height 25
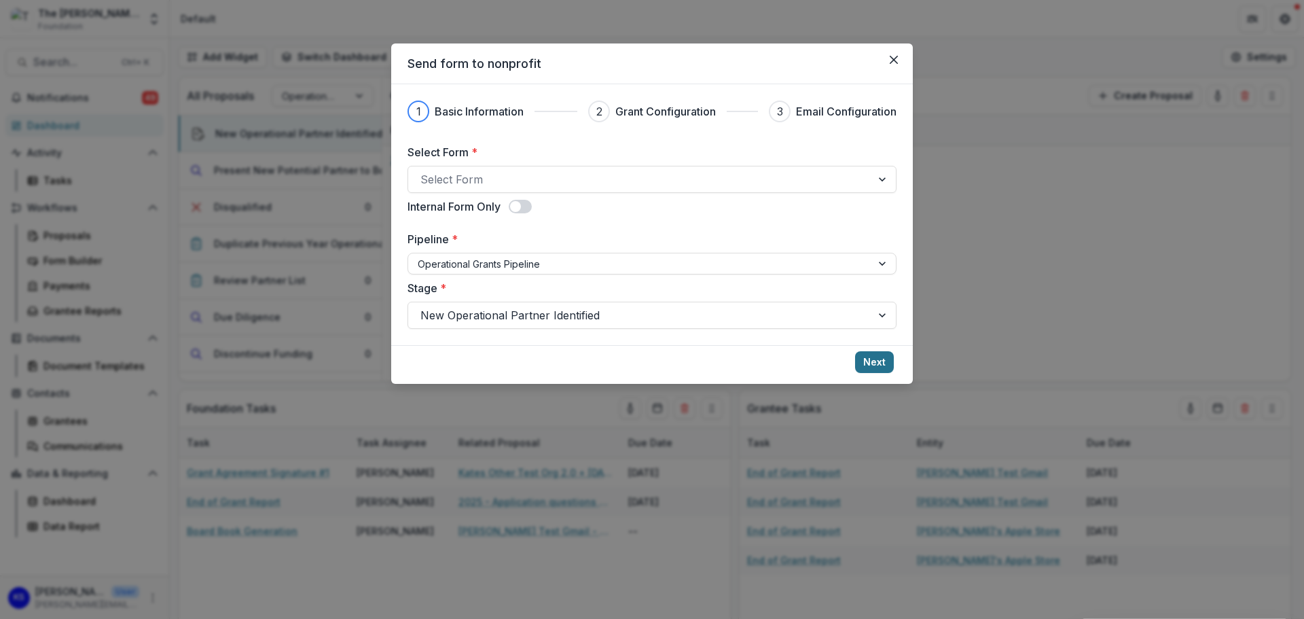
click at [880, 365] on button "Next" at bounding box center [874, 362] width 39 height 22
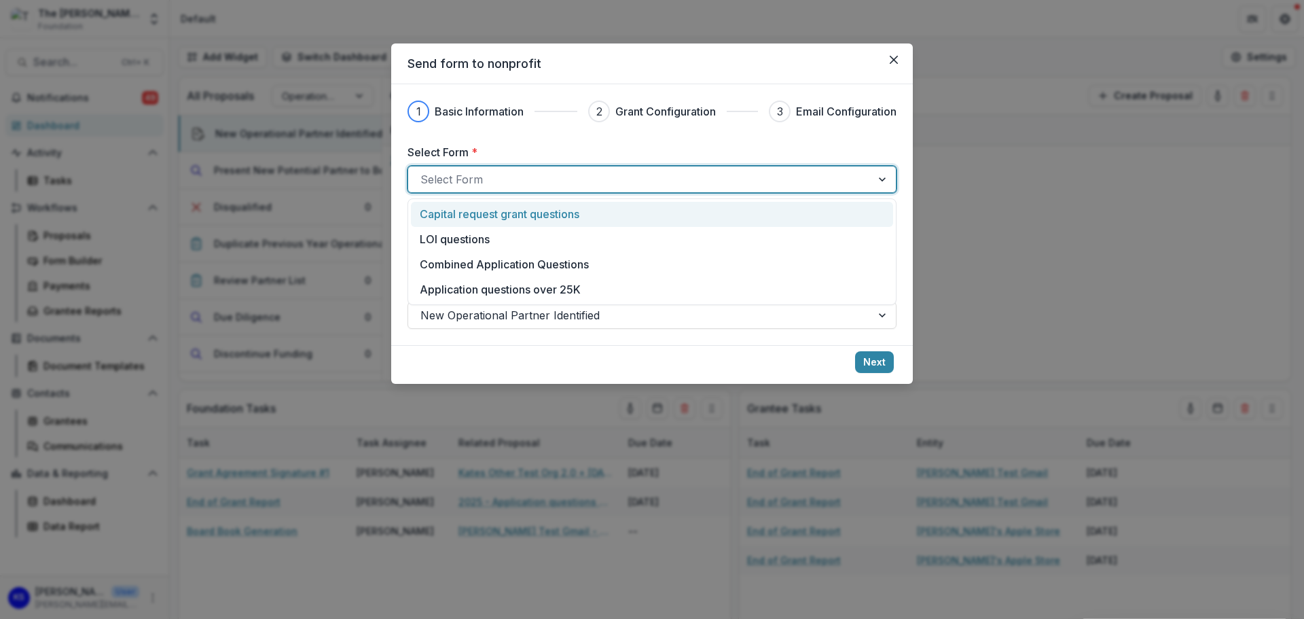
click at [511, 183] on div at bounding box center [639, 179] width 439 height 19
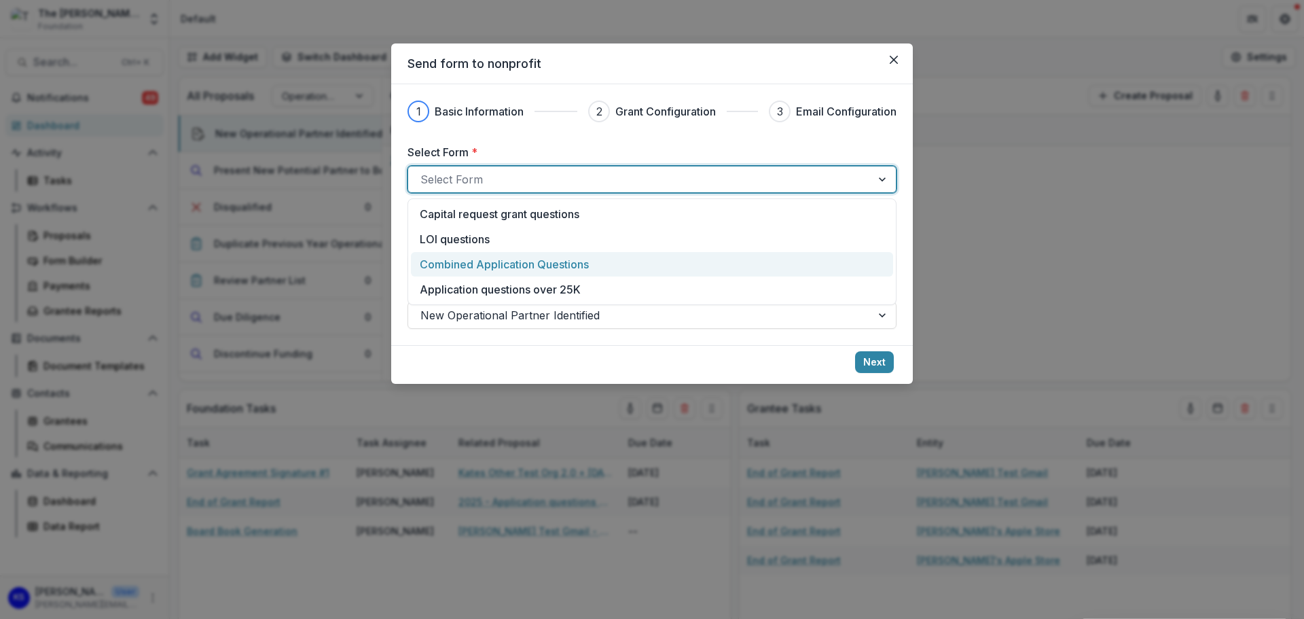
click at [511, 270] on p "Combined Application Questions" at bounding box center [504, 264] width 169 height 16
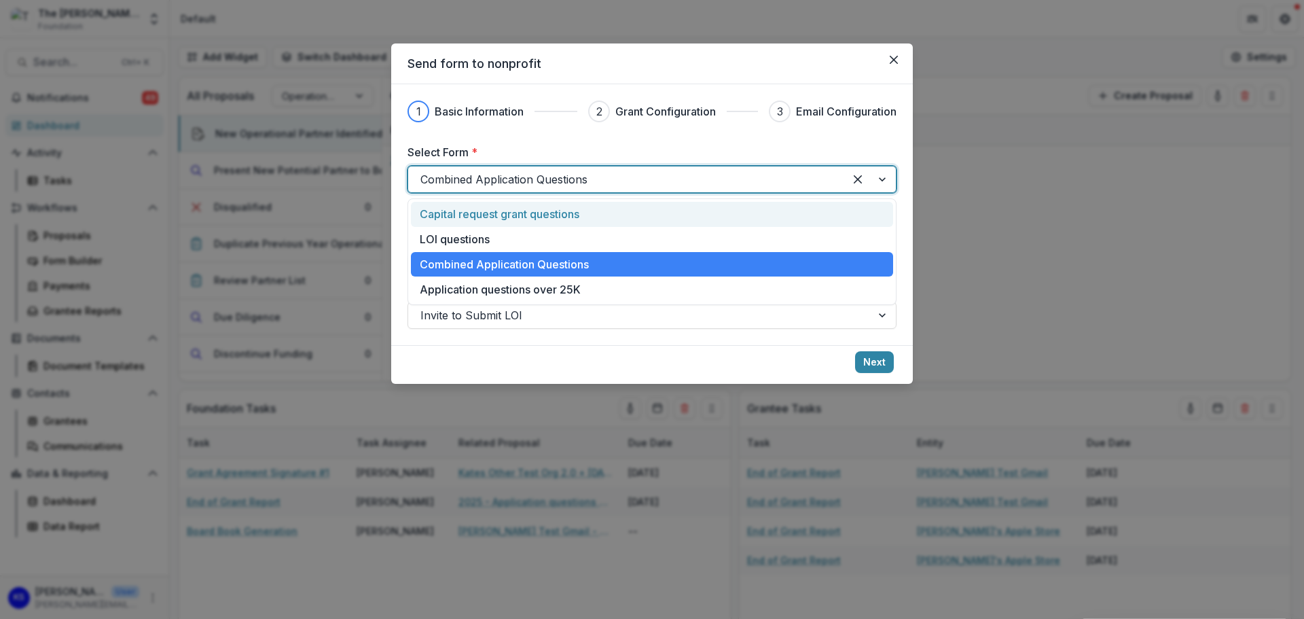
click at [540, 183] on div at bounding box center [626, 179] width 412 height 19
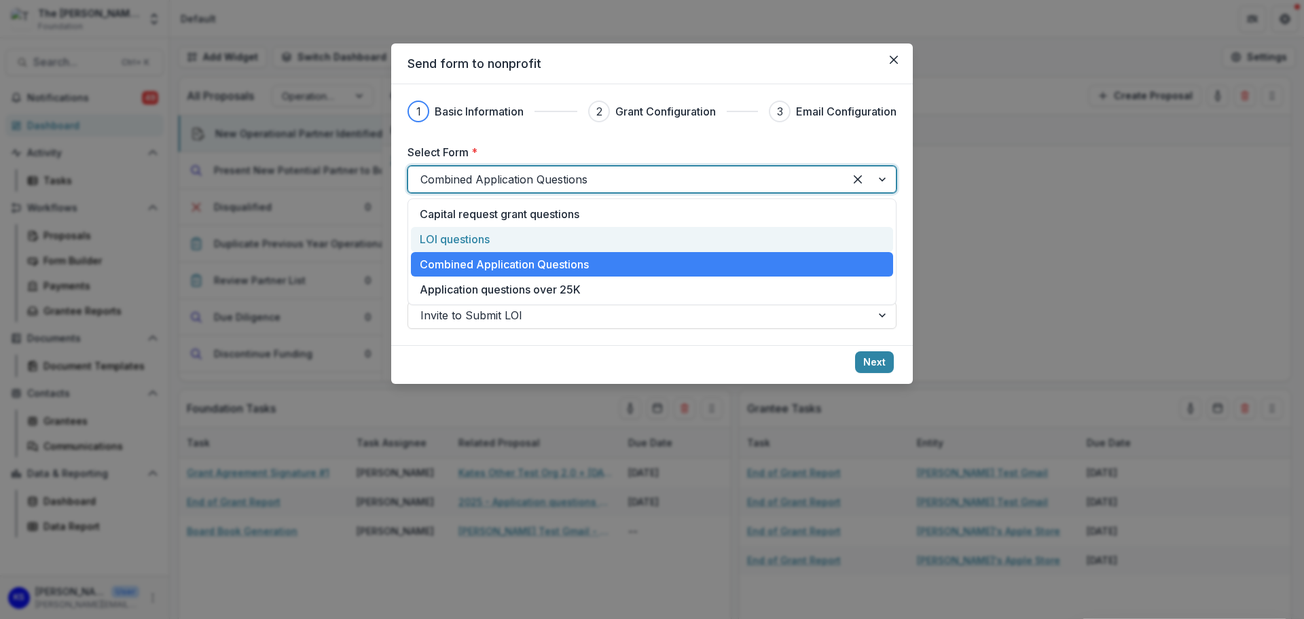
click at [522, 238] on div "LOI questions" at bounding box center [652, 239] width 464 height 16
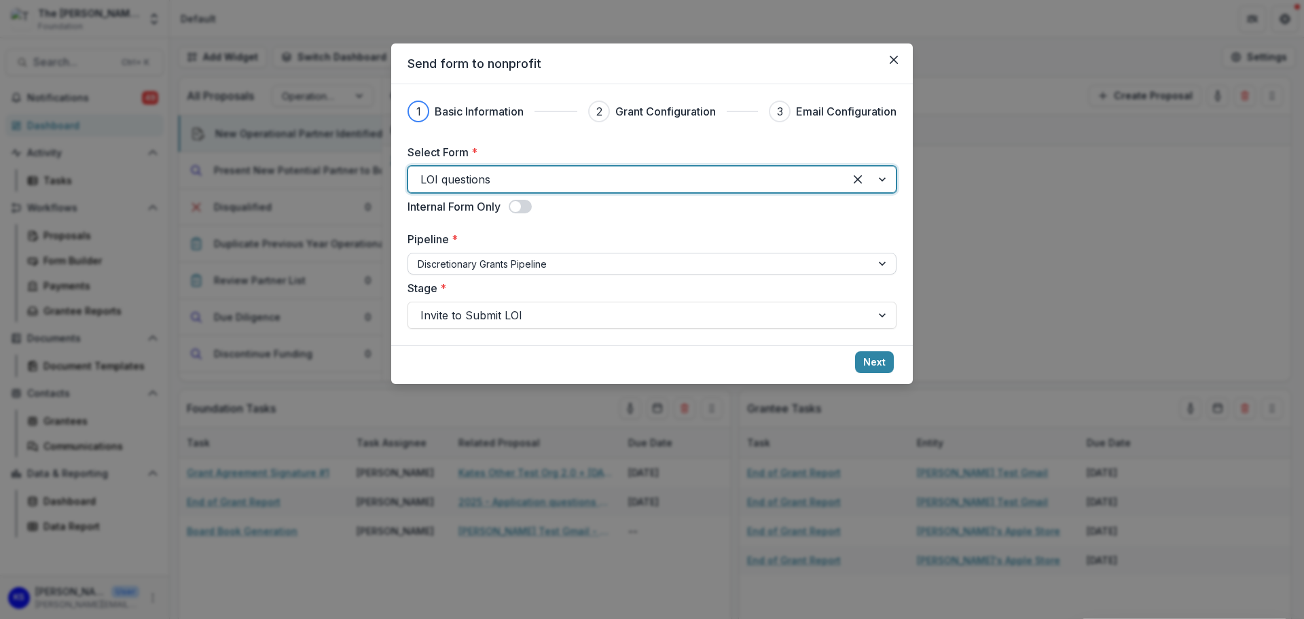
click at [529, 272] on div "Discretionary Grants Pipeline" at bounding box center [639, 264] width 463 height 20
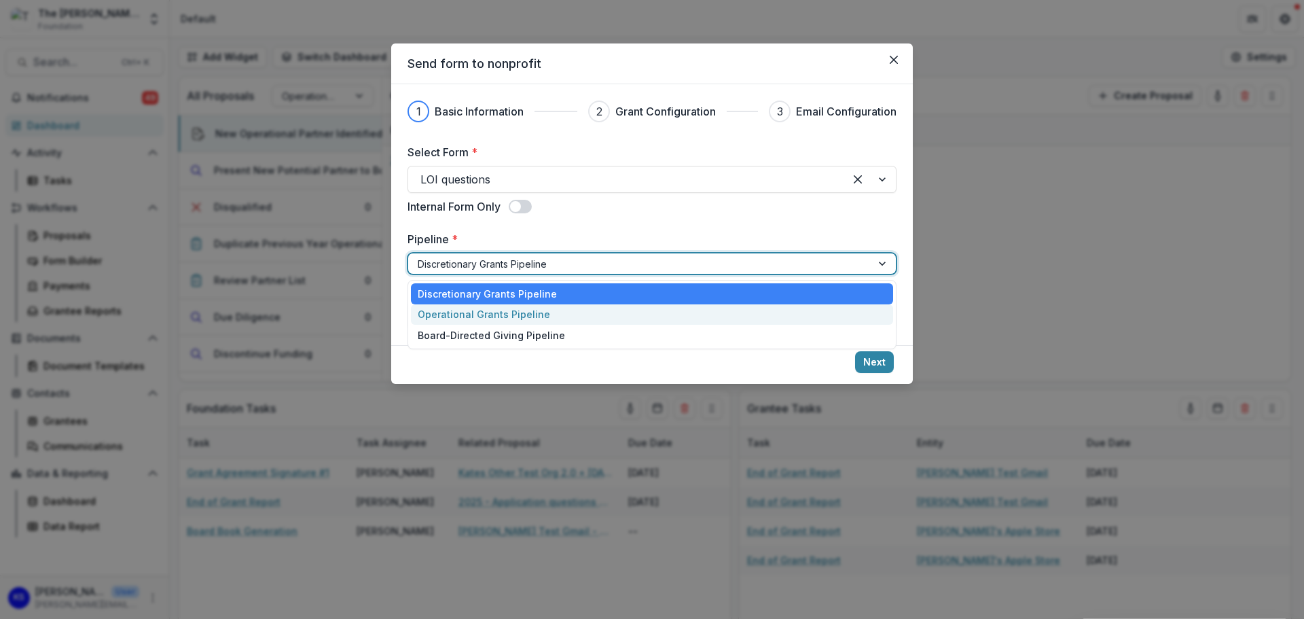
click at [507, 316] on div "Operational Grants Pipeline" at bounding box center [652, 314] width 482 height 21
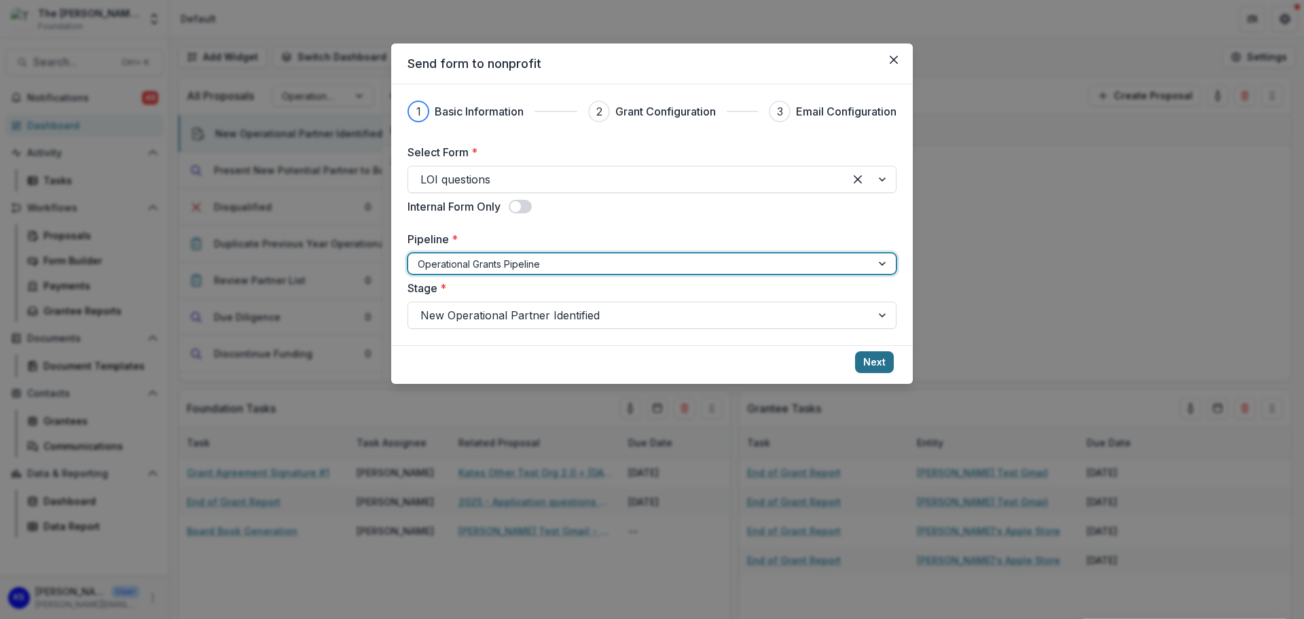
click at [879, 366] on button "Next" at bounding box center [874, 362] width 39 height 22
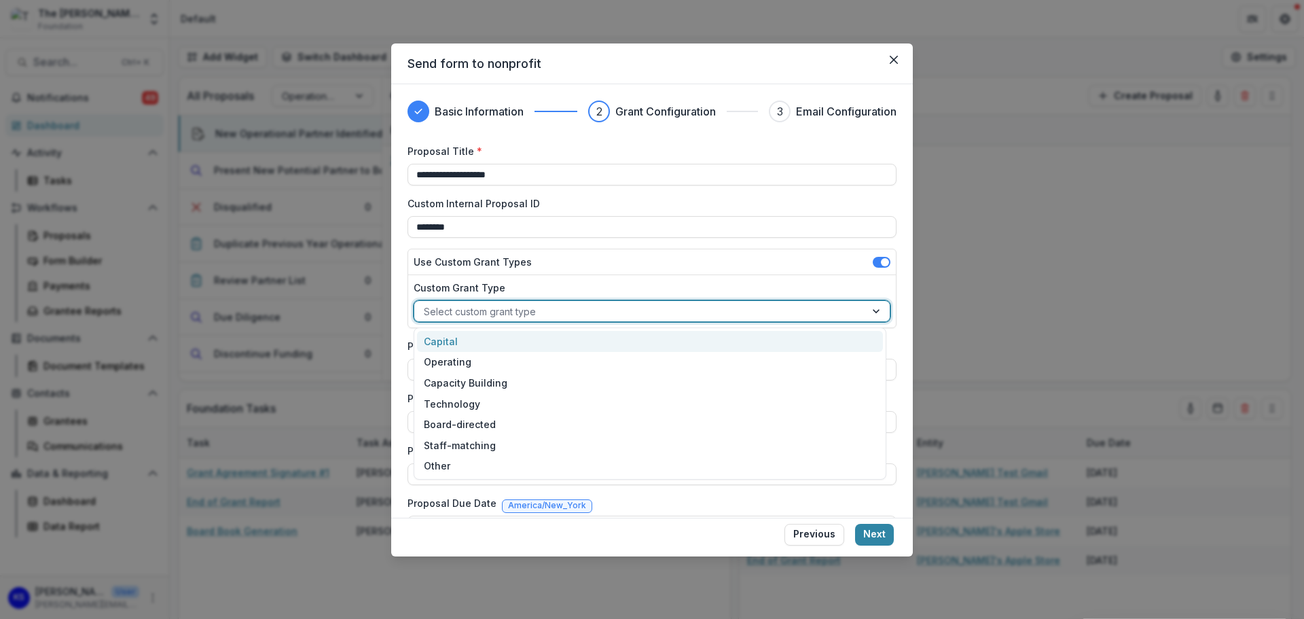
click at [526, 317] on div at bounding box center [640, 311] width 432 height 17
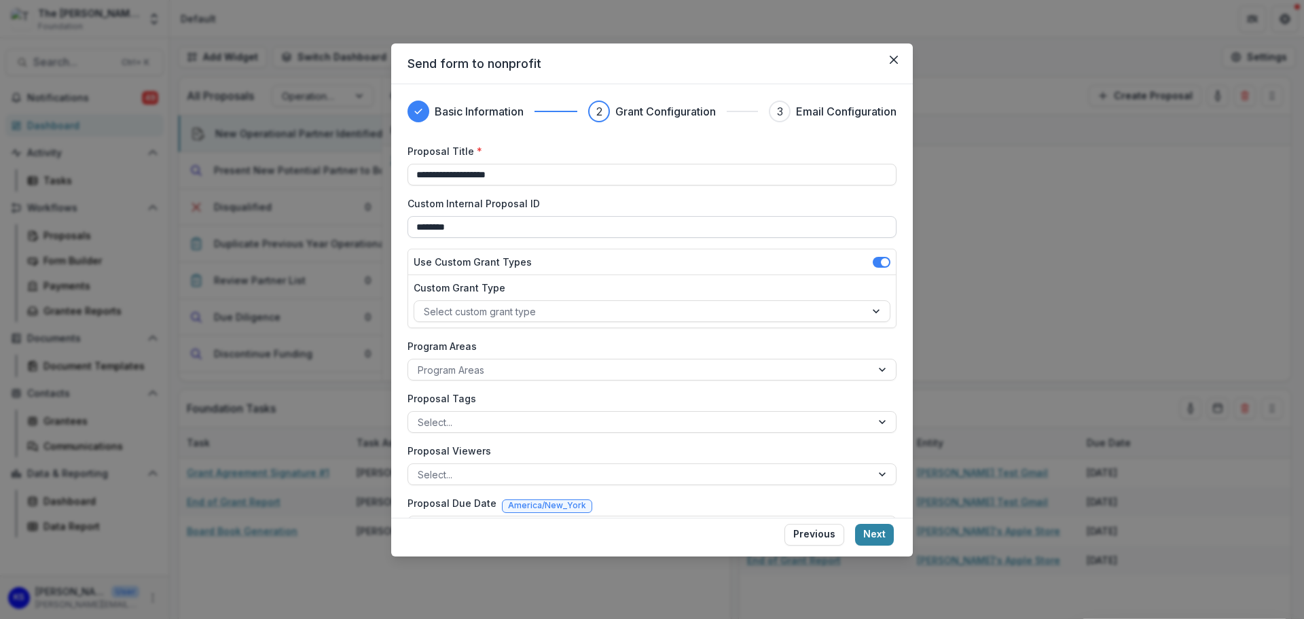
click at [526, 233] on input "********" at bounding box center [651, 227] width 489 height 22
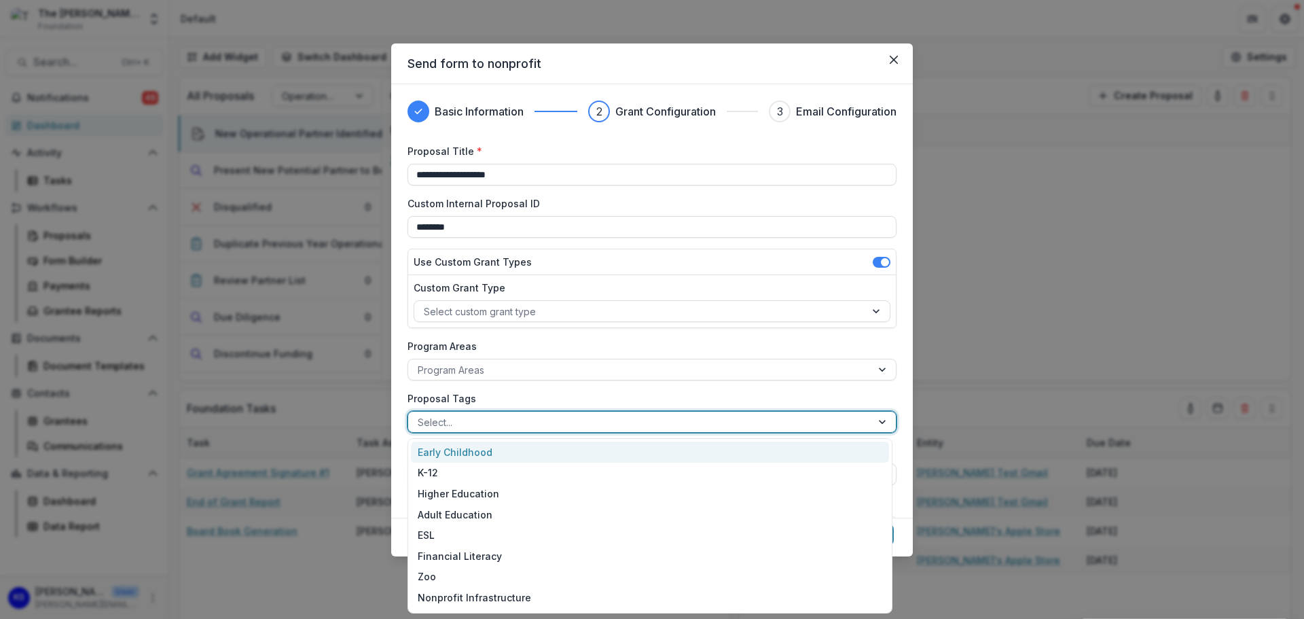
click at [493, 422] on div at bounding box center [640, 422] width 444 height 17
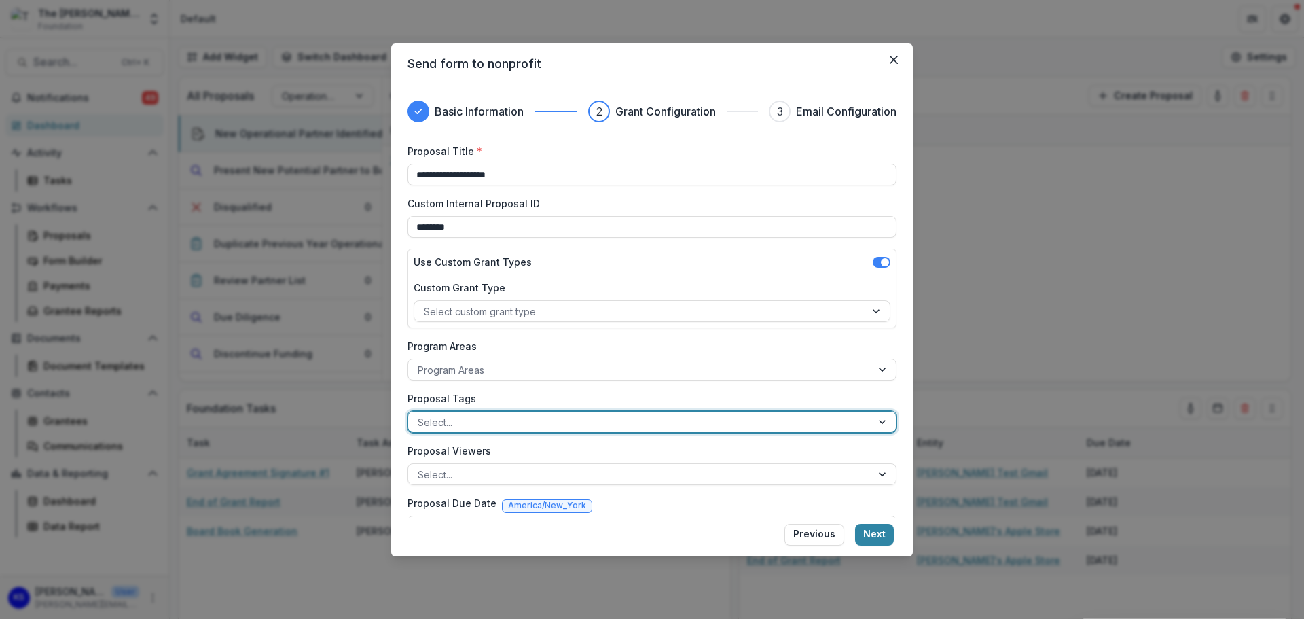
click at [493, 422] on div at bounding box center [640, 422] width 444 height 17
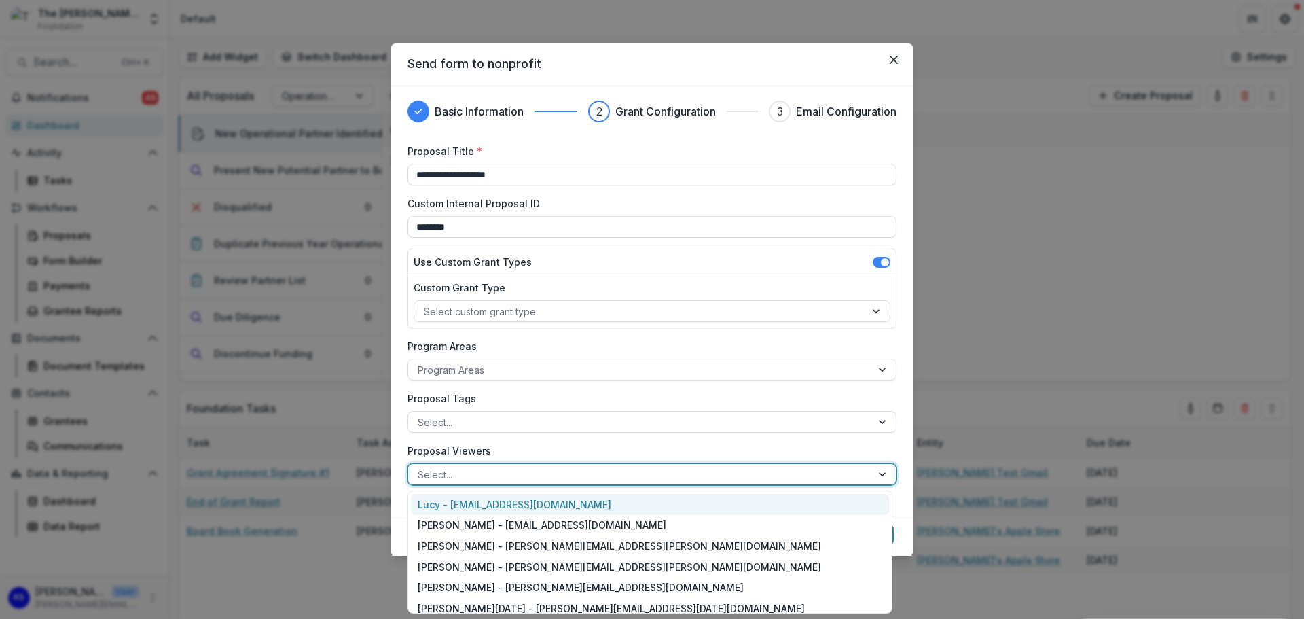
click at [488, 475] on div at bounding box center [640, 474] width 444 height 17
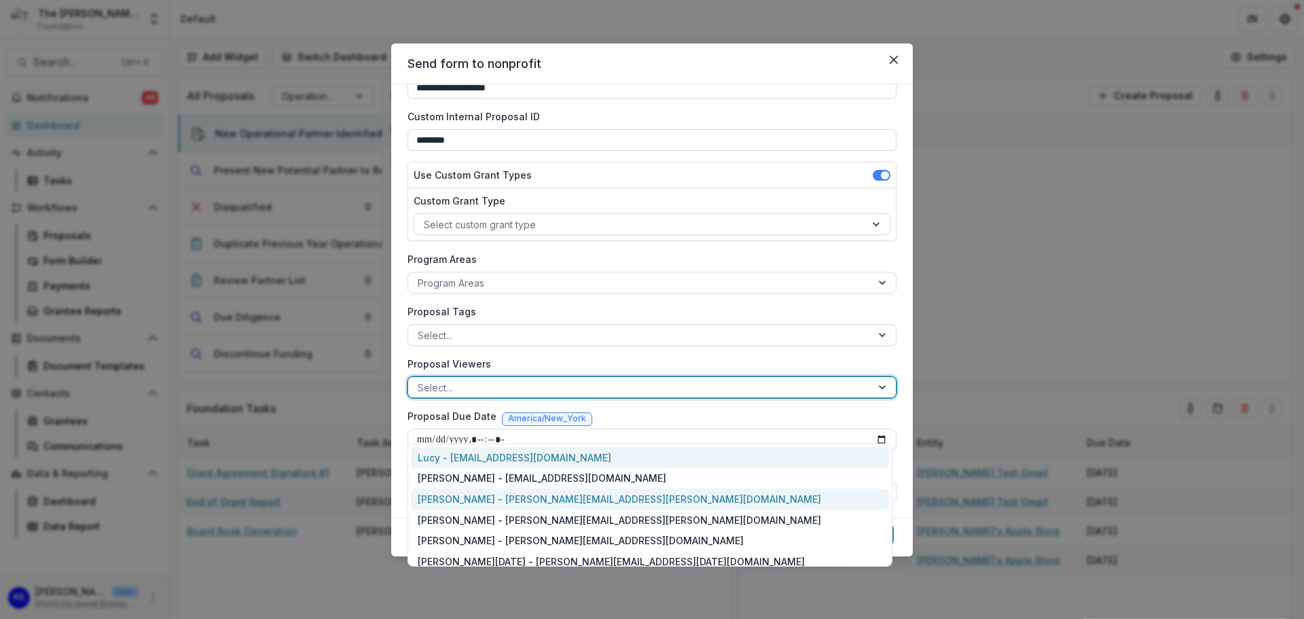
scroll to position [88, 0]
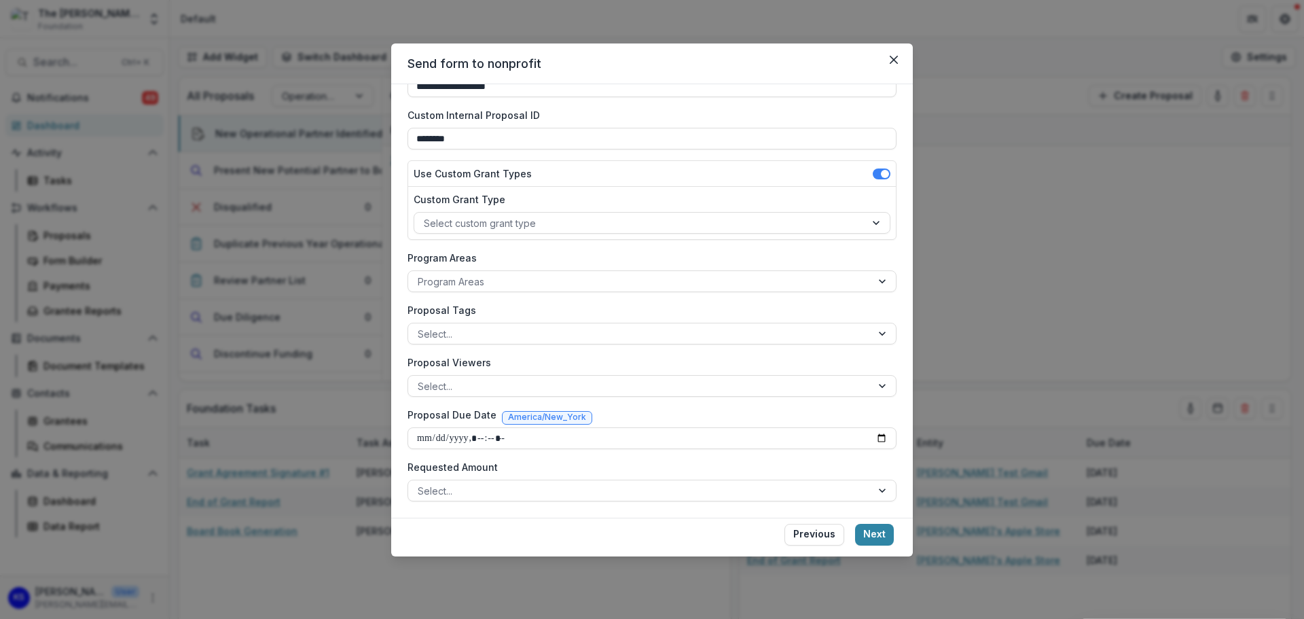
click at [402, 411] on div "**********" at bounding box center [652, 300] width 522 height 433
click at [888, 55] on button "Close" at bounding box center [894, 60] width 22 height 22
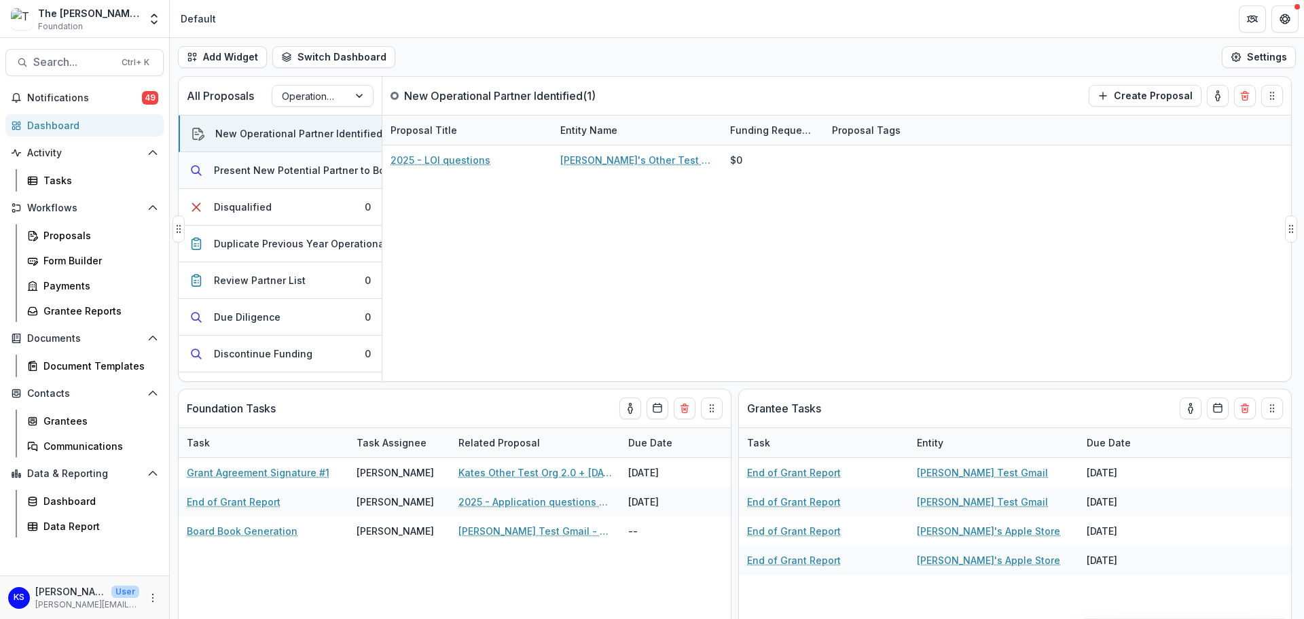
click at [255, 172] on div "Present New Potential Partner to Board" at bounding box center [307, 170] width 187 height 14
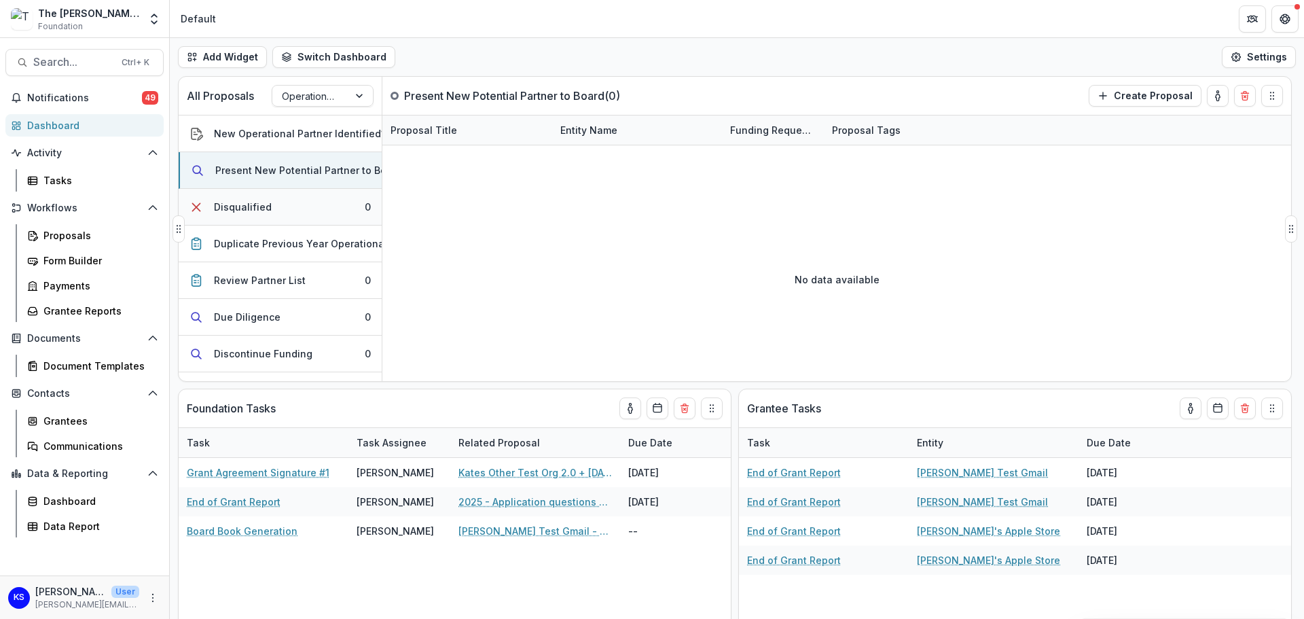
click at [257, 220] on button "Disqualified 0" at bounding box center [280, 207] width 203 height 37
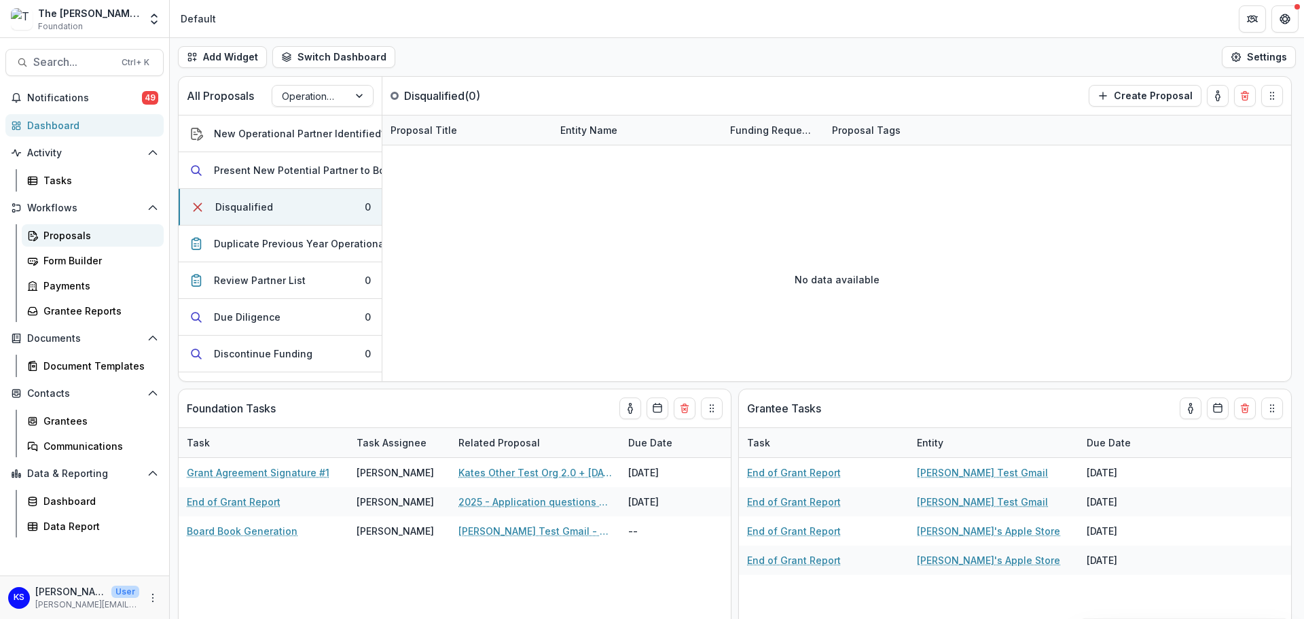
click at [93, 236] on div "Proposals" at bounding box center [97, 235] width 109 height 14
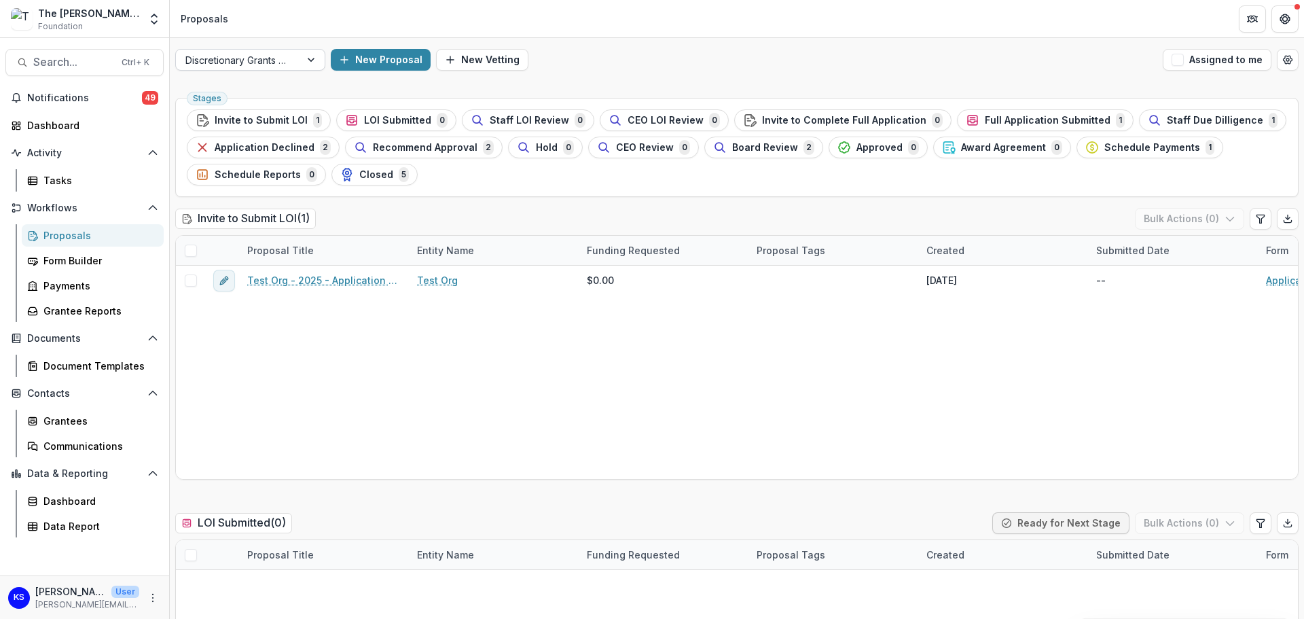
click at [273, 50] on div "Discretionary Grants Pipeline" at bounding box center [238, 60] width 124 height 20
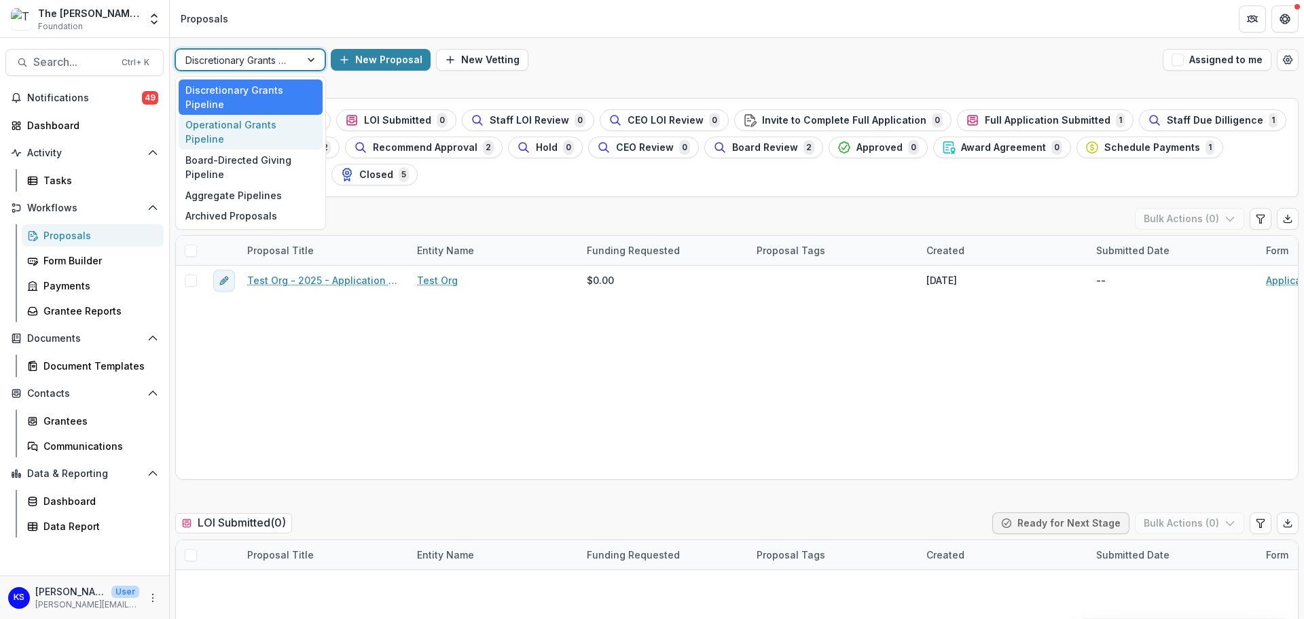
click at [251, 128] on div "Operational Grants Pipeline" at bounding box center [251, 132] width 144 height 35
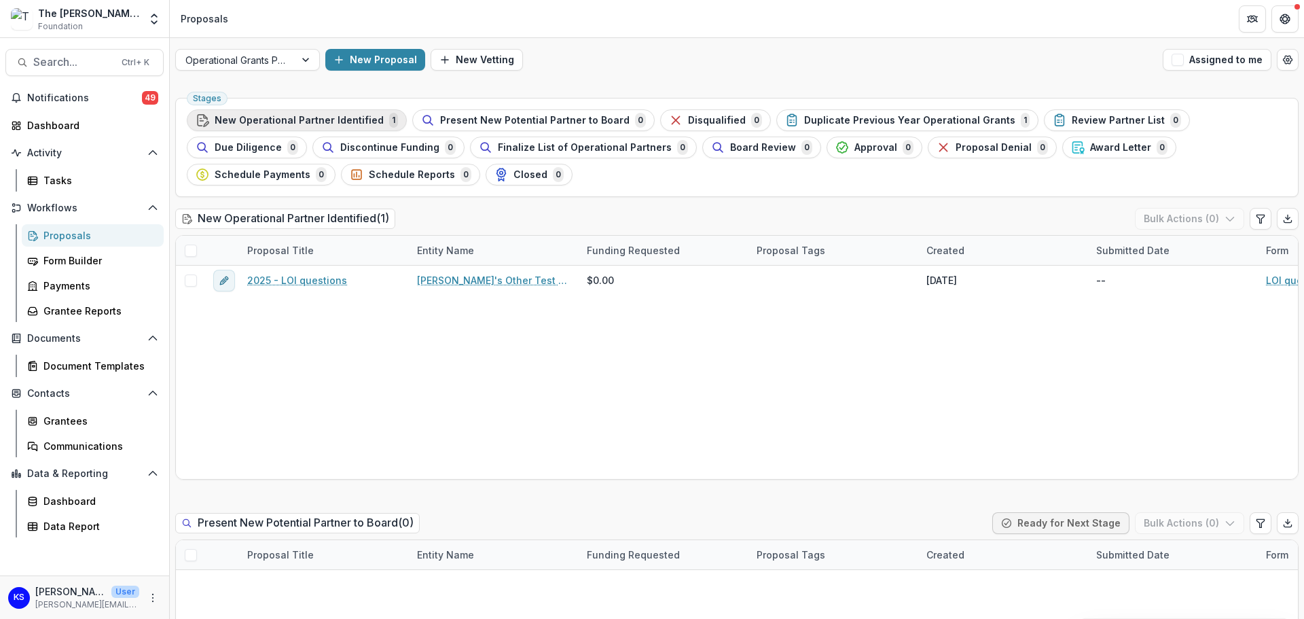
click at [365, 119] on span "New Operational Partner Identified" at bounding box center [299, 121] width 169 height 12
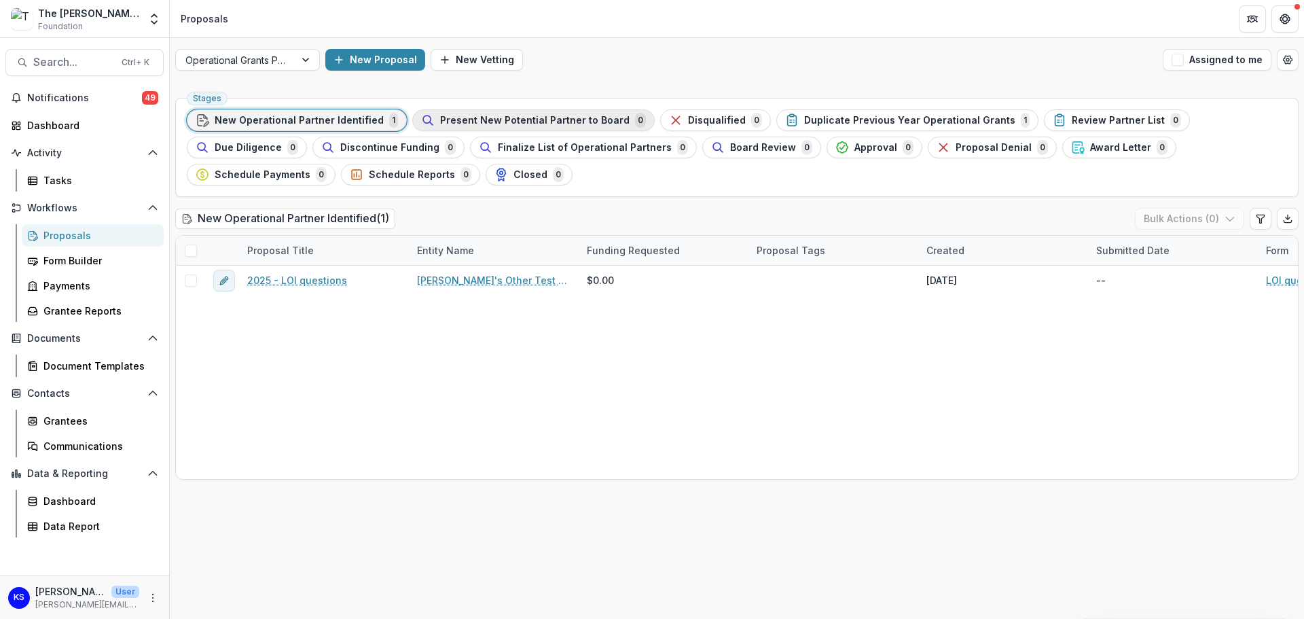
click at [483, 120] on span "Present New Potential Partner to Board" at bounding box center [534, 121] width 189 height 12
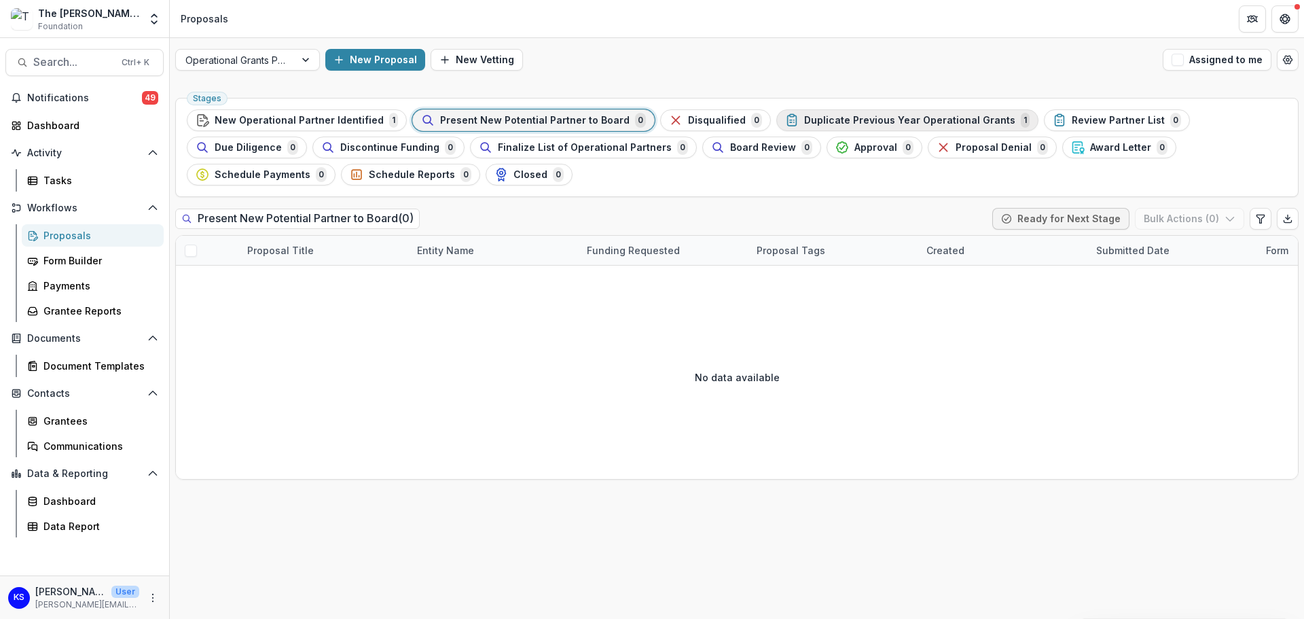
click at [859, 122] on span "Duplicate Previous Year Operational Grants" at bounding box center [909, 121] width 211 height 12
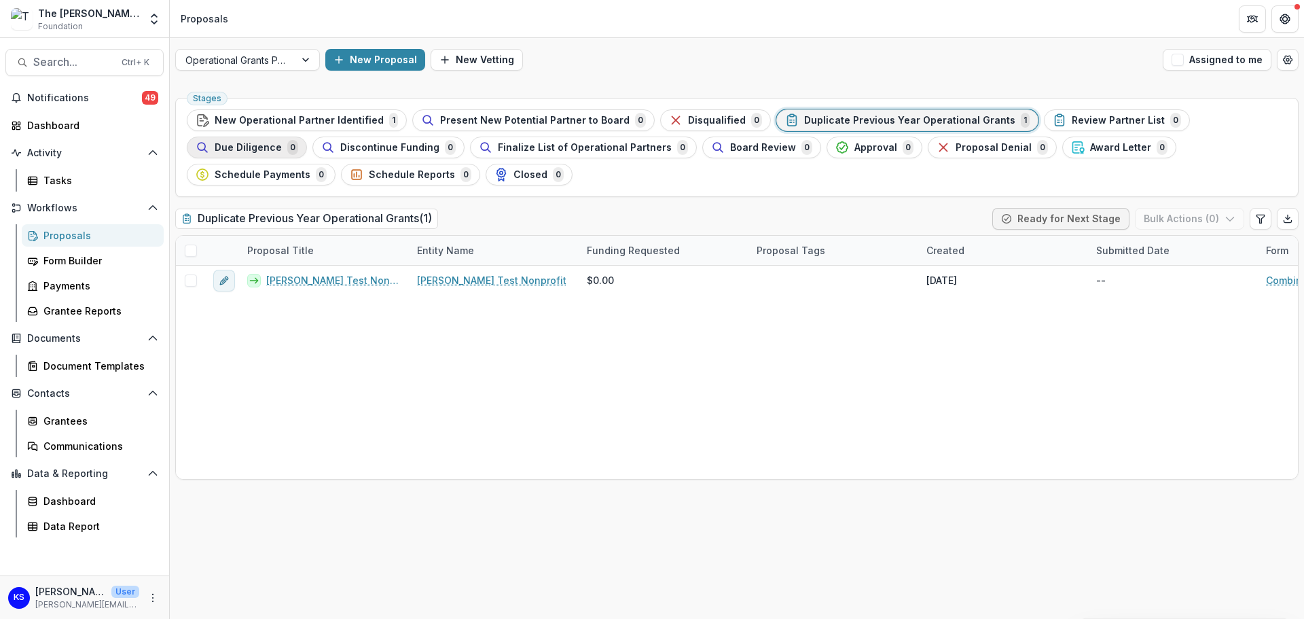
click at [282, 142] on span "Due Diligence" at bounding box center [248, 148] width 67 height 12
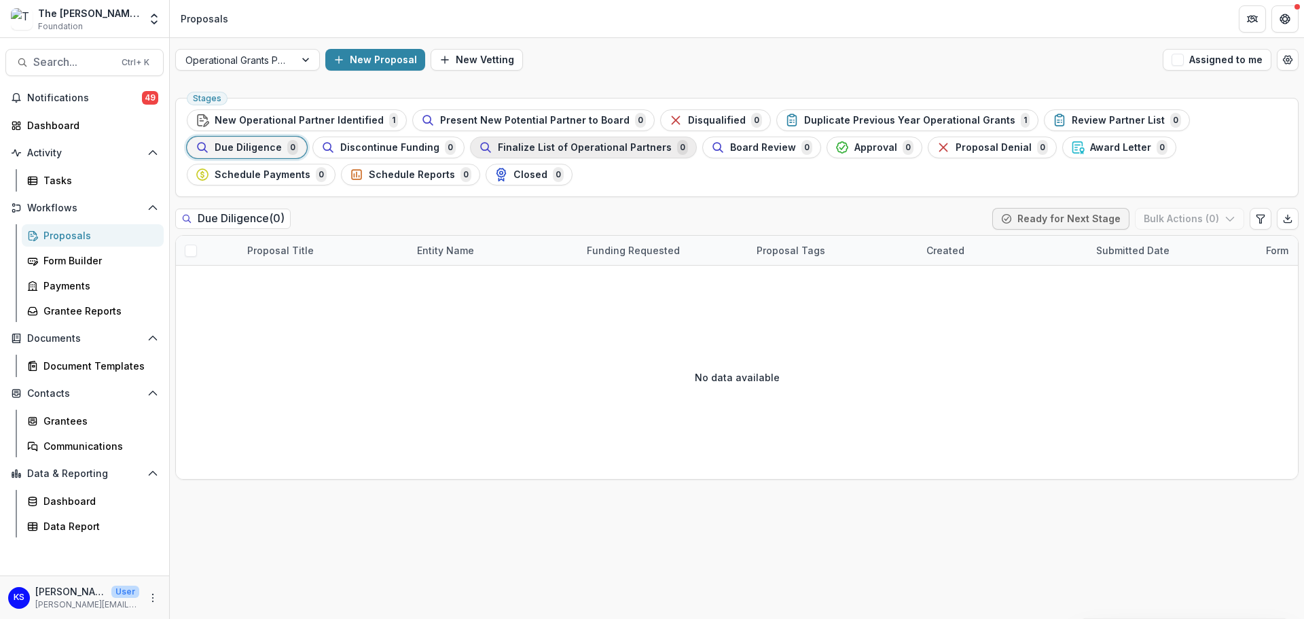
click at [498, 153] on span "Finalize List of Operational Partners" at bounding box center [585, 148] width 174 height 12
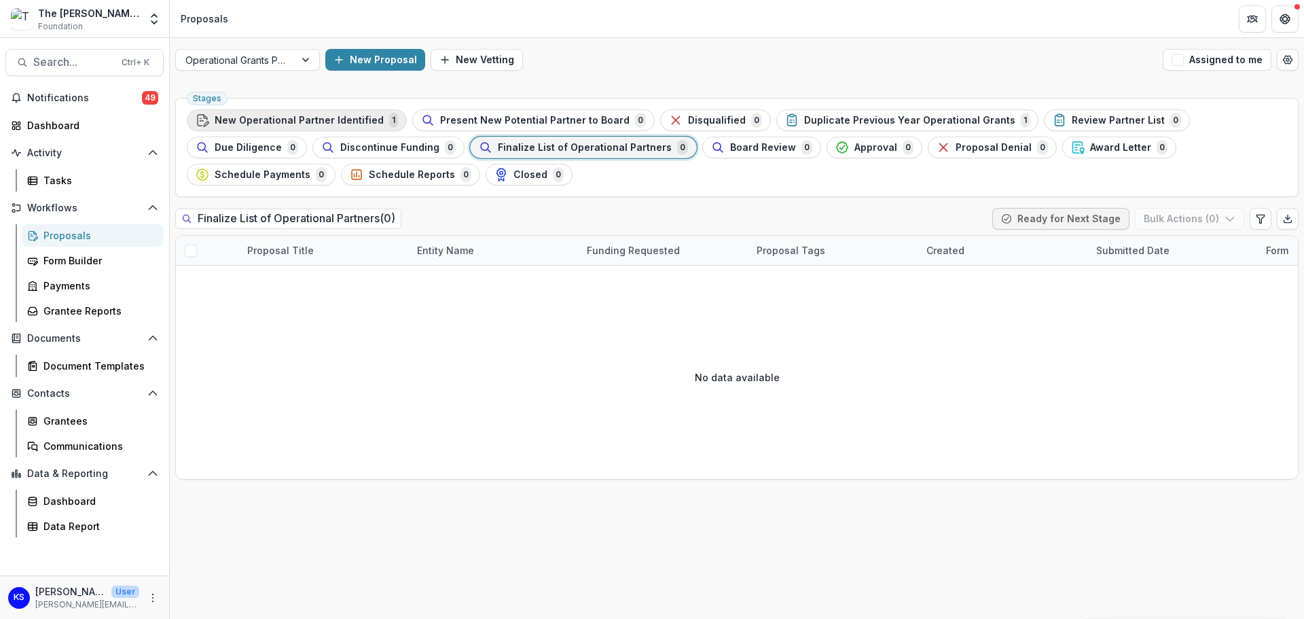
click at [310, 117] on span "New Operational Partner Identified" at bounding box center [299, 121] width 169 height 12
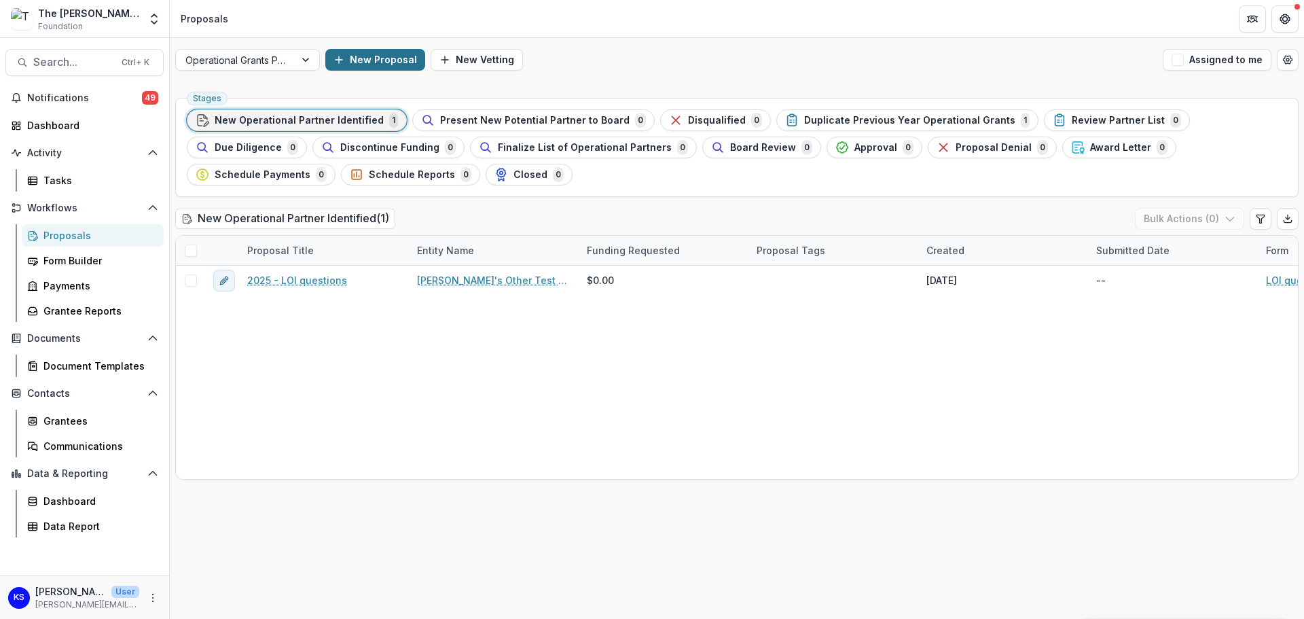
click at [378, 65] on button "New Proposal" at bounding box center [375, 60] width 100 height 22
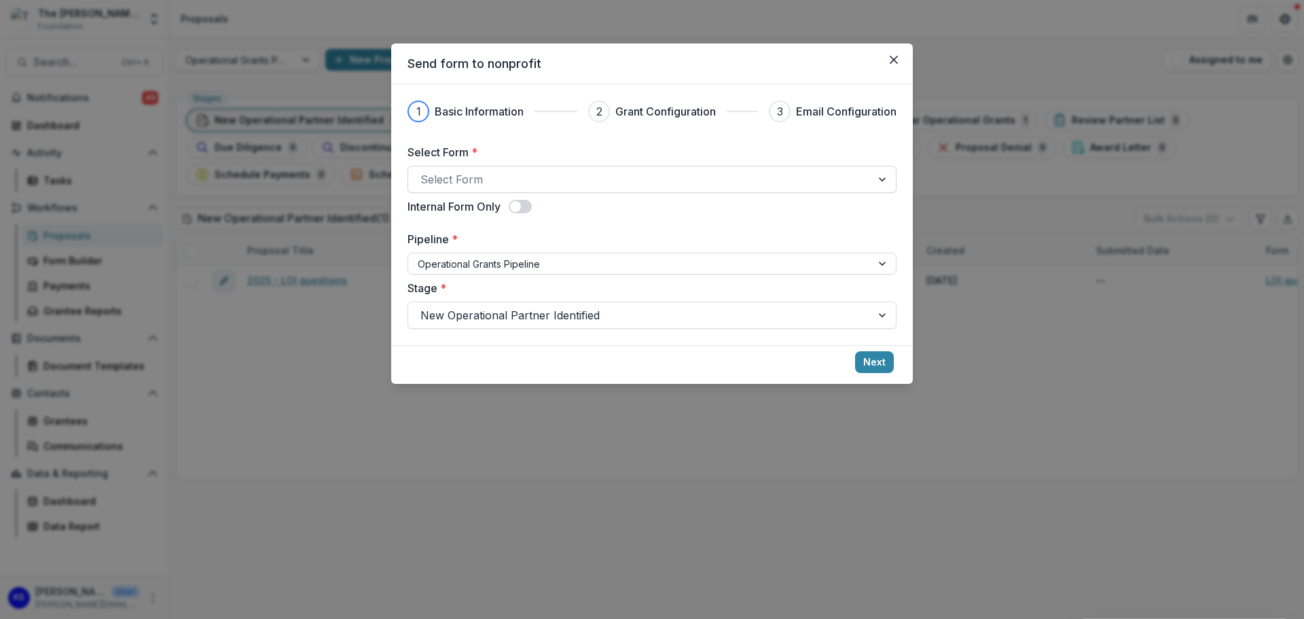
click at [470, 182] on div at bounding box center [639, 179] width 439 height 19
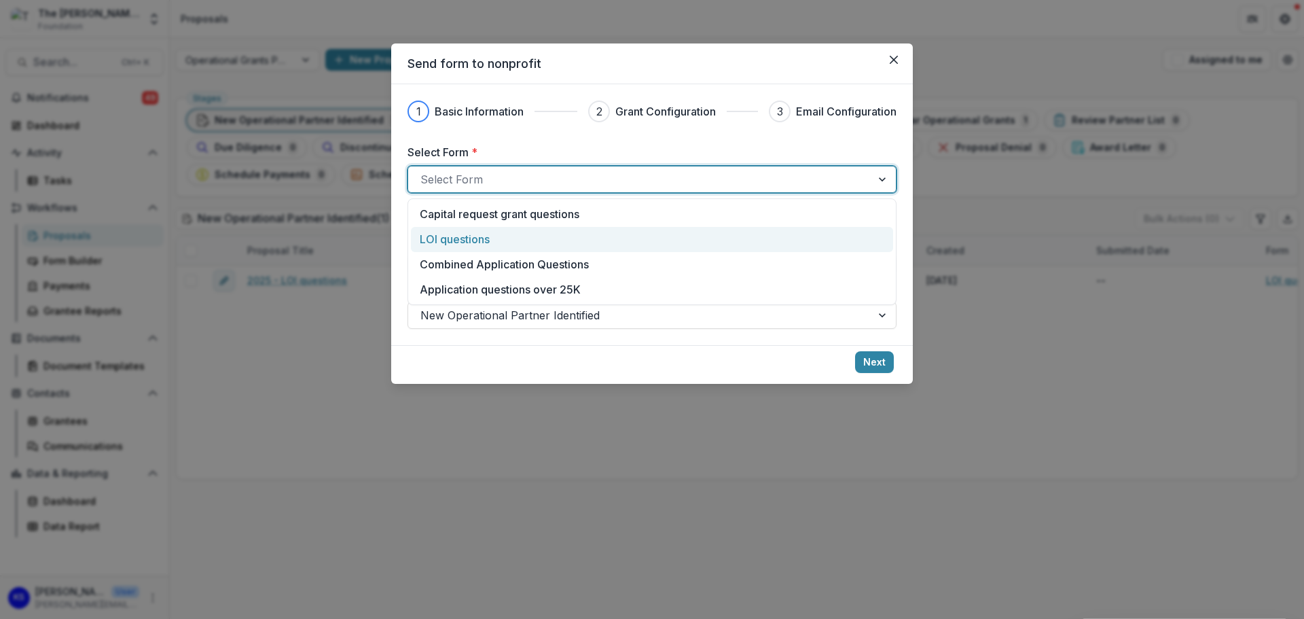
click at [477, 242] on p "LOI questions" at bounding box center [455, 239] width 70 height 16
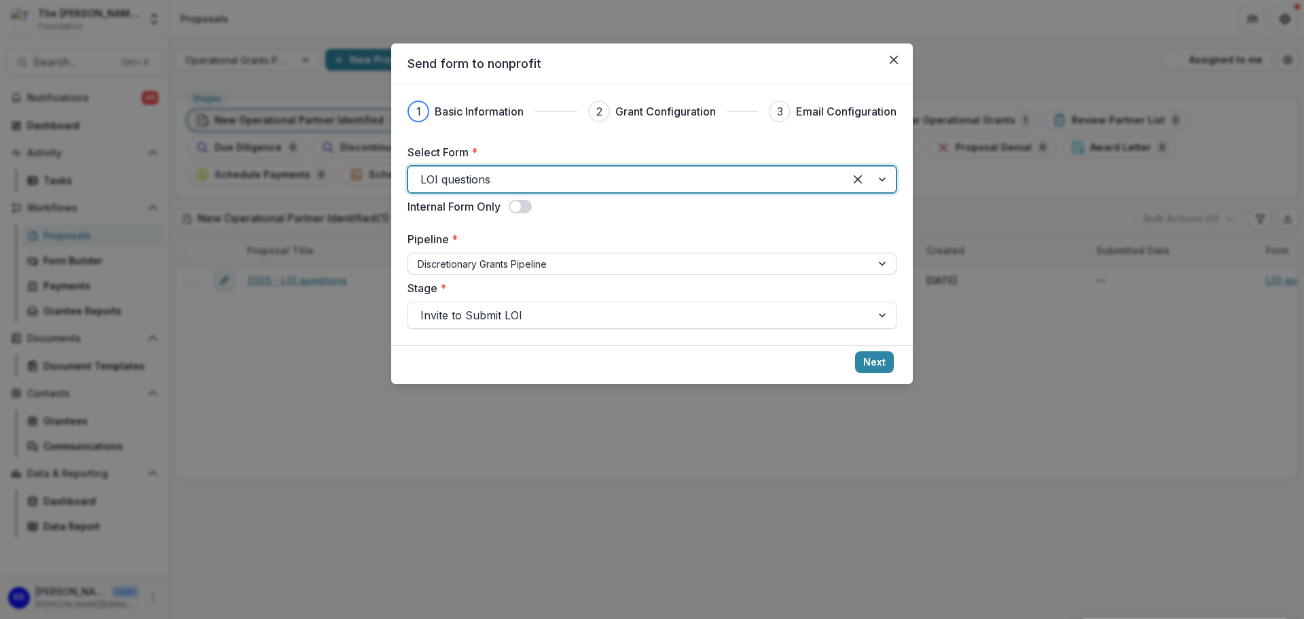
click at [477, 258] on div at bounding box center [640, 263] width 444 height 17
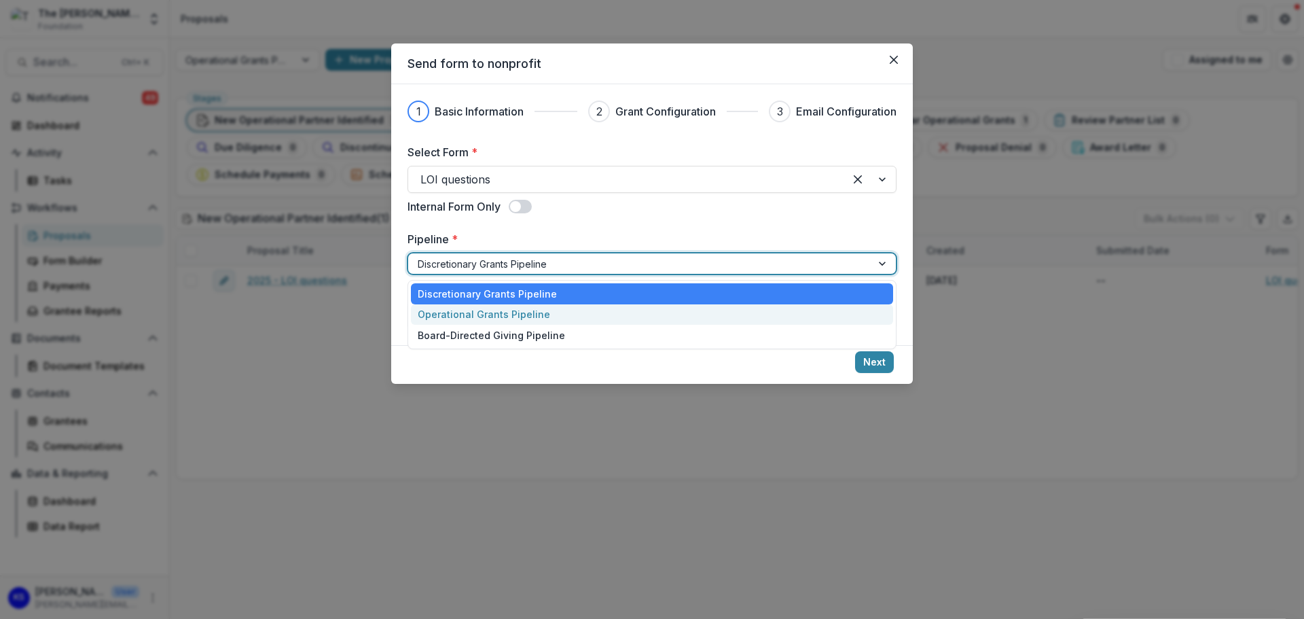
click at [479, 312] on div "Operational Grants Pipeline" at bounding box center [652, 314] width 482 height 21
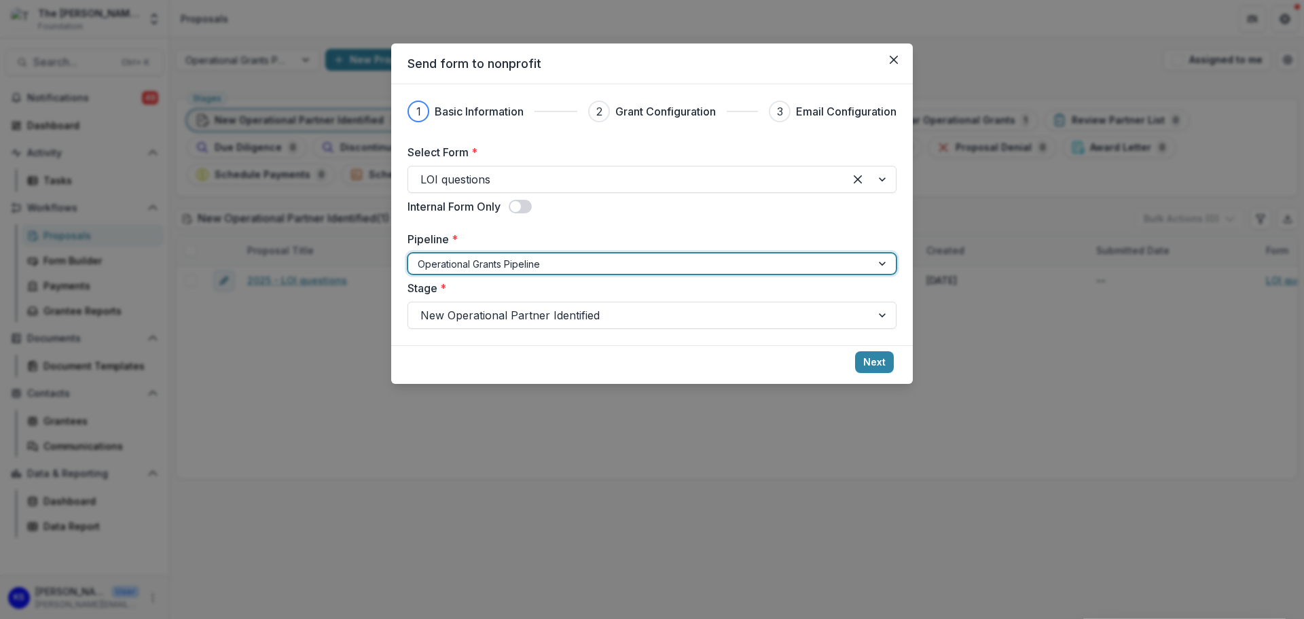
click at [479, 312] on div at bounding box center [639, 315] width 439 height 19
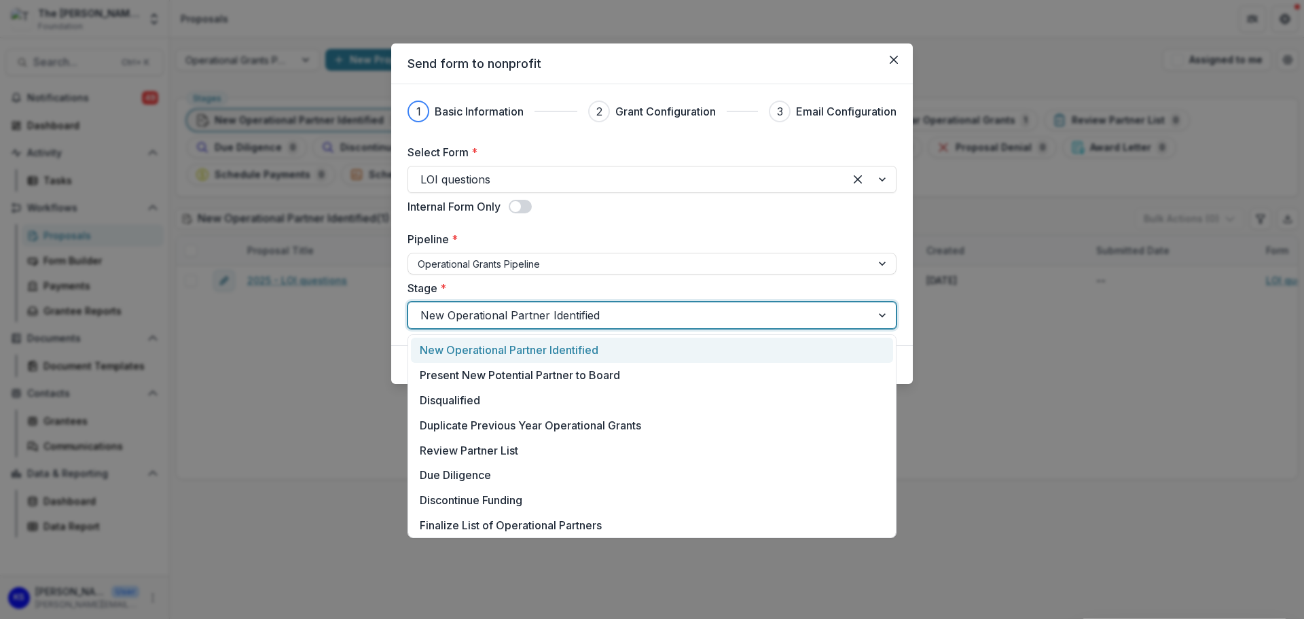
click at [403, 328] on div "1 Basic Information 2 Grant Configuration 3 Email Configuration Select Form * L…" at bounding box center [652, 214] width 522 height 261
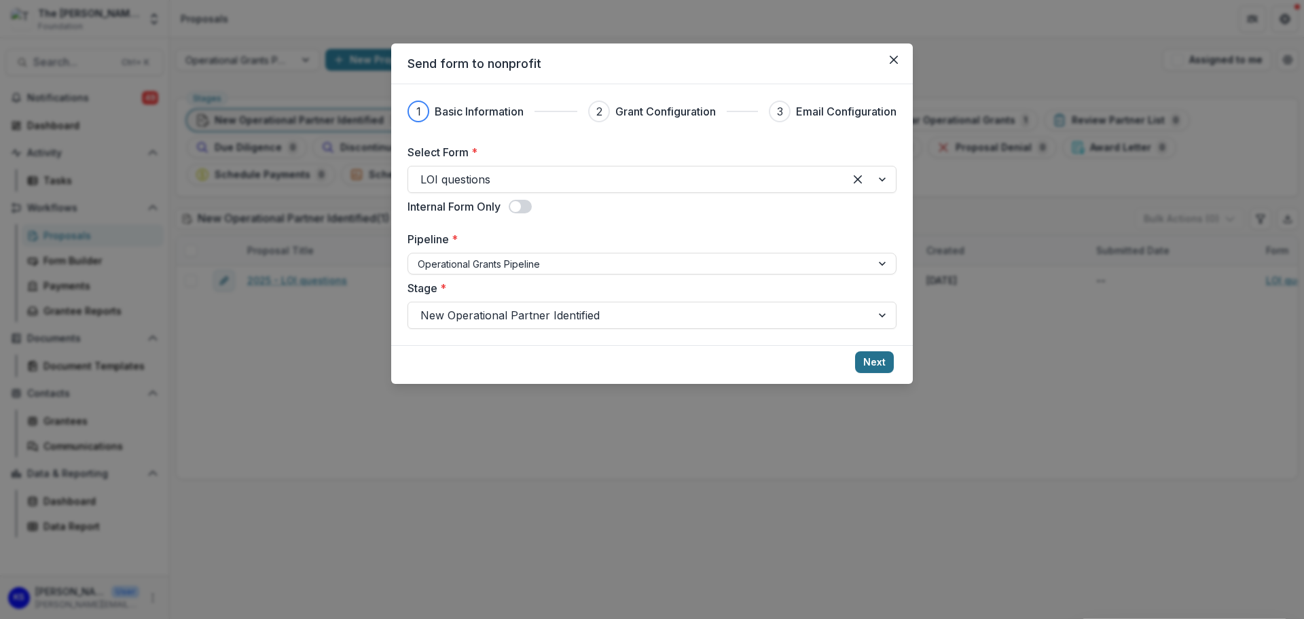
click at [879, 352] on button "Next" at bounding box center [874, 362] width 39 height 22
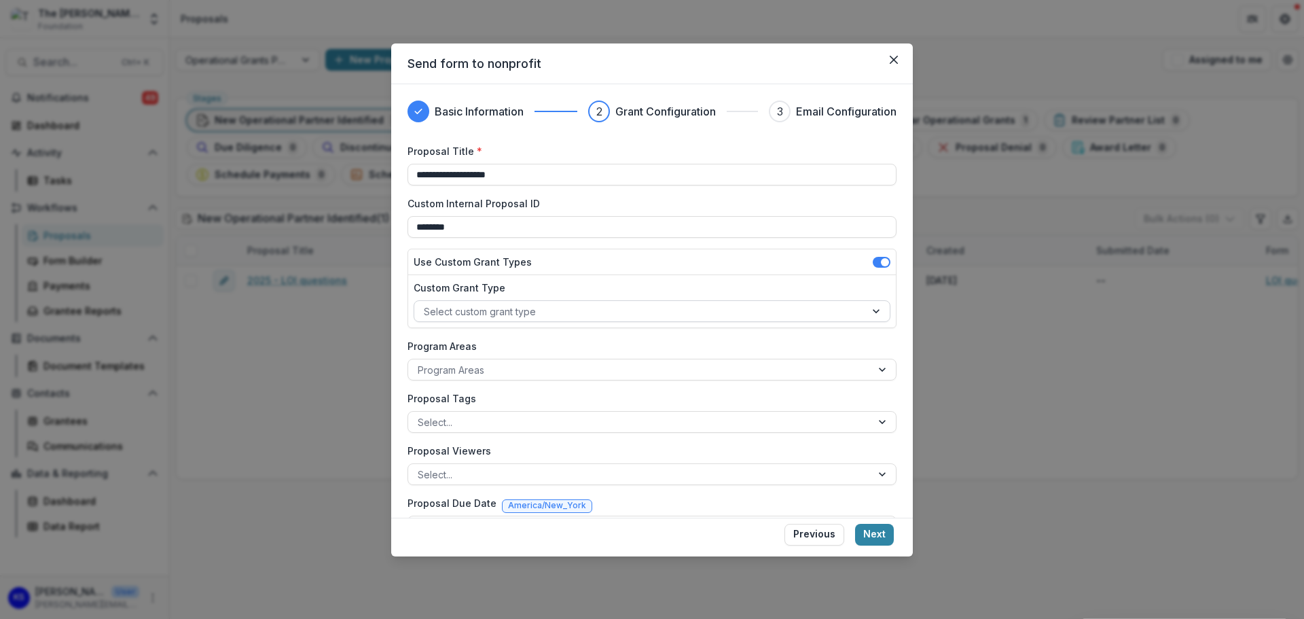
click at [526, 314] on div at bounding box center [640, 311] width 432 height 17
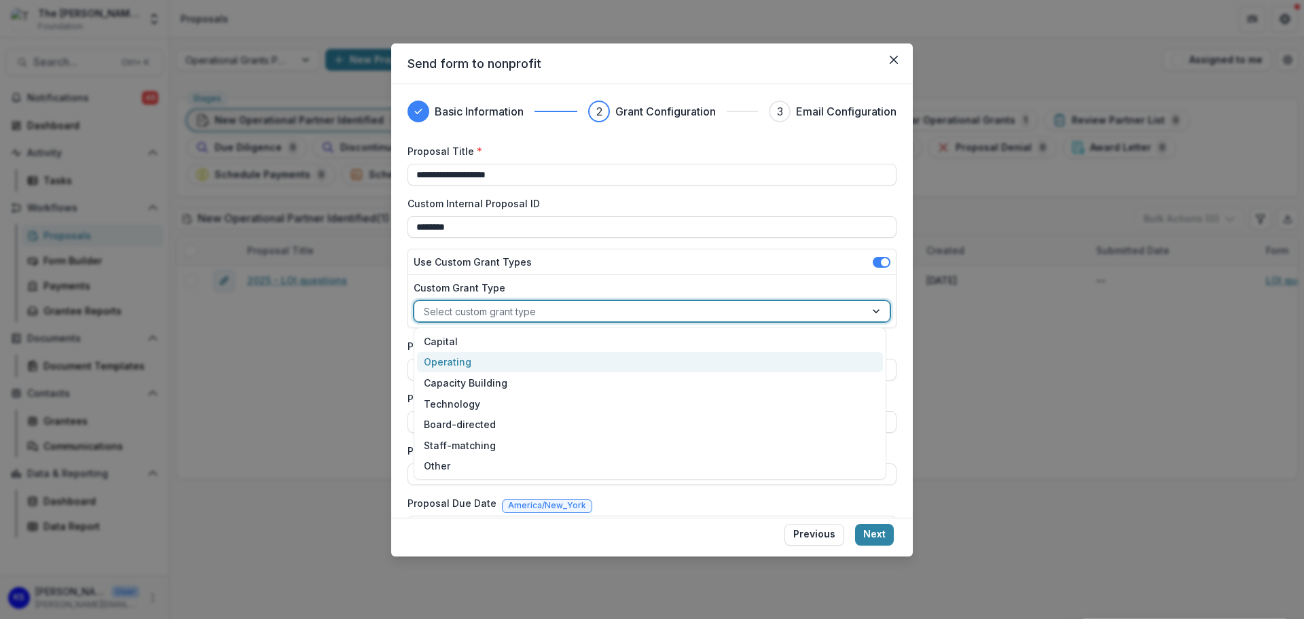
click at [517, 363] on div "Operating" at bounding box center [650, 362] width 466 height 21
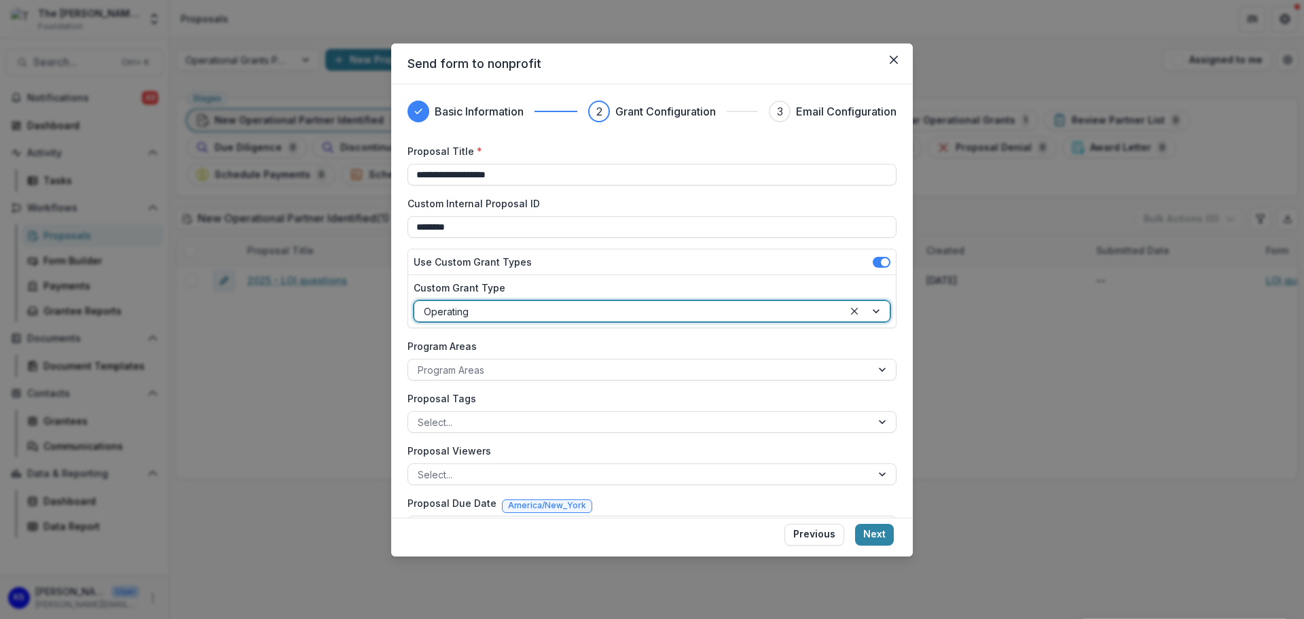
click at [517, 363] on div at bounding box center [640, 369] width 444 height 17
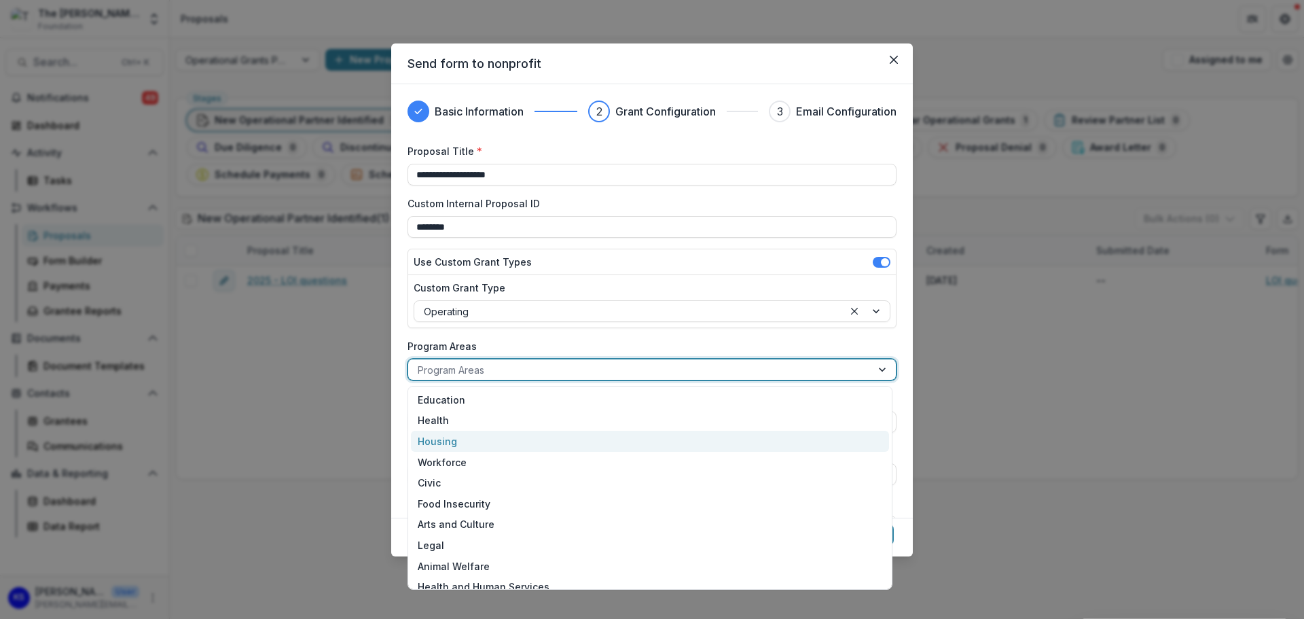
click at [489, 450] on div "Housing" at bounding box center [650, 441] width 478 height 21
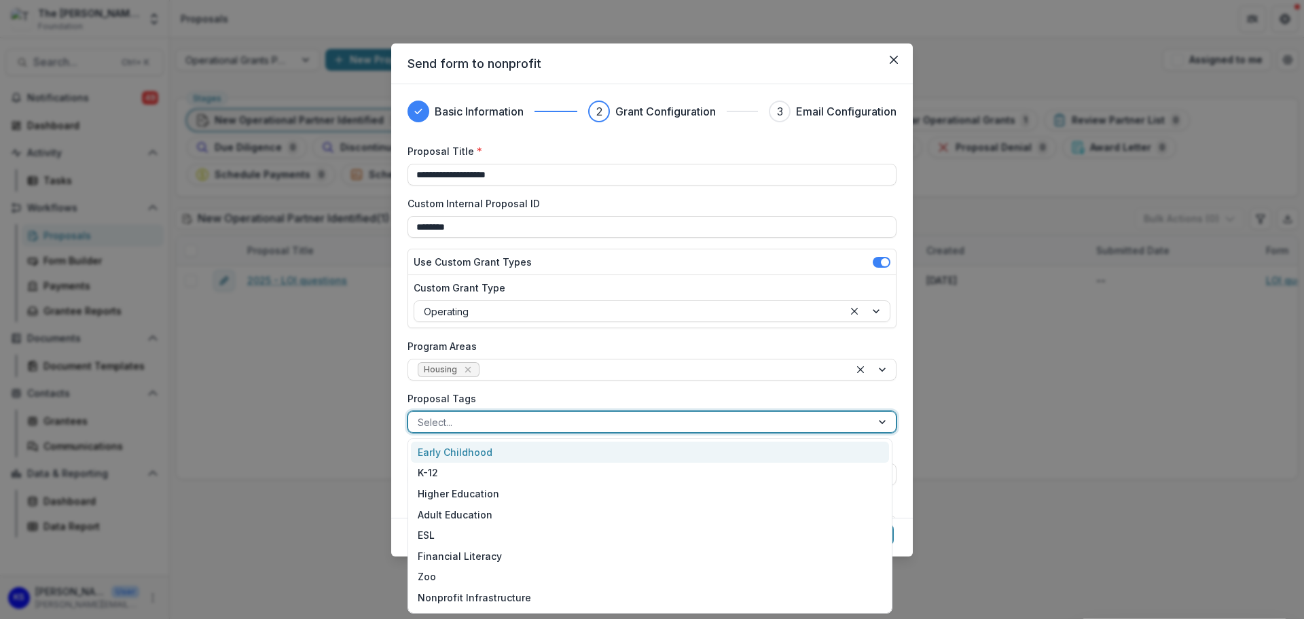
click at [497, 428] on div at bounding box center [640, 422] width 444 height 17
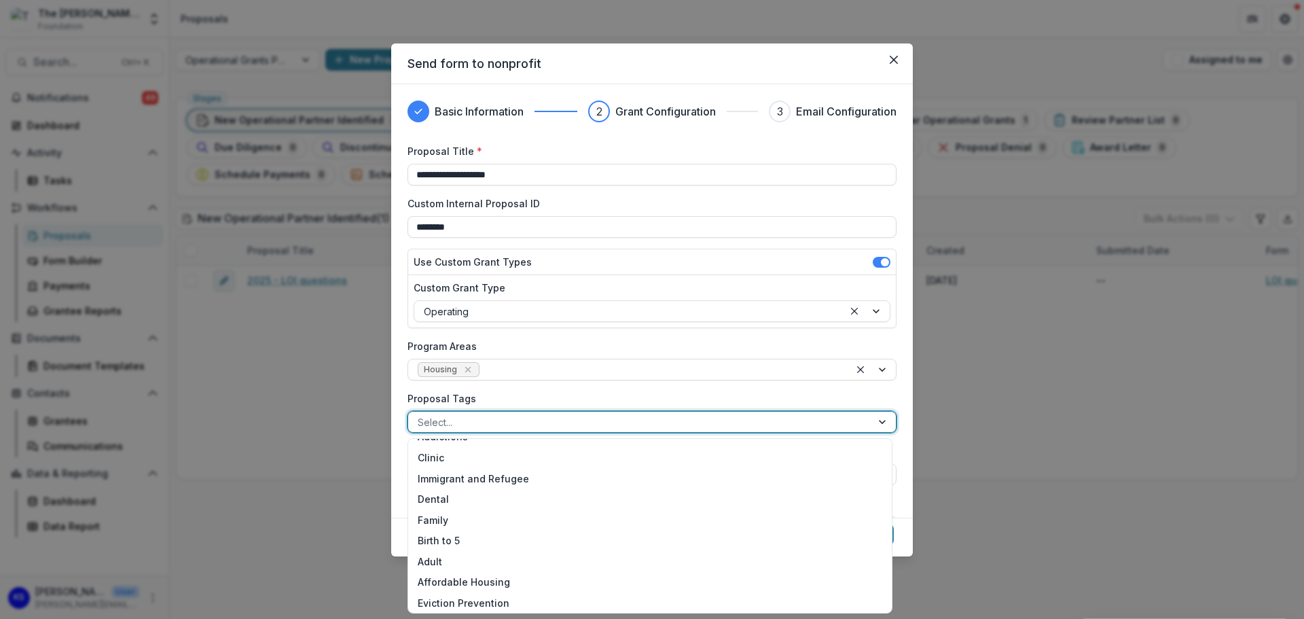
scroll to position [272, 0]
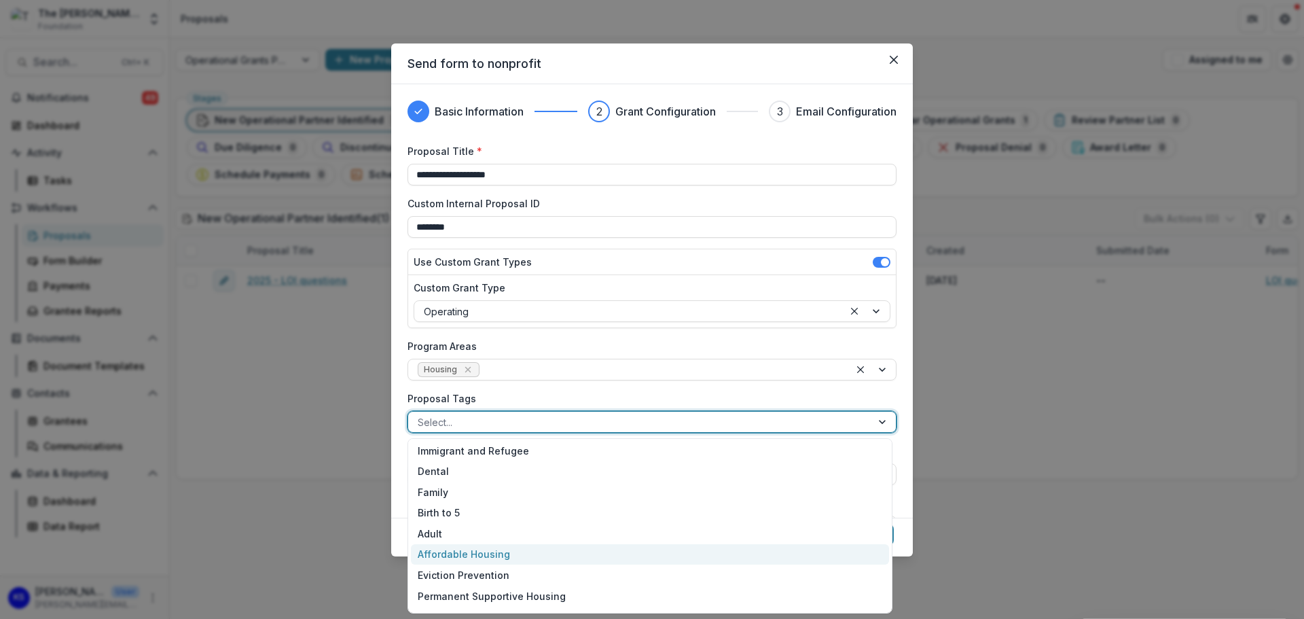
click at [480, 553] on div "Affordable Housing" at bounding box center [650, 554] width 478 height 21
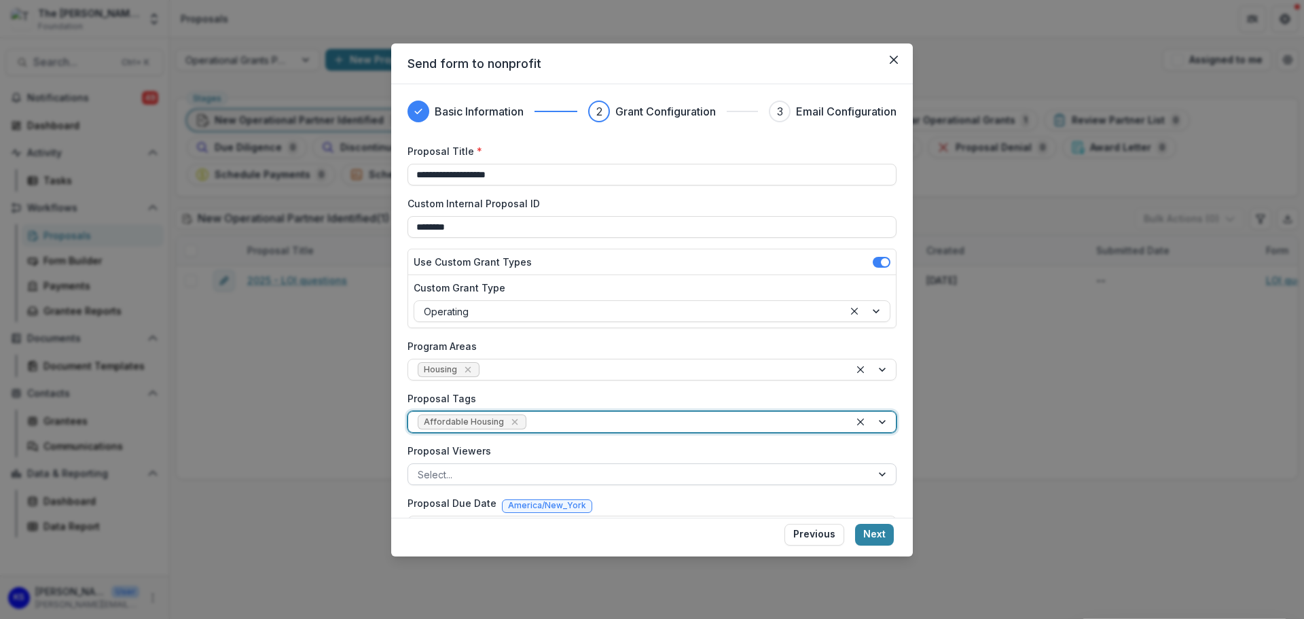
click at [513, 469] on div at bounding box center [640, 474] width 444 height 17
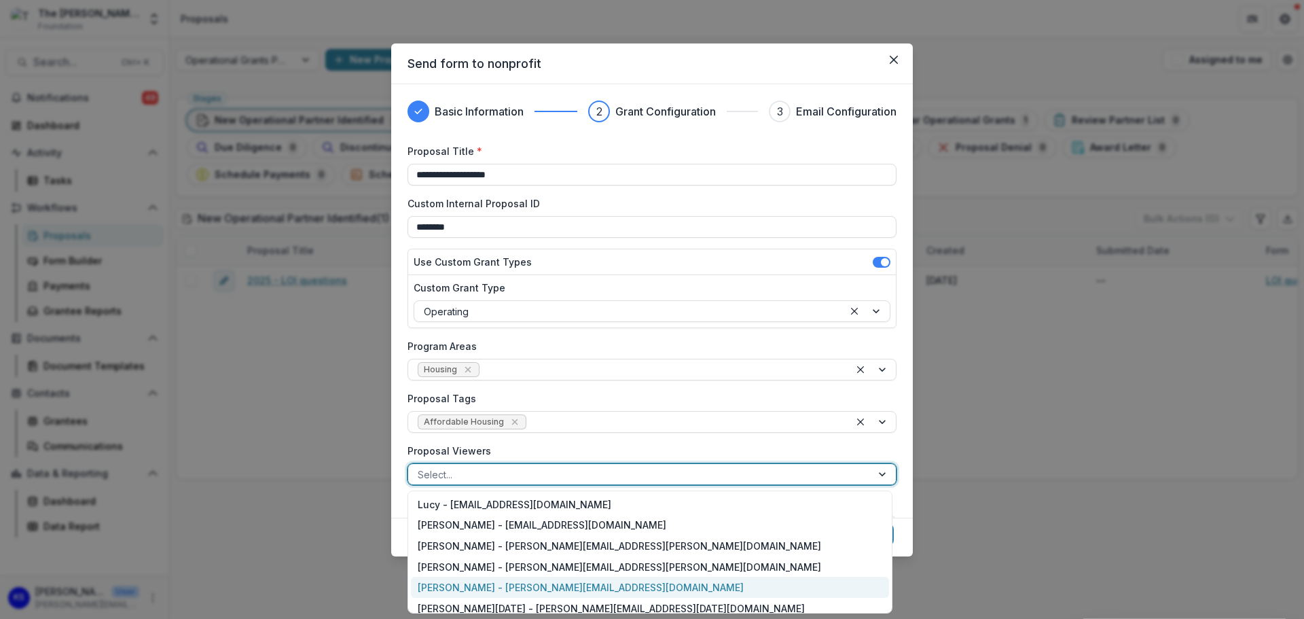
click at [507, 585] on div "[PERSON_NAME] - [PERSON_NAME][EMAIL_ADDRESS][DOMAIN_NAME]" at bounding box center [650, 587] width 478 height 21
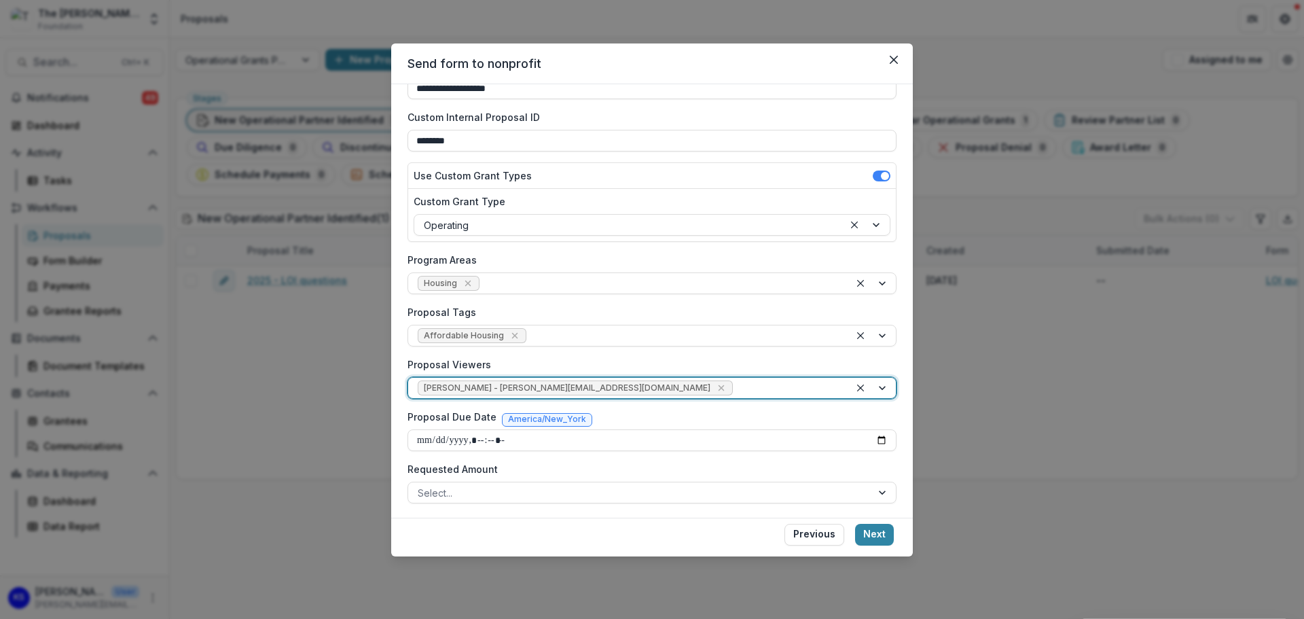
scroll to position [88, 0]
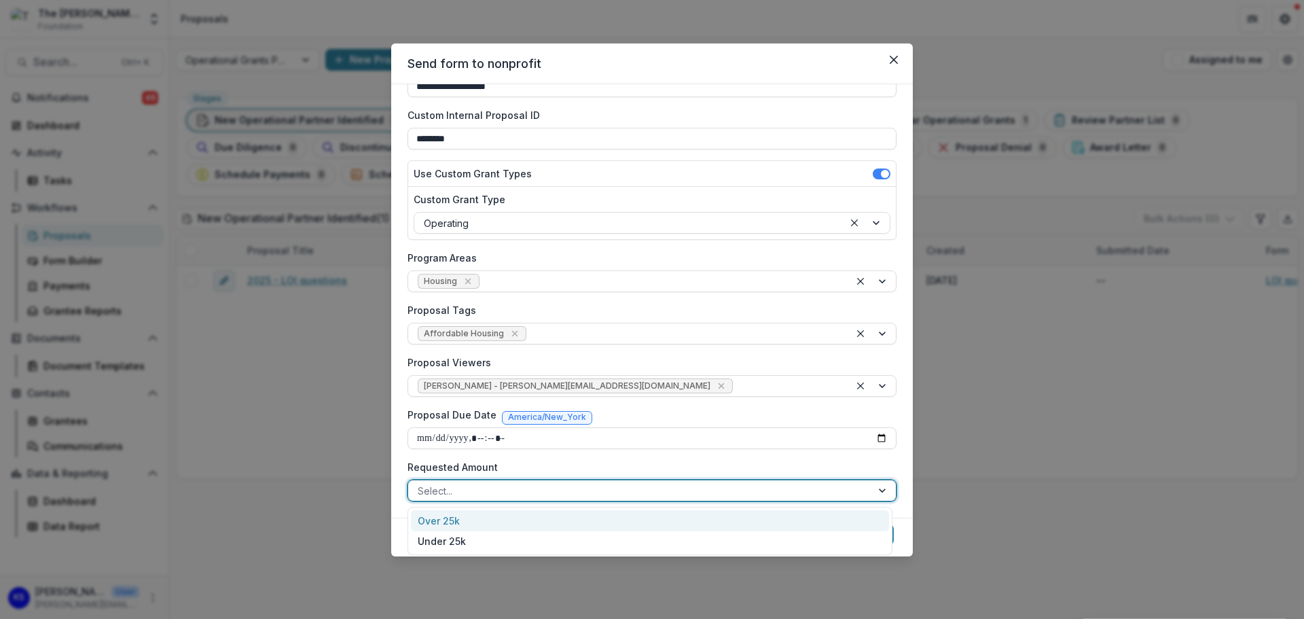
click at [768, 486] on div at bounding box center [640, 490] width 444 height 17
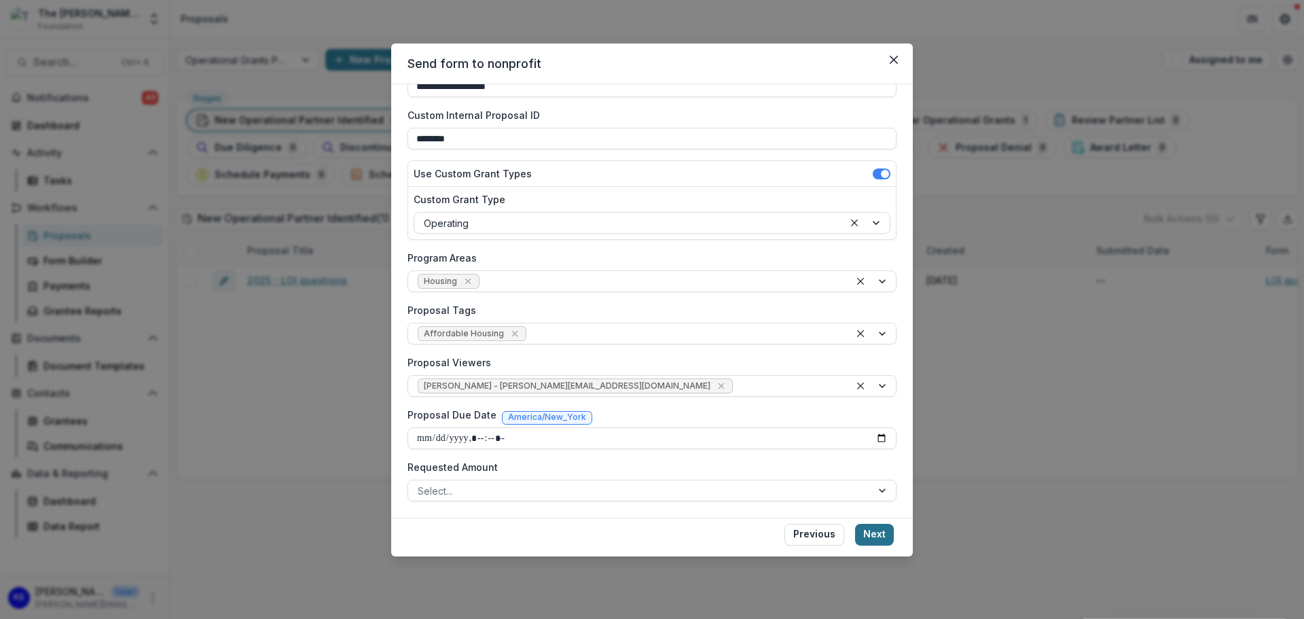
click at [874, 526] on button "Next" at bounding box center [874, 535] width 39 height 22
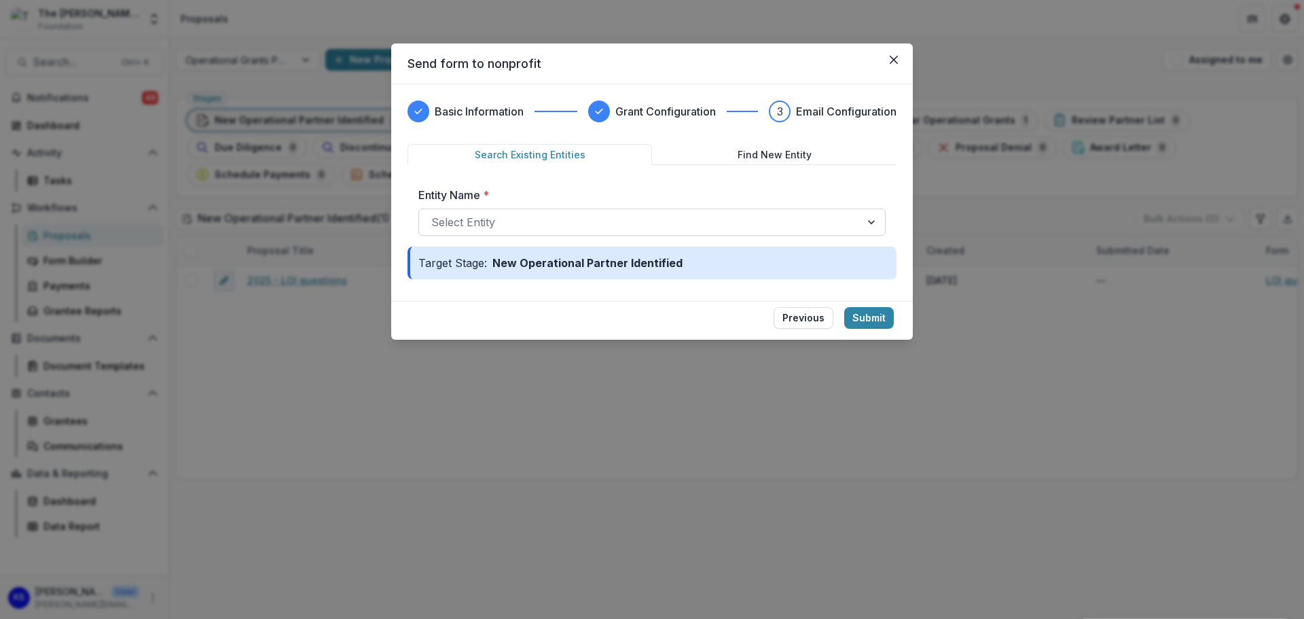
click at [543, 217] on div at bounding box center [639, 222] width 417 height 19
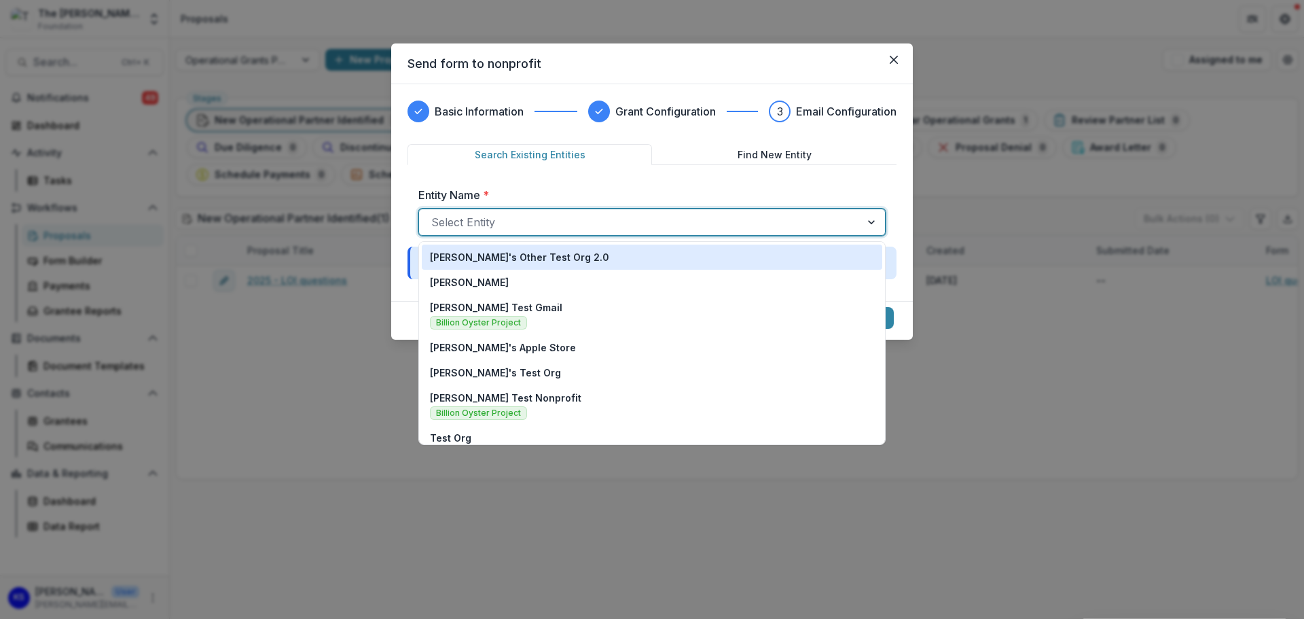
click at [528, 257] on p "[PERSON_NAME]'s Other Test Org 2.0" at bounding box center [519, 257] width 179 height 14
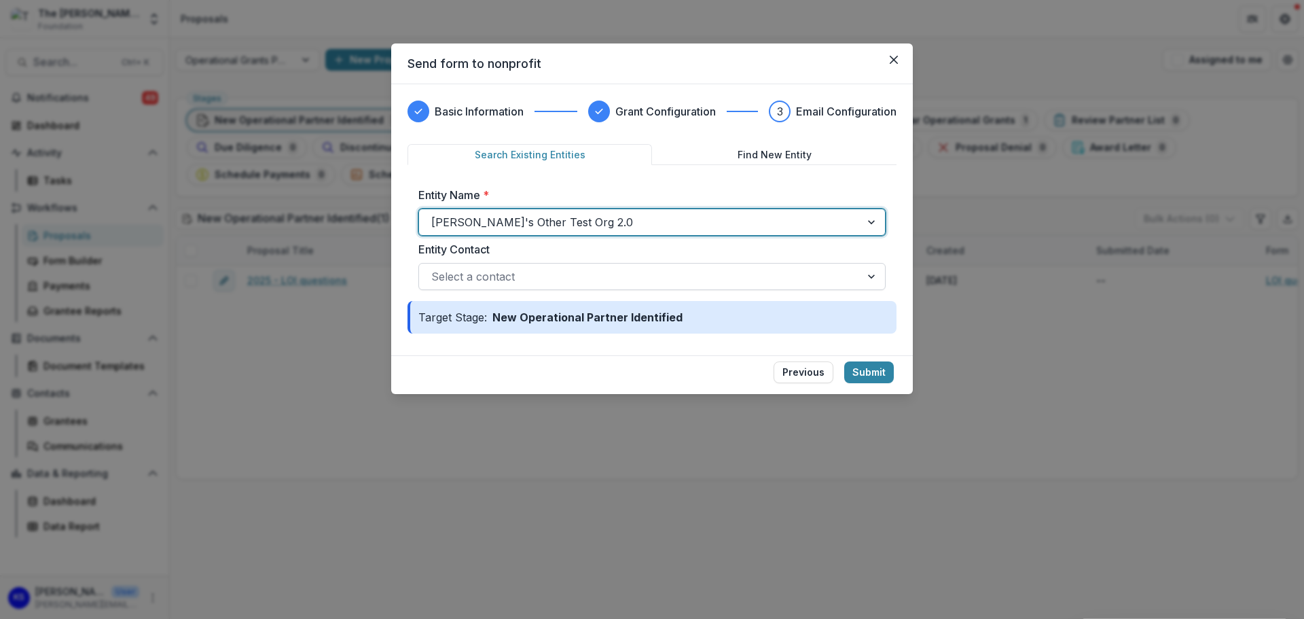
click at [530, 266] on div "Select a contact" at bounding box center [639, 277] width 441 height 22
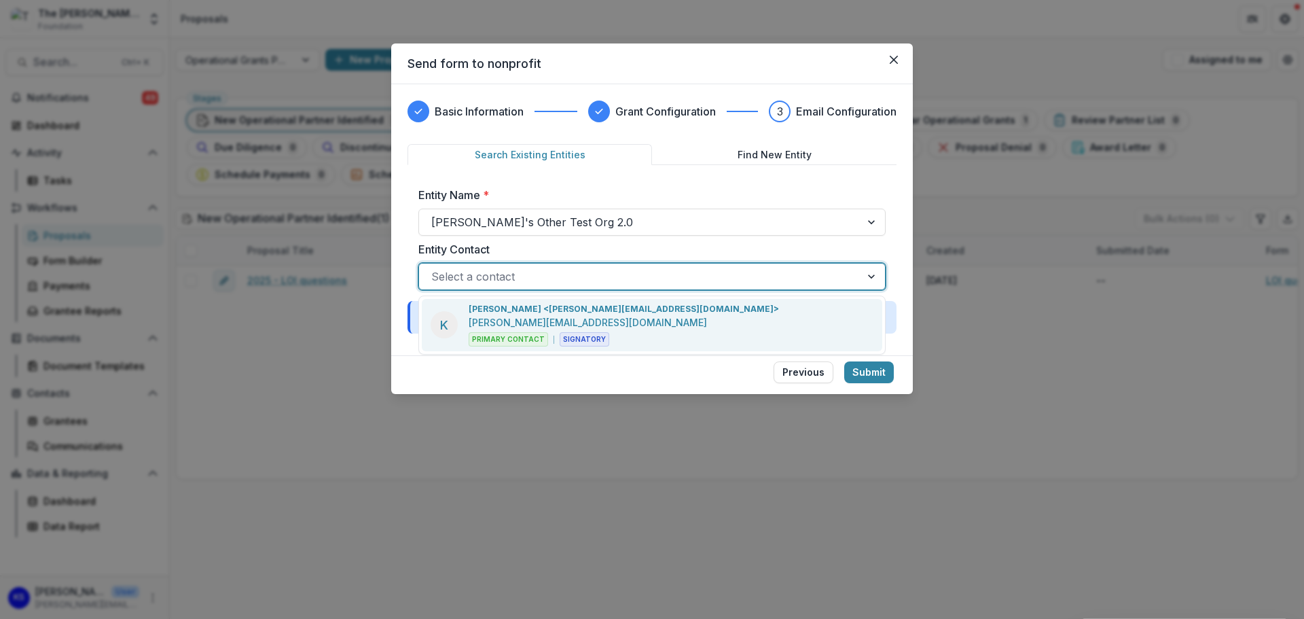
click at [523, 314] on p "[PERSON_NAME] <[PERSON_NAME][EMAIL_ADDRESS][DOMAIN_NAME]>" at bounding box center [624, 309] width 310 height 12
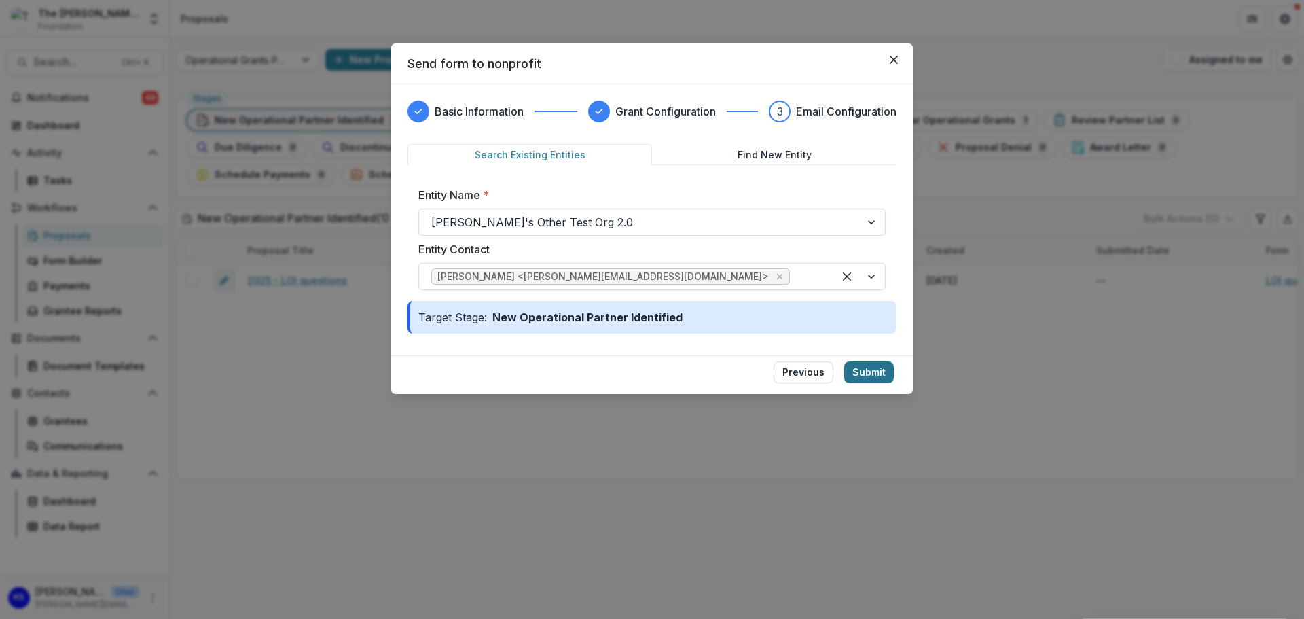
click at [859, 375] on button "Submit" at bounding box center [869, 372] width 50 height 22
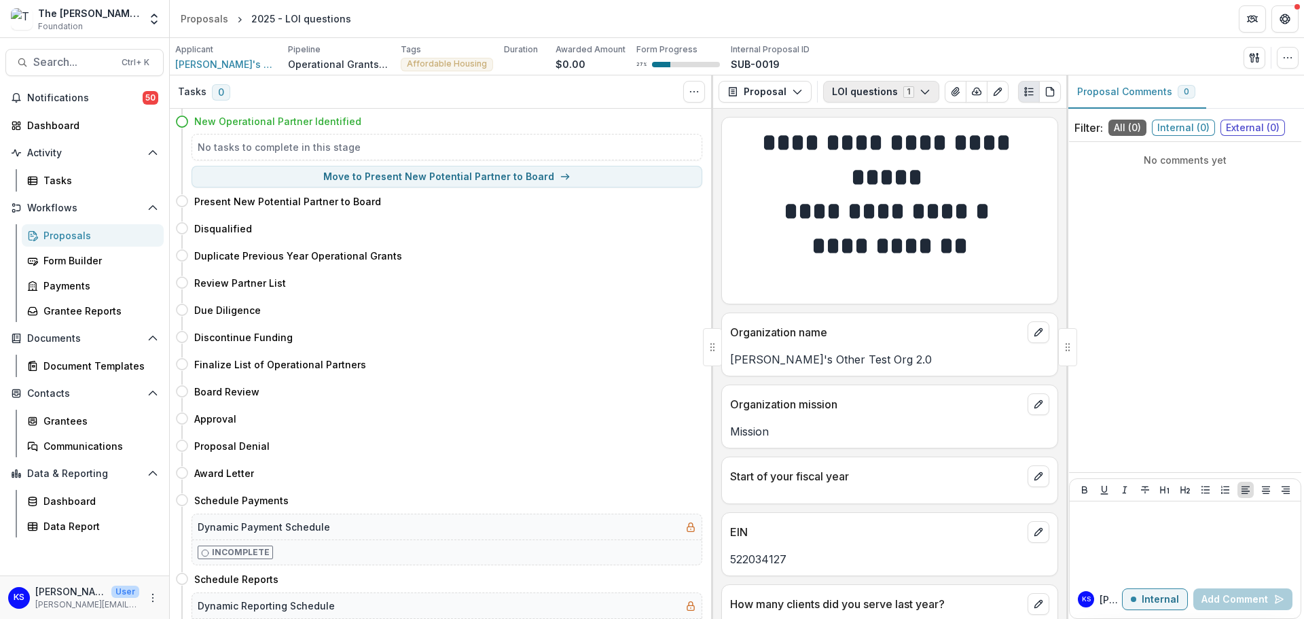
click at [870, 93] on button "LOI questions 1" at bounding box center [881, 92] width 116 height 22
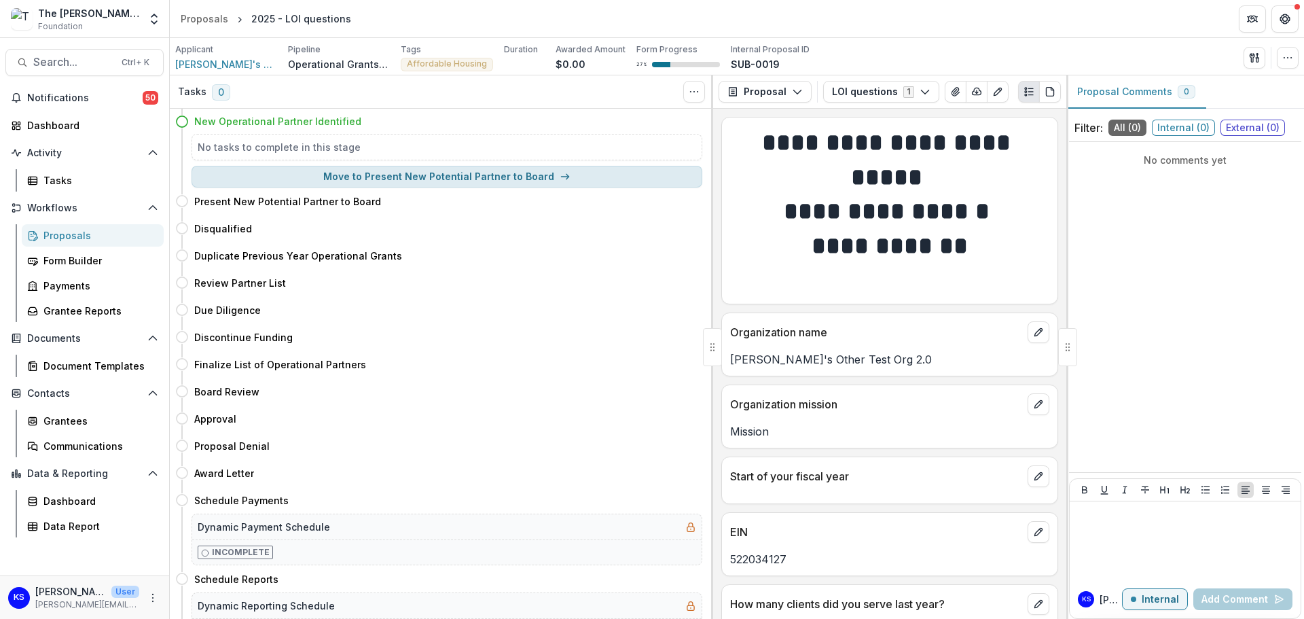
click at [395, 177] on button "Move to Present New Potential Partner to Board" at bounding box center [446, 177] width 511 height 22
select select "**********"
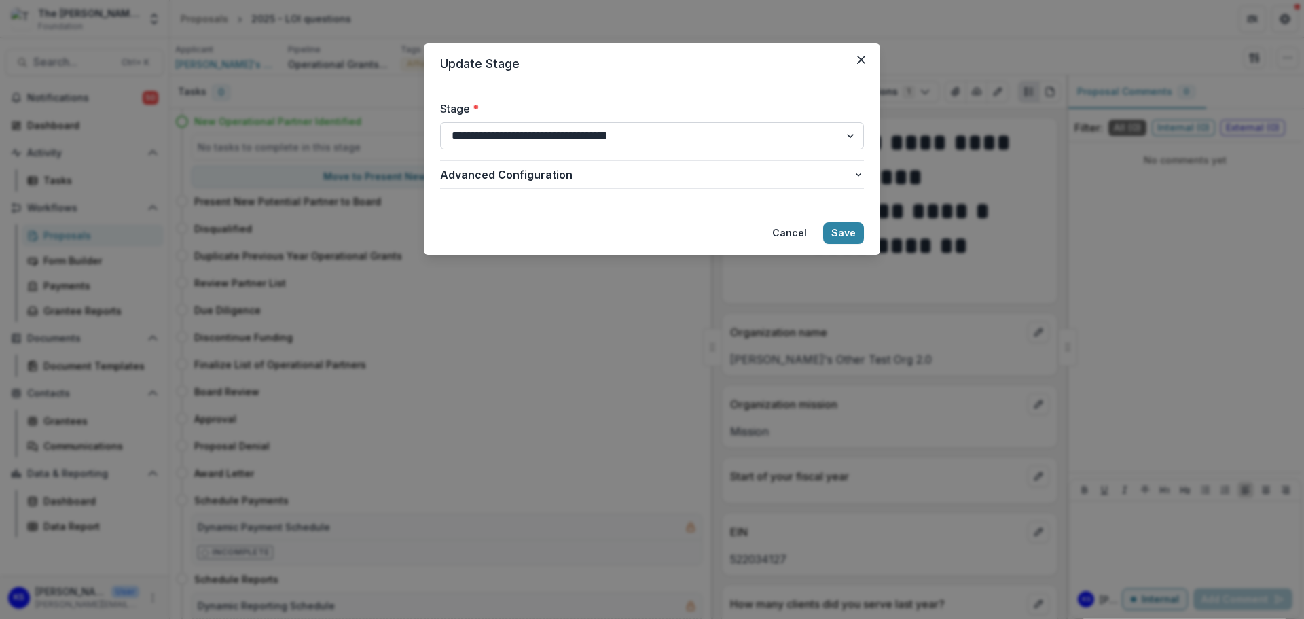
click at [607, 130] on select "**********" at bounding box center [652, 135] width 424 height 27
click at [440, 122] on select "**********" at bounding box center [652, 135] width 424 height 27
click at [604, 169] on span "Advanced Configuration" at bounding box center [646, 174] width 413 height 16
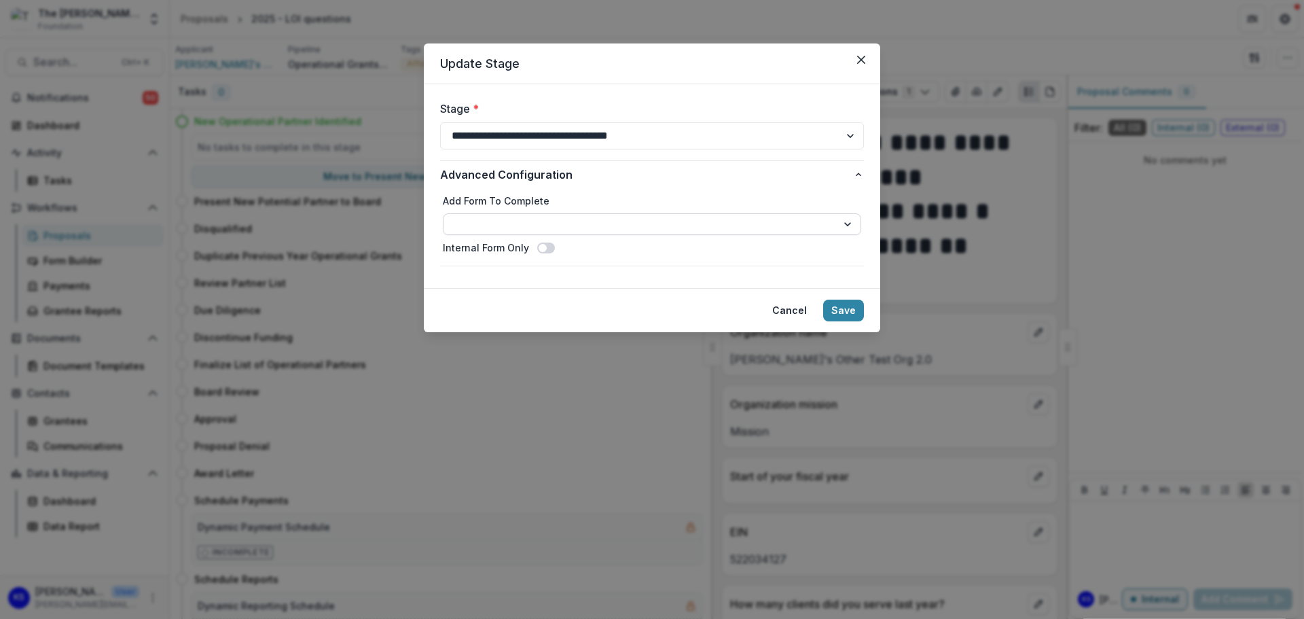
click at [601, 215] on select "**********" at bounding box center [652, 224] width 418 height 22
click at [435, 197] on form "**********" at bounding box center [652, 186] width 456 height 204
click at [799, 304] on button "Cancel" at bounding box center [789, 310] width 51 height 22
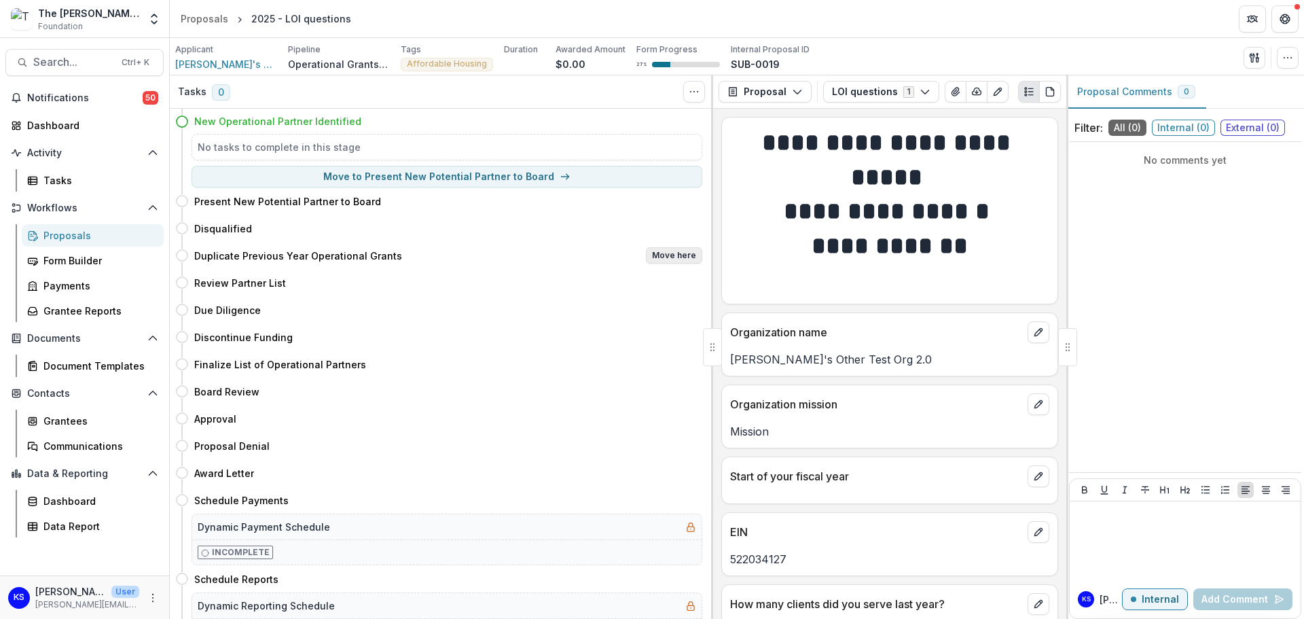
click at [686, 252] on button "Move here" at bounding box center [674, 255] width 56 height 16
select select "**********"
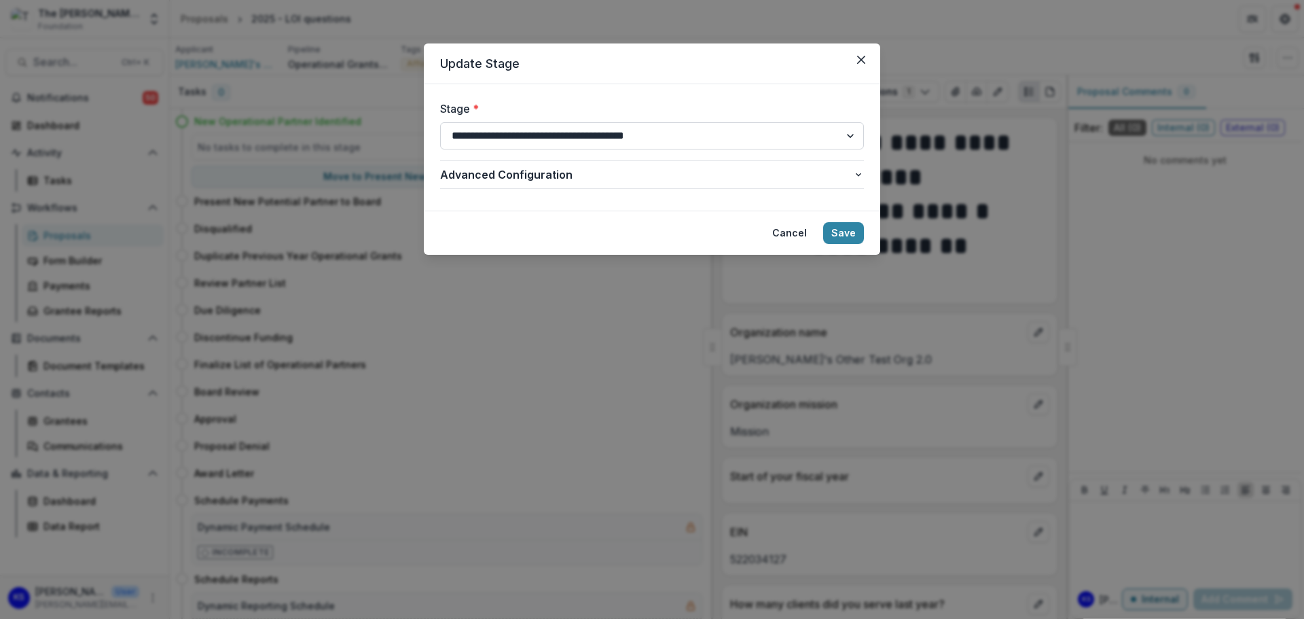
click at [694, 134] on select "**********" at bounding box center [652, 135] width 424 height 27
click at [434, 200] on form "**********" at bounding box center [652, 147] width 456 height 126
click at [784, 236] on button "Cancel" at bounding box center [789, 233] width 51 height 22
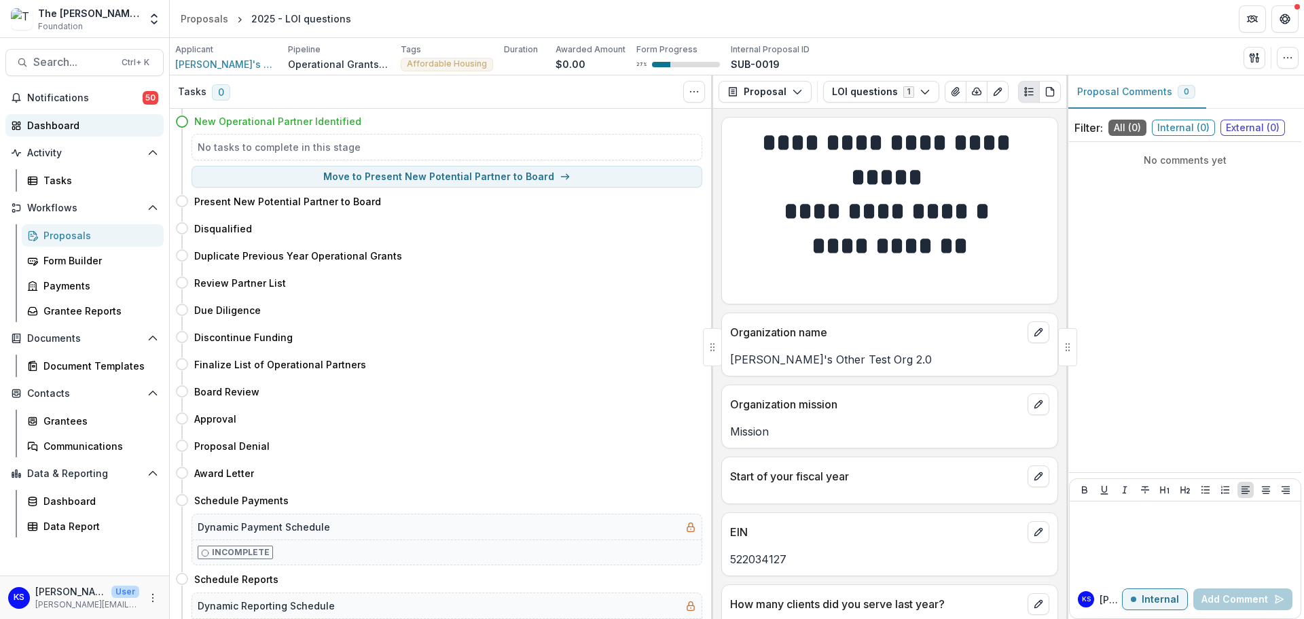
click at [84, 130] on div "Dashboard" at bounding box center [90, 125] width 126 height 14
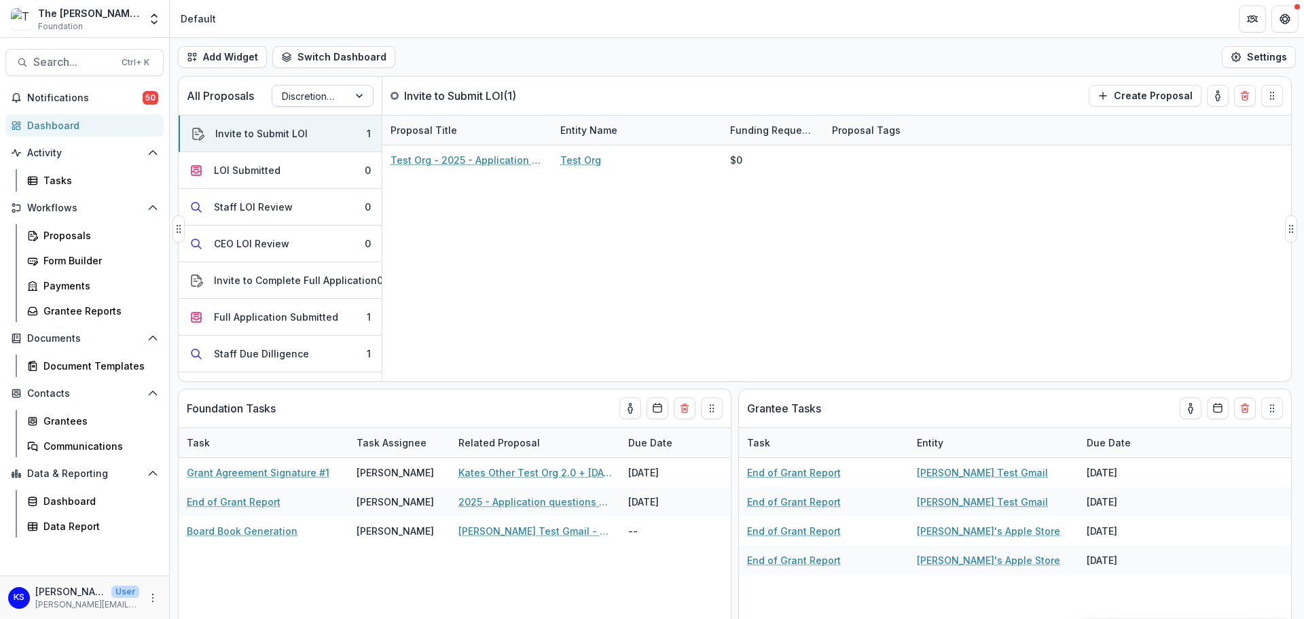
click at [352, 94] on div at bounding box center [360, 96] width 24 height 20
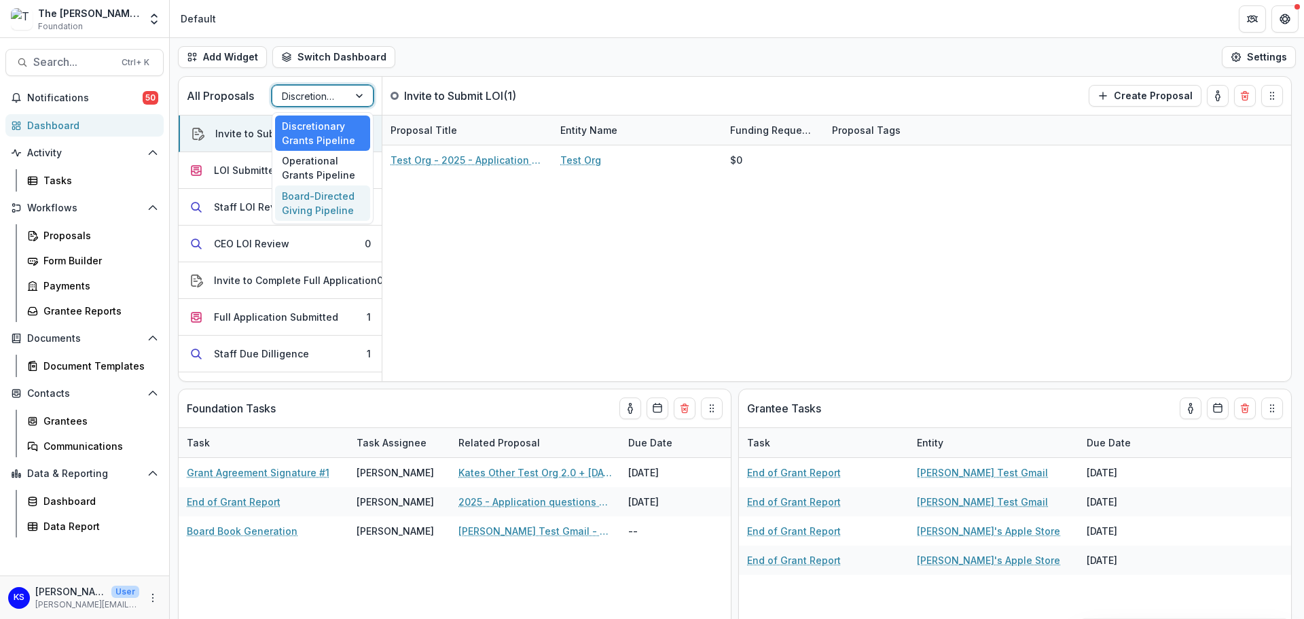
click at [337, 203] on div "Board-Directed Giving Pipeline" at bounding box center [322, 202] width 95 height 35
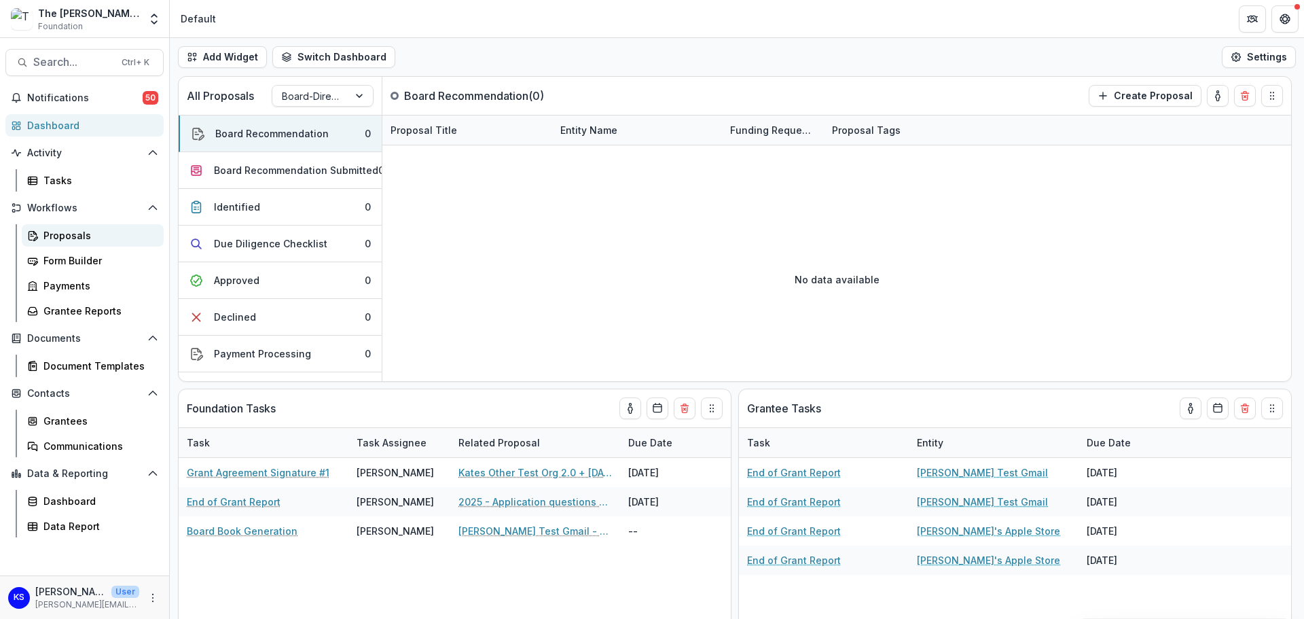
click at [91, 231] on div "Proposals" at bounding box center [97, 235] width 109 height 14
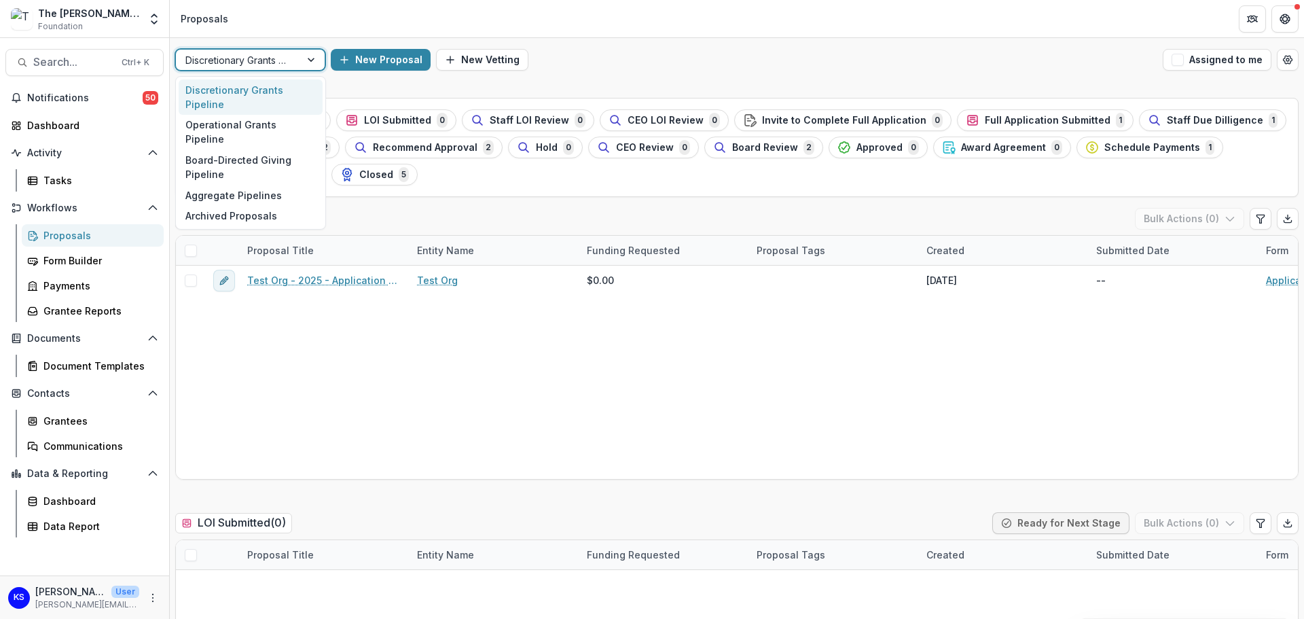
click at [301, 65] on div at bounding box center [312, 60] width 24 height 20
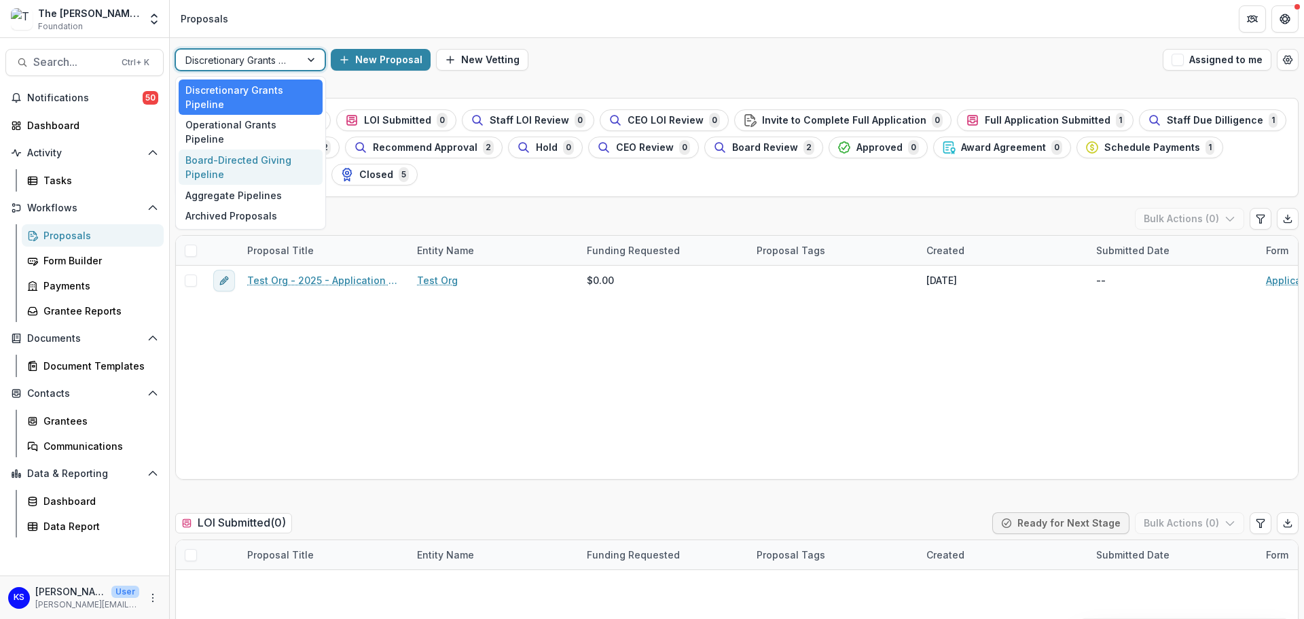
click at [289, 156] on div "Board-Directed Giving Pipeline" at bounding box center [251, 166] width 144 height 35
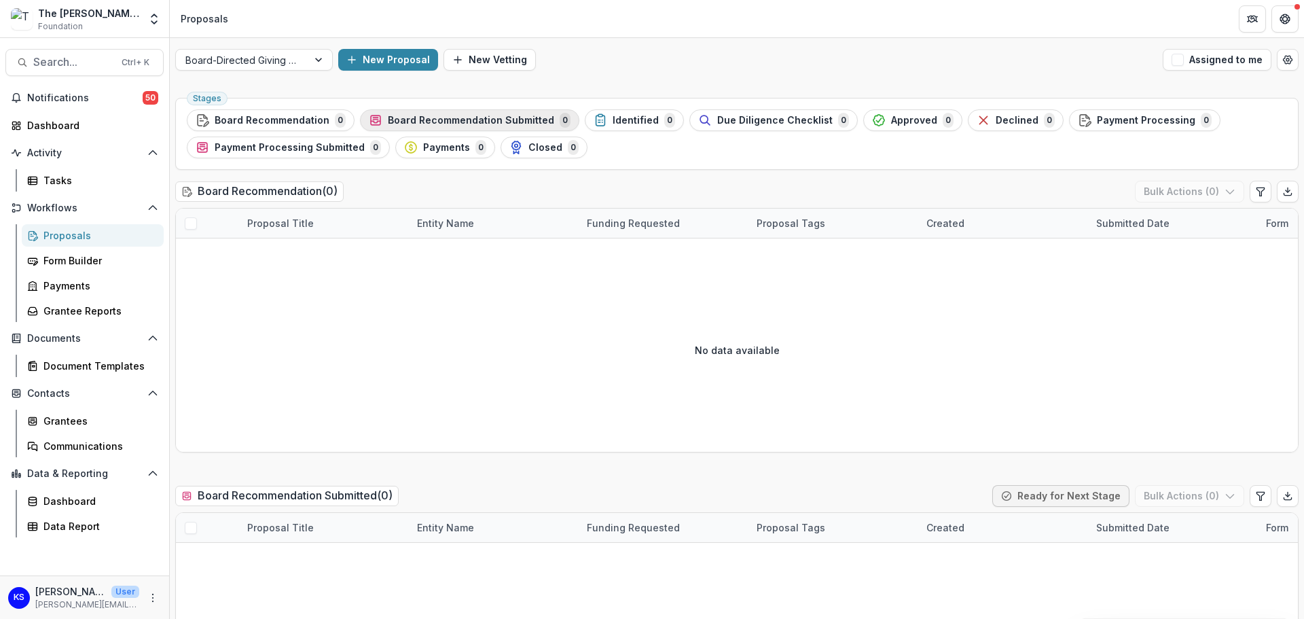
click at [434, 123] on span "Board Recommendation Submitted" at bounding box center [471, 121] width 166 height 12
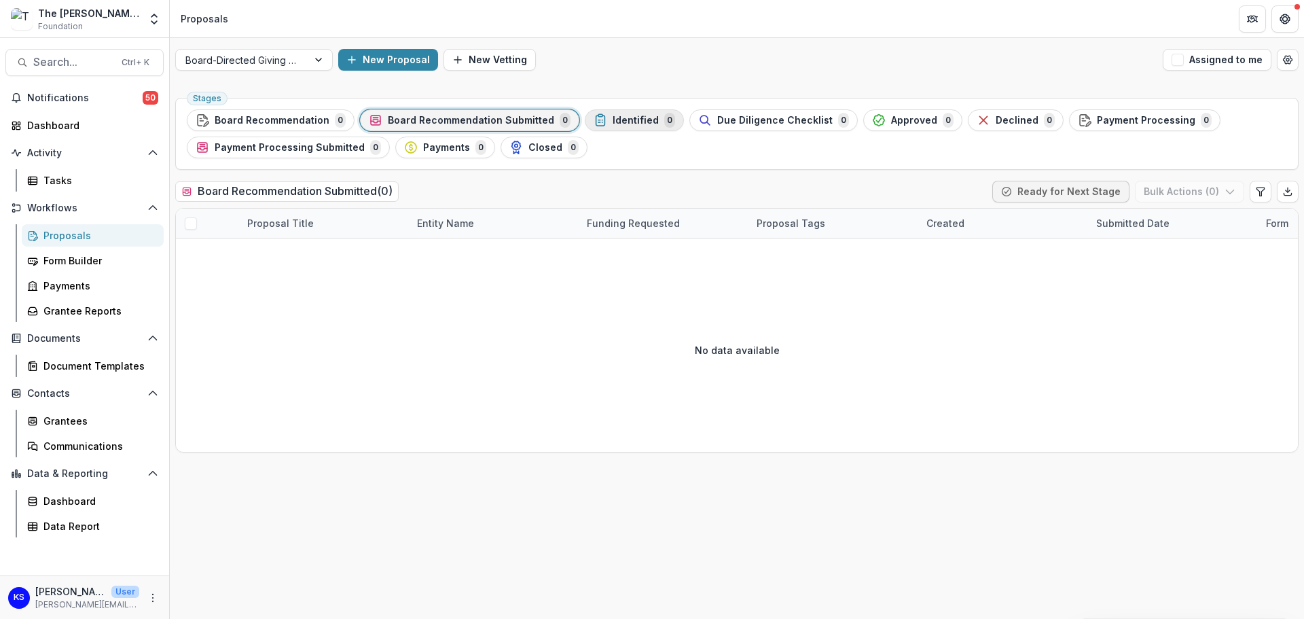
click at [613, 115] on span "Identified" at bounding box center [636, 121] width 46 height 12
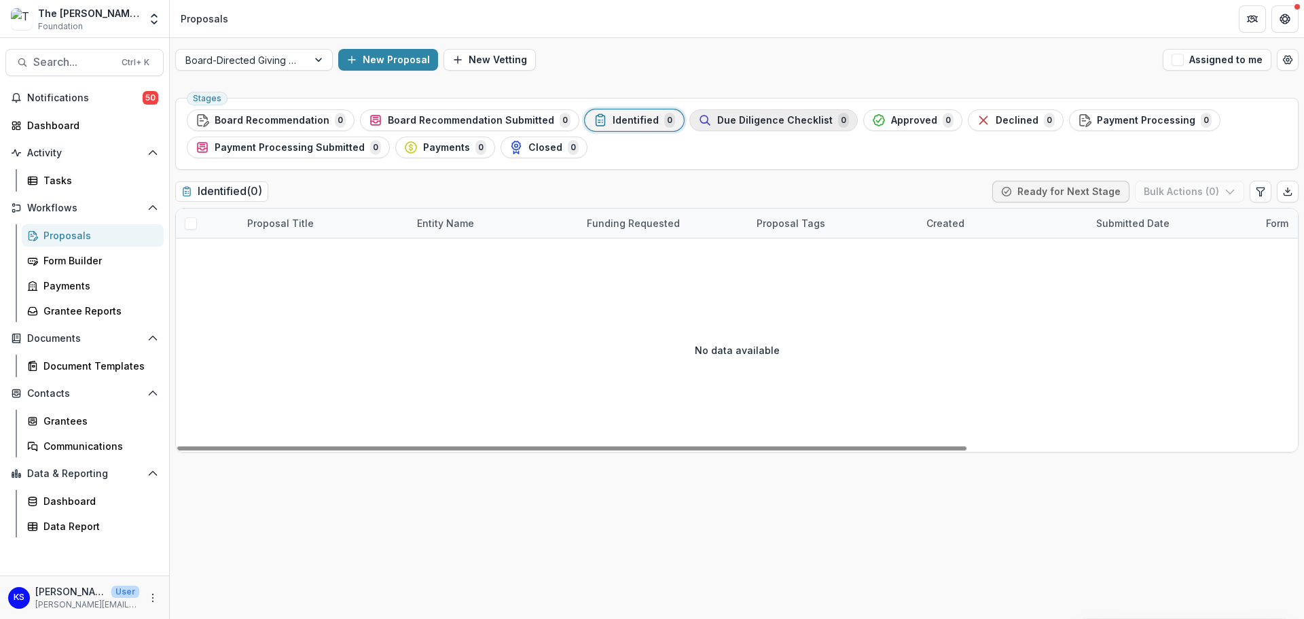
click at [761, 124] on span "Due Diligence Checklist" at bounding box center [774, 121] width 115 height 12
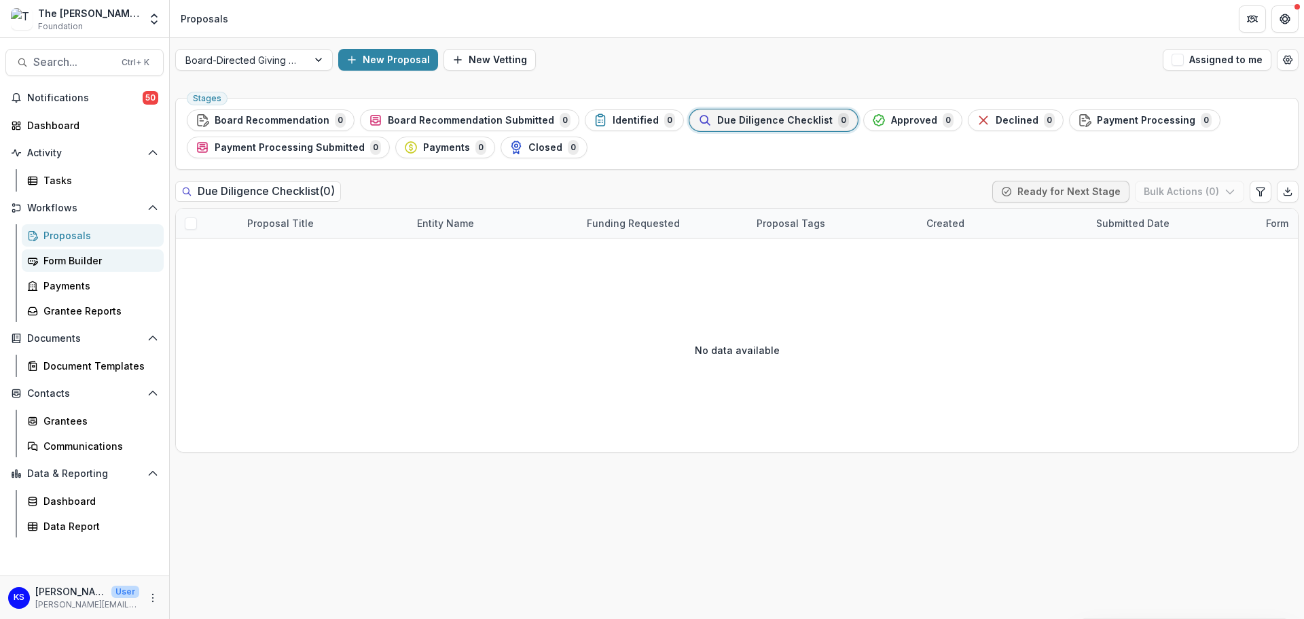
click at [52, 262] on div "Form Builder" at bounding box center [97, 260] width 109 height 14
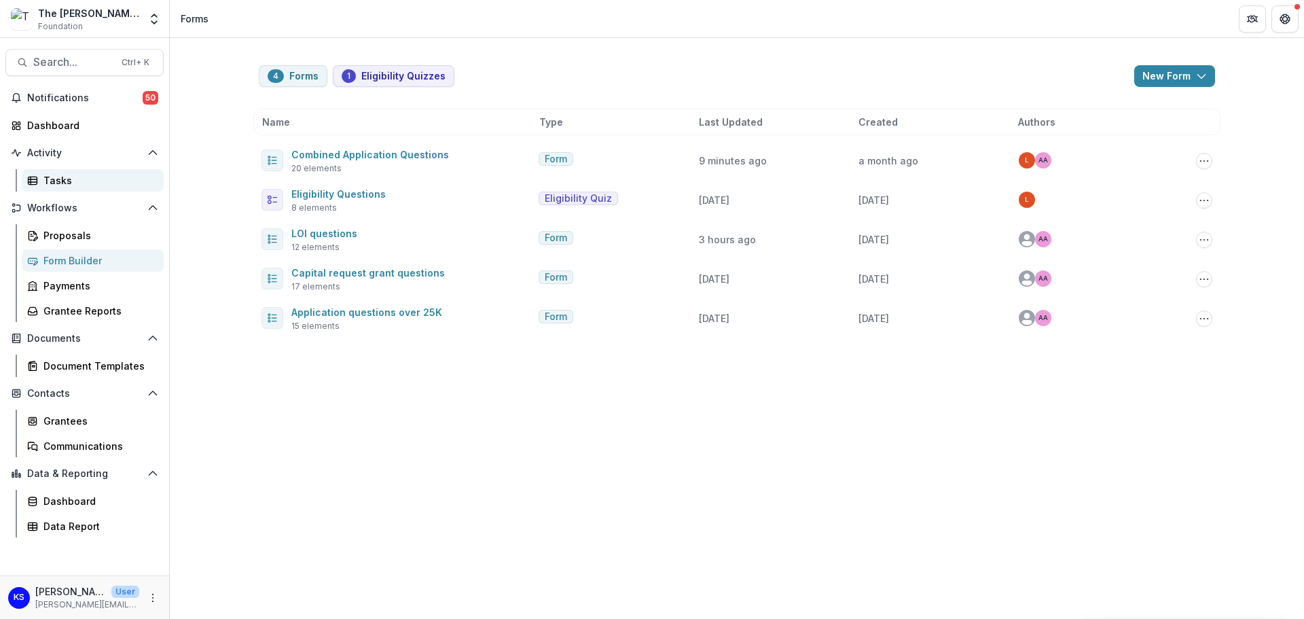
click at [66, 178] on div "Tasks" at bounding box center [97, 180] width 109 height 14
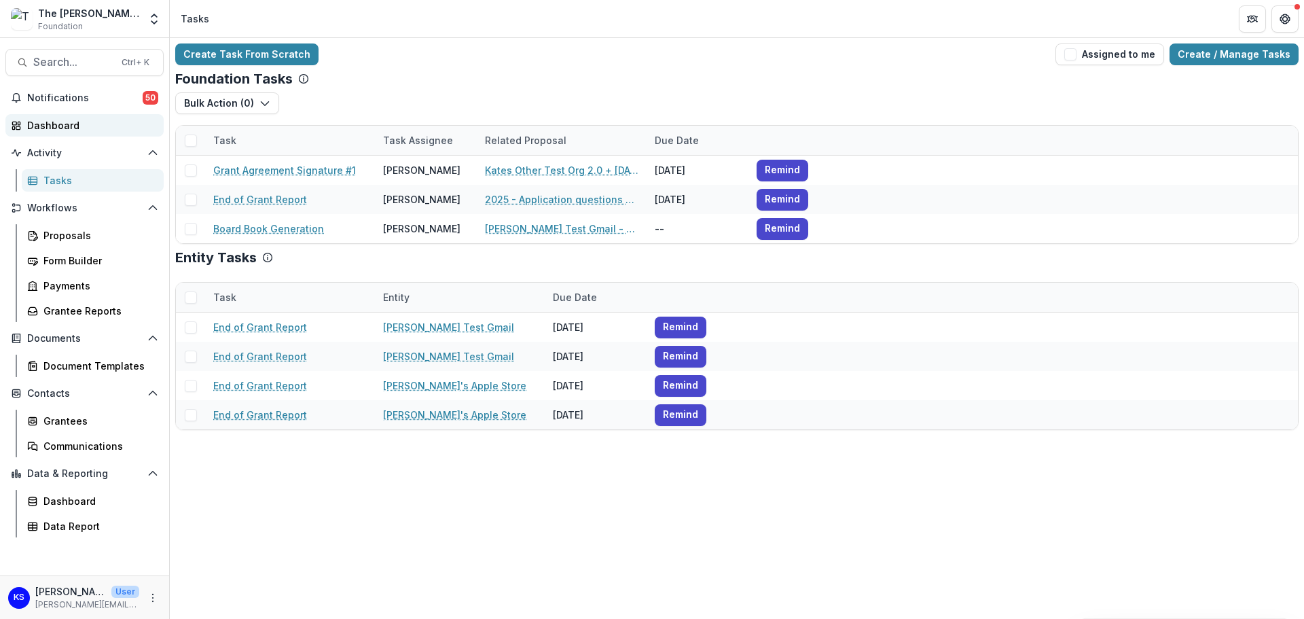
click at [62, 131] on div "Dashboard" at bounding box center [90, 125] width 126 height 14
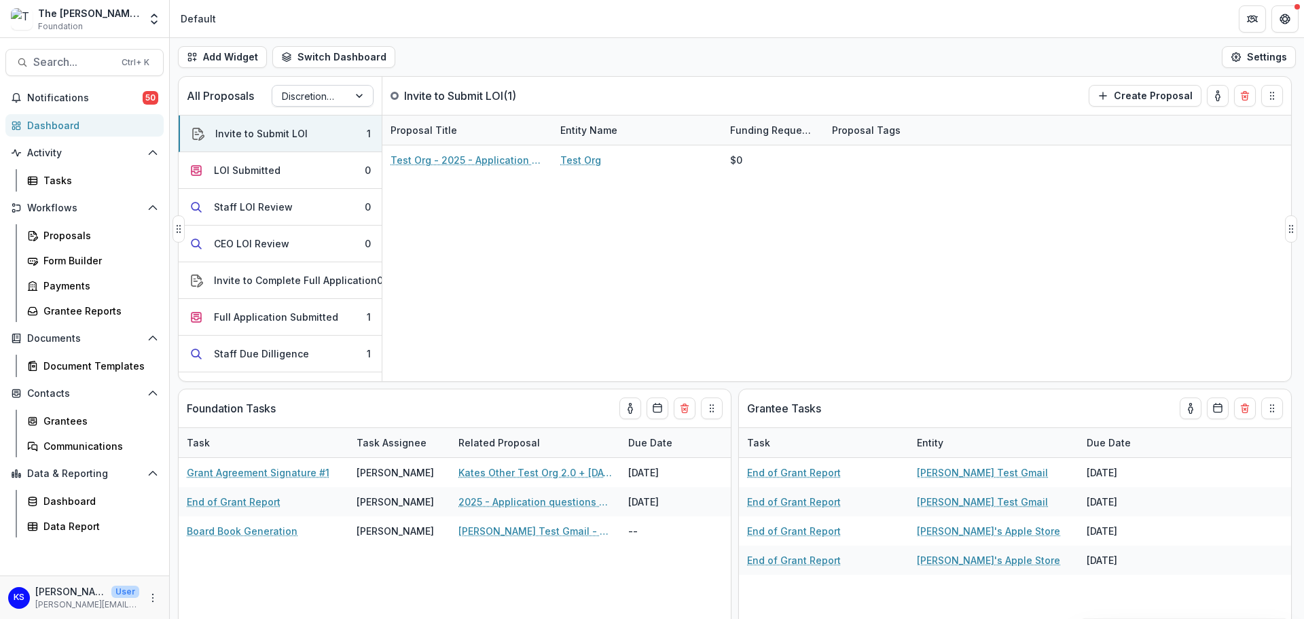
click at [312, 93] on div at bounding box center [310, 96] width 57 height 17
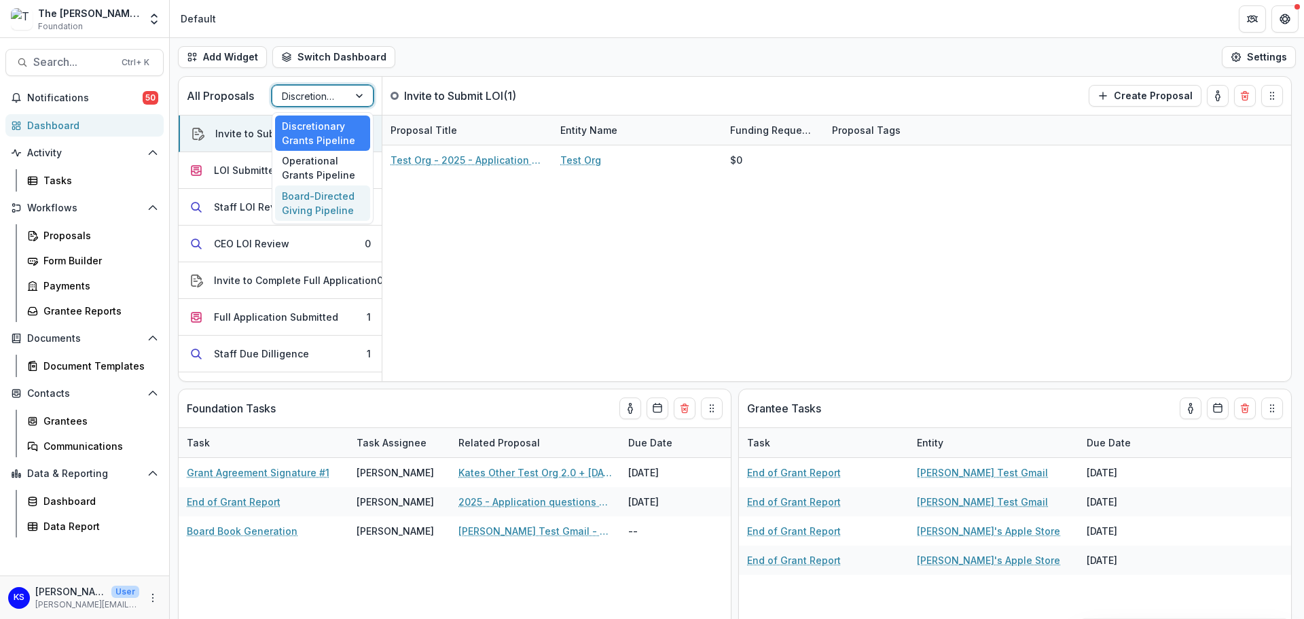
click at [329, 204] on div "Board-Directed Giving Pipeline" at bounding box center [322, 202] width 95 height 35
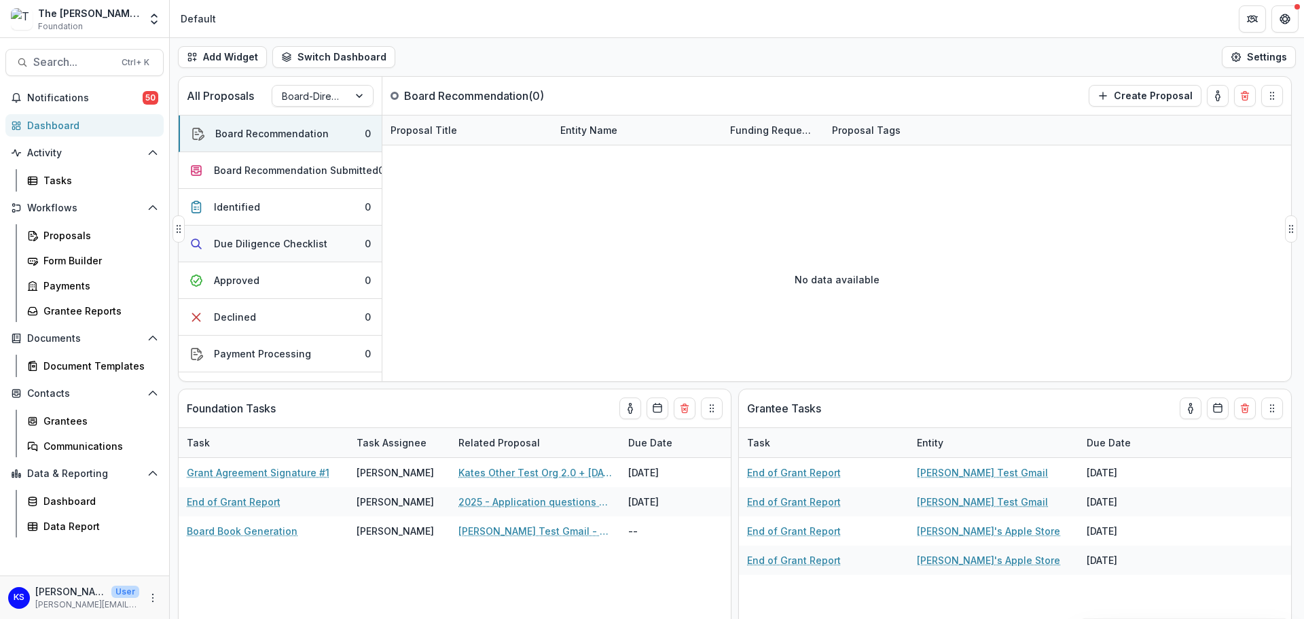
click at [272, 249] on div "Due Diligence Checklist" at bounding box center [270, 243] width 113 height 14
click at [488, 226] on div "No data available" at bounding box center [836, 279] width 909 height 204
click at [290, 129] on div "Board Recommendation" at bounding box center [270, 133] width 113 height 14
click at [77, 18] on div "The [PERSON_NAME] Foundation Workflow Sandbox" at bounding box center [88, 13] width 101 height 14
click at [156, 19] on icon "Open entity switcher" at bounding box center [154, 19] width 14 height 14
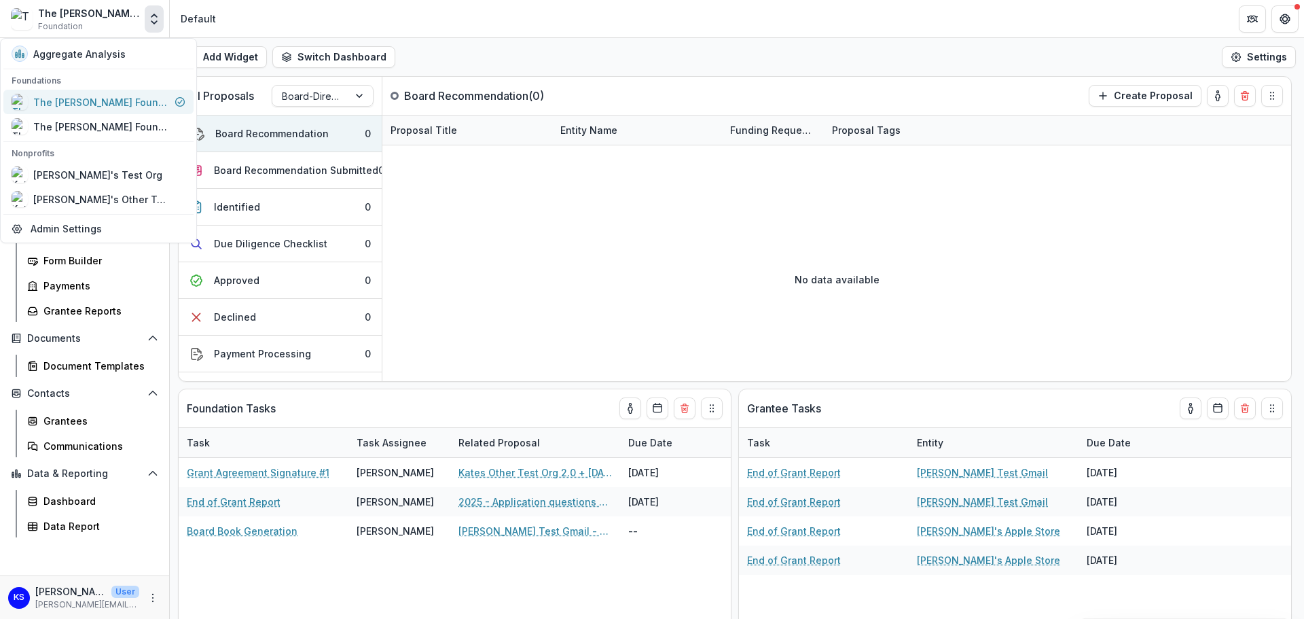
click at [98, 101] on div "The [PERSON_NAME] Foundation Workflow Sandbox" at bounding box center [101, 102] width 136 height 14
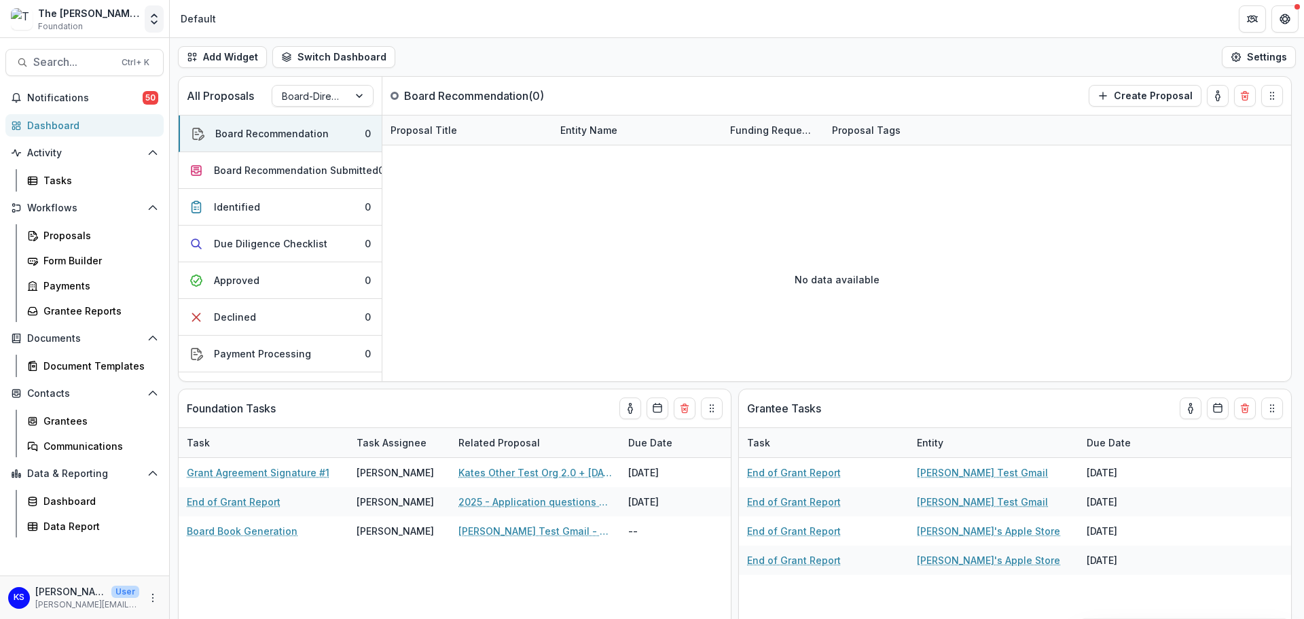
click at [146, 26] on button "Open entity switcher" at bounding box center [154, 18] width 19 height 27
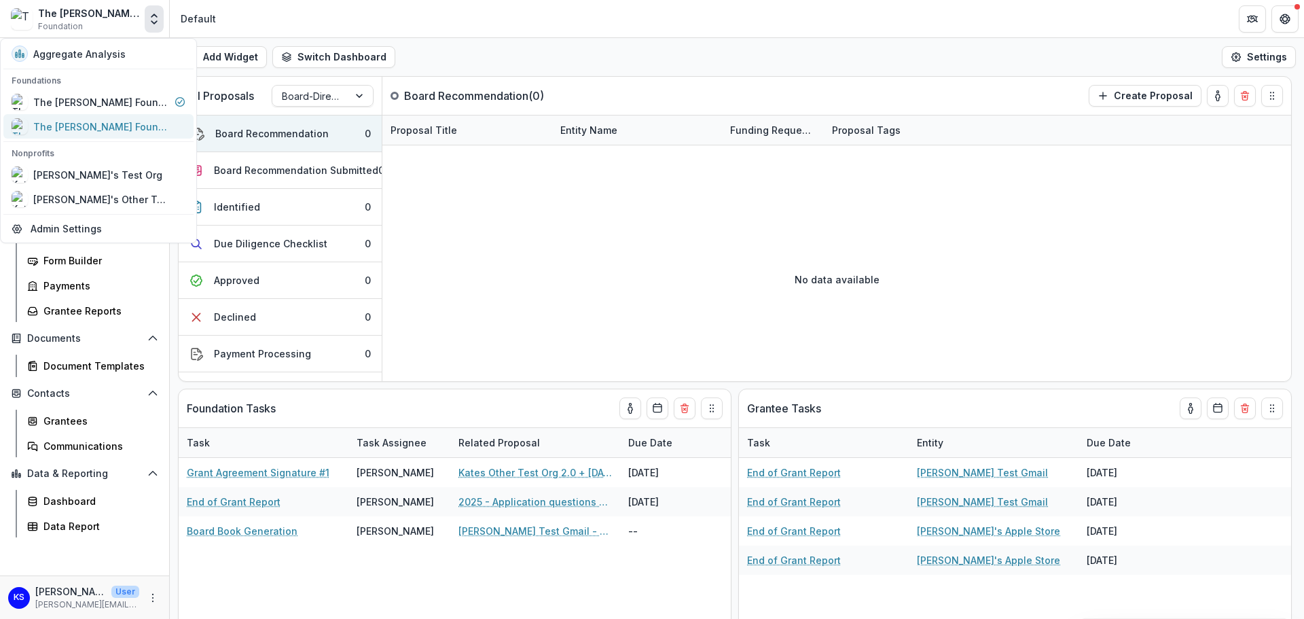
click at [128, 118] on div "The [PERSON_NAME] Foundation Data Sandbox" at bounding box center [91, 126] width 158 height 16
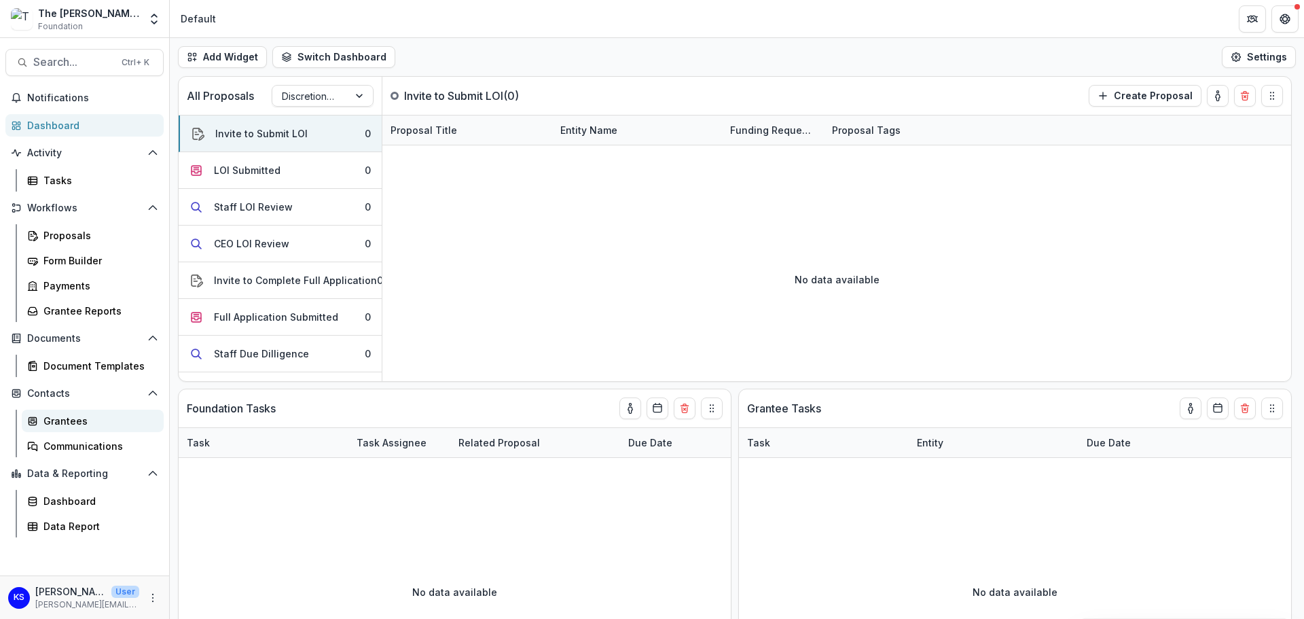
click at [83, 411] on link "Grantees" at bounding box center [93, 420] width 142 height 22
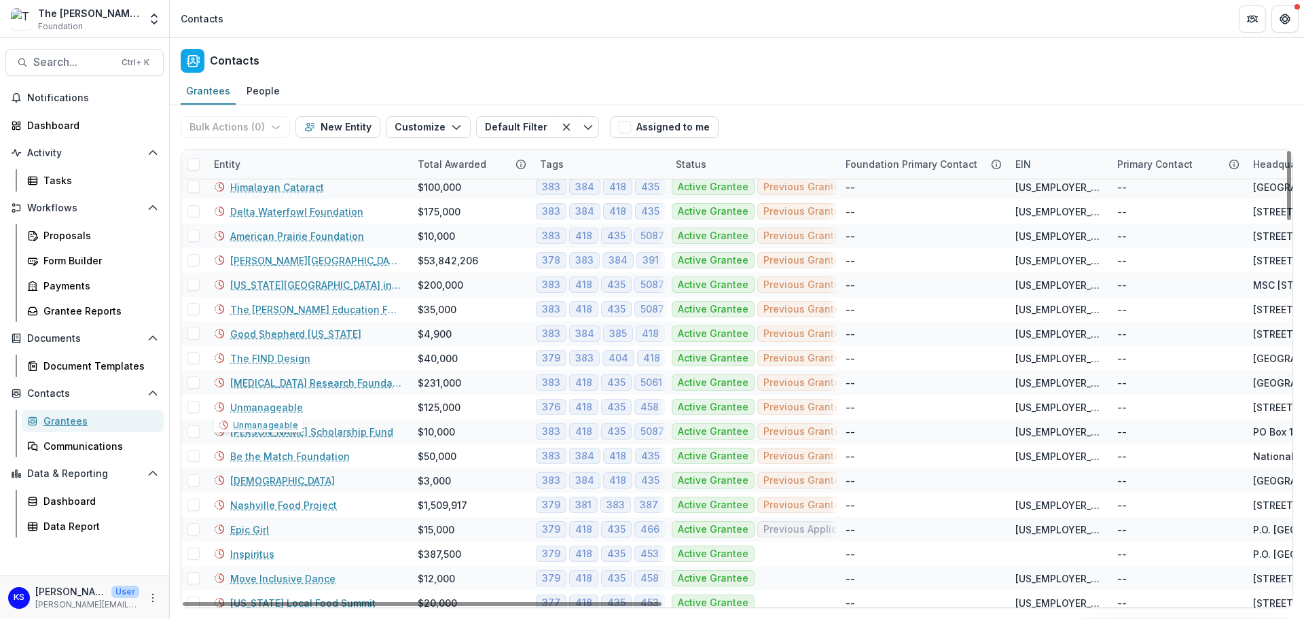
scroll to position [2139, 0]
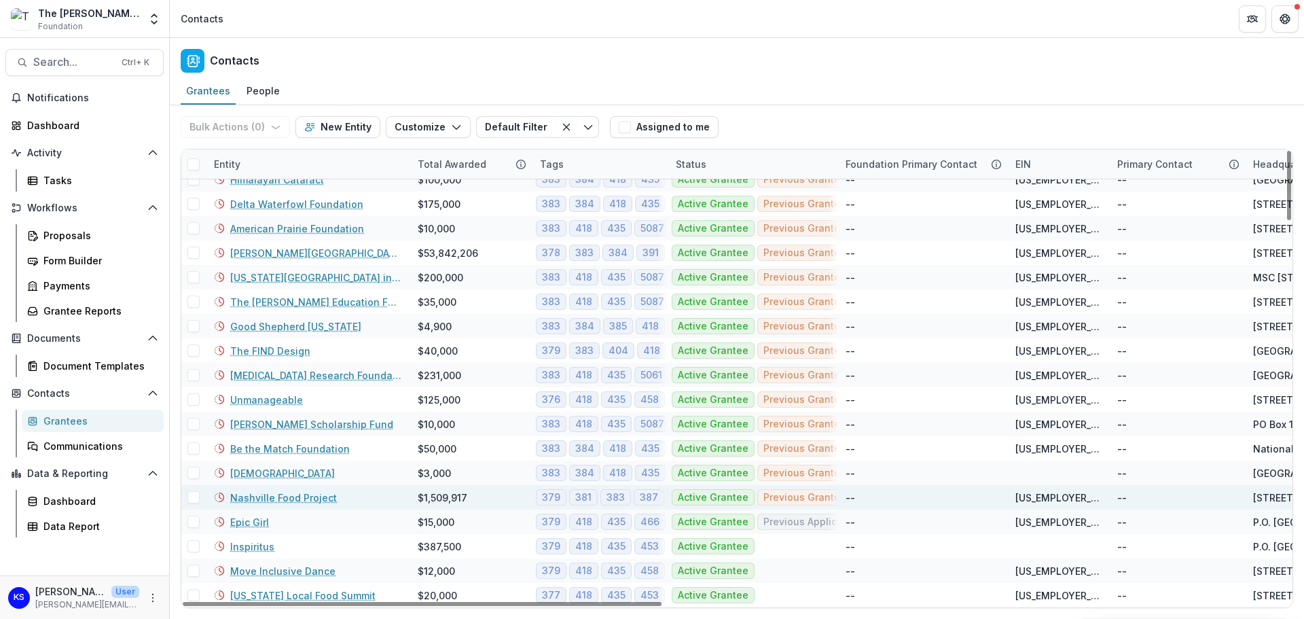
click at [299, 500] on link "Nashville Food Project" at bounding box center [283, 497] width 107 height 14
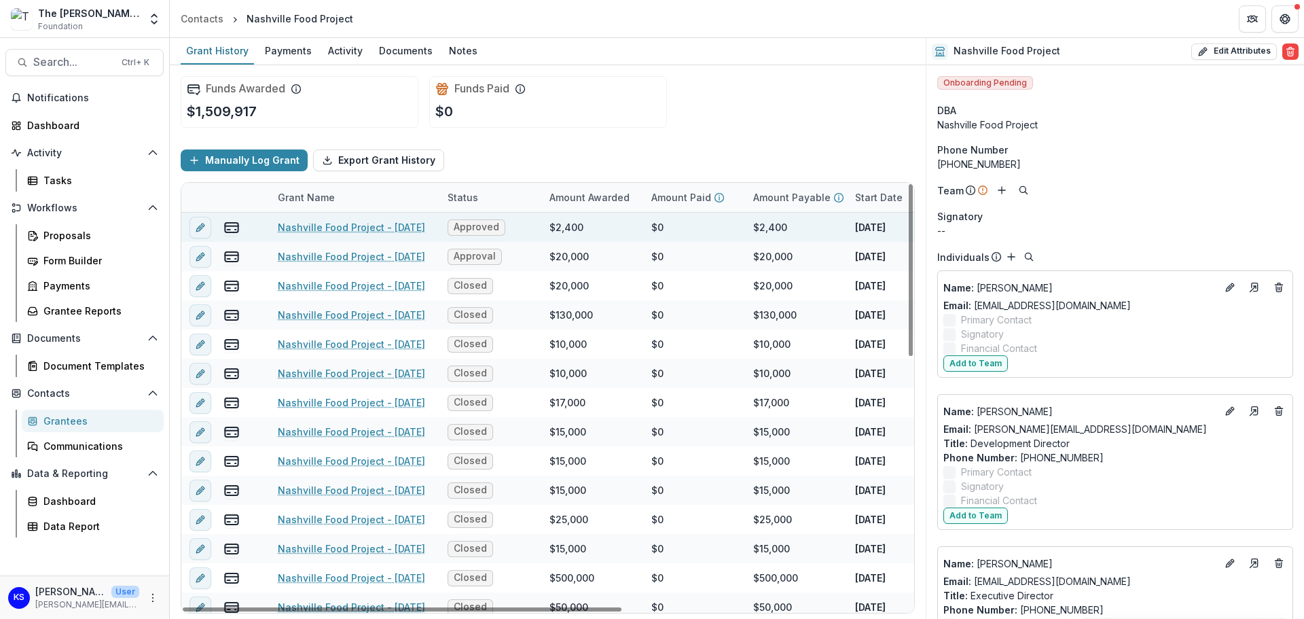
click at [348, 219] on div "Nashville Food Project - [DATE]" at bounding box center [354, 227] width 153 height 29
click at [349, 224] on link "Nashville Food Project - [DATE]" at bounding box center [351, 227] width 147 height 14
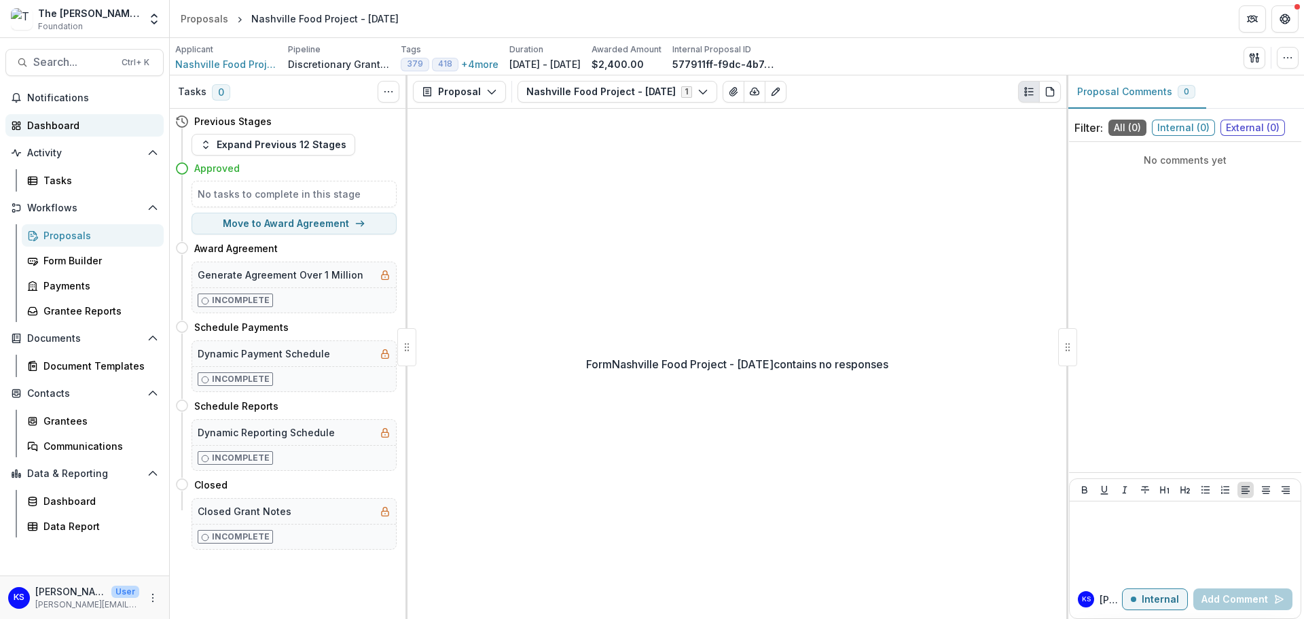
click at [54, 124] on div "Dashboard" at bounding box center [90, 125] width 126 height 14
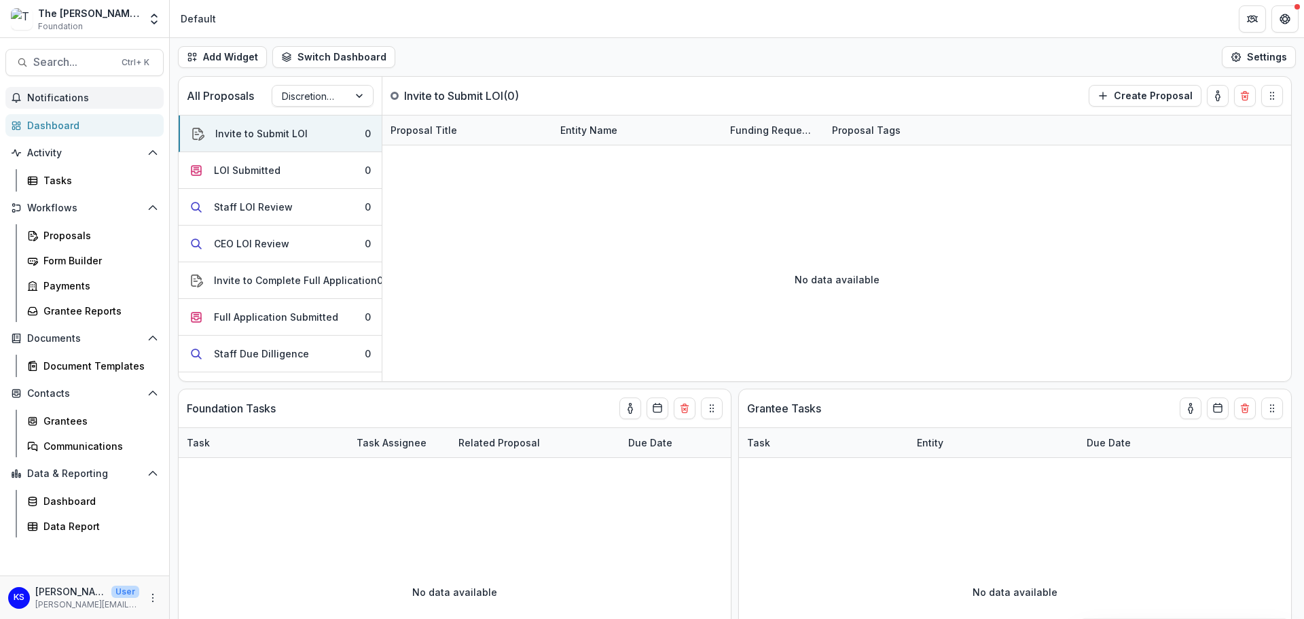
click at [75, 95] on span "Notifications" at bounding box center [92, 98] width 131 height 12
click at [75, 123] on div "Dashboard" at bounding box center [90, 125] width 126 height 14
click at [1162, 93] on button "Create Proposal" at bounding box center [1145, 96] width 113 height 22
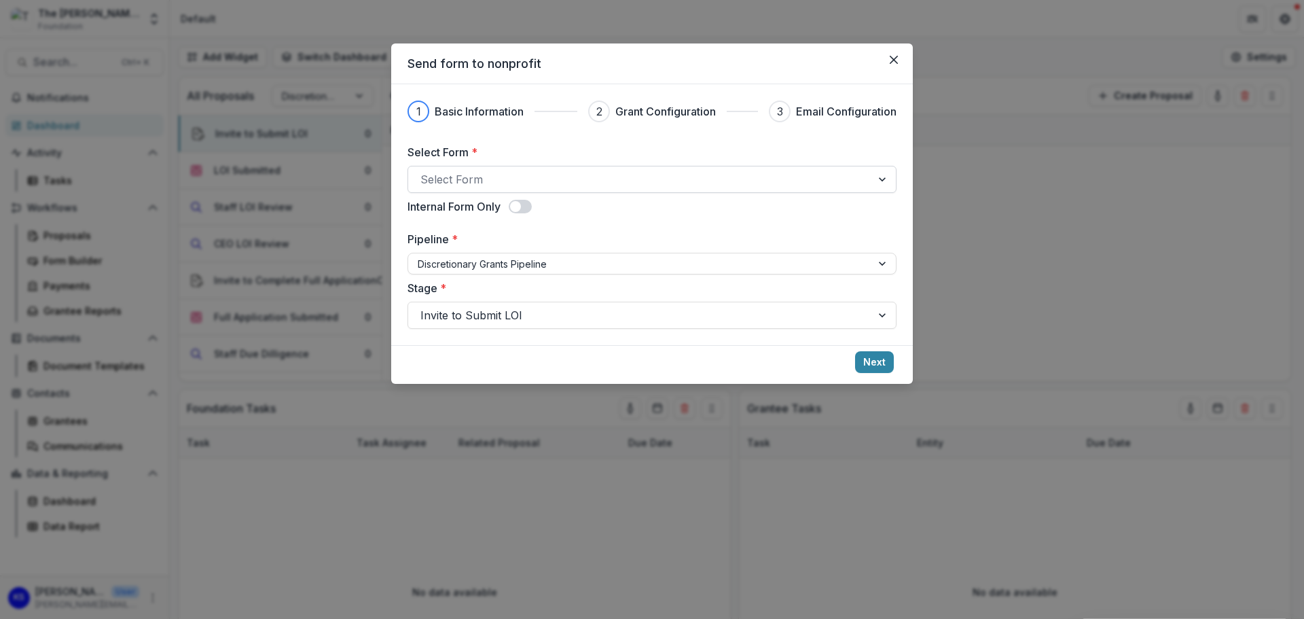
click at [571, 179] on div at bounding box center [639, 179] width 439 height 19
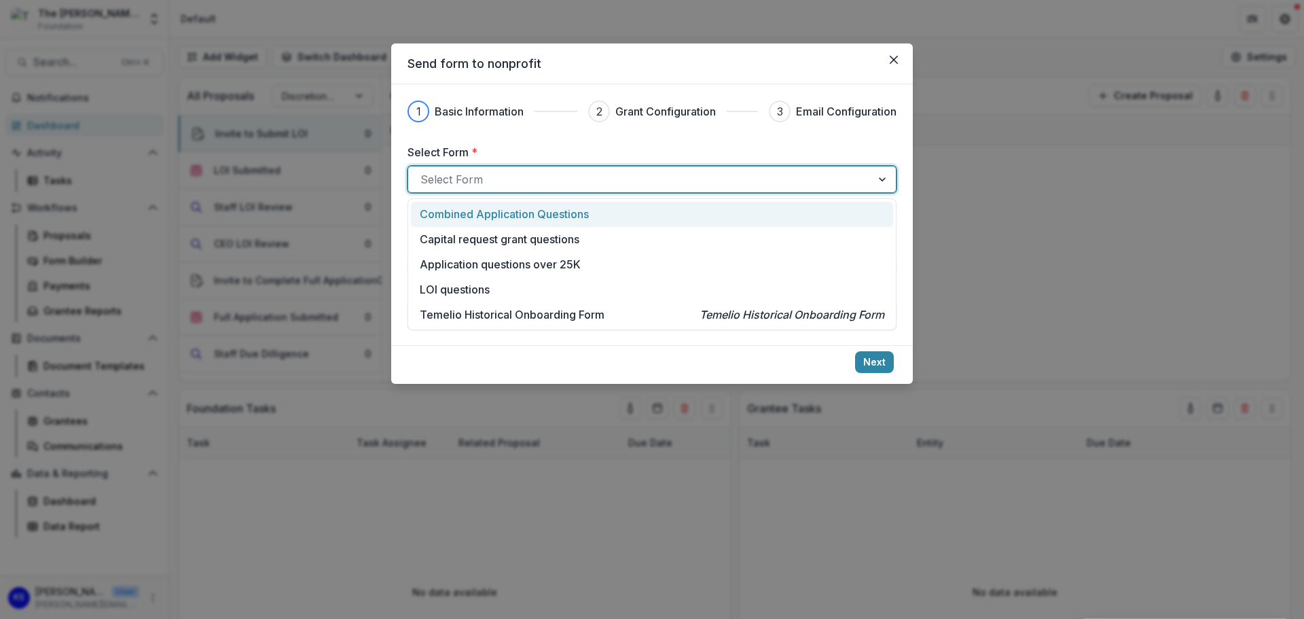
click at [581, 217] on p "Combined Application Questions" at bounding box center [504, 214] width 169 height 16
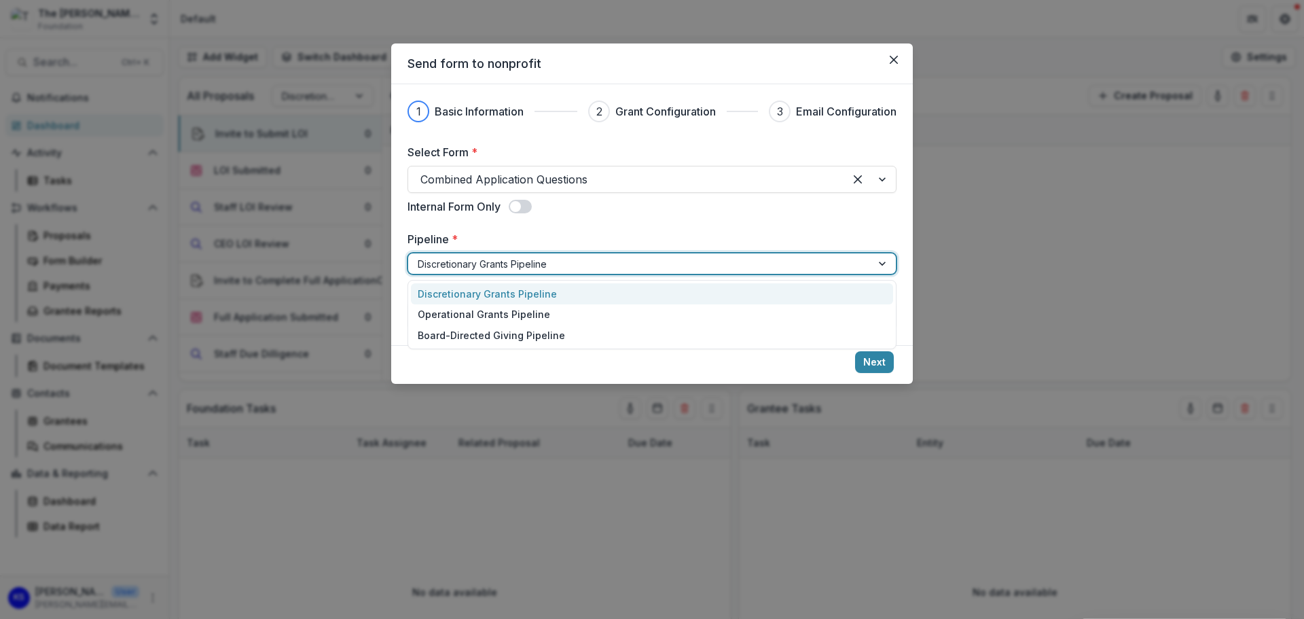
click at [578, 265] on div at bounding box center [640, 263] width 444 height 17
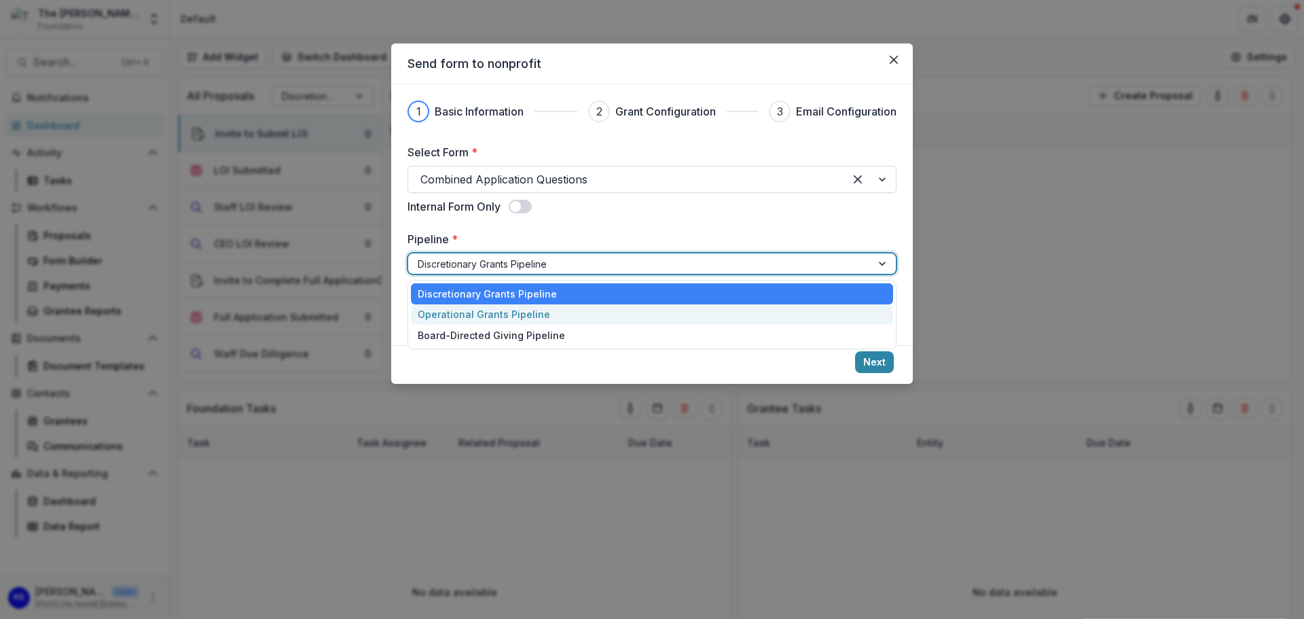
click at [564, 314] on div "Operational Grants Pipeline" at bounding box center [652, 314] width 482 height 21
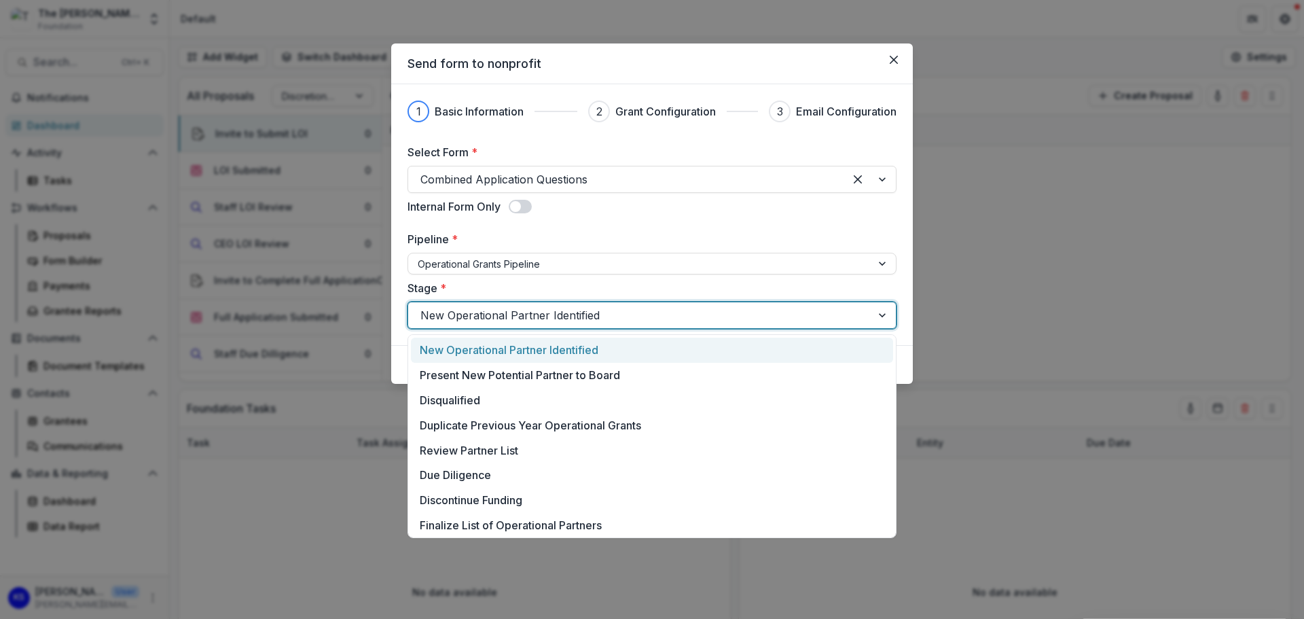
click at [564, 314] on div at bounding box center [639, 315] width 439 height 19
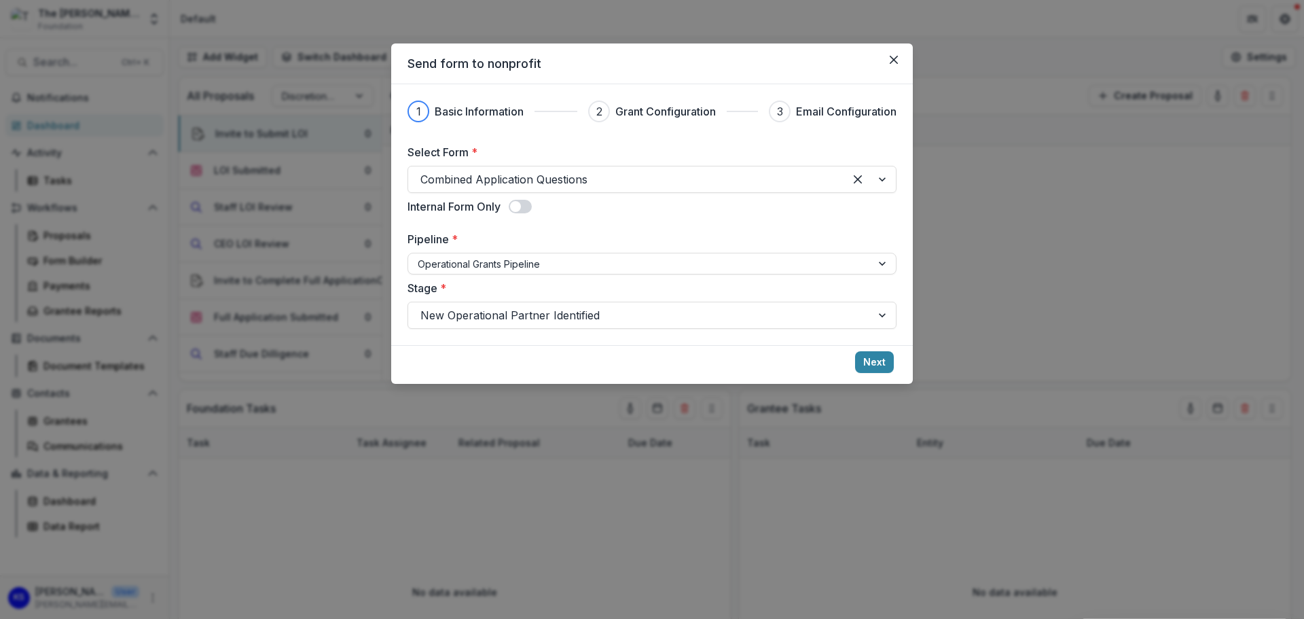
click at [404, 293] on div "1 Basic Information 2 Grant Configuration 3 Email Configuration Select Form * C…" at bounding box center [652, 214] width 522 height 261
click at [877, 361] on button "Next" at bounding box center [874, 362] width 39 height 22
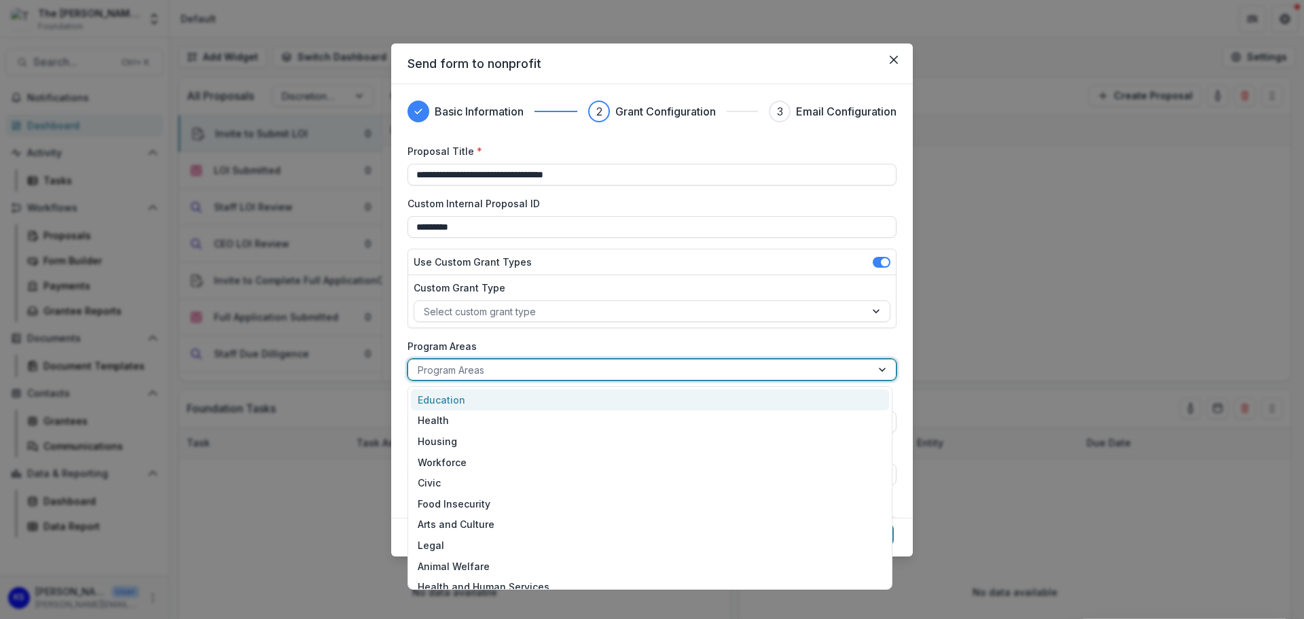
click at [864, 380] on div "Program Areas" at bounding box center [651, 370] width 489 height 22
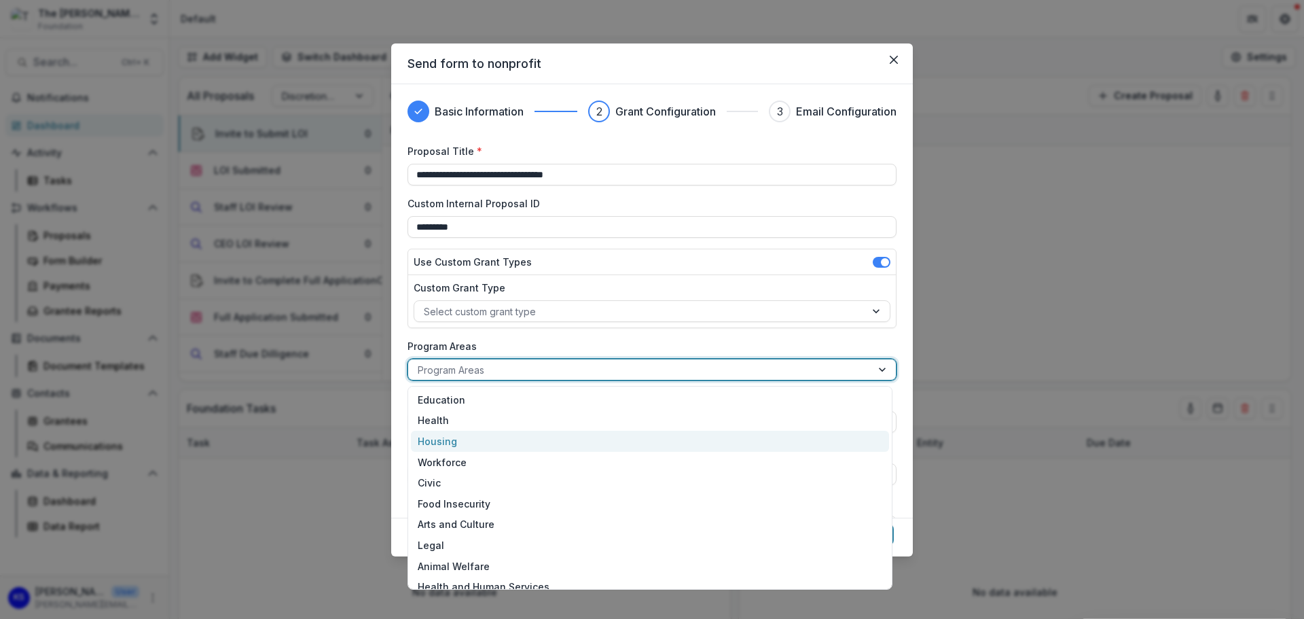
click at [773, 442] on div "Housing" at bounding box center [650, 441] width 478 height 21
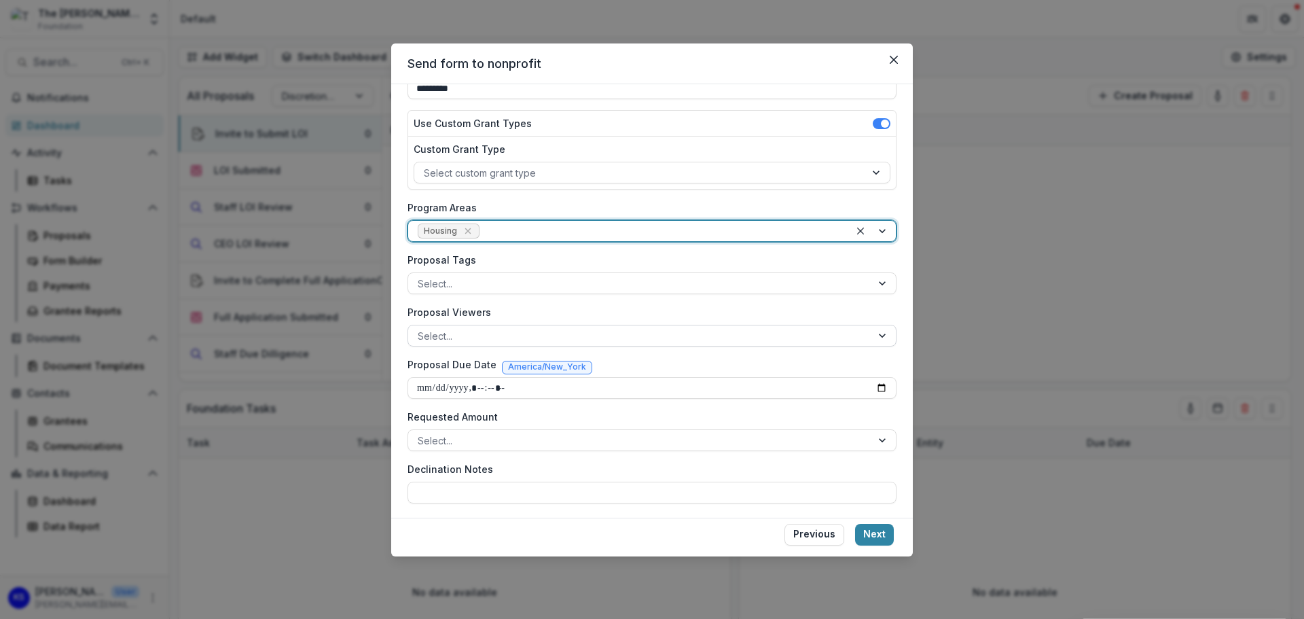
scroll to position [141, 0]
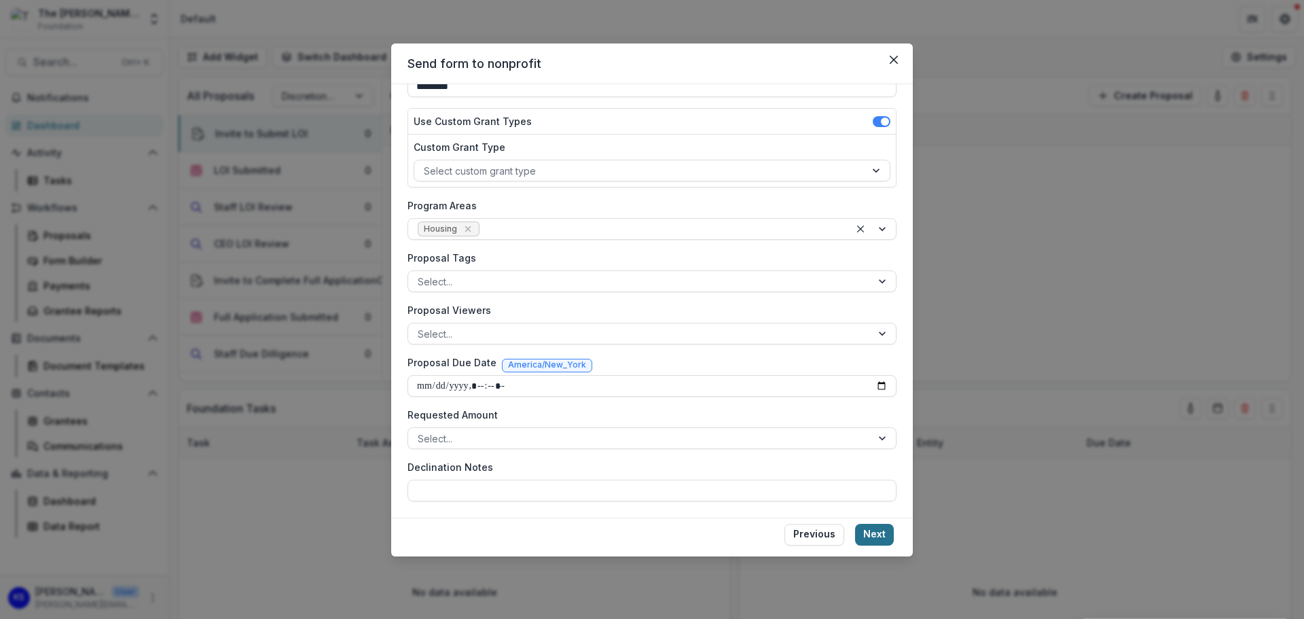
click at [884, 531] on button "Next" at bounding box center [874, 535] width 39 height 22
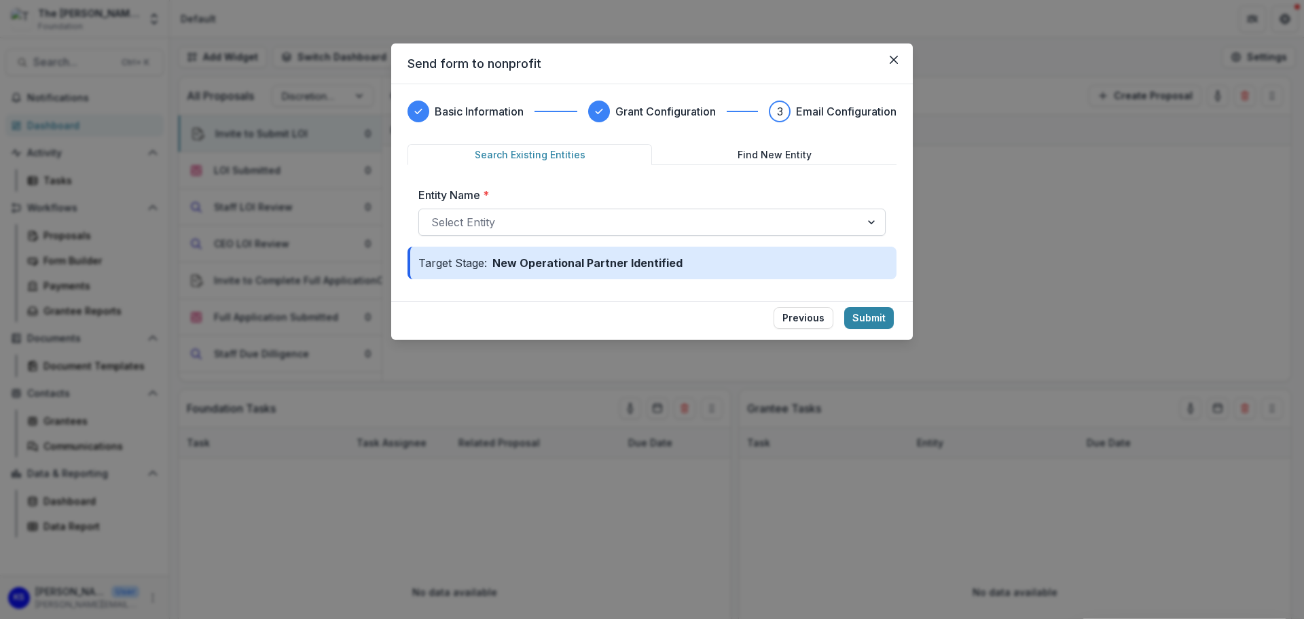
click at [744, 217] on div at bounding box center [639, 222] width 417 height 19
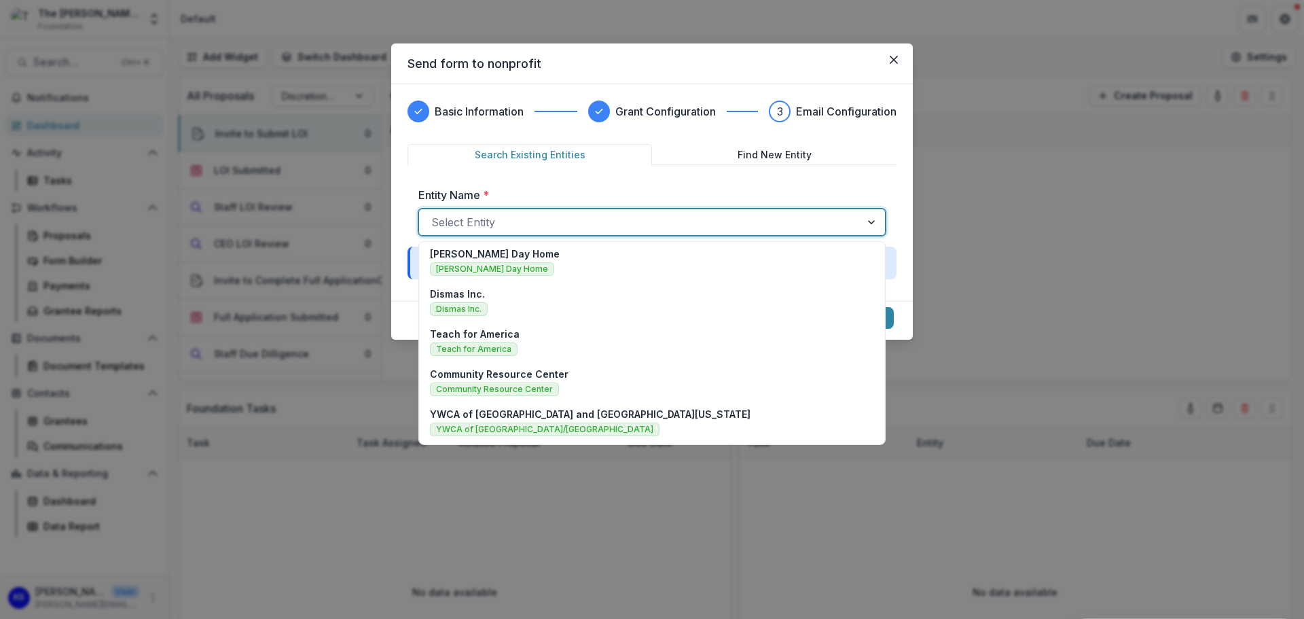
scroll to position [0, 0]
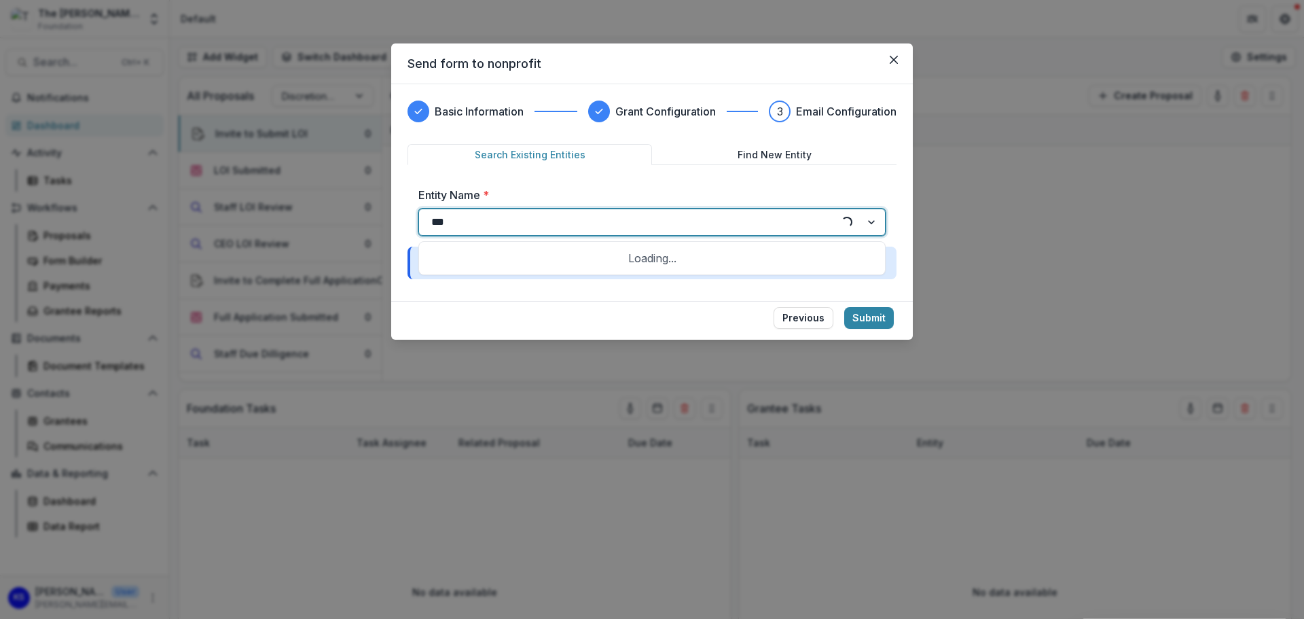
type input "****"
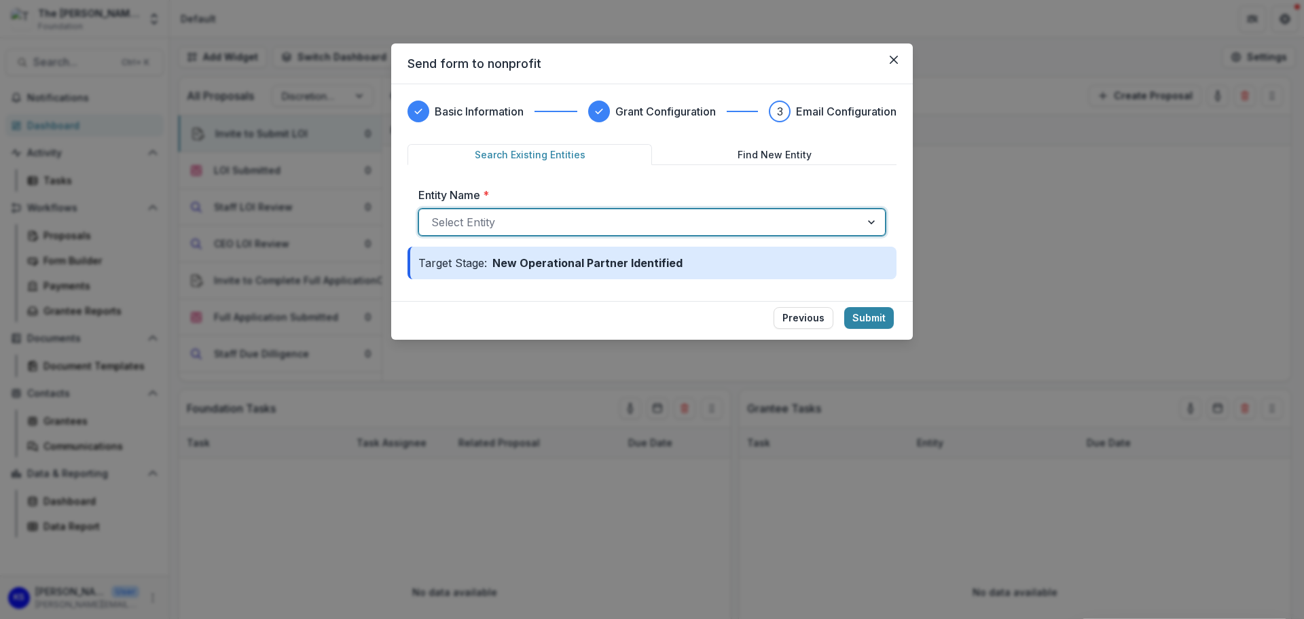
drag, startPoint x: 437, startPoint y: 214, endPoint x: 418, endPoint y: 215, distance: 19.0
click at [418, 215] on div "Entity Name * Select Entity" at bounding box center [651, 211] width 489 height 71
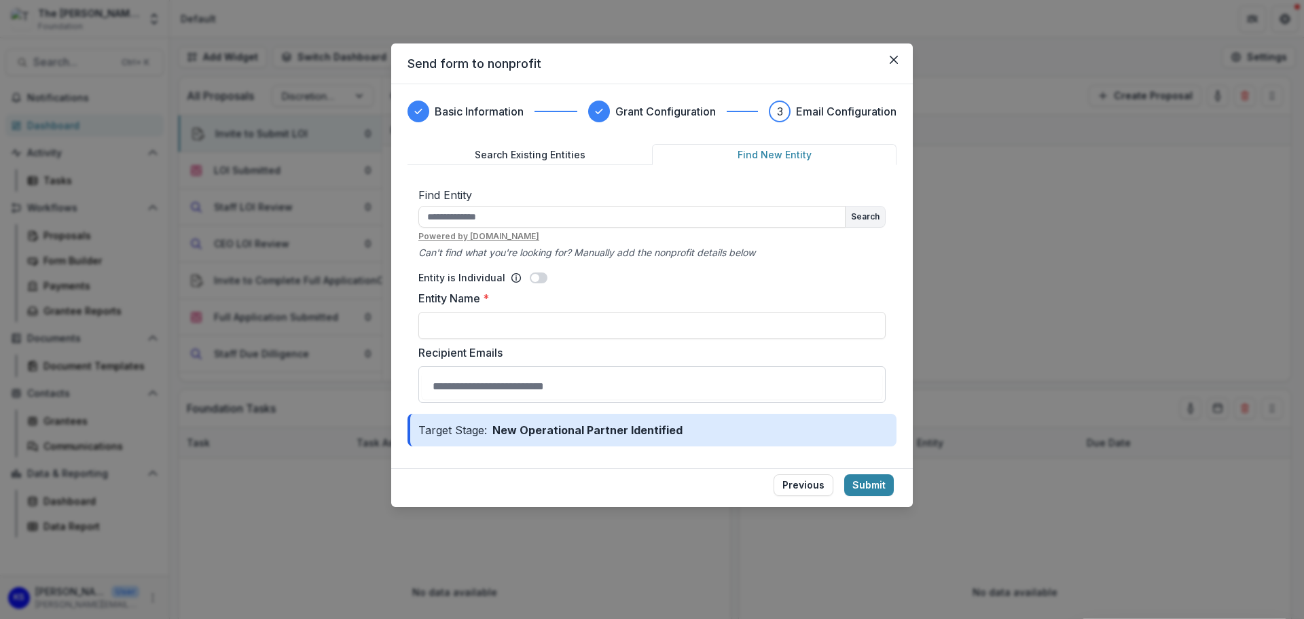
click at [769, 152] on button "Find New Entity" at bounding box center [774, 154] width 244 height 21
click at [638, 232] on u "Powered by [DOMAIN_NAME]" at bounding box center [651, 236] width 467 height 12
click at [637, 225] on input "text" at bounding box center [631, 217] width 427 height 22
type input "*"
click at [547, 334] on input "Entity Name *" at bounding box center [651, 325] width 467 height 27
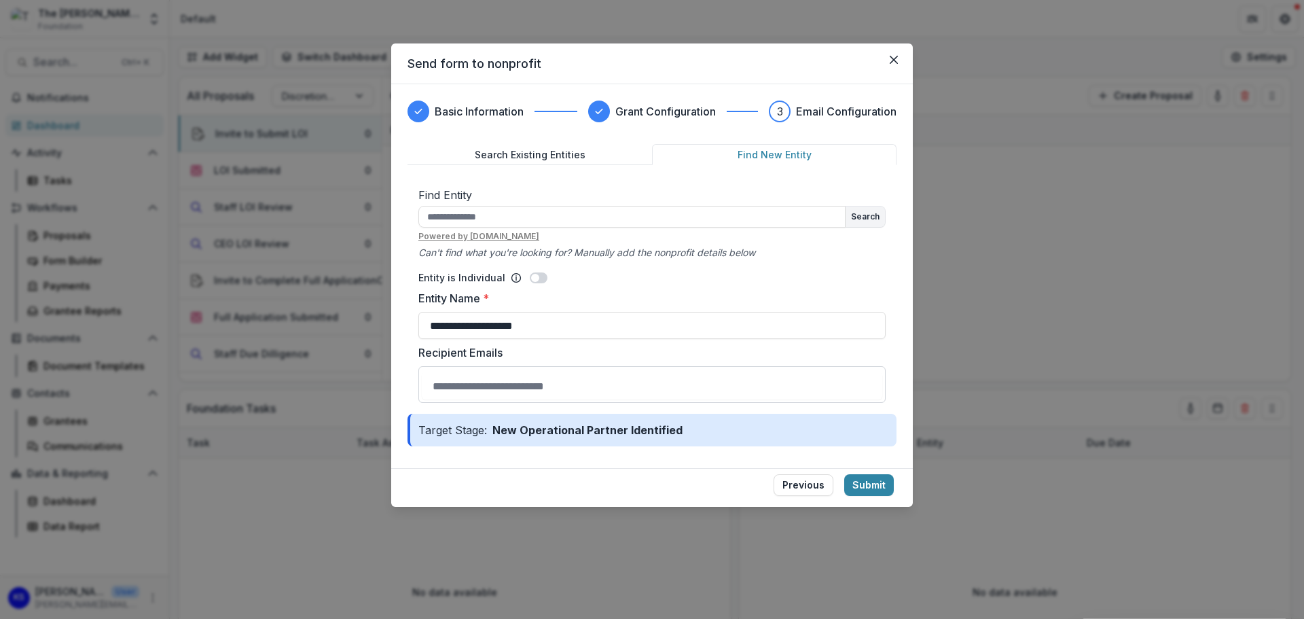
type input "**********"
click at [545, 386] on input "Recipient Emails" at bounding box center [652, 385] width 460 height 27
type input "**********"
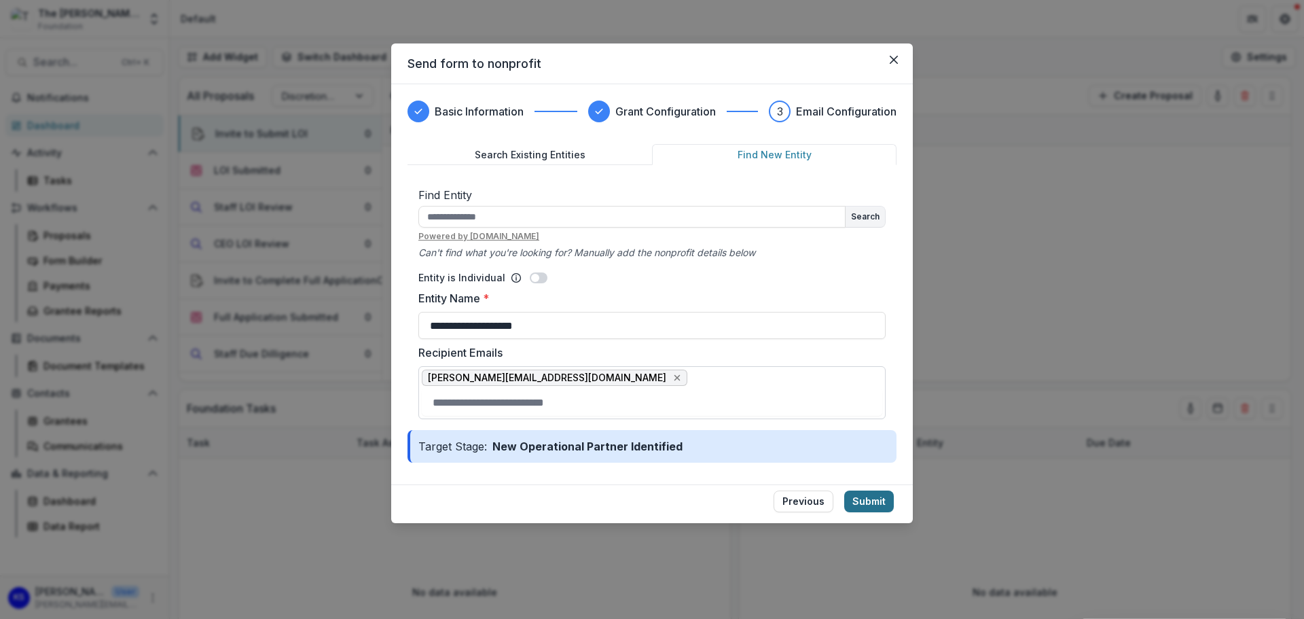
click at [885, 491] on button "Submit" at bounding box center [869, 501] width 50 height 22
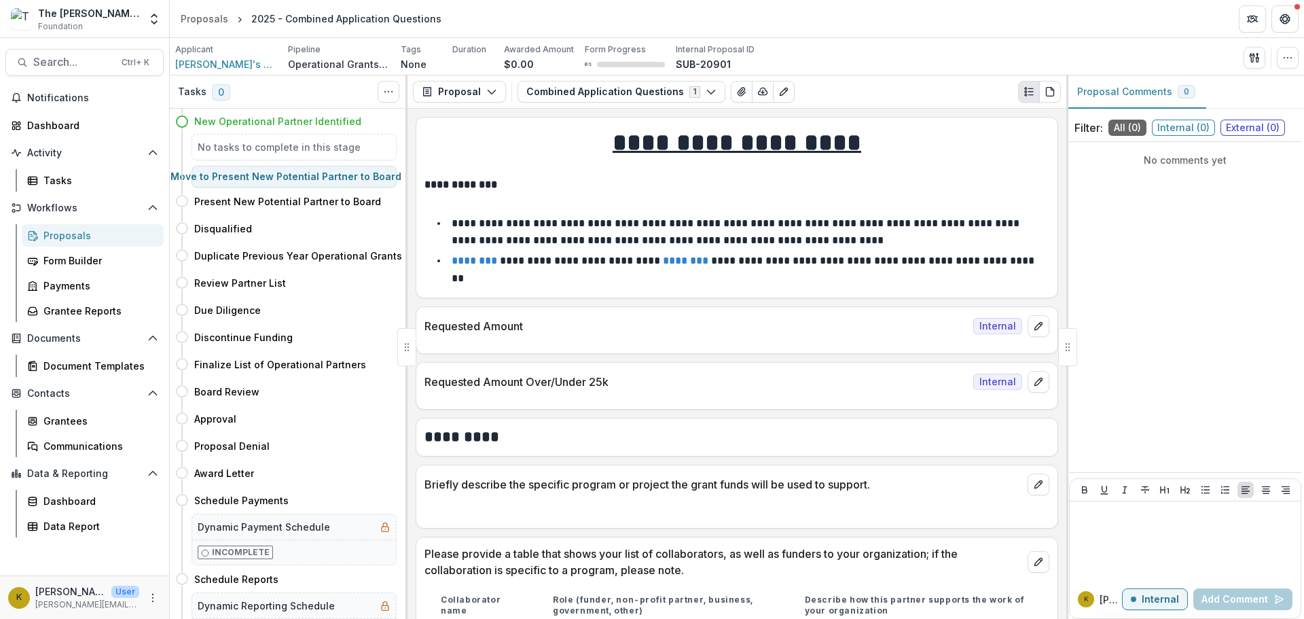
click at [143, 14] on div "The [PERSON_NAME] Foundation Data Sandbox Foundation Aggregate Analysis Foundat…" at bounding box center [84, 18] width 158 height 27
click at [152, 18] on icon "Open entity switcher" at bounding box center [154, 19] width 14 height 14
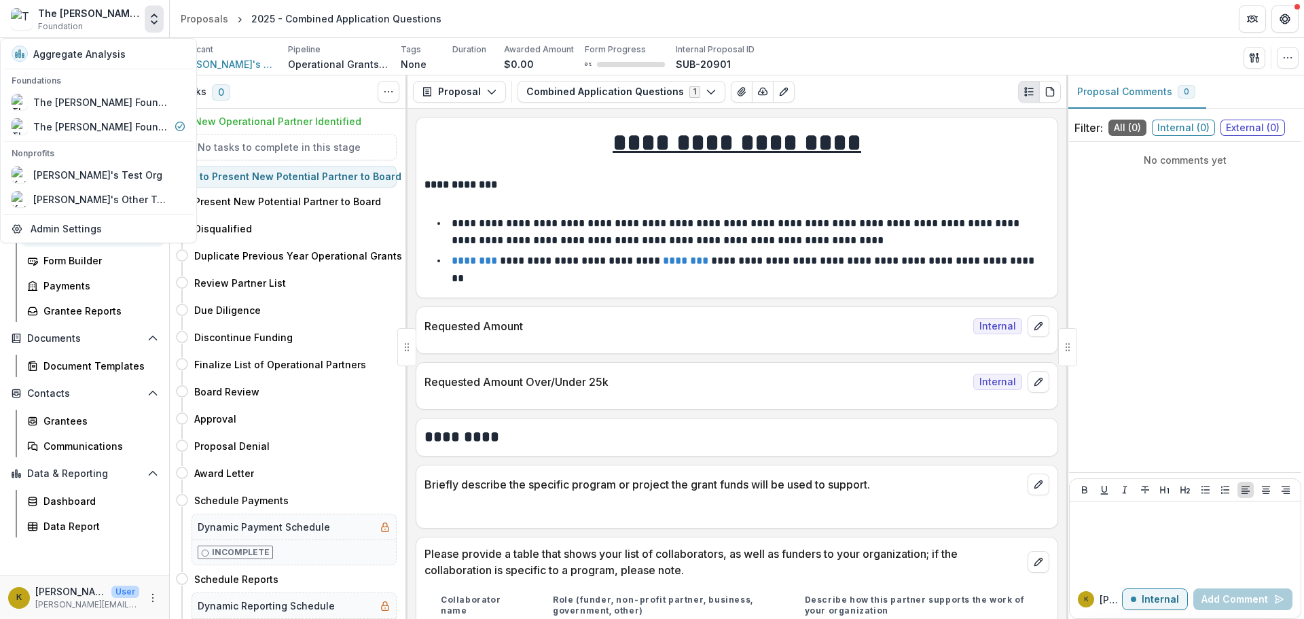
click at [162, 18] on button "Open entity switcher" at bounding box center [154, 18] width 19 height 27
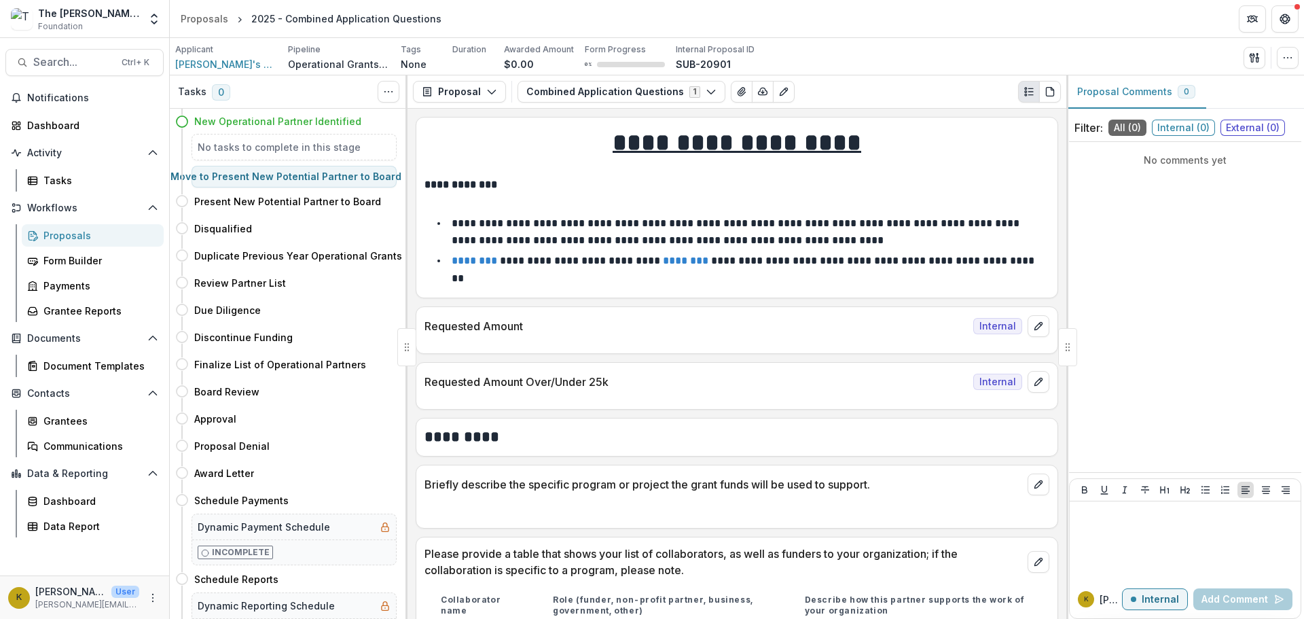
click at [657, 495] on div at bounding box center [736, 507] width 641 height 24
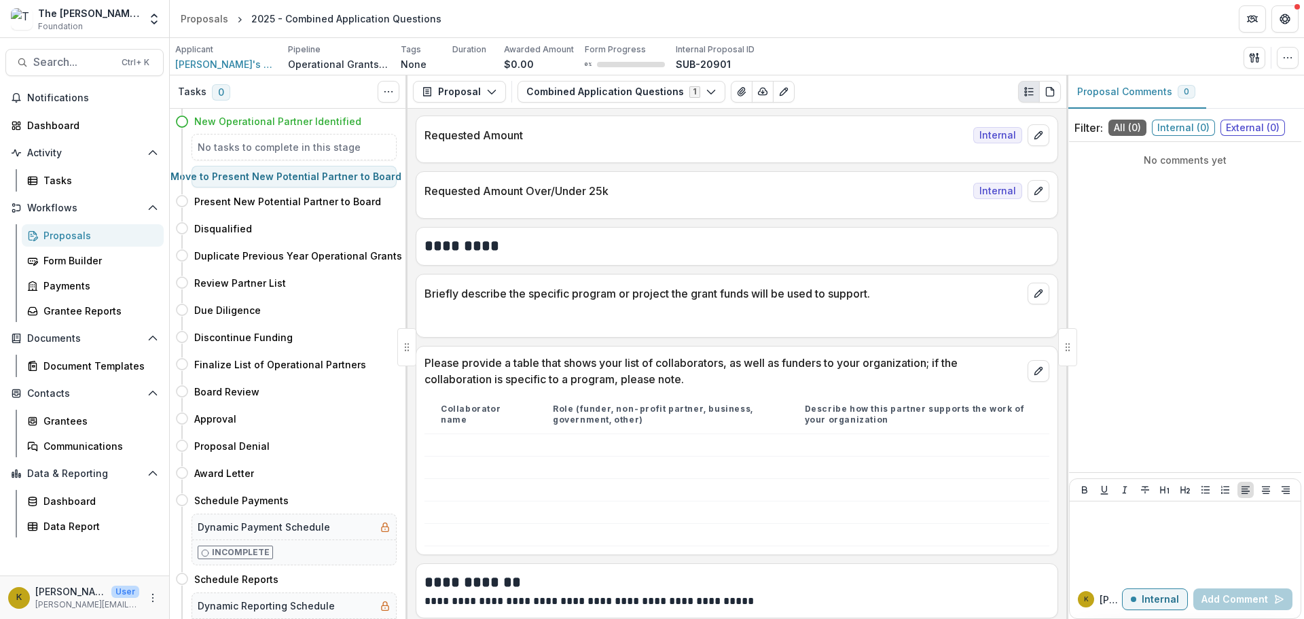
scroll to position [204, 0]
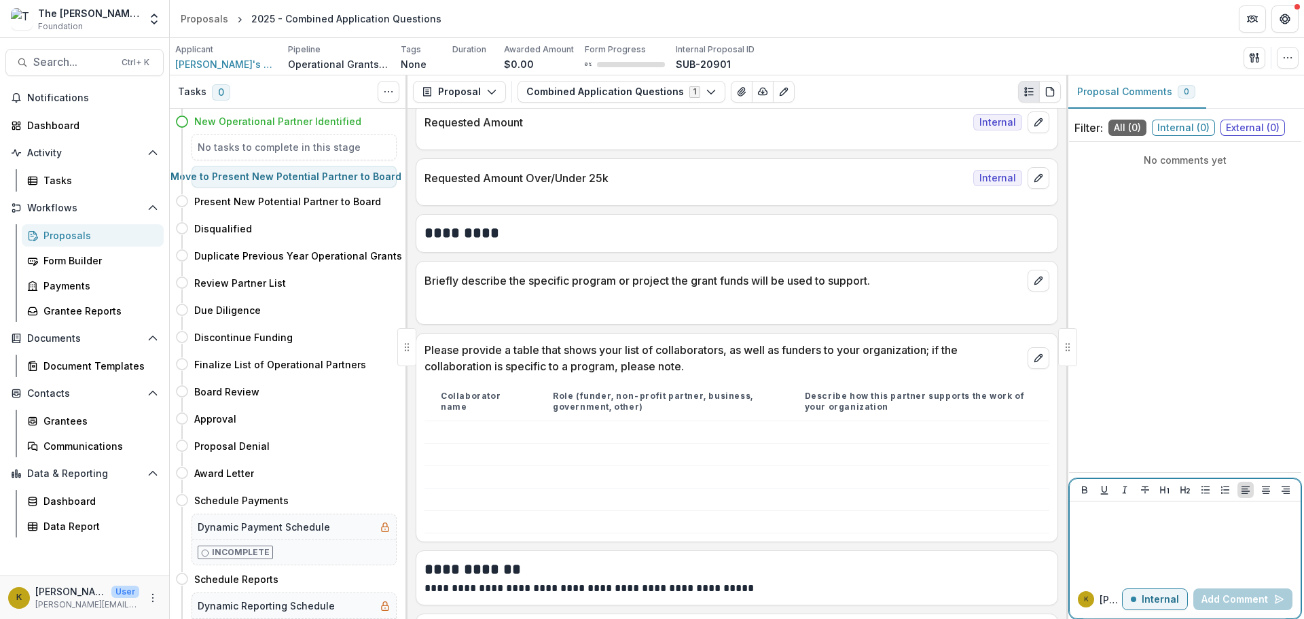
click at [1174, 598] on p "Internal" at bounding box center [1159, 599] width 37 height 12
click at [1174, 598] on p "External" at bounding box center [1158, 599] width 39 height 12
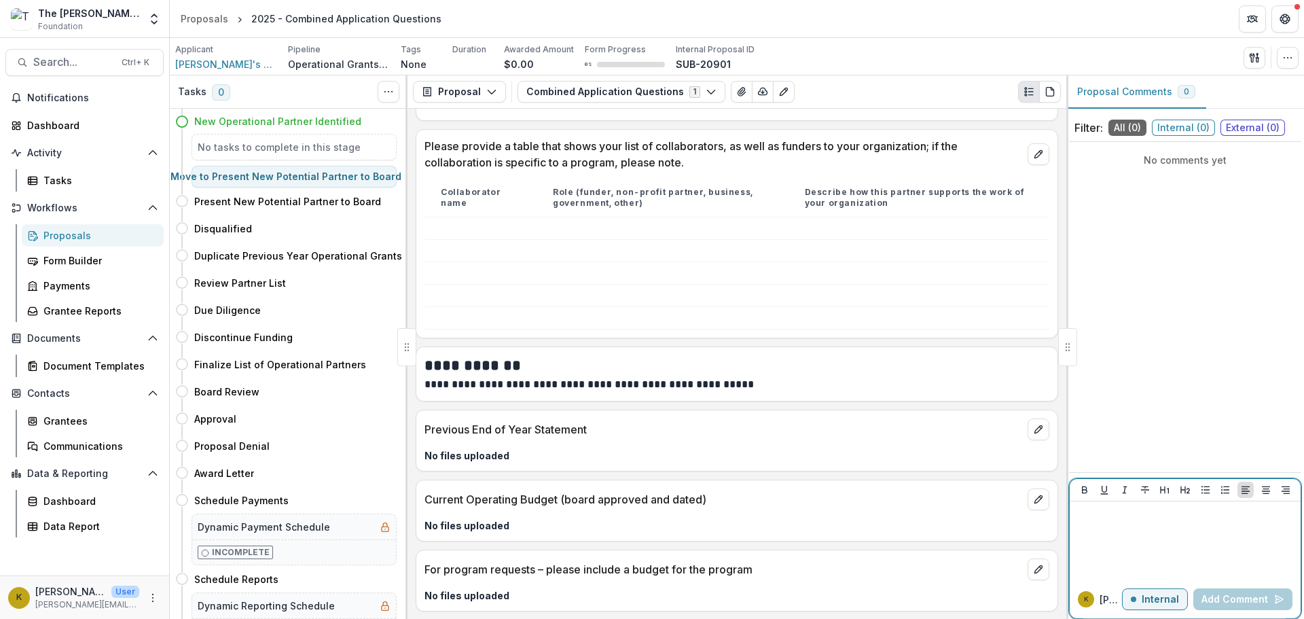
scroll to position [460, 0]
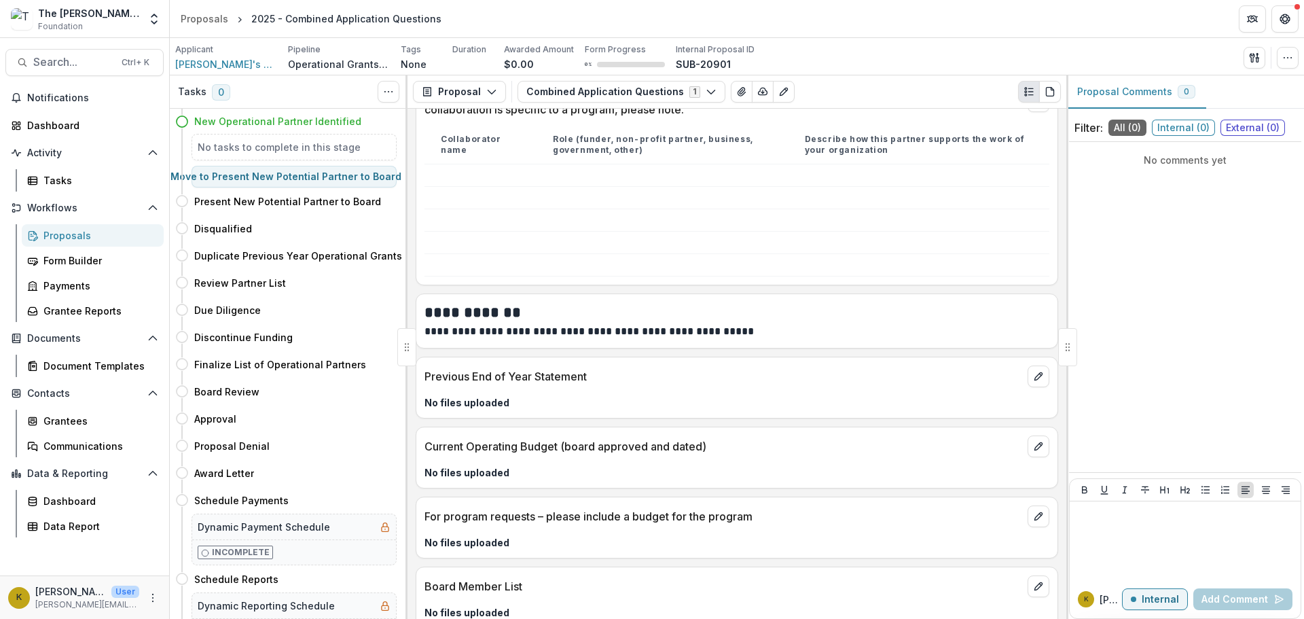
click at [465, 302] on h2 "**********" at bounding box center [734, 312] width 621 height 21
click at [488, 302] on h2 "**********" at bounding box center [734, 312] width 621 height 21
click at [351, 200] on h4 "Present New Potential Partner to Board" at bounding box center [287, 201] width 187 height 14
click at [388, 200] on button "Move here" at bounding box center [414, 201] width 56 height 16
select select "**********"
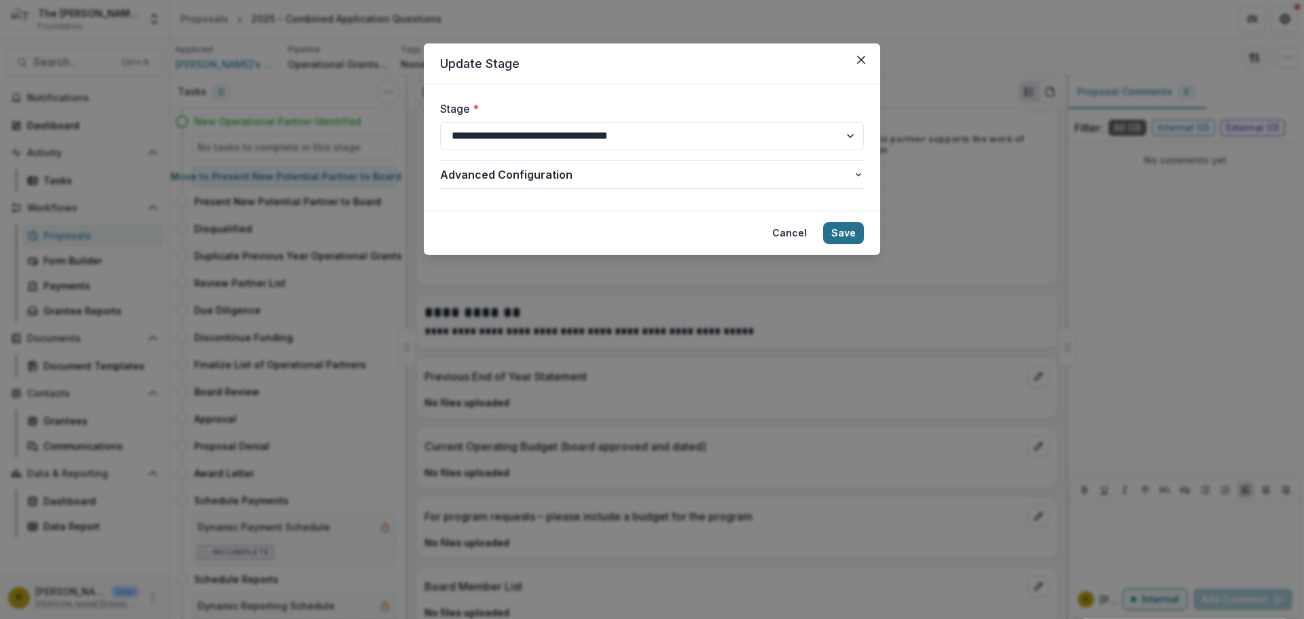
click at [856, 232] on button "Save" at bounding box center [843, 233] width 41 height 22
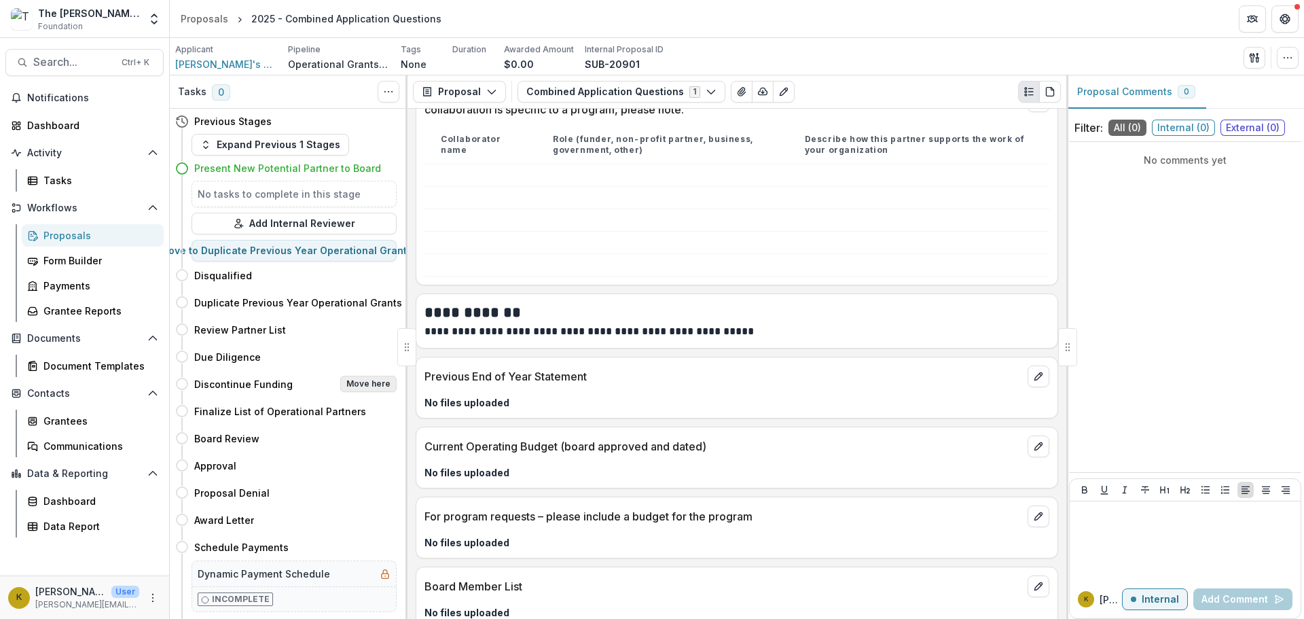
click at [346, 385] on button "Move here" at bounding box center [368, 384] width 56 height 16
select select "**********"
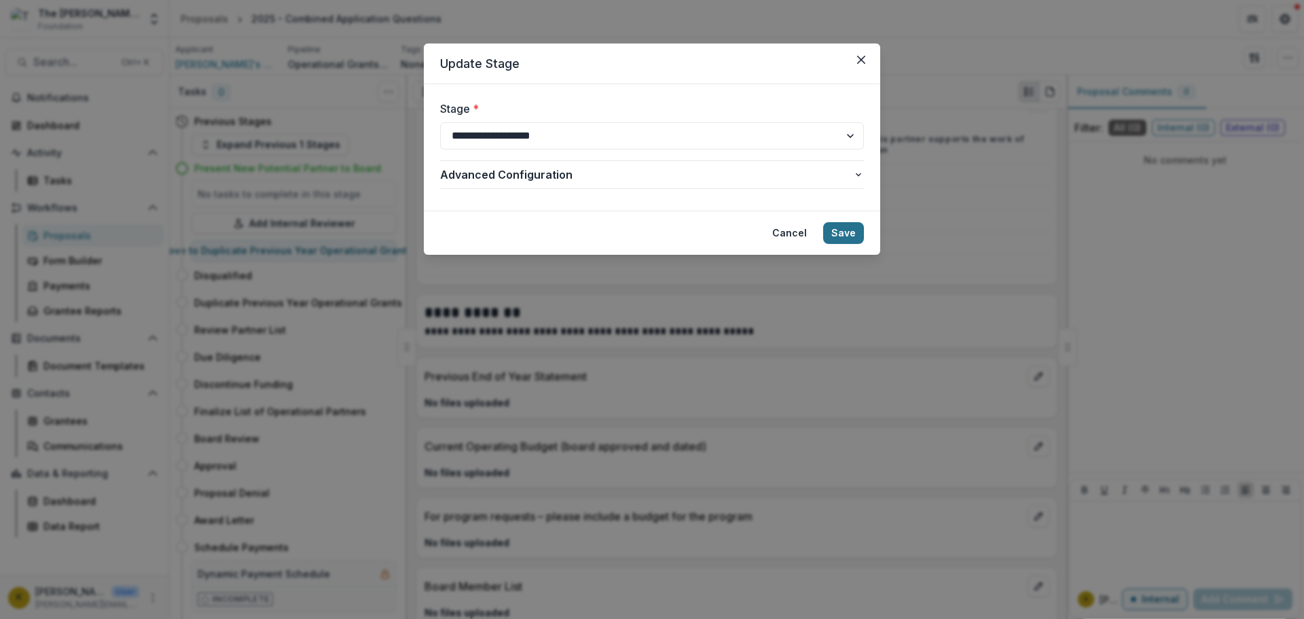
click at [857, 226] on button "Save" at bounding box center [843, 233] width 41 height 22
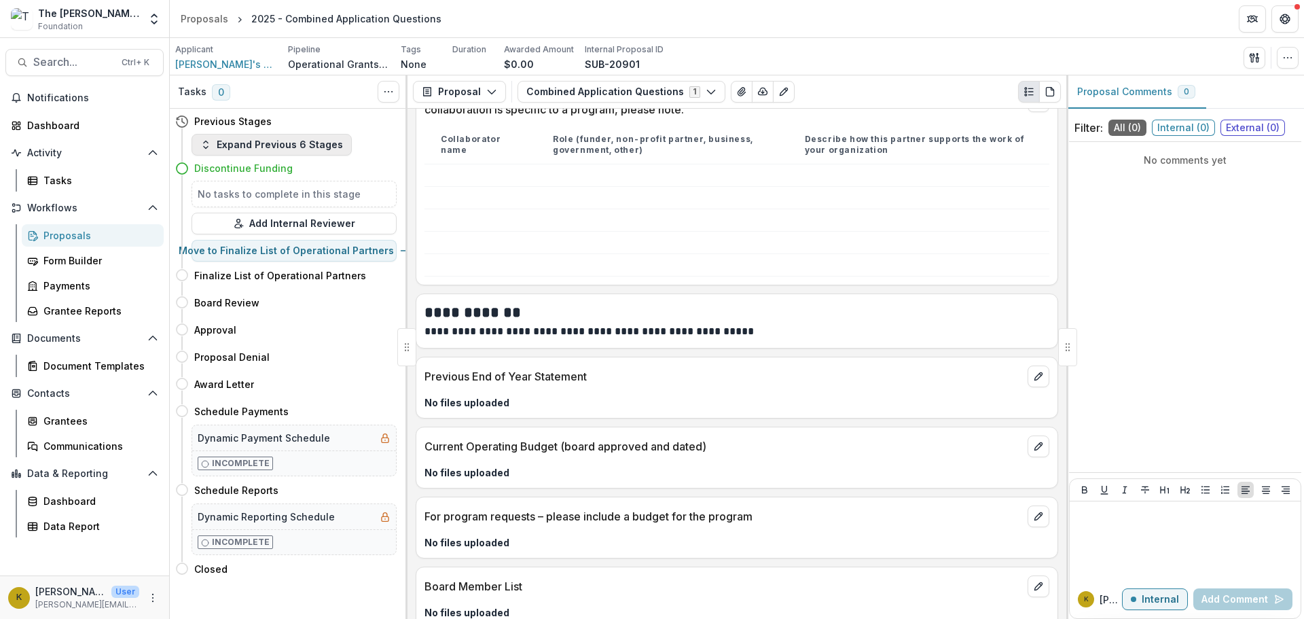
click at [235, 143] on button "Expand Previous 6 Stages" at bounding box center [271, 145] width 160 height 22
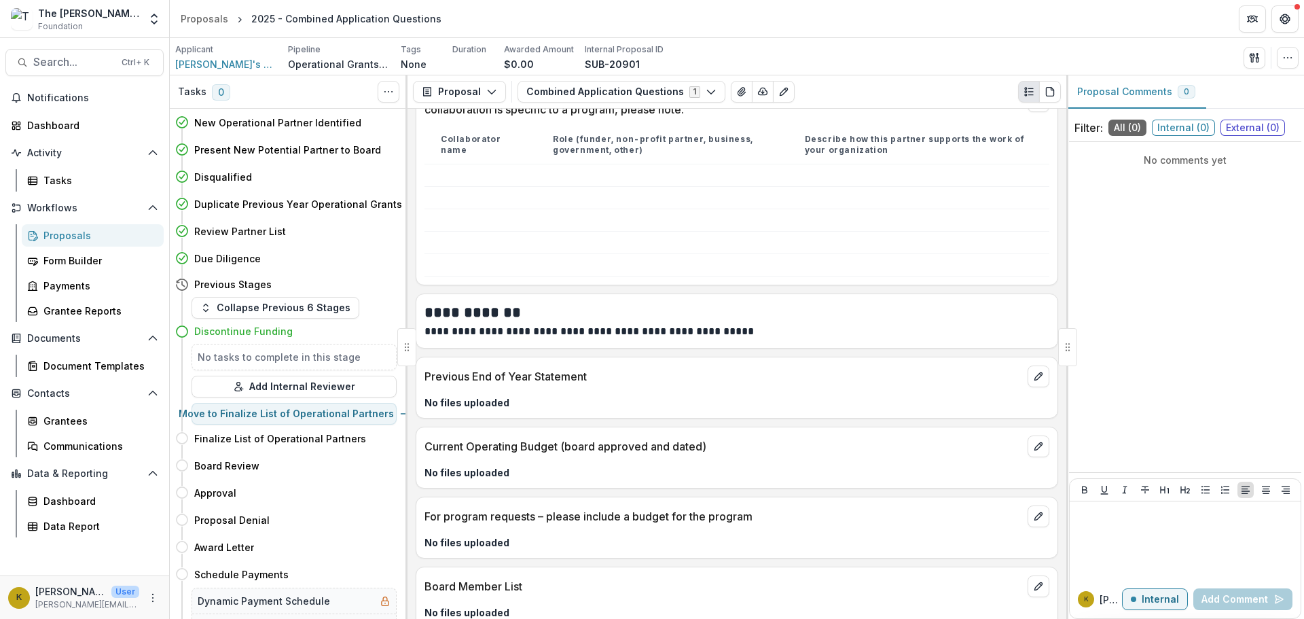
click at [255, 362] on h5 "No tasks to complete in this stage" at bounding box center [294, 357] width 193 height 14
click at [289, 386] on button "Add Internal Reviewer" at bounding box center [293, 387] width 205 height 22
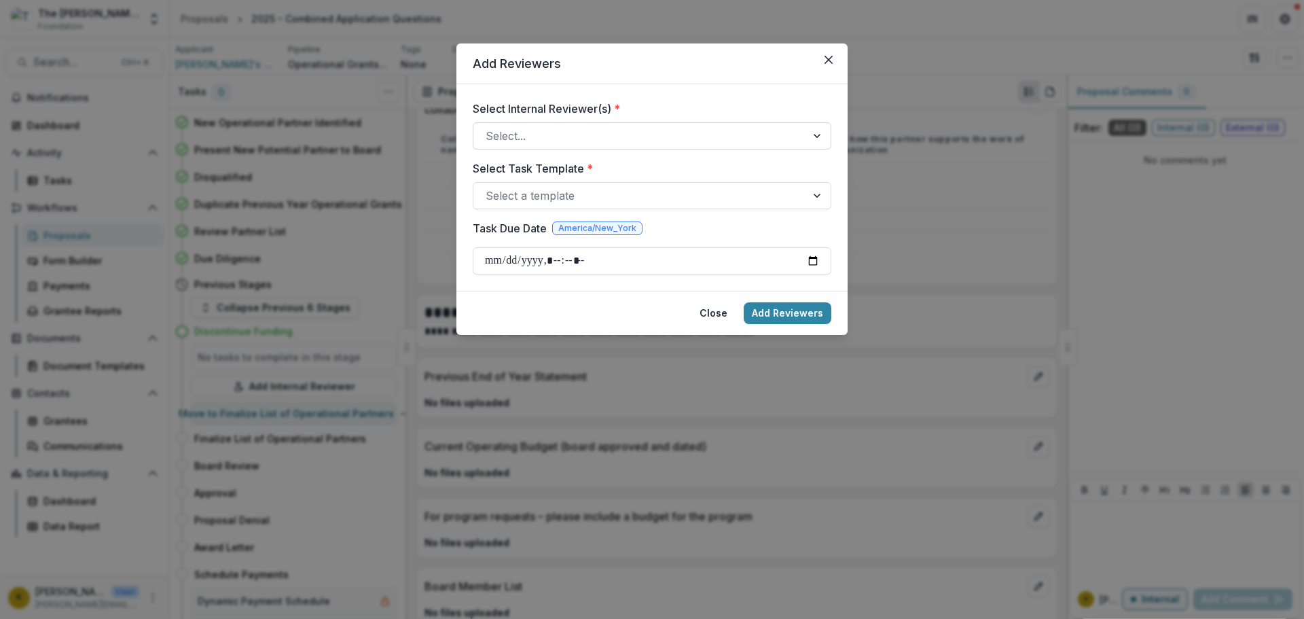
click at [552, 139] on div at bounding box center [640, 135] width 308 height 19
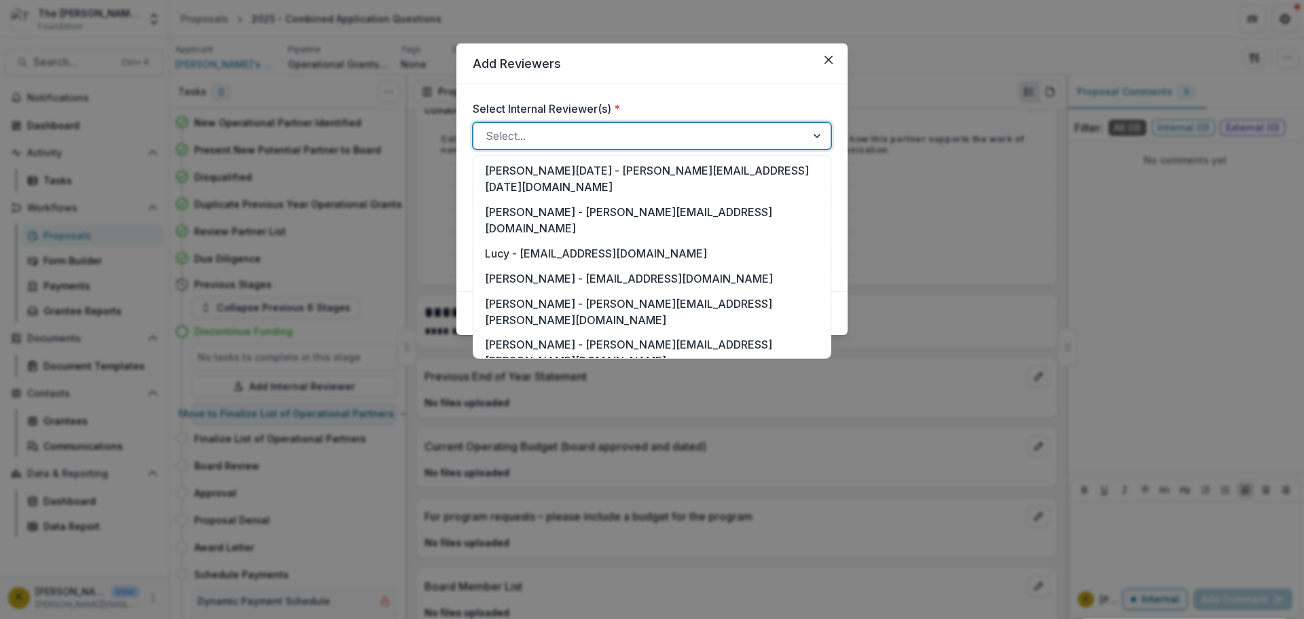
click at [538, 373] on div "[PERSON_NAME] - [PERSON_NAME][EMAIL_ADDRESS][DOMAIN_NAME]" at bounding box center [652, 393] width 352 height 41
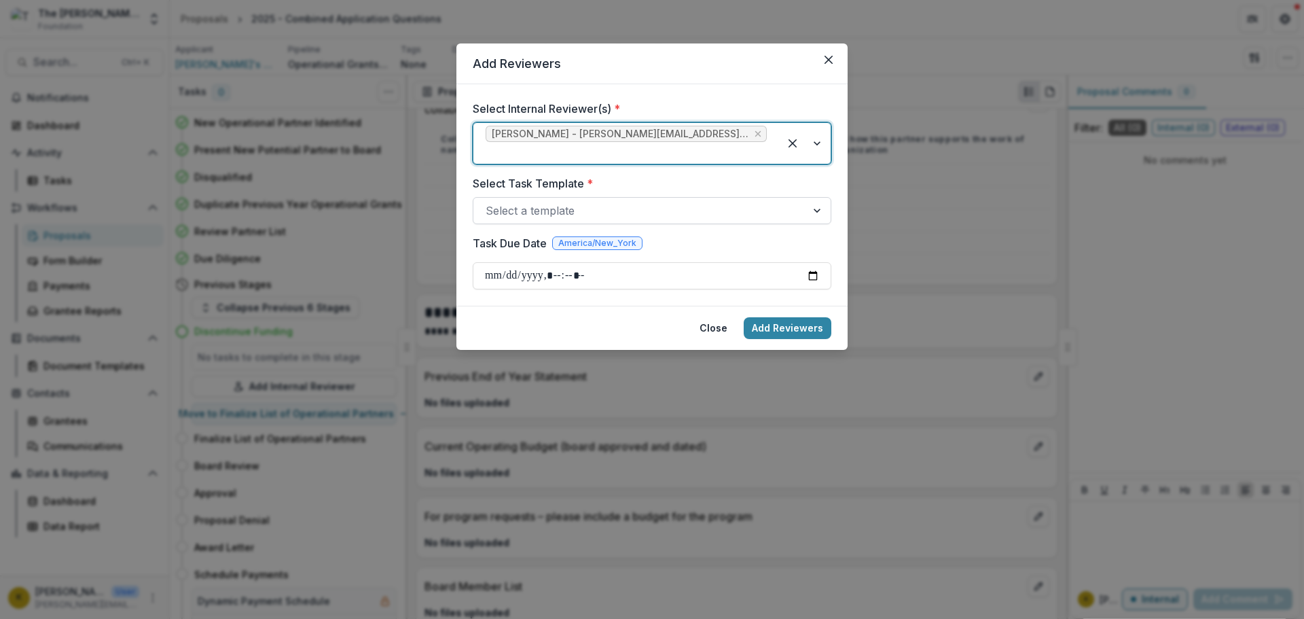
click at [548, 201] on div at bounding box center [640, 210] width 308 height 19
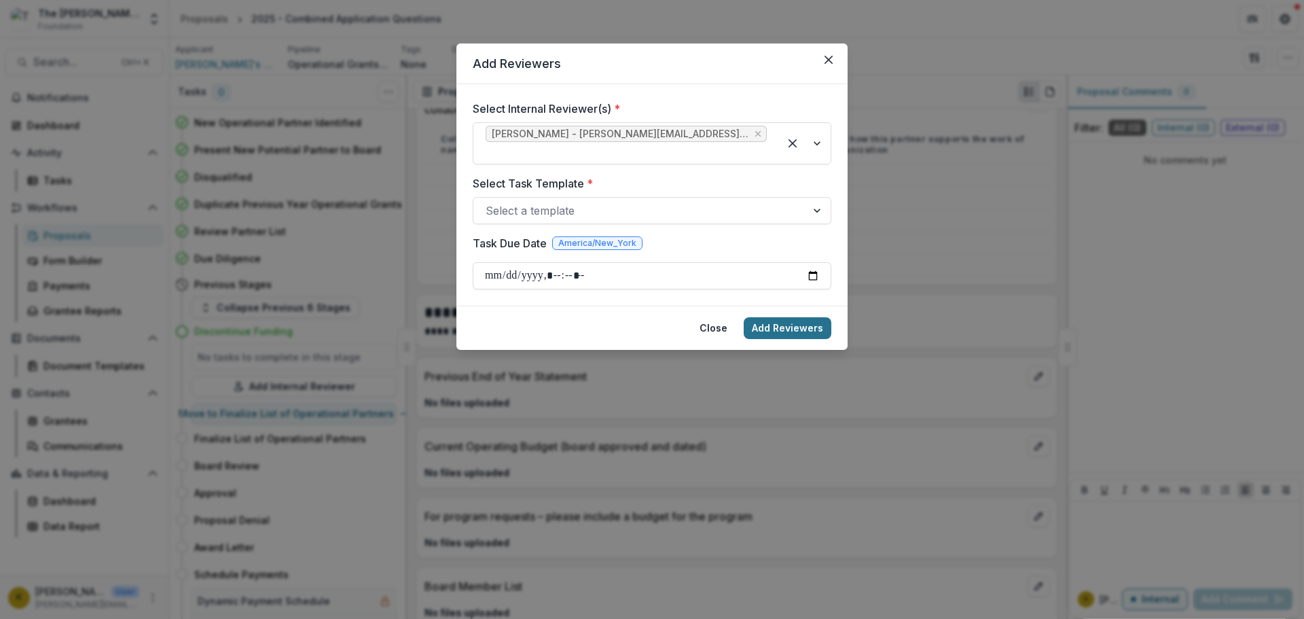
click at [763, 317] on button "Add Reviewers" at bounding box center [788, 328] width 88 height 22
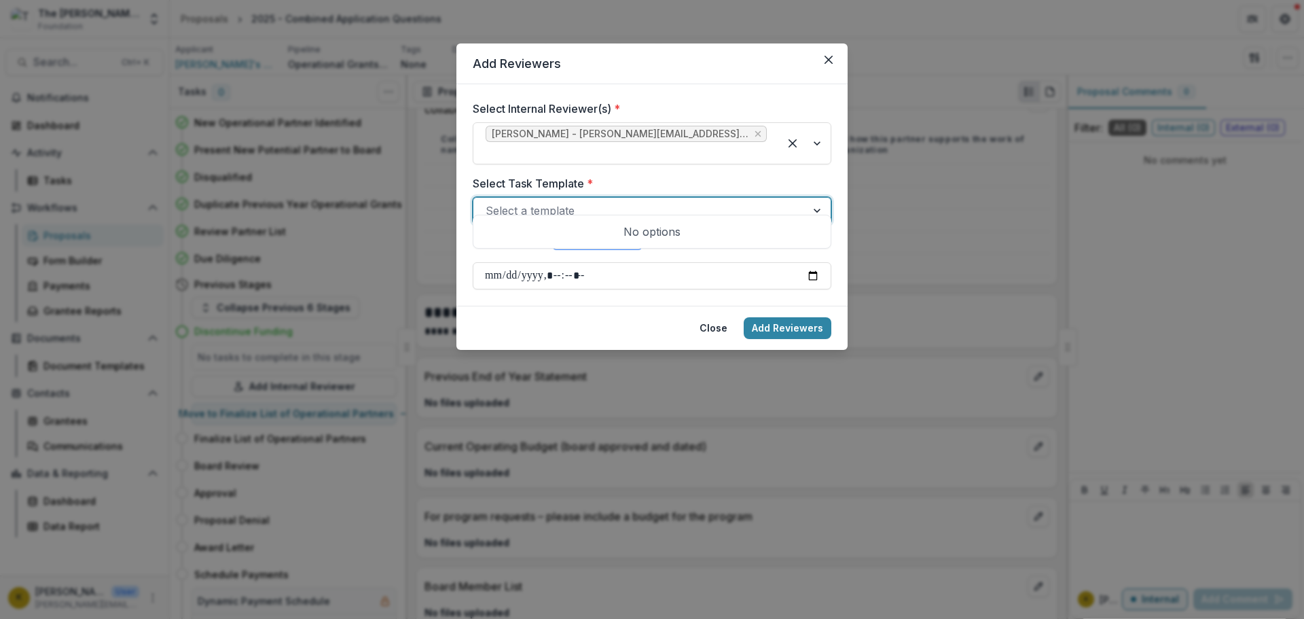
click at [566, 201] on div at bounding box center [640, 210] width 308 height 19
click at [722, 317] on button "Close" at bounding box center [713, 328] width 44 height 22
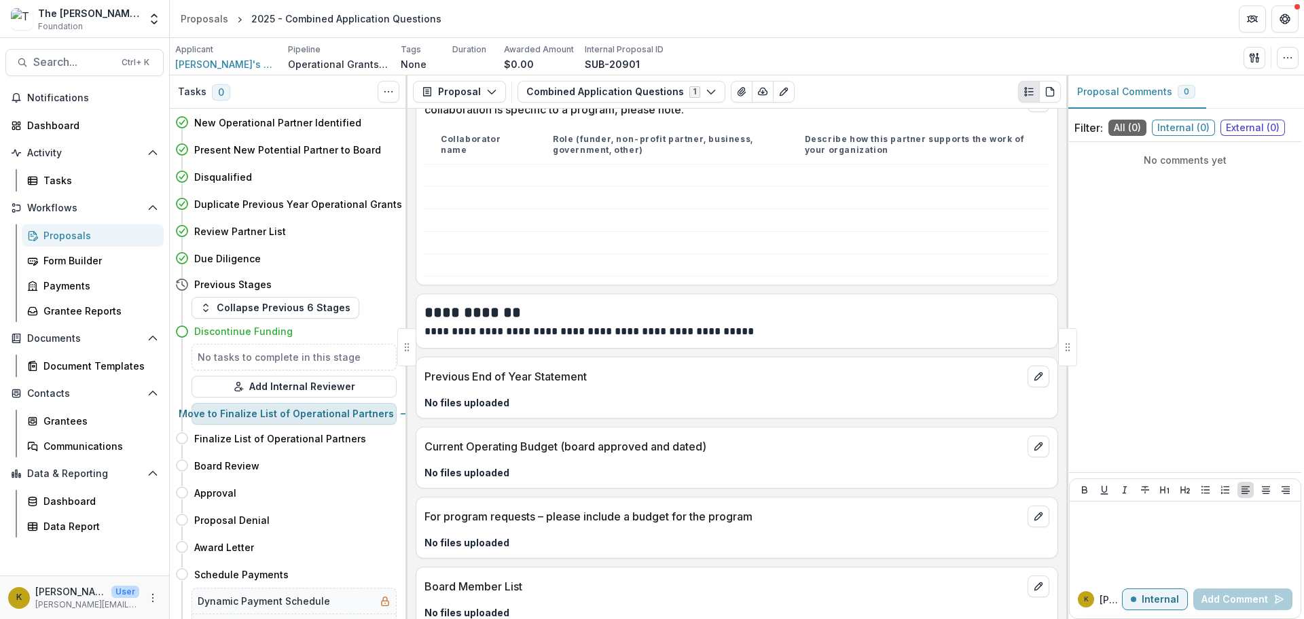
click at [321, 416] on button "Move to Finalize List of Operational Partners" at bounding box center [293, 414] width 205 height 22
select select "**********"
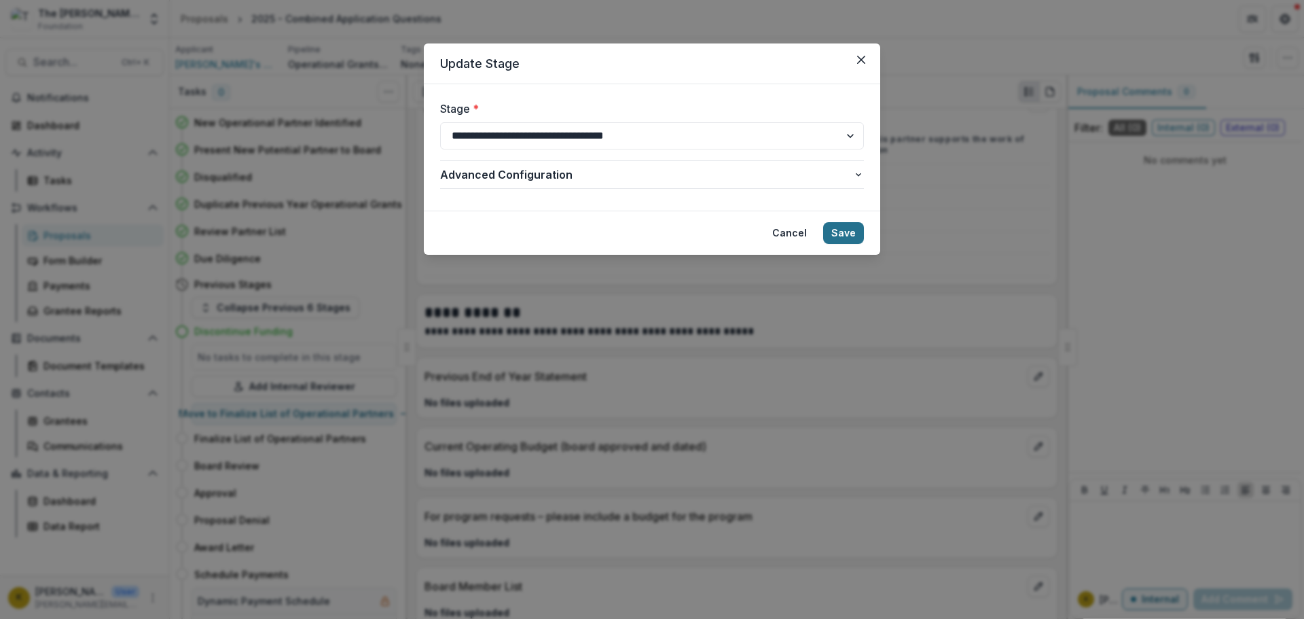
click at [851, 231] on button "Save" at bounding box center [843, 233] width 41 height 22
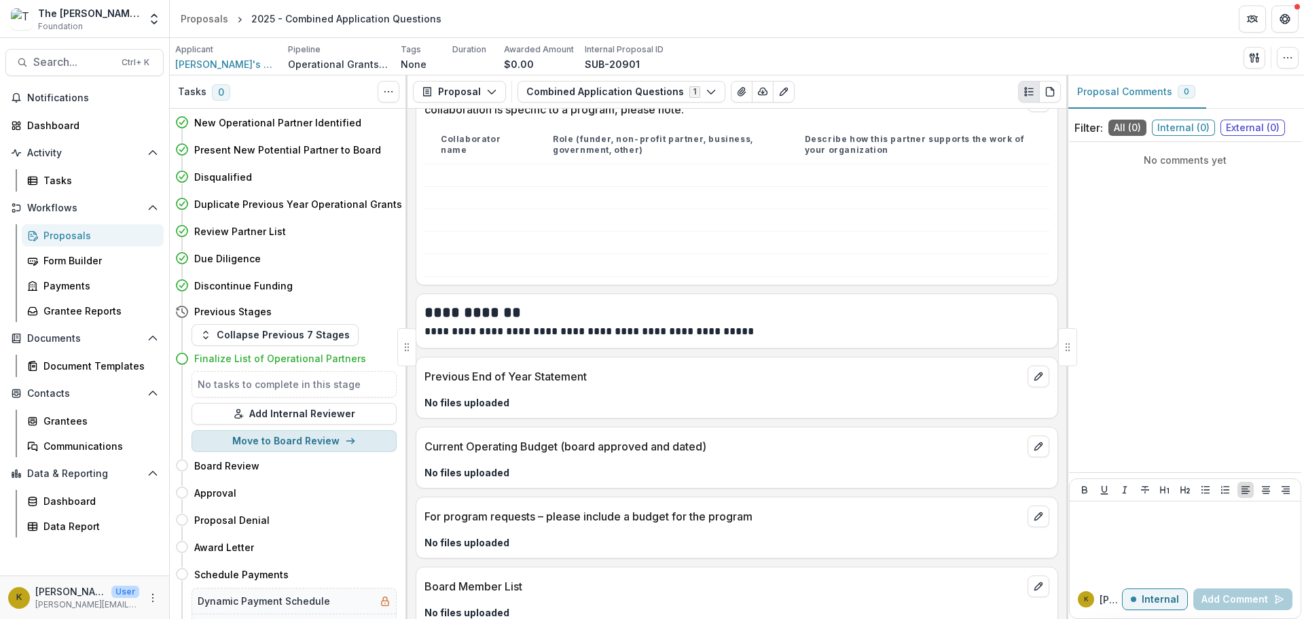
click at [345, 446] on icon "button" at bounding box center [350, 440] width 11 height 11
select select "**********"
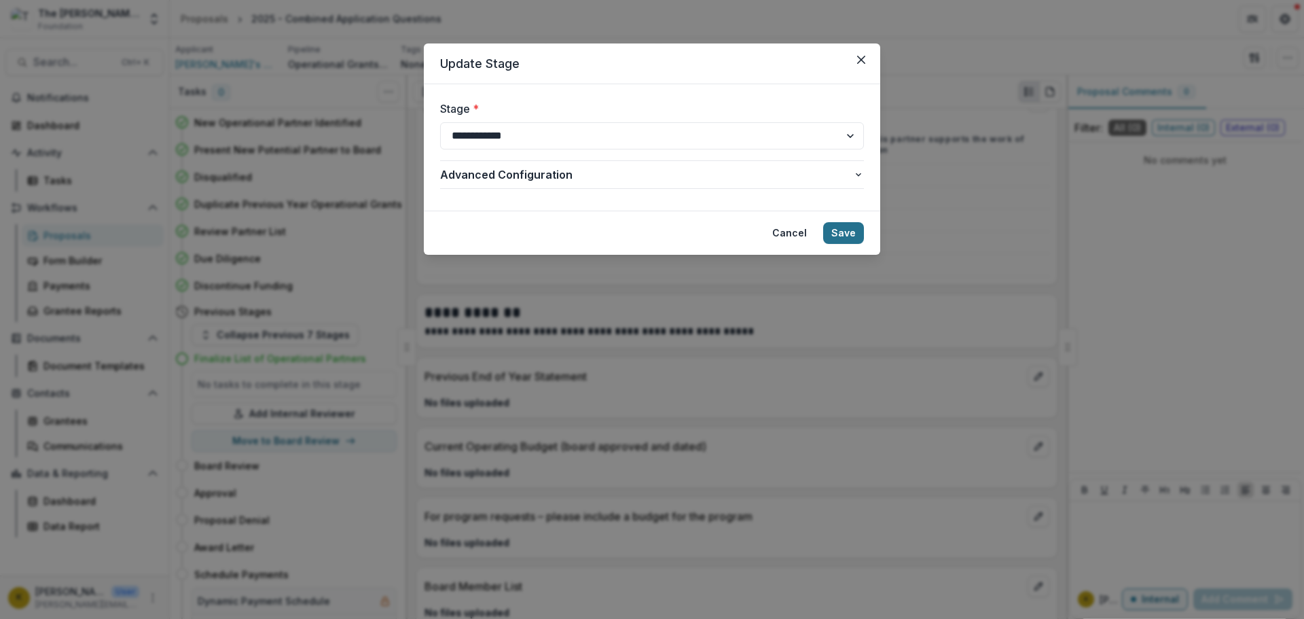
click at [853, 230] on button "Save" at bounding box center [843, 233] width 41 height 22
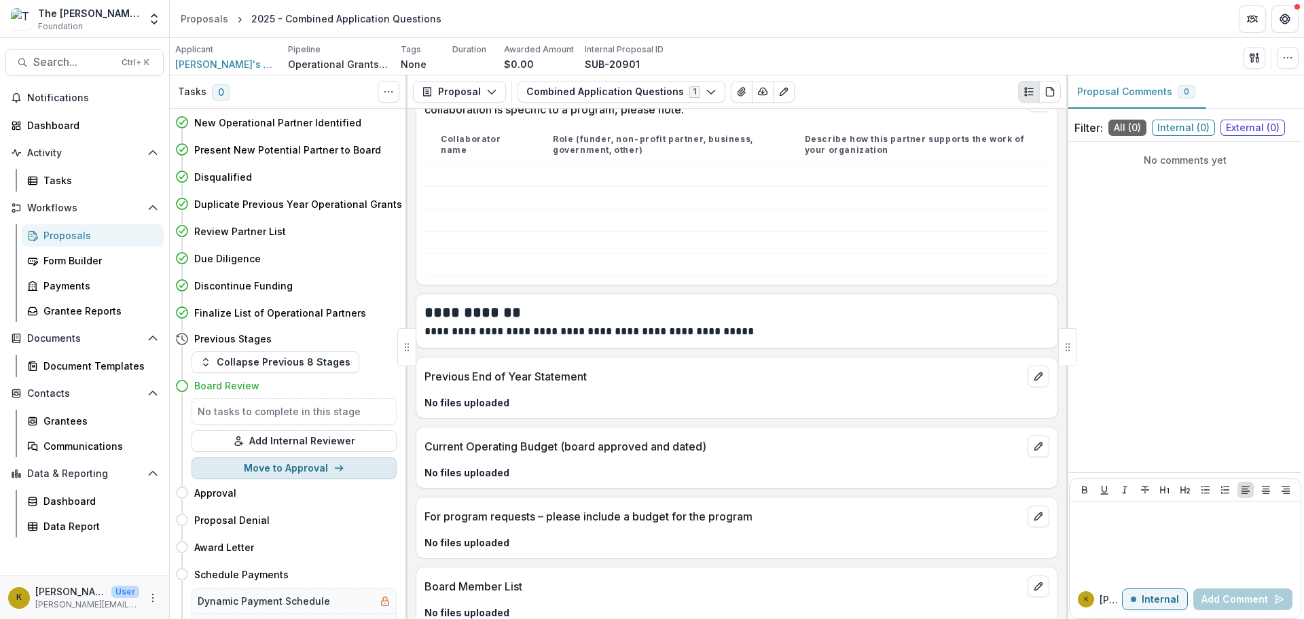
click at [328, 473] on button "Move to Approval" at bounding box center [293, 468] width 205 height 22
select select "********"
select select
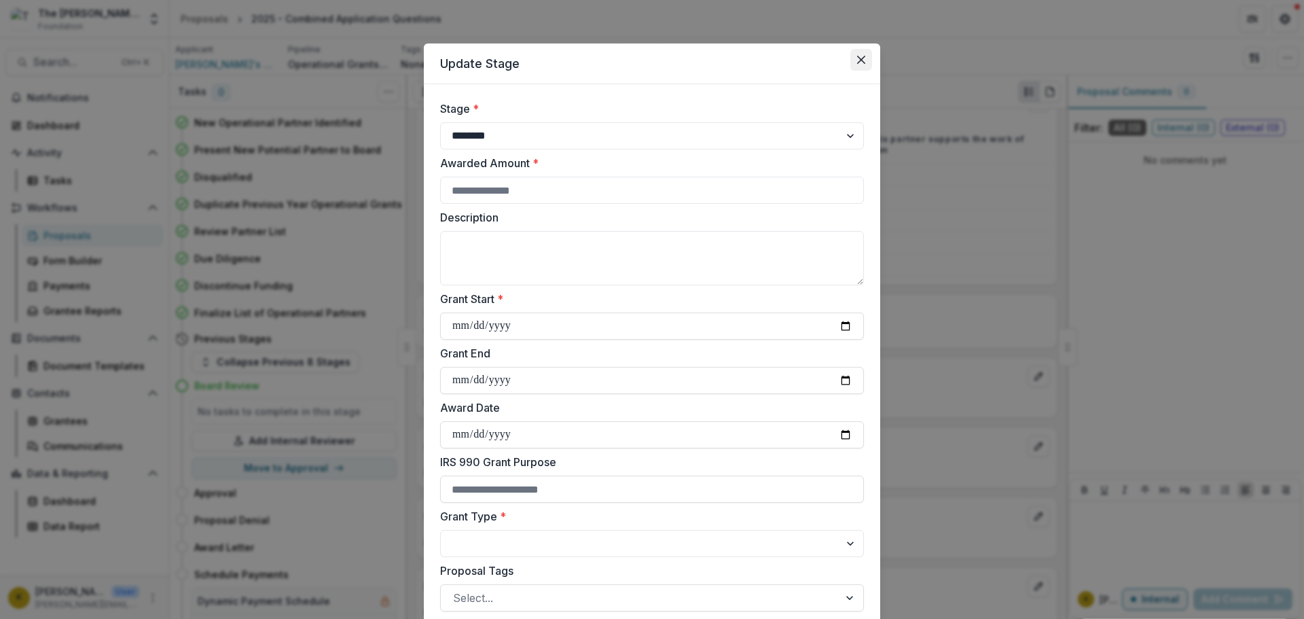
click at [853, 57] on button "Close" at bounding box center [861, 60] width 22 height 22
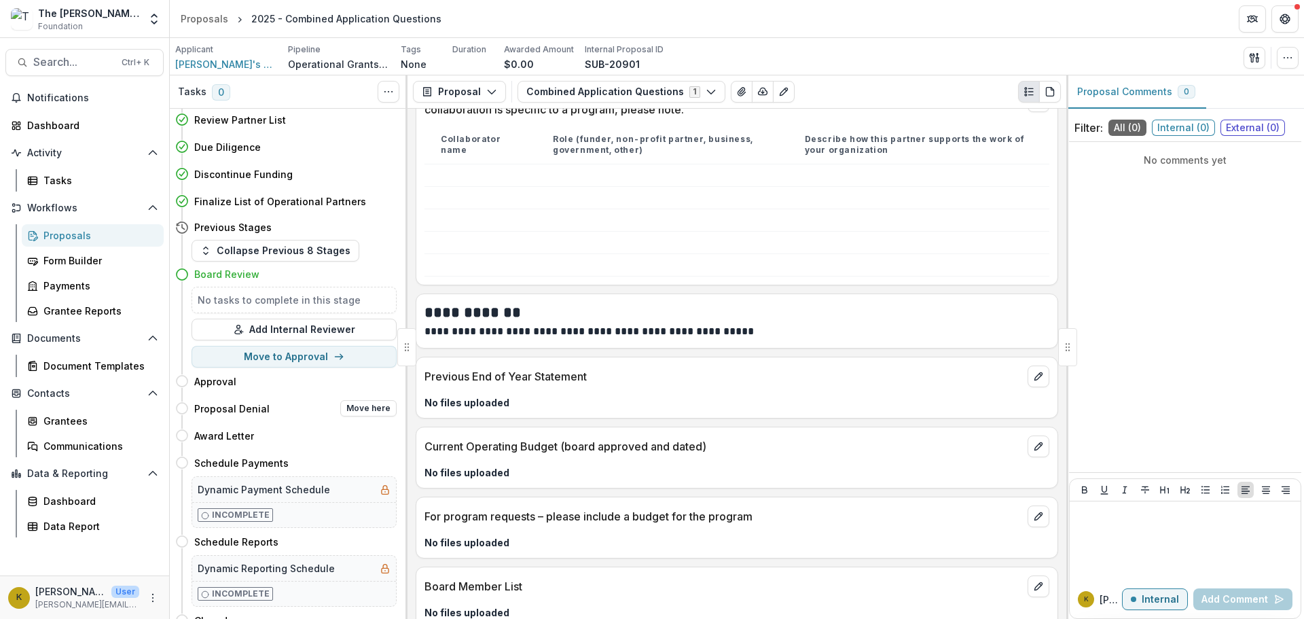
scroll to position [136, 0]
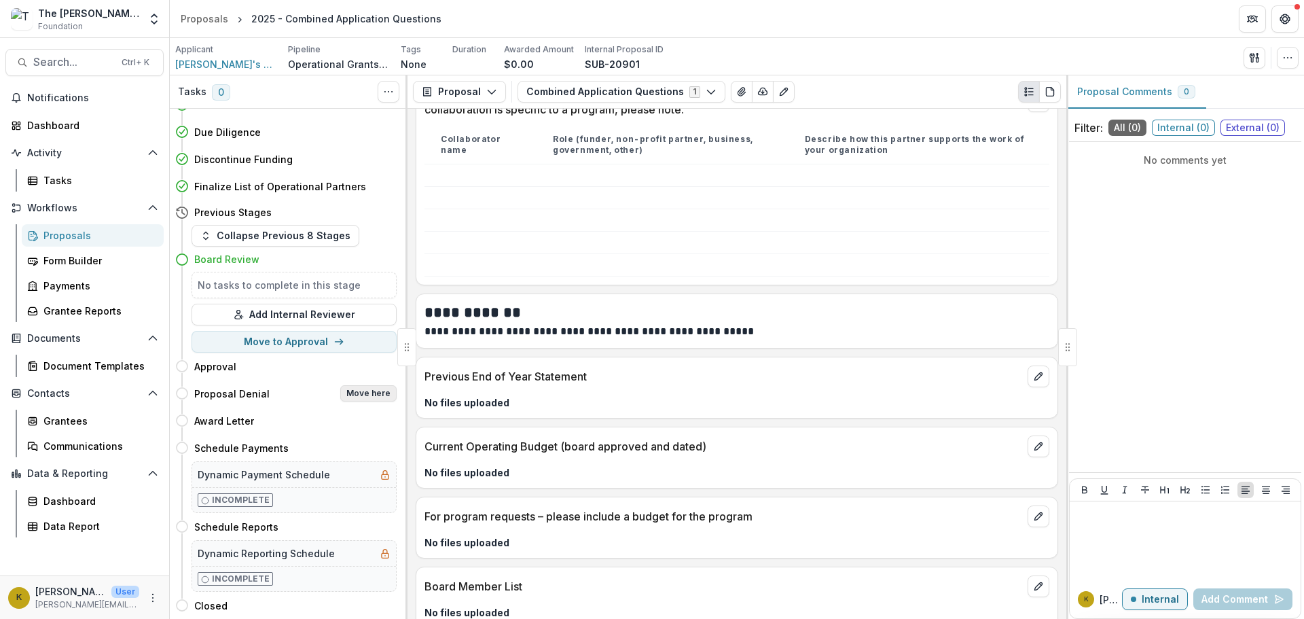
click at [363, 385] on button "Move here" at bounding box center [368, 393] width 56 height 16
select select "**********"
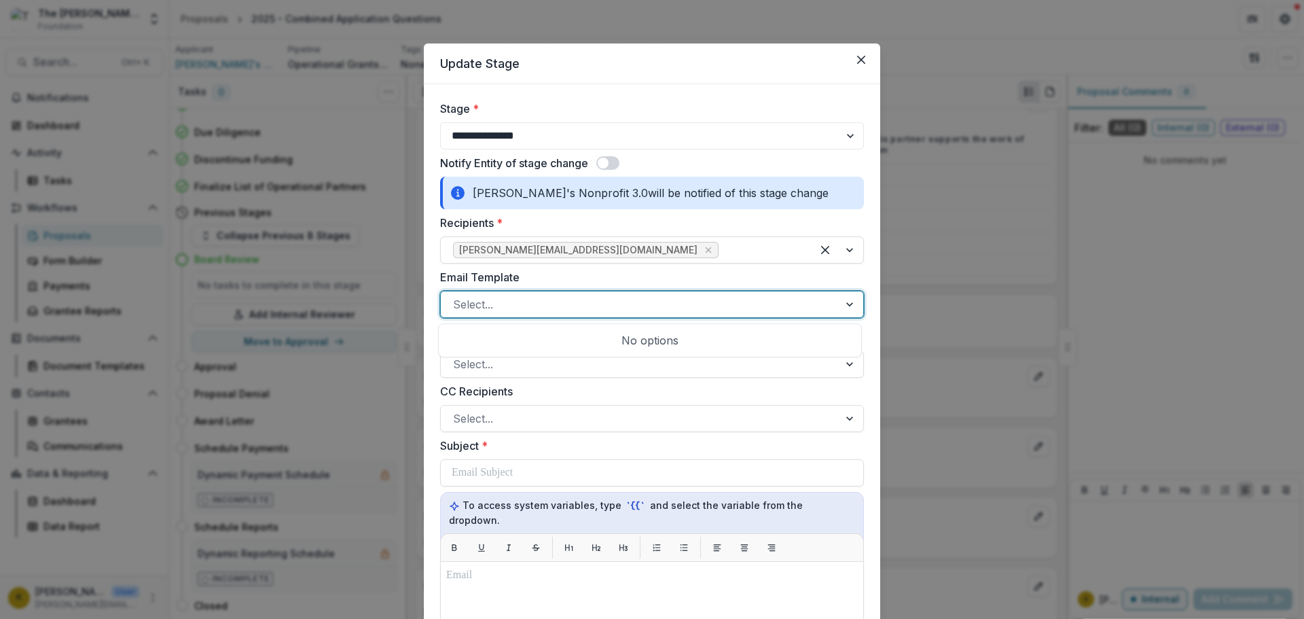
click at [541, 307] on div at bounding box center [639, 304] width 373 height 19
click at [434, 314] on form "**********" at bounding box center [652, 574] width 456 height 980
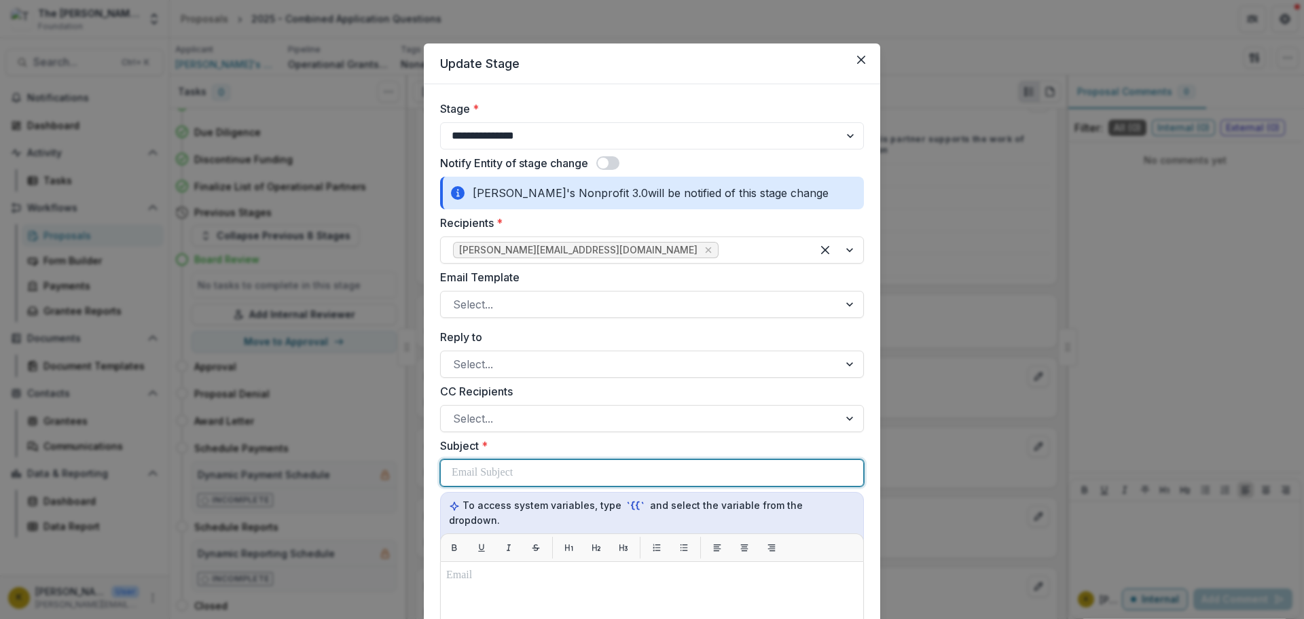
click at [566, 469] on div at bounding box center [652, 473] width 401 height 26
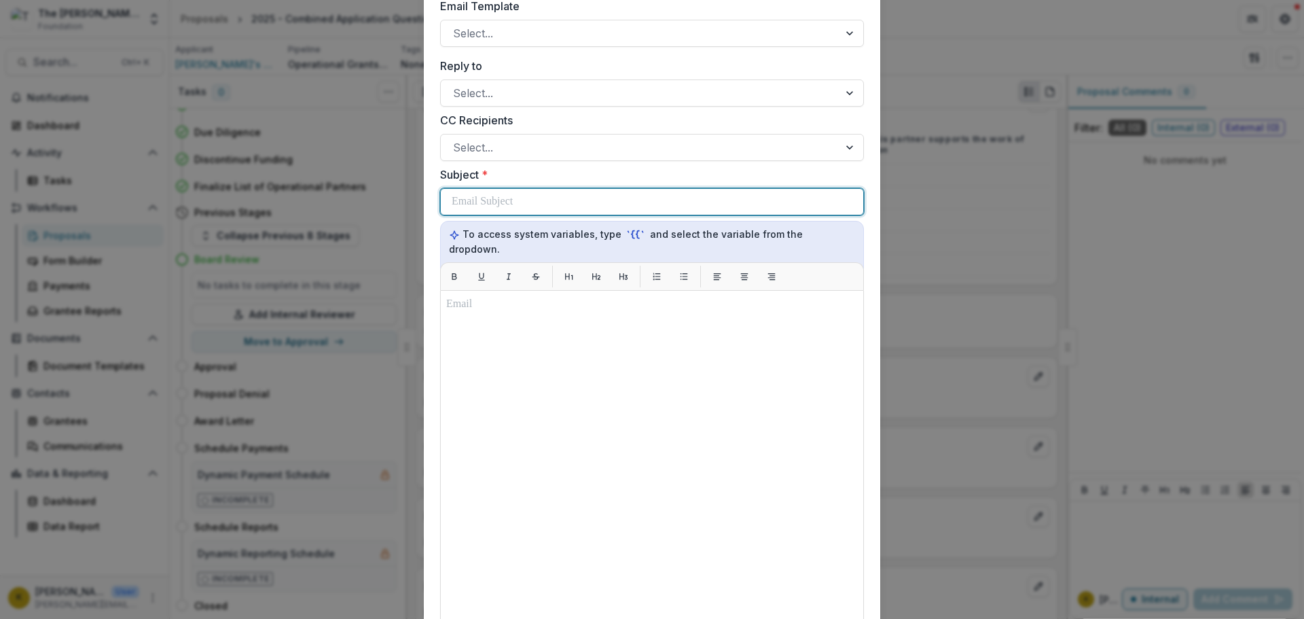
scroll to position [272, 0]
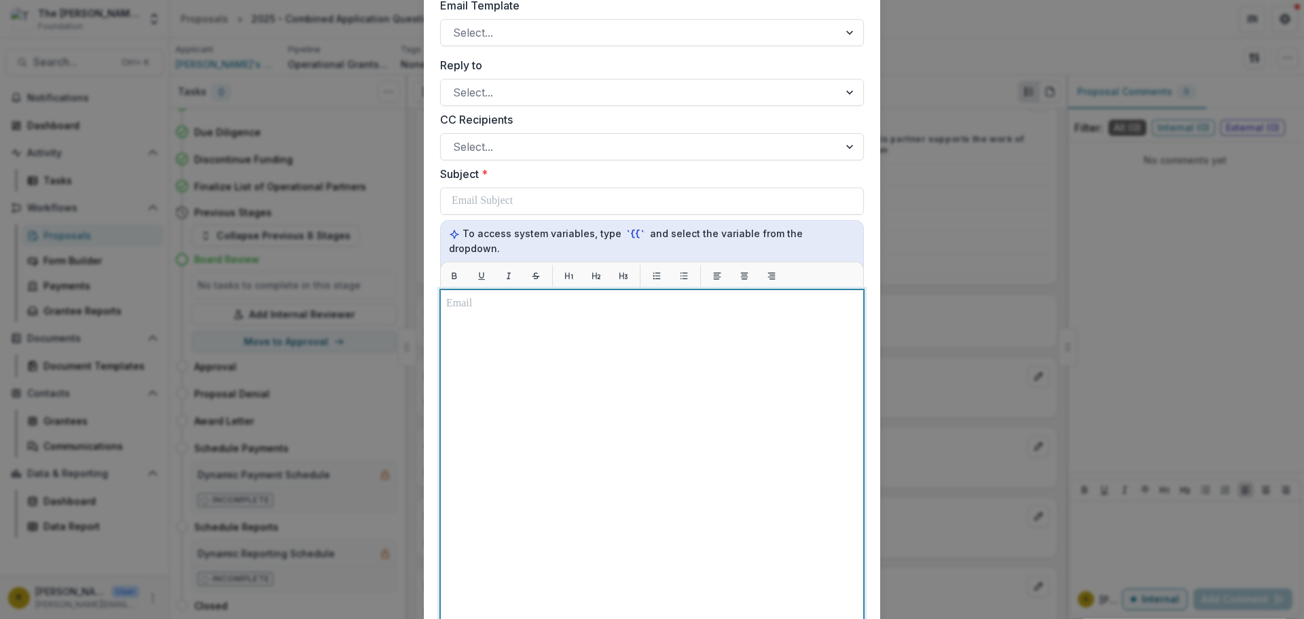
click at [580, 450] on div at bounding box center [652, 458] width 412 height 327
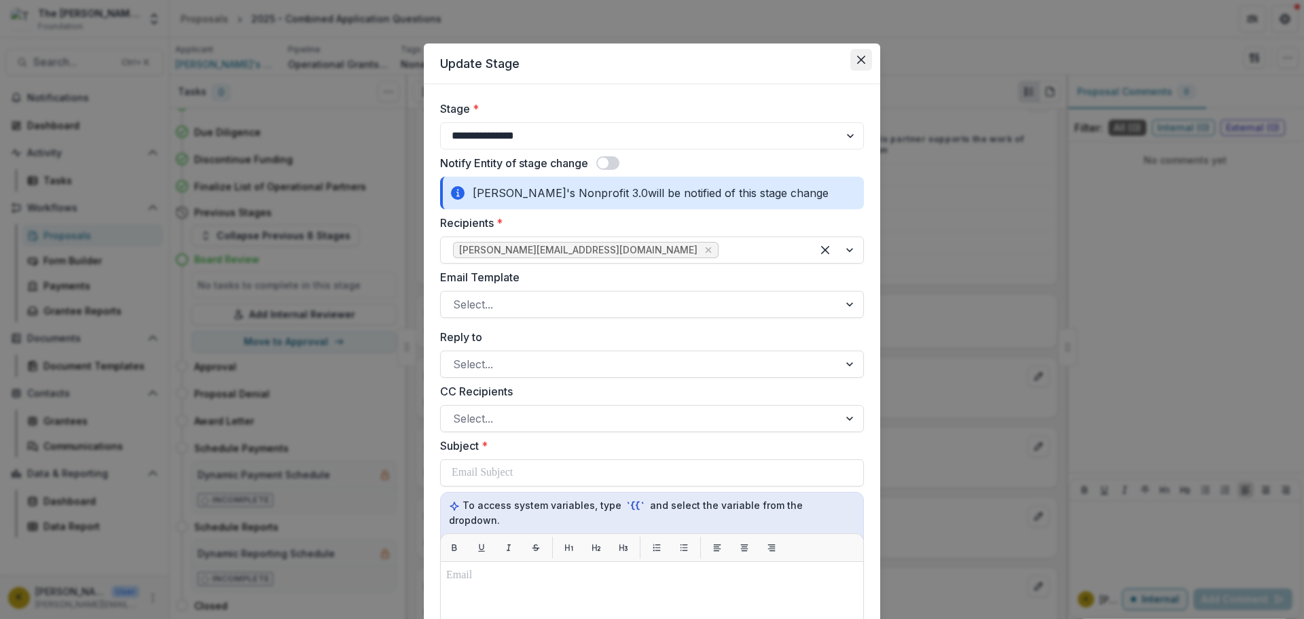
click at [862, 58] on icon "Close" at bounding box center [861, 60] width 8 height 8
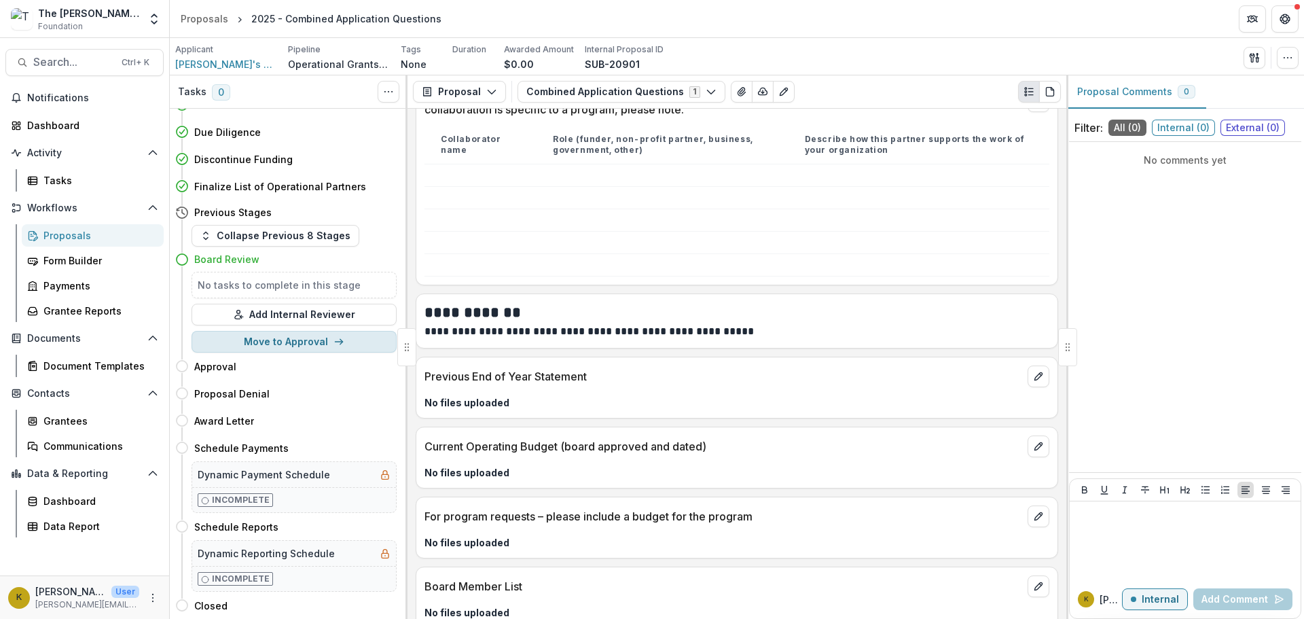
click at [295, 339] on button "Move to Approval" at bounding box center [293, 342] width 205 height 22
select select "********"
select select
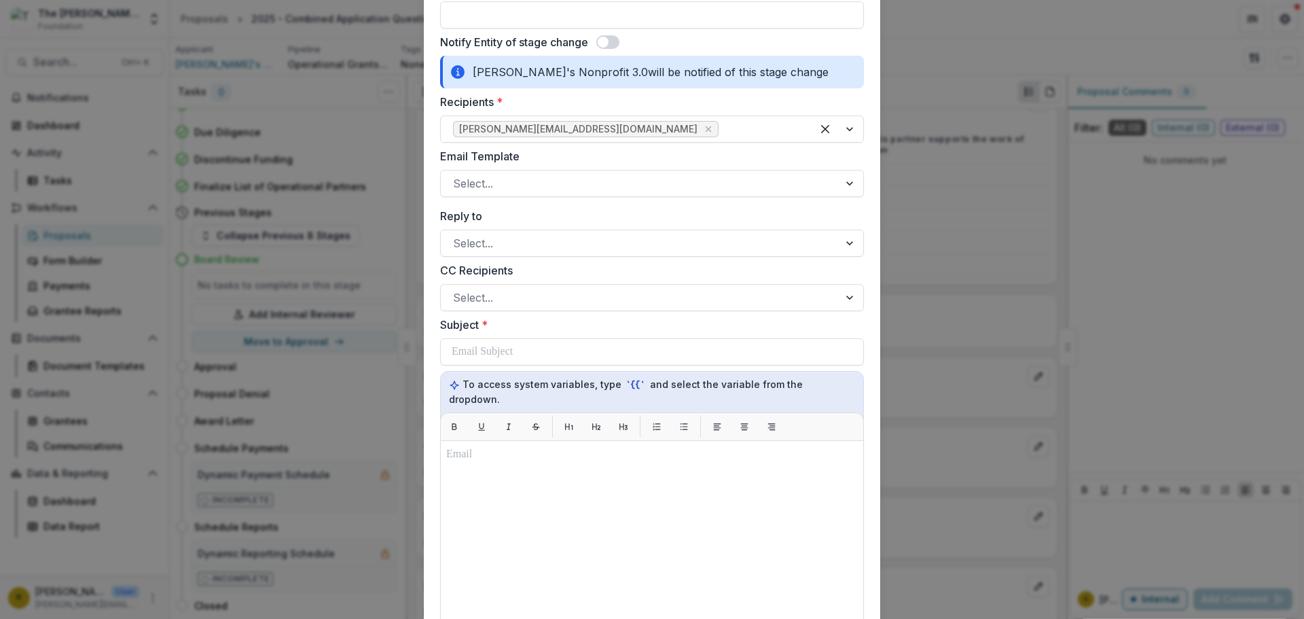
scroll to position [747, 0]
click at [625, 289] on div at bounding box center [639, 296] width 373 height 19
click at [868, 271] on form "**********" at bounding box center [652, 139] width 456 height 1605
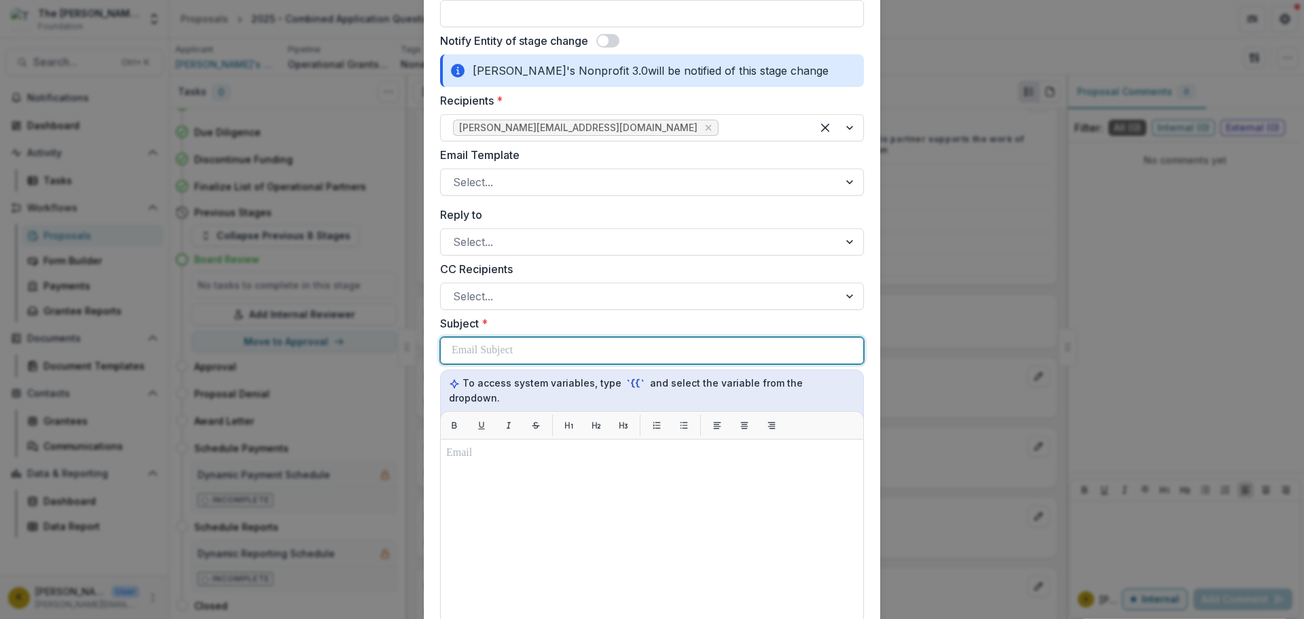
click at [605, 352] on div at bounding box center [652, 350] width 401 height 26
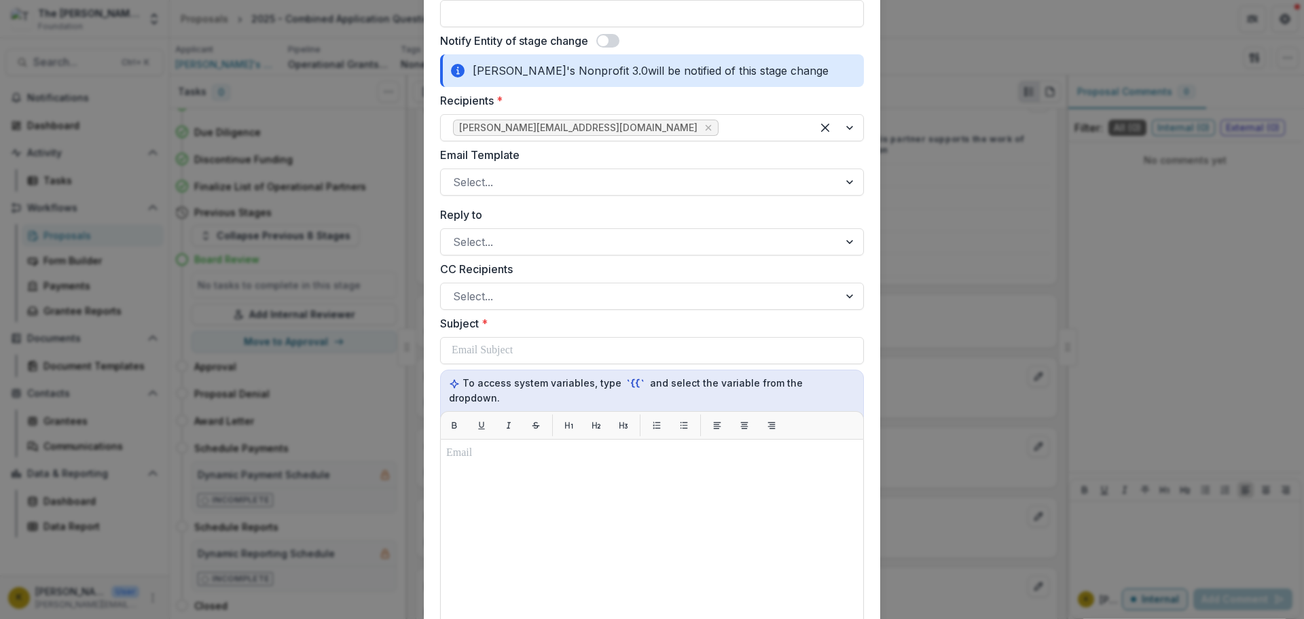
click at [427, 340] on form "**********" at bounding box center [652, 139] width 456 height 1605
click at [498, 185] on div at bounding box center [639, 181] width 373 height 19
click at [432, 211] on form "**********" at bounding box center [652, 139] width 456 height 1605
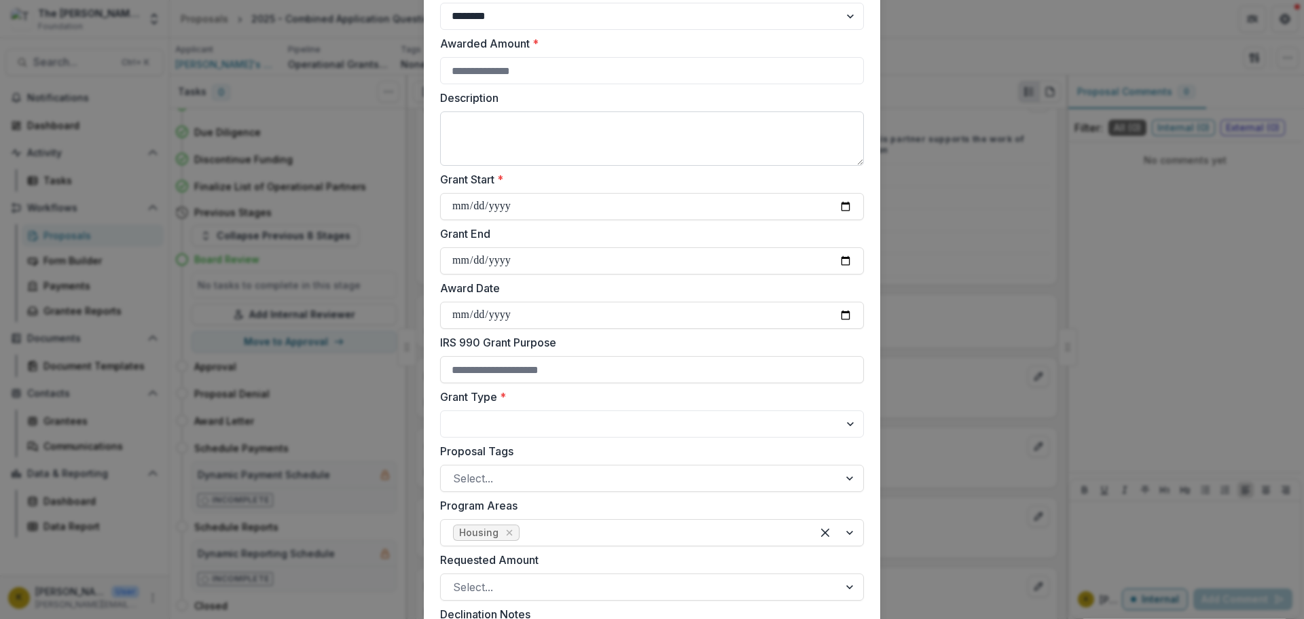
scroll to position [0, 0]
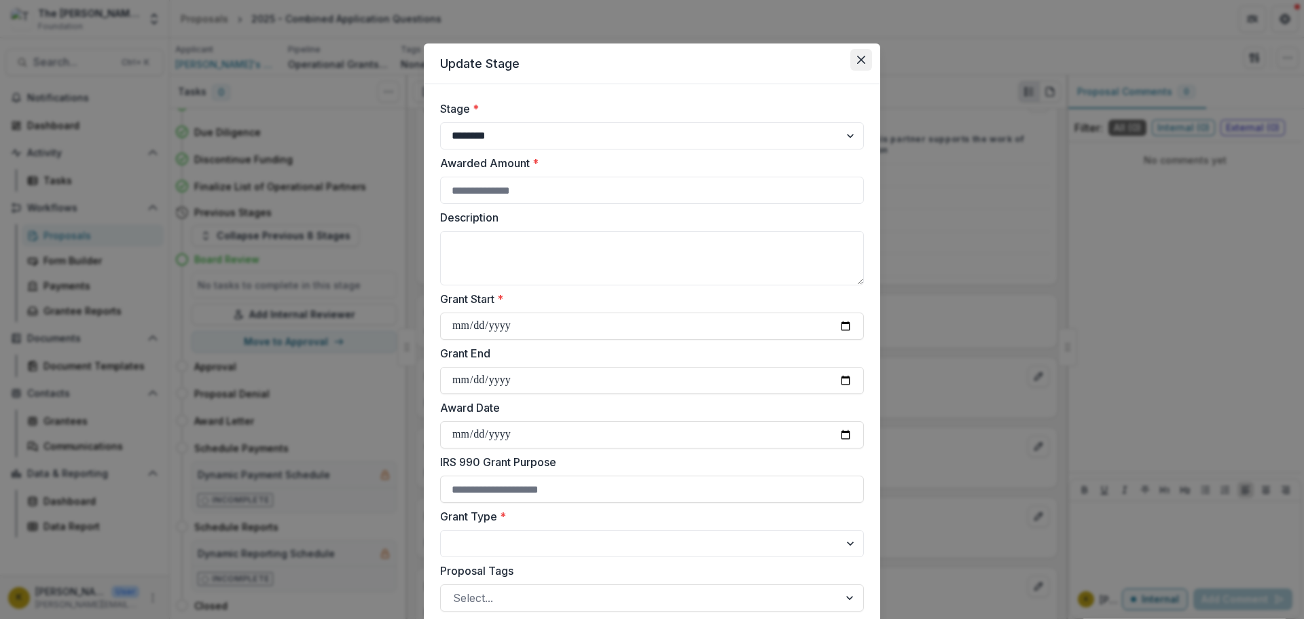
click at [860, 62] on icon "Close" at bounding box center [861, 60] width 8 height 8
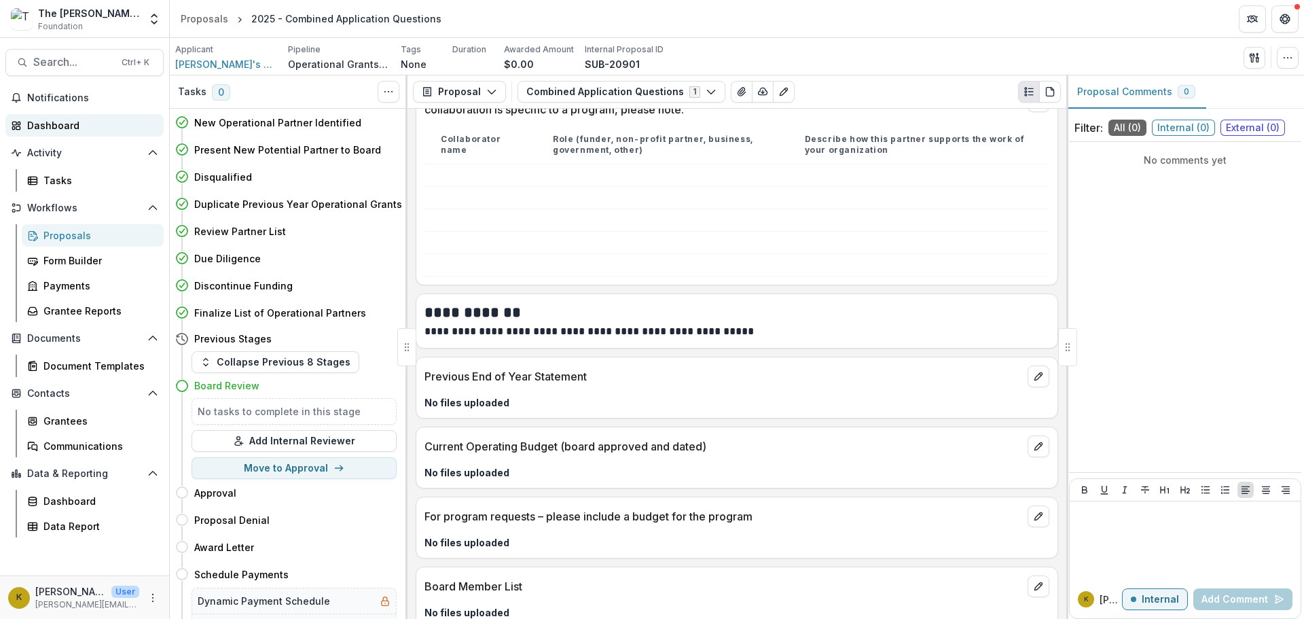
click at [63, 127] on div "Dashboard" at bounding box center [90, 125] width 126 height 14
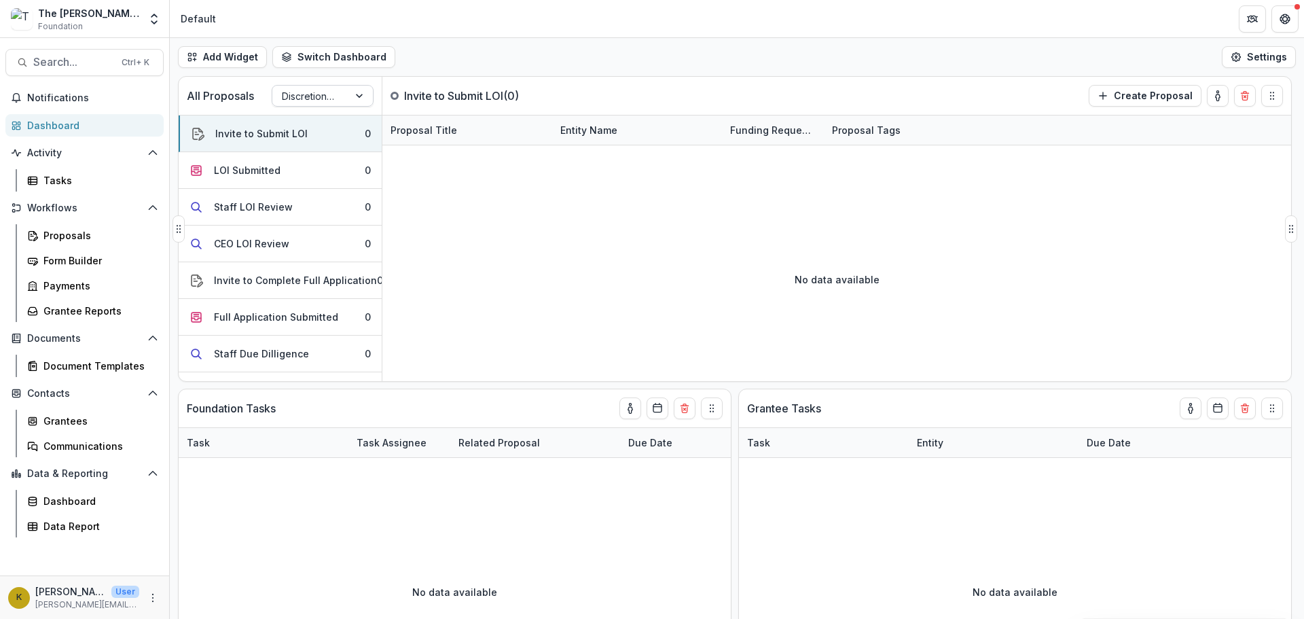
click at [306, 88] on div at bounding box center [310, 96] width 57 height 17
click at [67, 123] on div "Dashboard" at bounding box center [90, 125] width 126 height 14
click at [103, 14] on div "The [PERSON_NAME] Foundation Data Sandbox" at bounding box center [88, 13] width 101 height 14
click at [338, 54] on button "Switch Dashboard" at bounding box center [333, 57] width 123 height 22
click at [353, 113] on button "New Dashboard" at bounding box center [347, 116] width 145 height 22
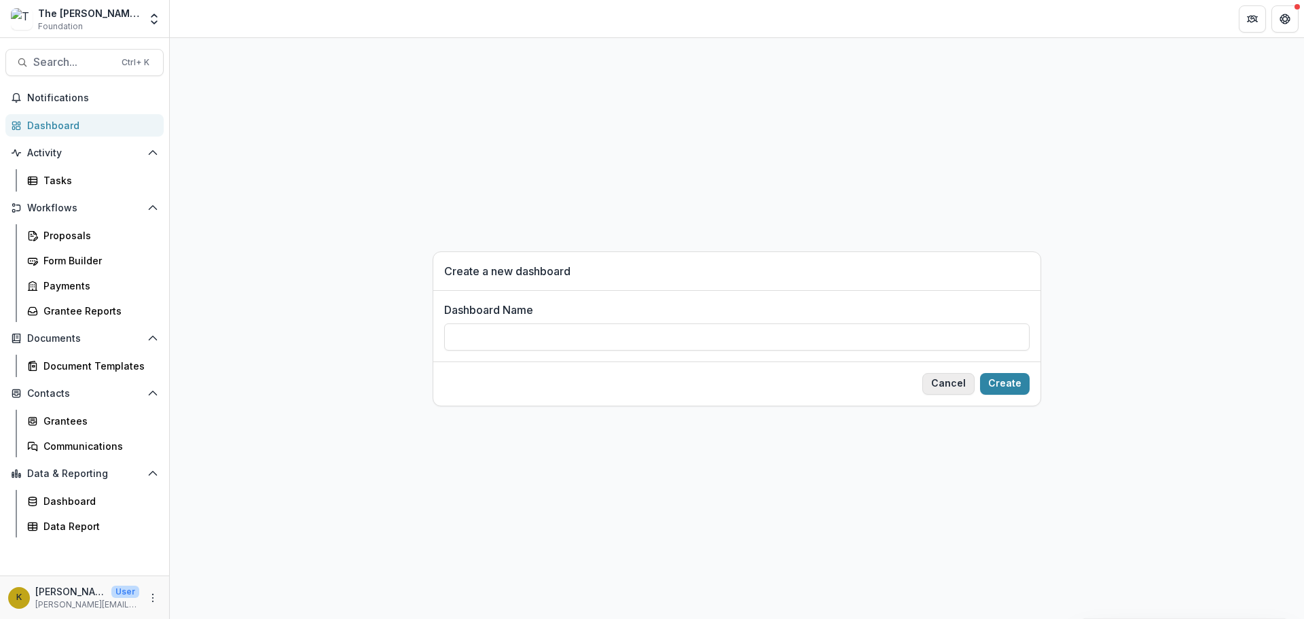
click at [959, 381] on button "Cancel" at bounding box center [948, 384] width 52 height 22
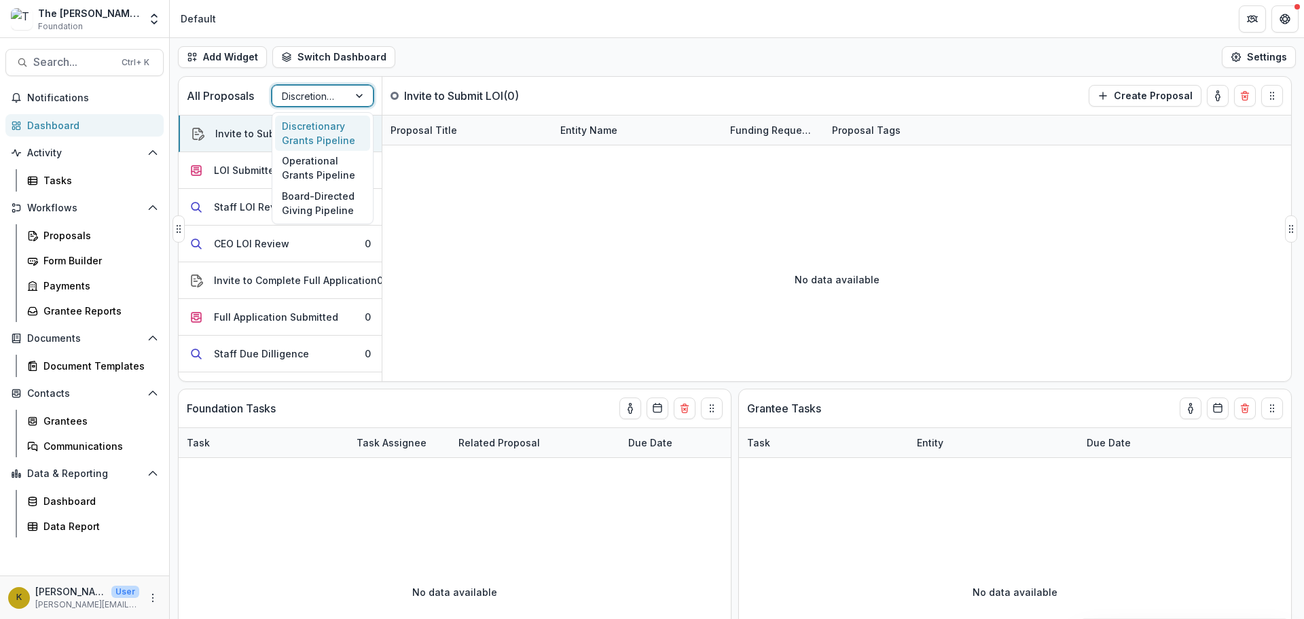
click at [329, 100] on div at bounding box center [310, 96] width 57 height 17
click at [327, 166] on div "Operational Grants Pipeline" at bounding box center [322, 168] width 95 height 35
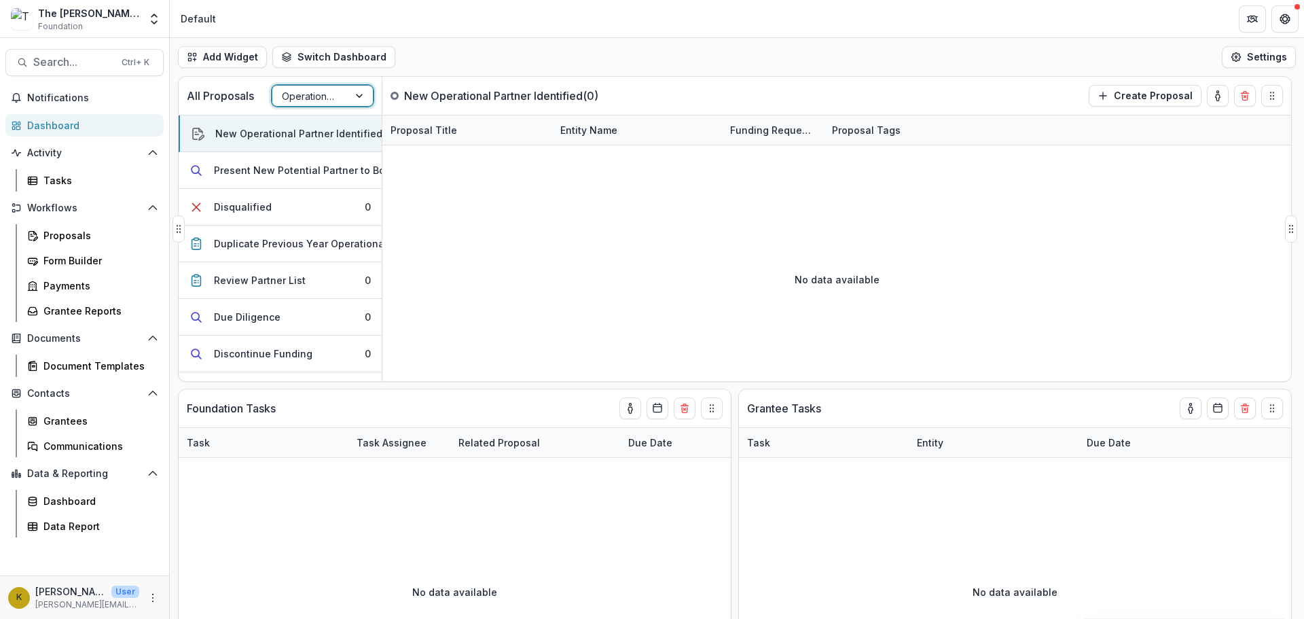
click at [338, 89] on div at bounding box center [310, 96] width 57 height 17
click at [323, 207] on div "Board-Directed Giving Pipeline" at bounding box center [322, 202] width 95 height 35
click at [257, 281] on div "Approved" at bounding box center [236, 280] width 45 height 14
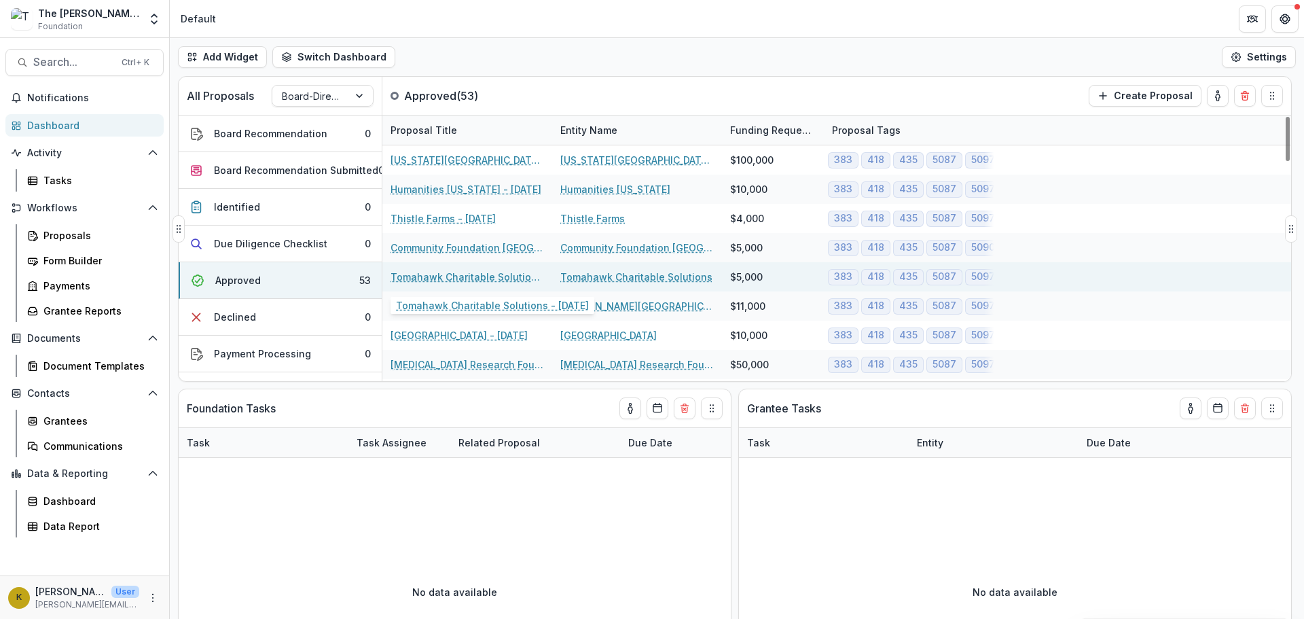
click at [437, 270] on link "Tomahawk Charitable Solutions - [DATE]" at bounding box center [466, 277] width 153 height 14
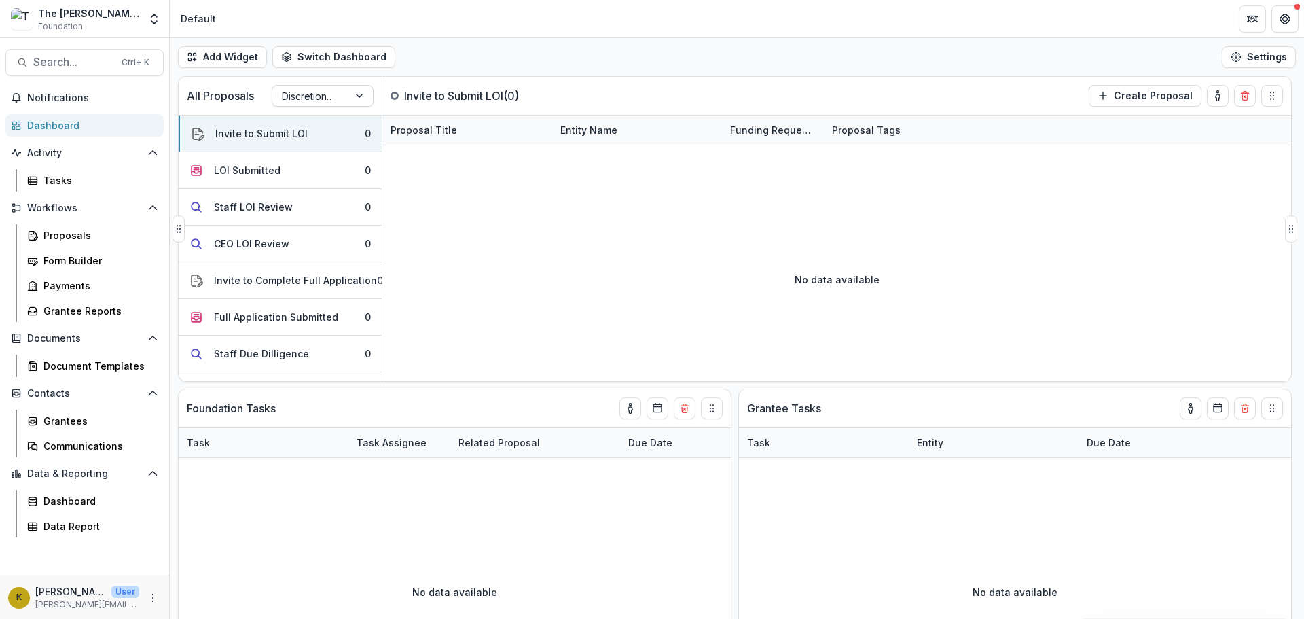
click at [296, 94] on div at bounding box center [310, 96] width 57 height 17
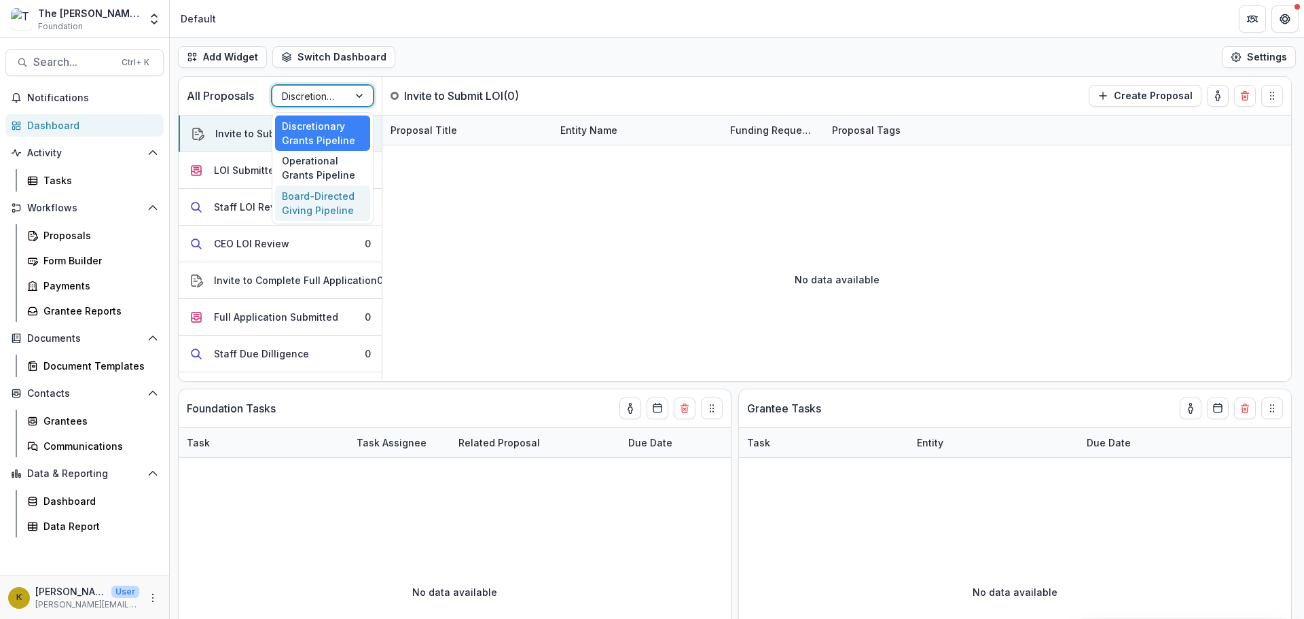
click at [302, 200] on div "Board-Directed Giving Pipeline" at bounding box center [322, 202] width 95 height 35
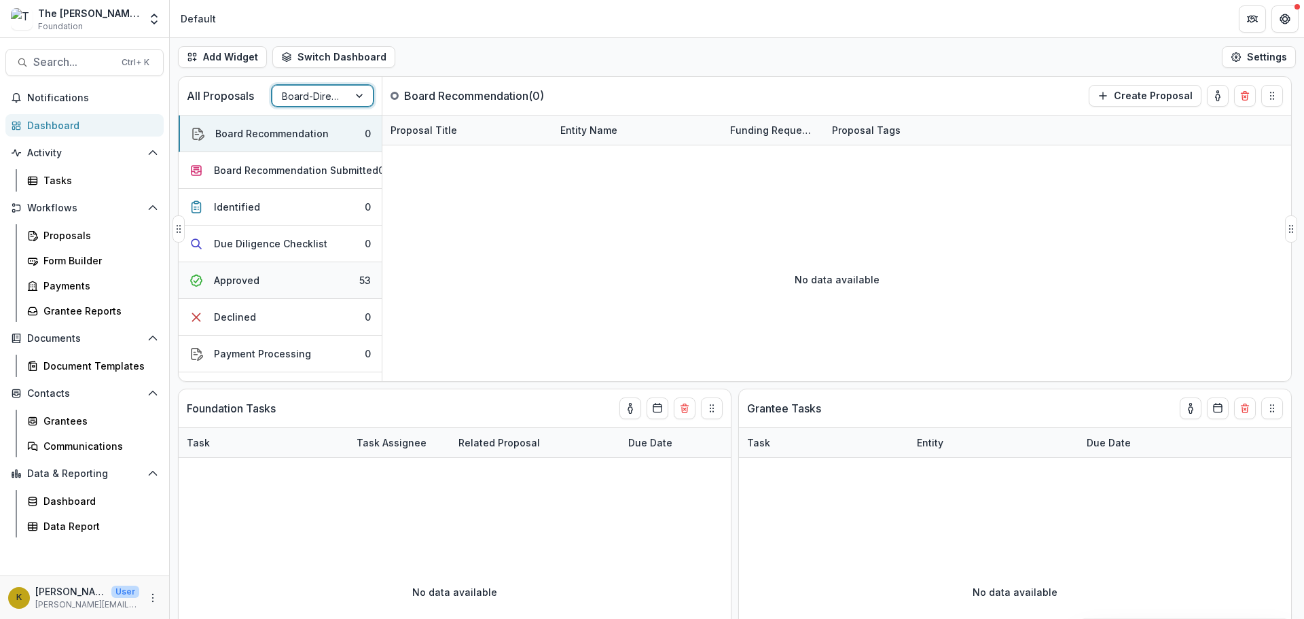
click at [291, 272] on button "Approved 53" at bounding box center [280, 280] width 203 height 37
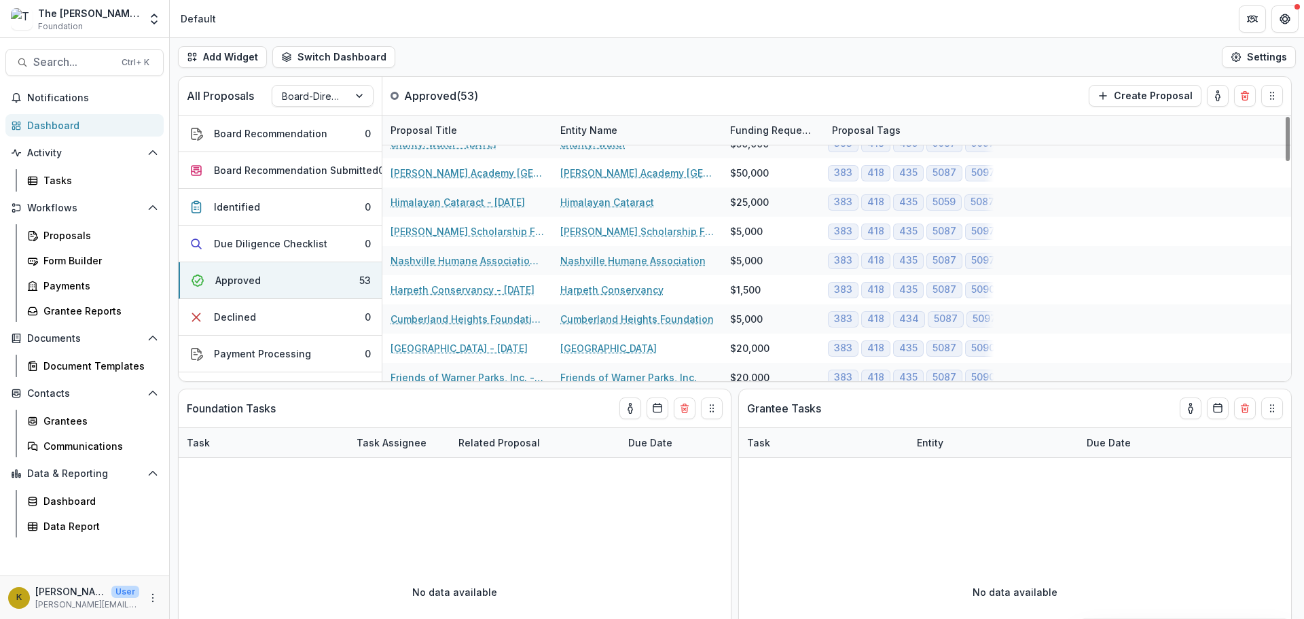
scroll to position [747, 0]
click at [141, 22] on div "The [PERSON_NAME] Foundation Data Sandbox Foundation Aggregate Analysis Foundat…" at bounding box center [84, 18] width 158 height 27
click at [153, 15] on polyline "Open entity switcher" at bounding box center [153, 15] width 5 height 3
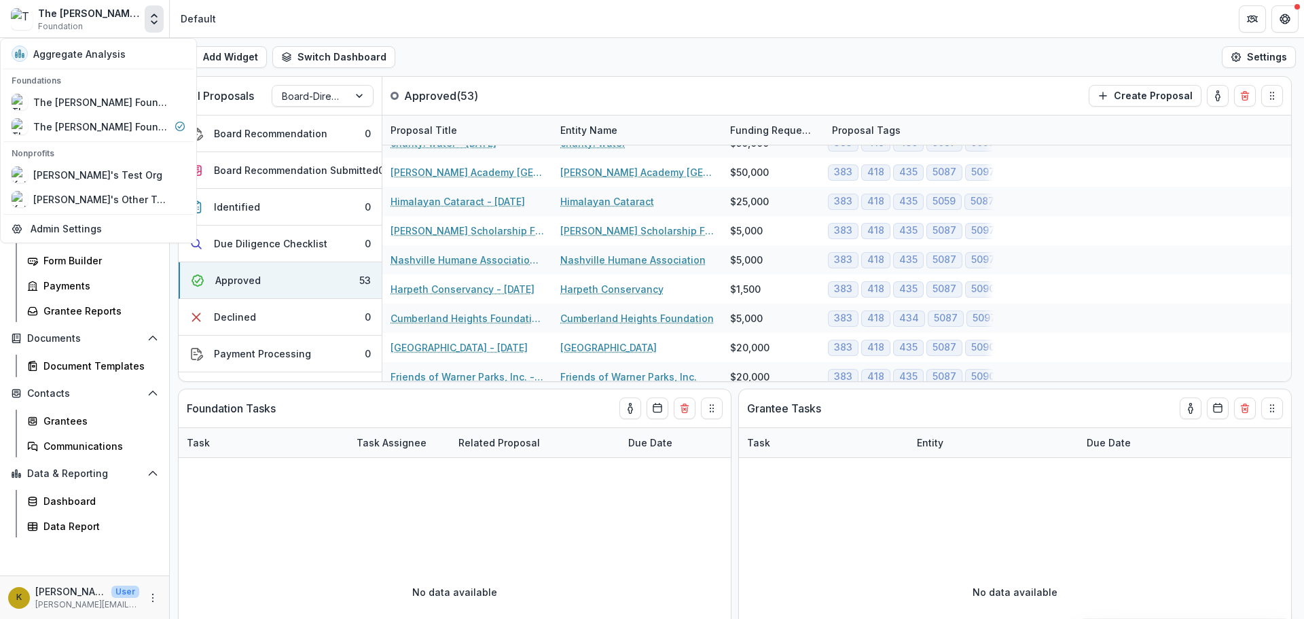
click at [151, 20] on icon "Open entity switcher" at bounding box center [154, 19] width 14 height 14
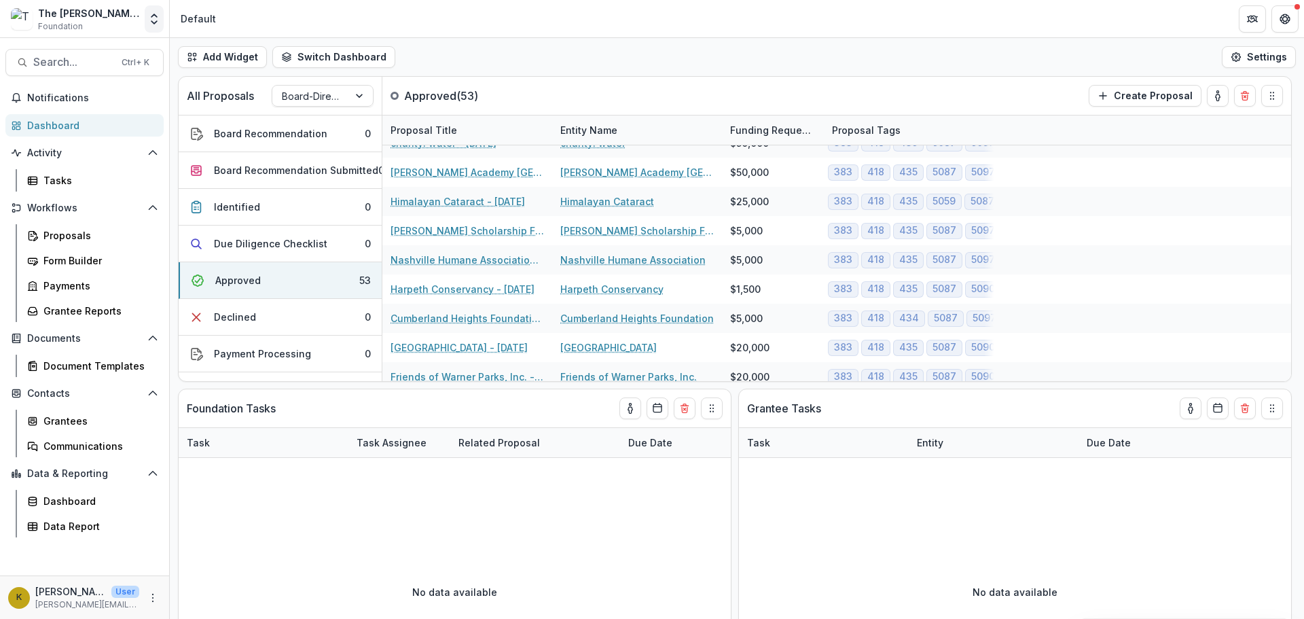
click at [155, 20] on icon "Open entity switcher" at bounding box center [154, 19] width 14 height 14
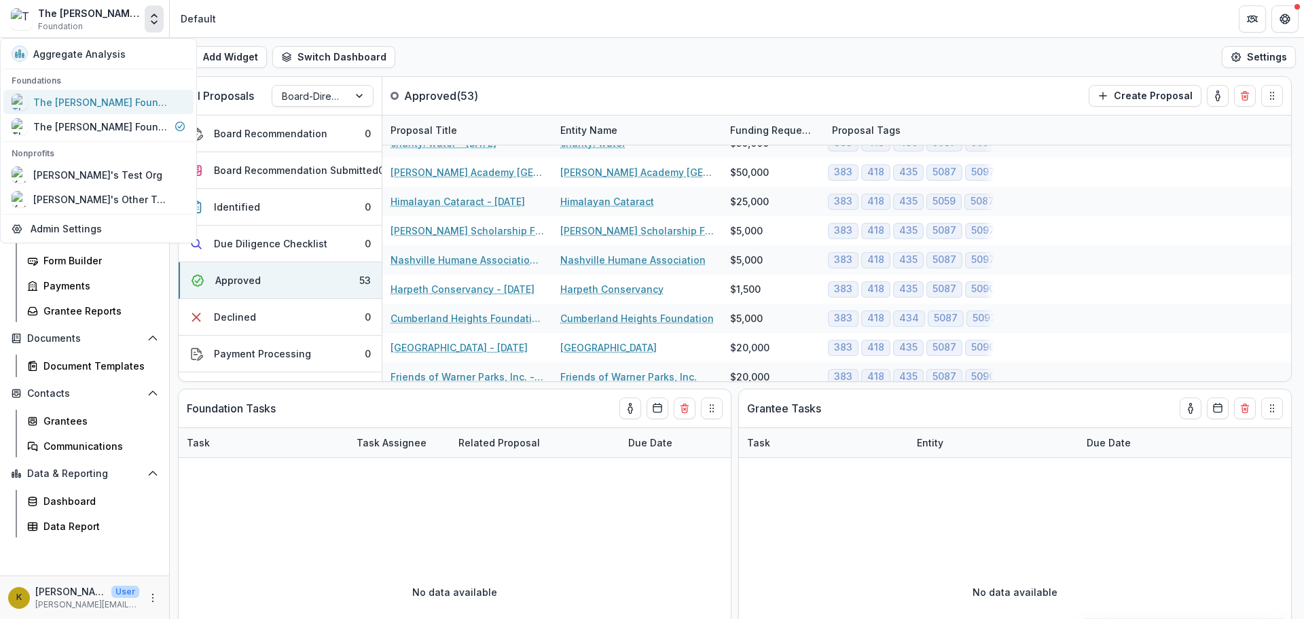
click at [132, 95] on div "The [PERSON_NAME] Foundation Workflow Sandbox" at bounding box center [101, 102] width 136 height 14
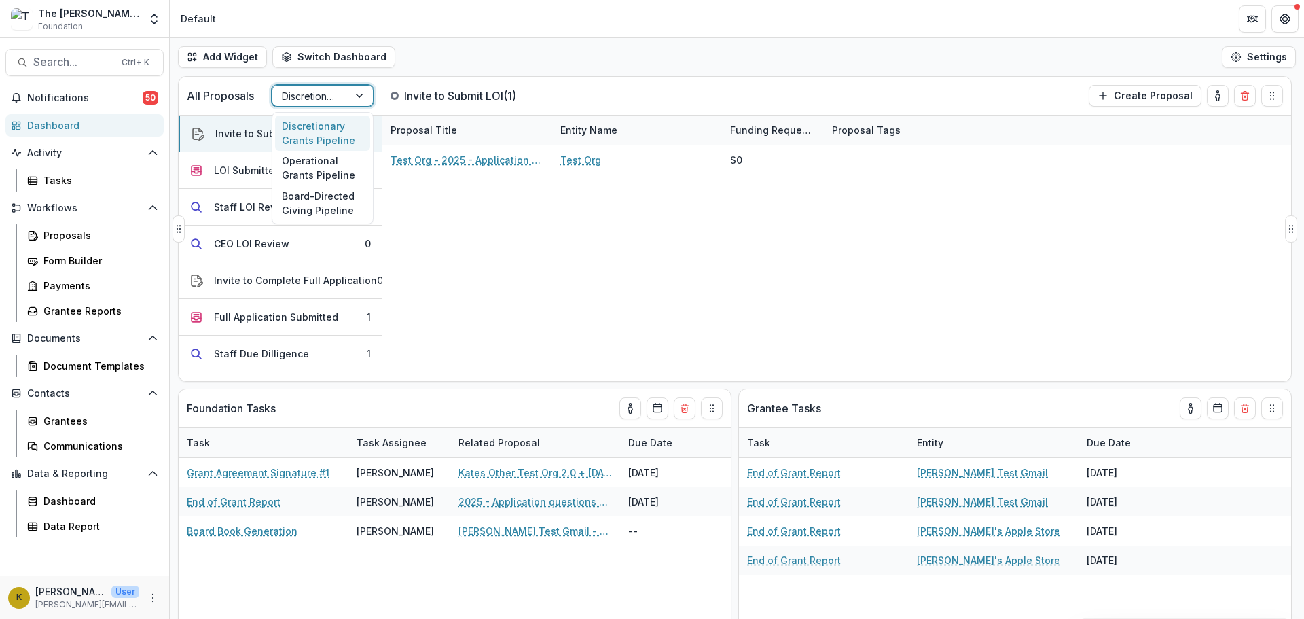
click at [314, 94] on div at bounding box center [310, 96] width 57 height 17
click at [309, 211] on div "Board-Directed Giving Pipeline" at bounding box center [322, 202] width 95 height 35
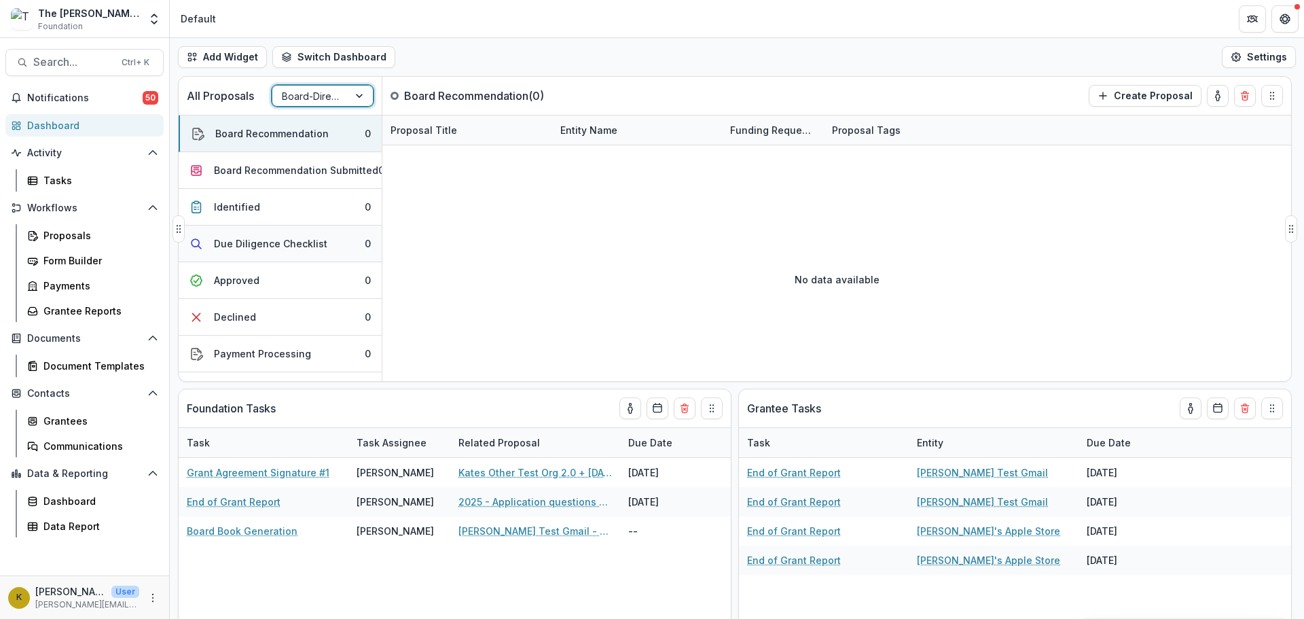
click at [293, 240] on div "Due Diligence Checklist" at bounding box center [270, 243] width 113 height 14
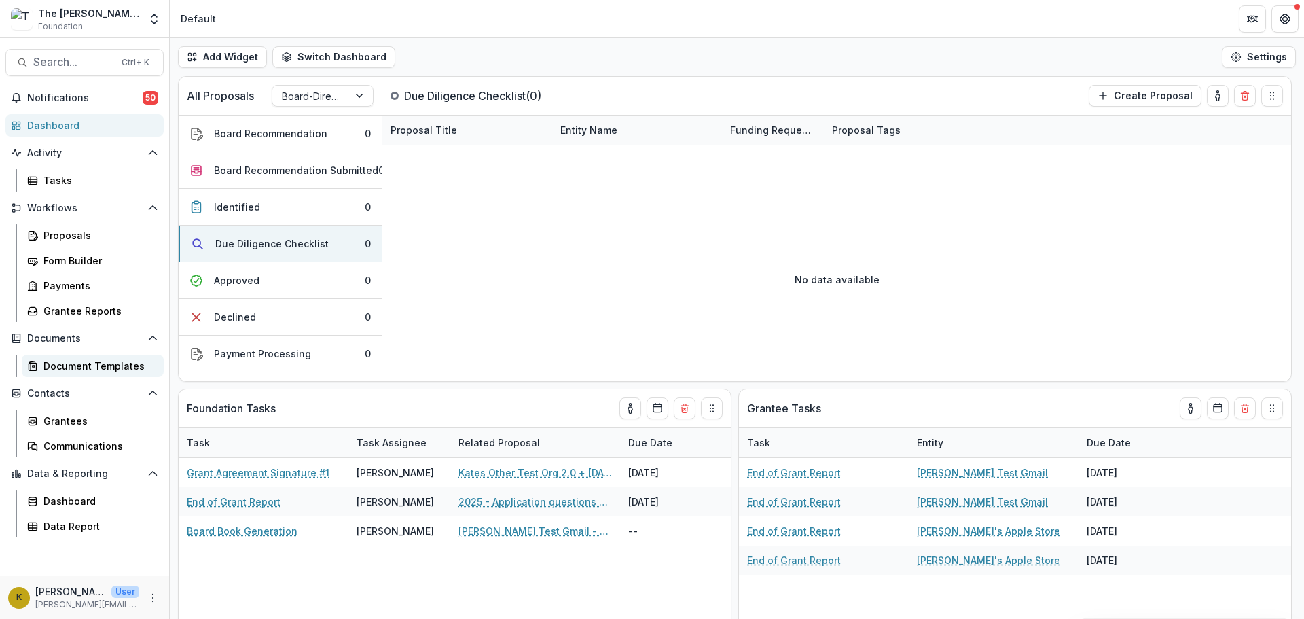
click at [117, 363] on div "Document Templates" at bounding box center [97, 366] width 109 height 14
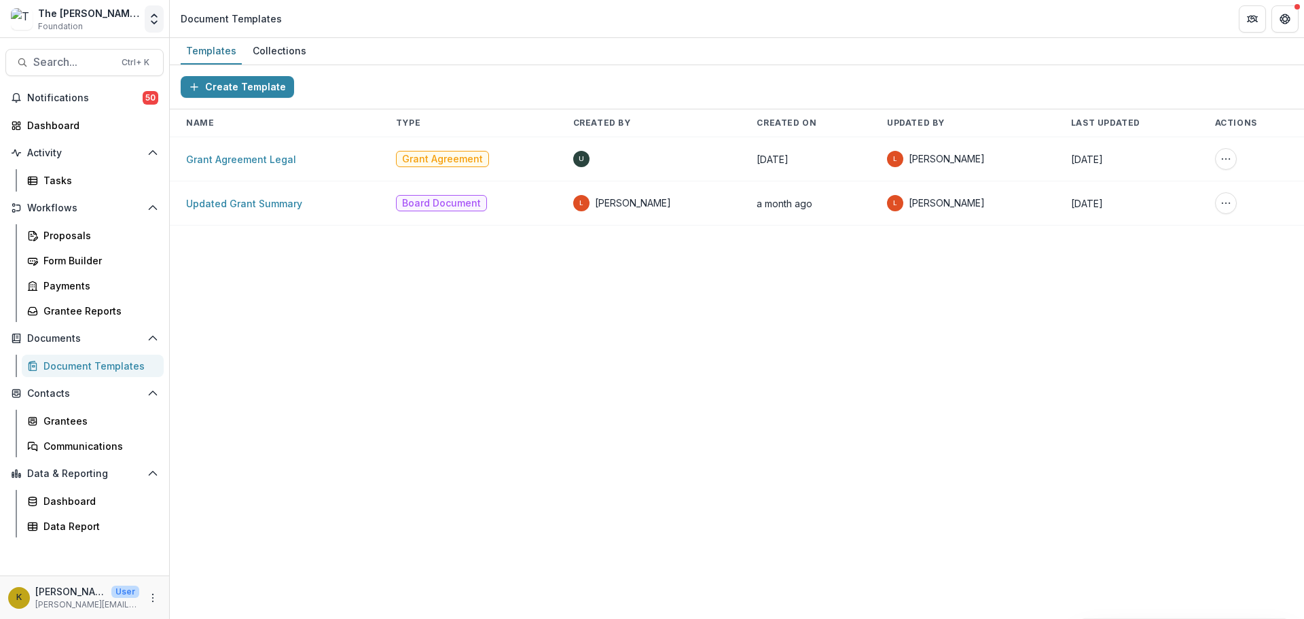
click at [151, 22] on icon "Open entity switcher" at bounding box center [154, 19] width 14 height 14
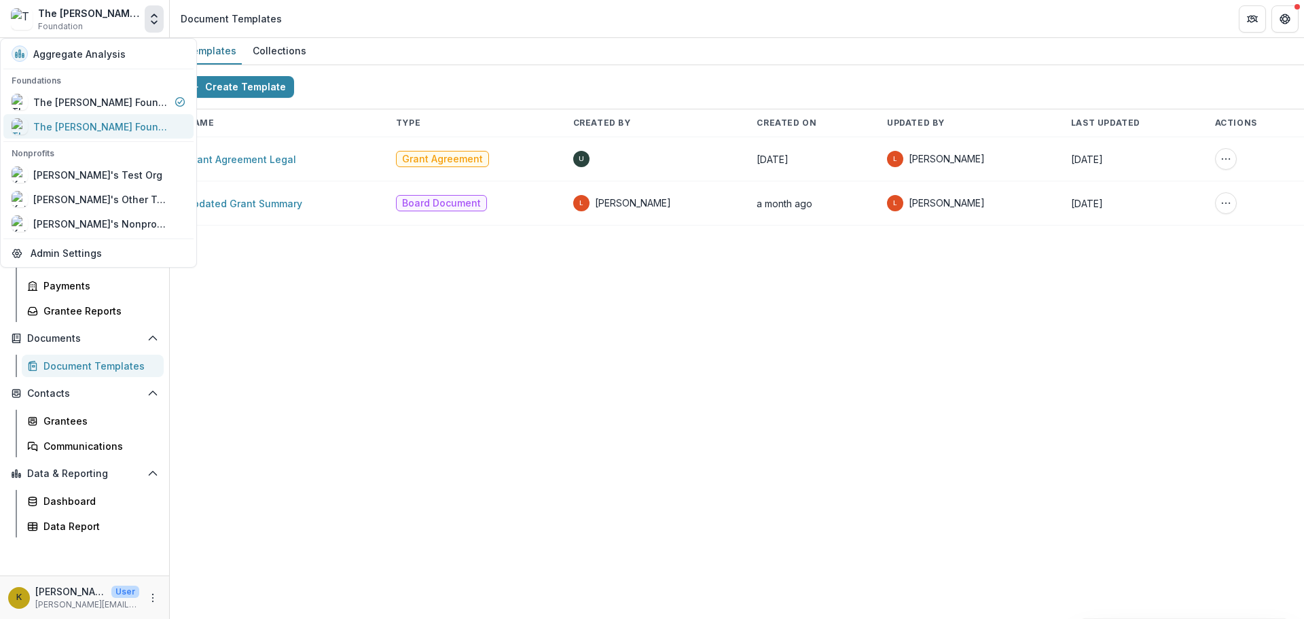
click at [115, 125] on div "The [PERSON_NAME] Foundation Data Sandbox" at bounding box center [101, 127] width 136 height 14
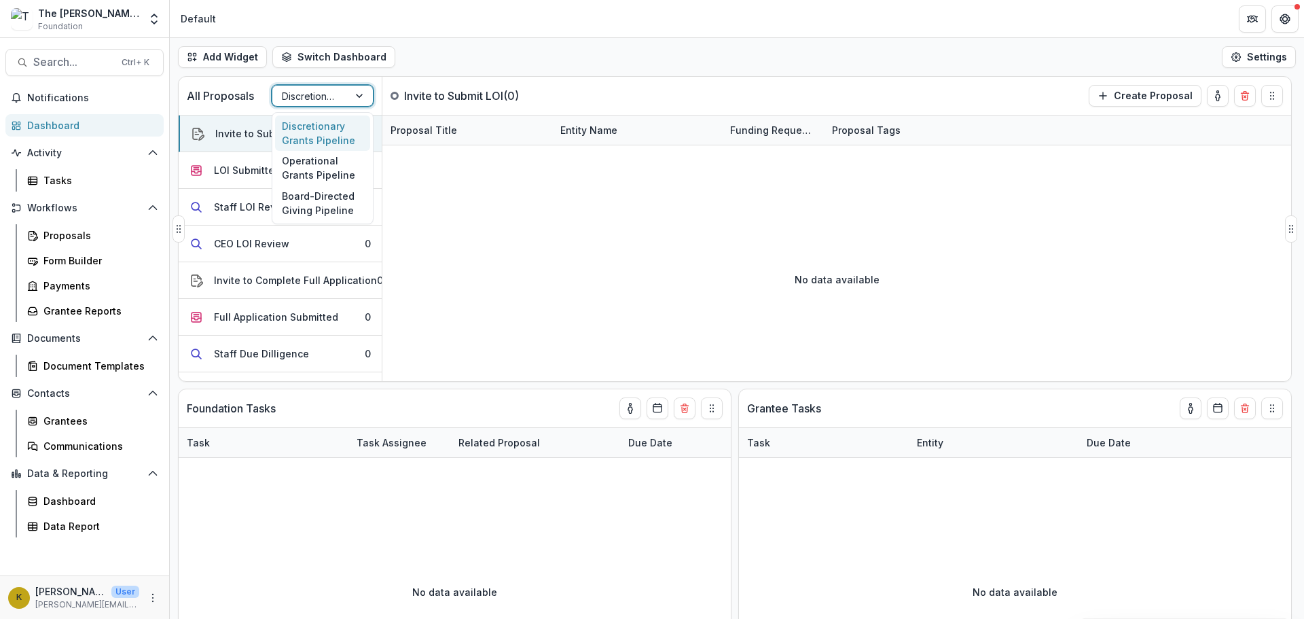
click at [312, 97] on div at bounding box center [310, 96] width 57 height 17
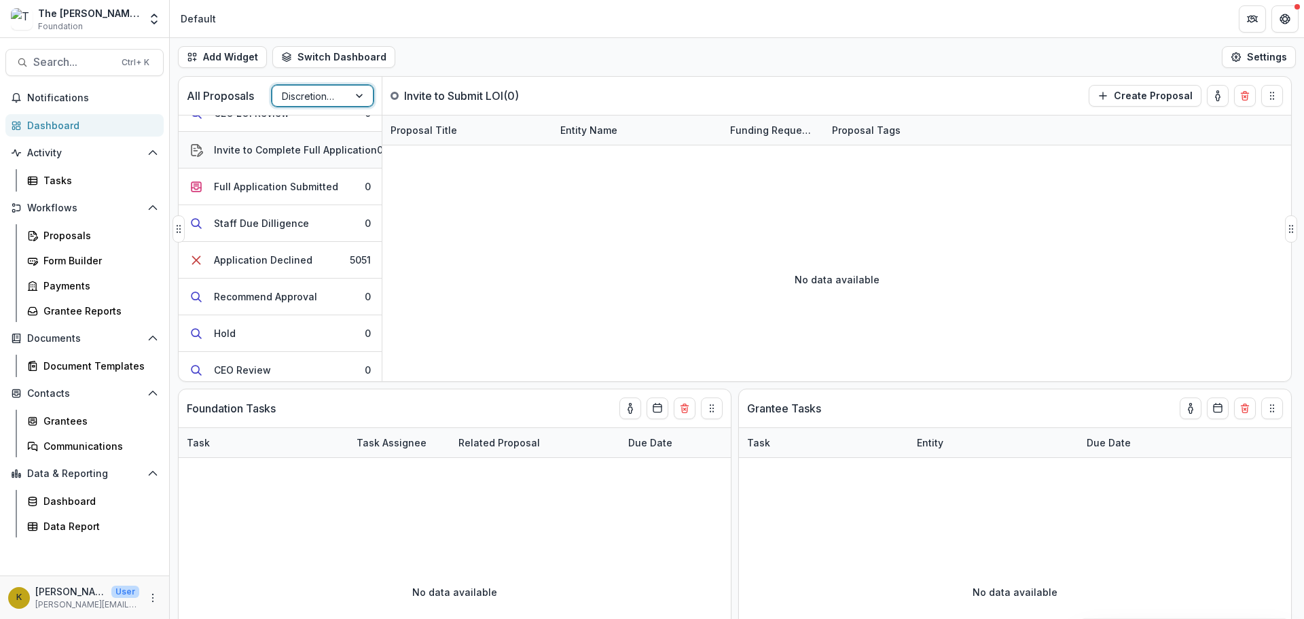
scroll to position [136, 0]
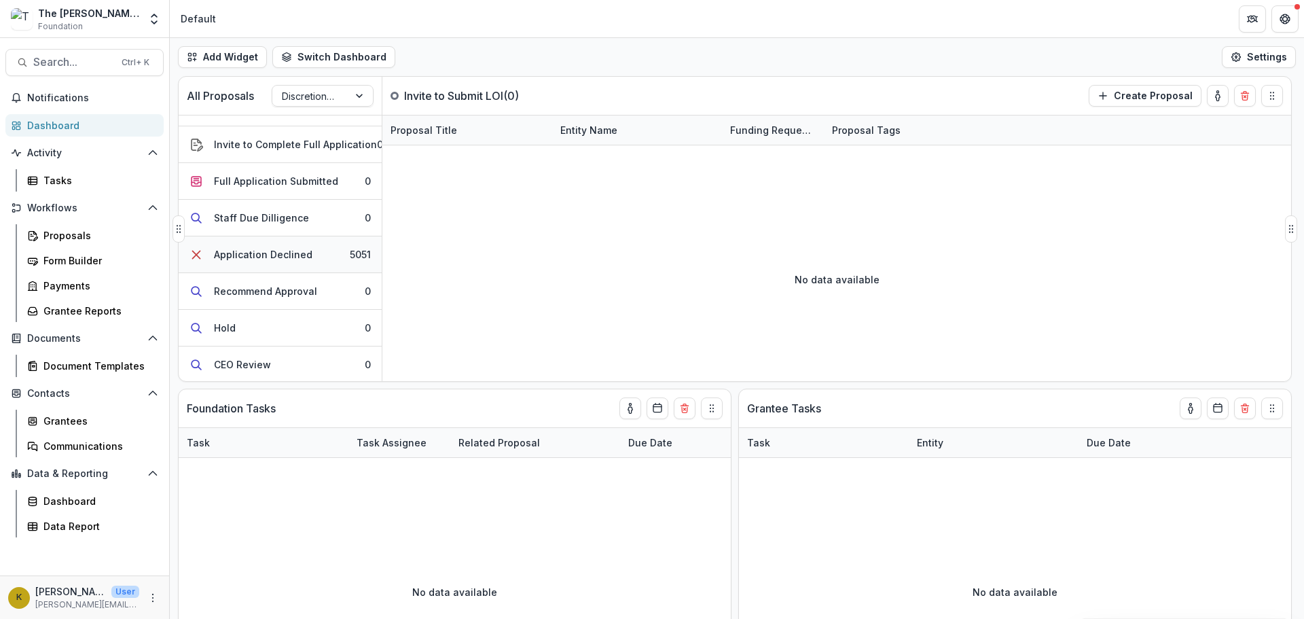
click at [297, 251] on div "Application Declined" at bounding box center [263, 254] width 98 height 14
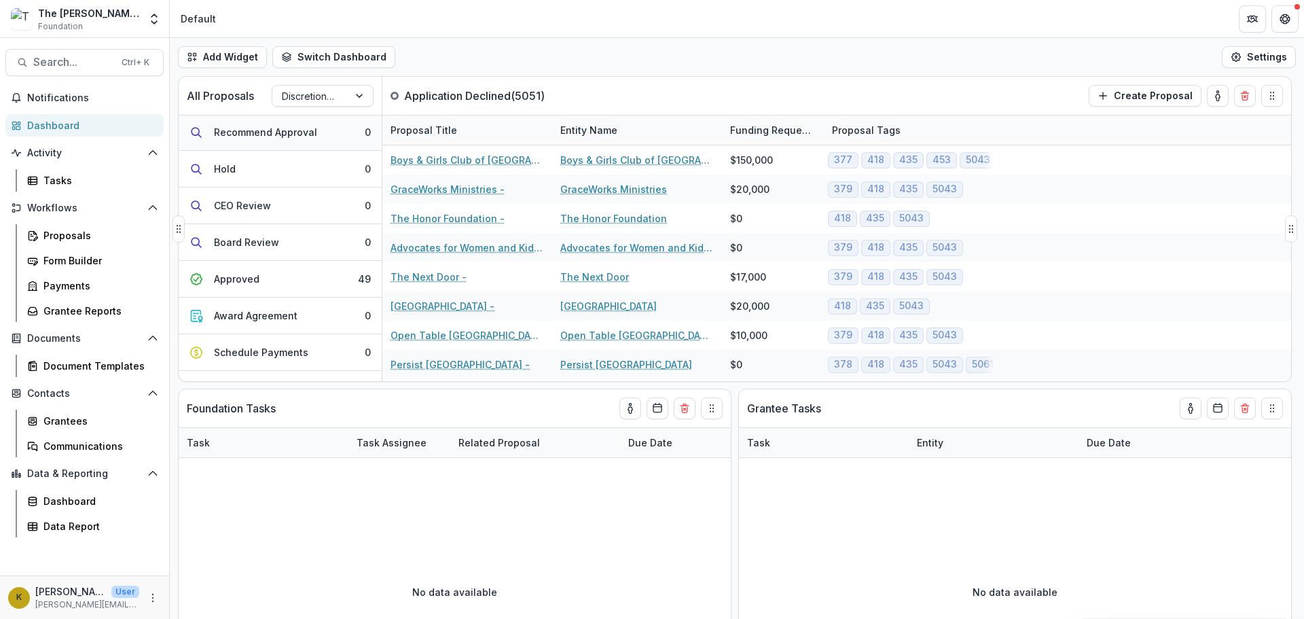
scroll to position [340, 0]
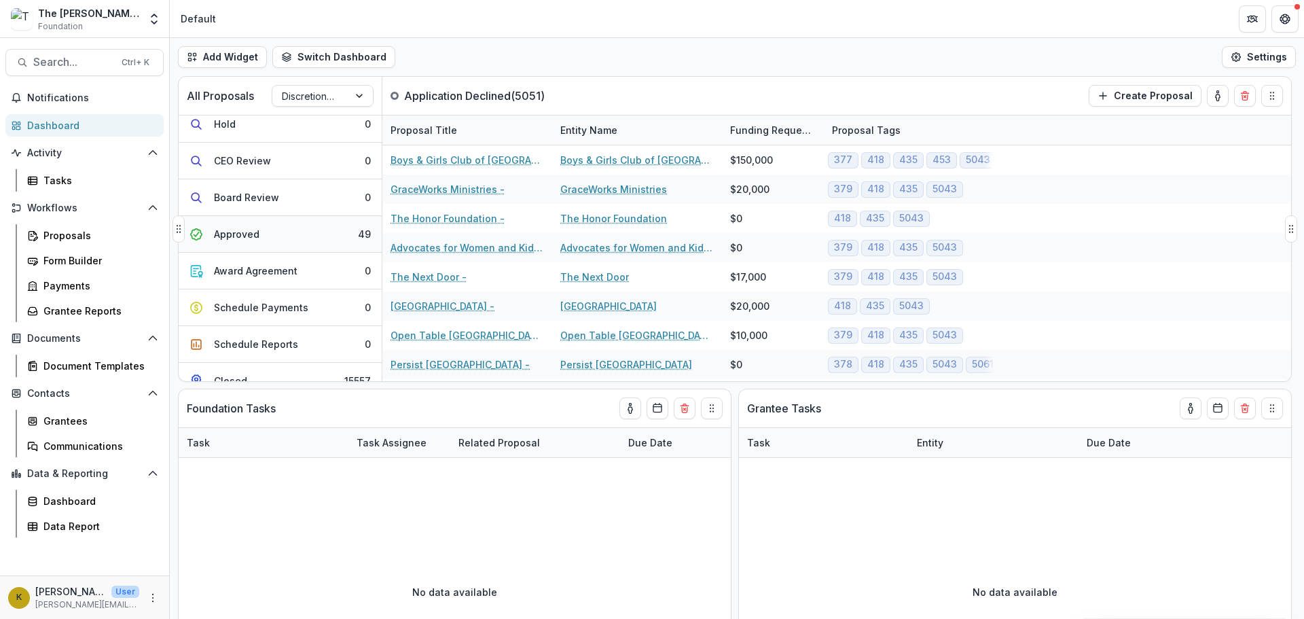
click at [305, 223] on button "Approved 49" at bounding box center [280, 234] width 203 height 37
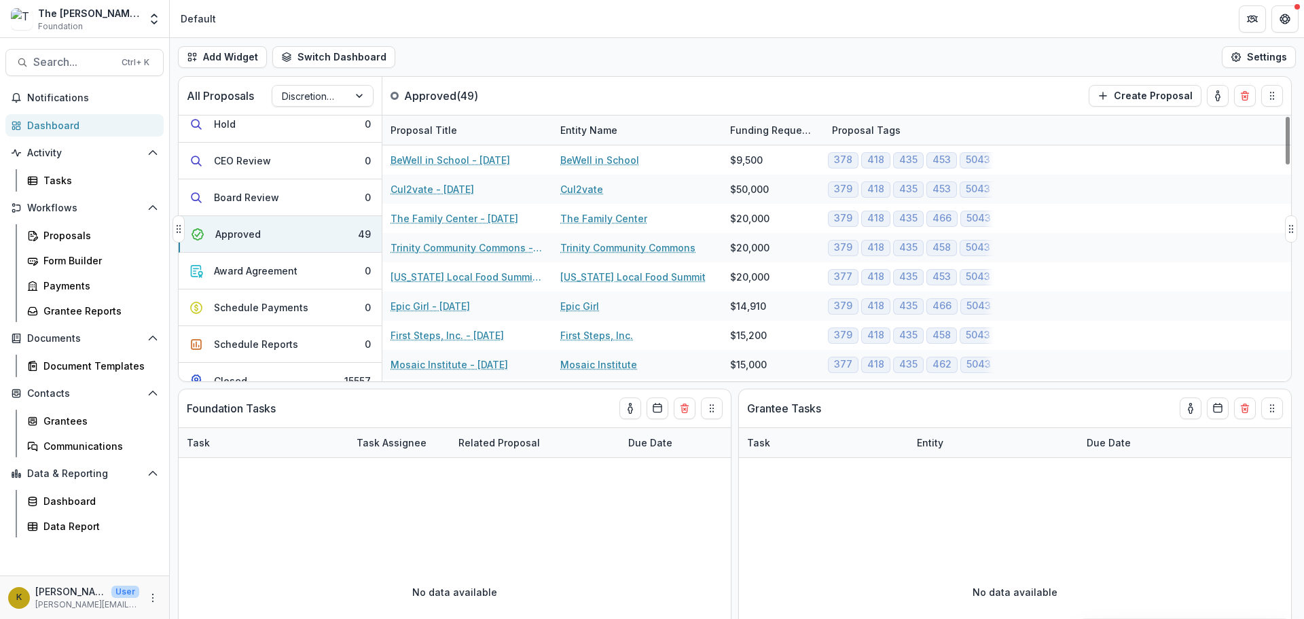
click at [552, 134] on div "Entity Name" at bounding box center [588, 130] width 73 height 14
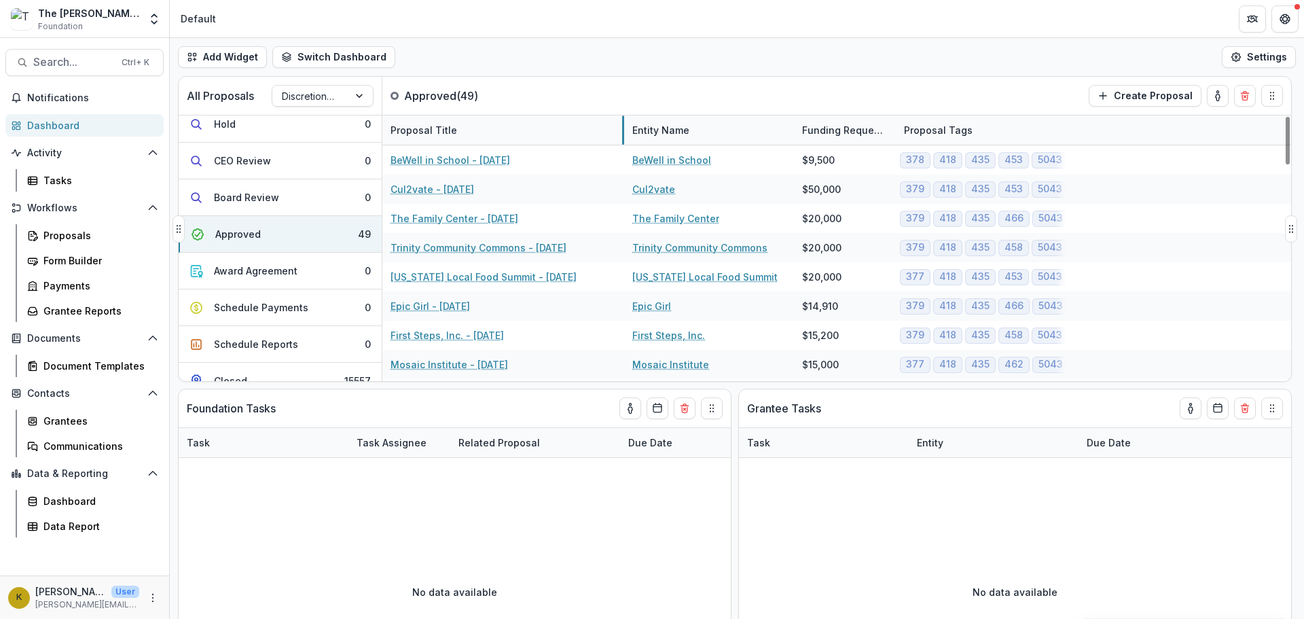
drag, startPoint x: 551, startPoint y: 135, endPoint x: 623, endPoint y: 136, distance: 72.0
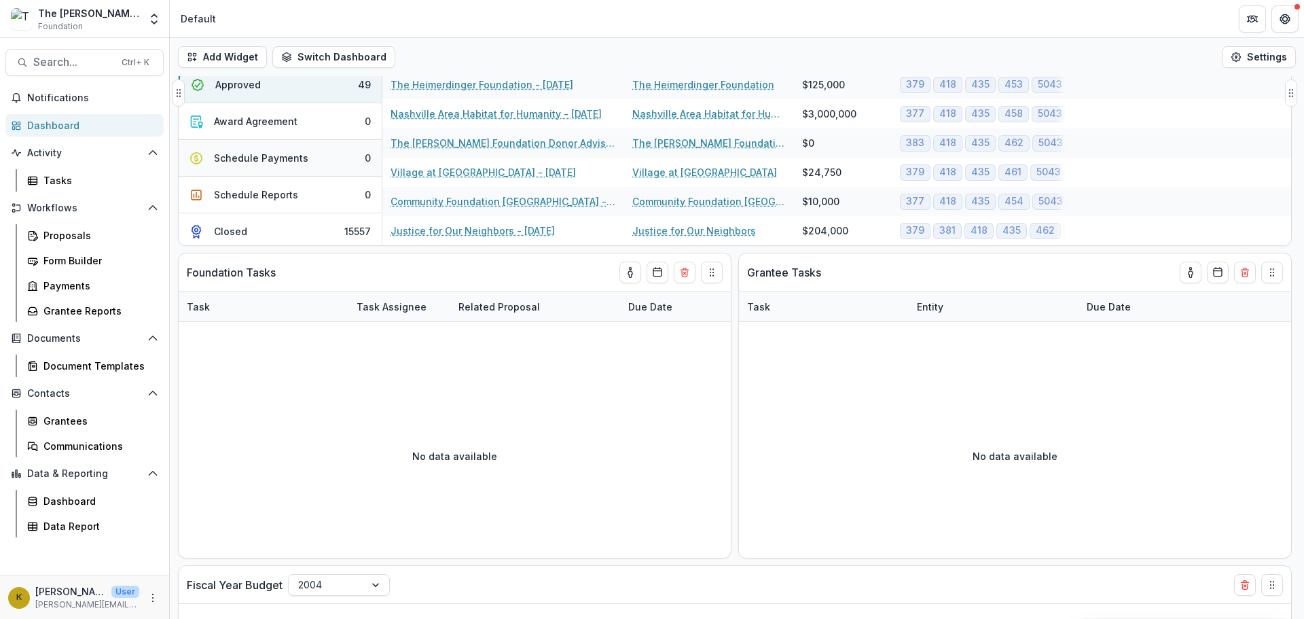
scroll to position [357, 0]
click at [249, 232] on button "Closed 15557" at bounding box center [280, 227] width 203 height 36
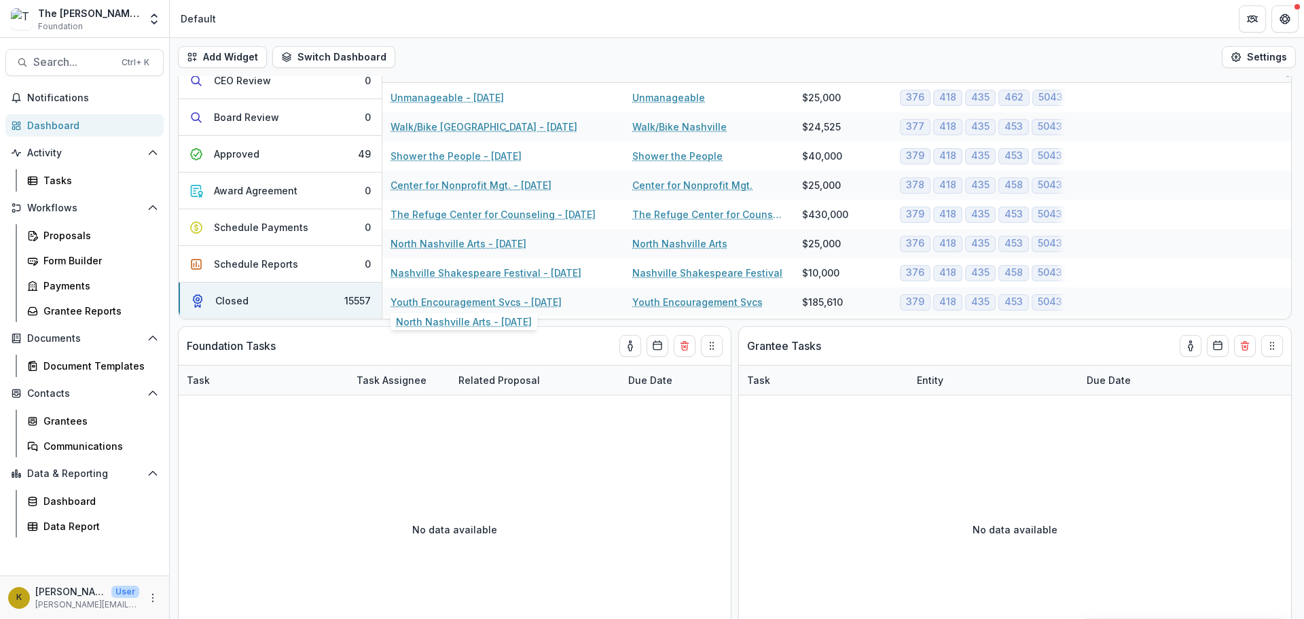
scroll to position [0, 0]
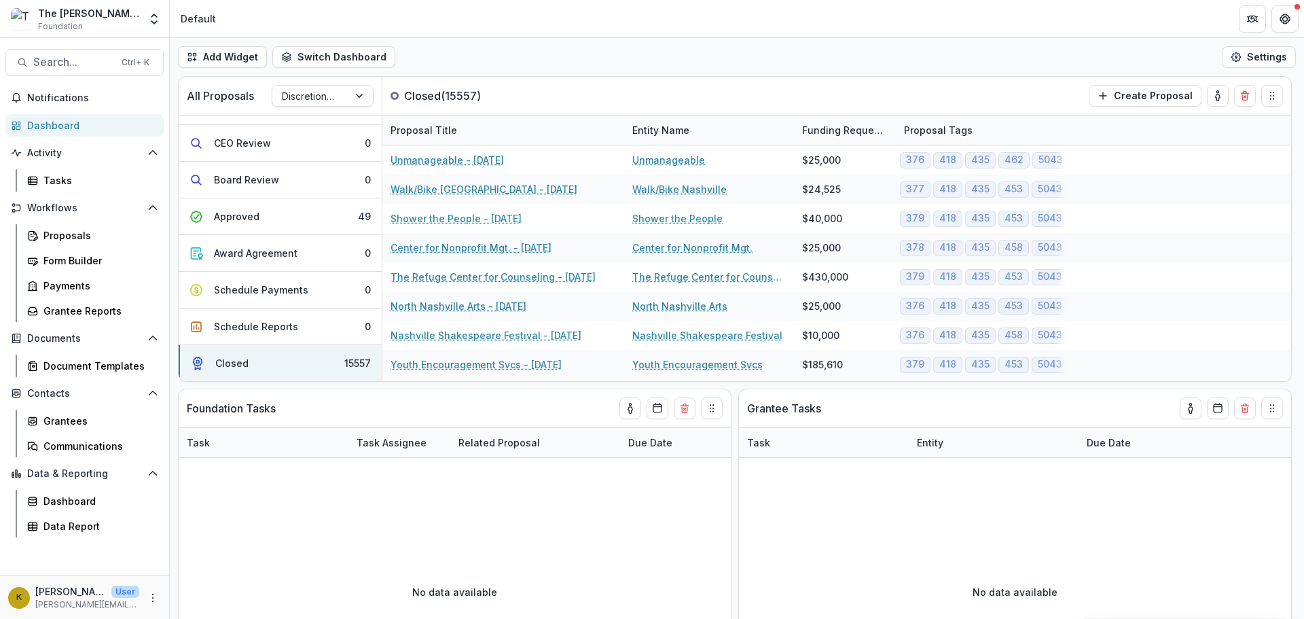
click at [71, 117] on link "Dashboard" at bounding box center [84, 125] width 158 height 22
